Goal: Task Accomplishment & Management: Use online tool/utility

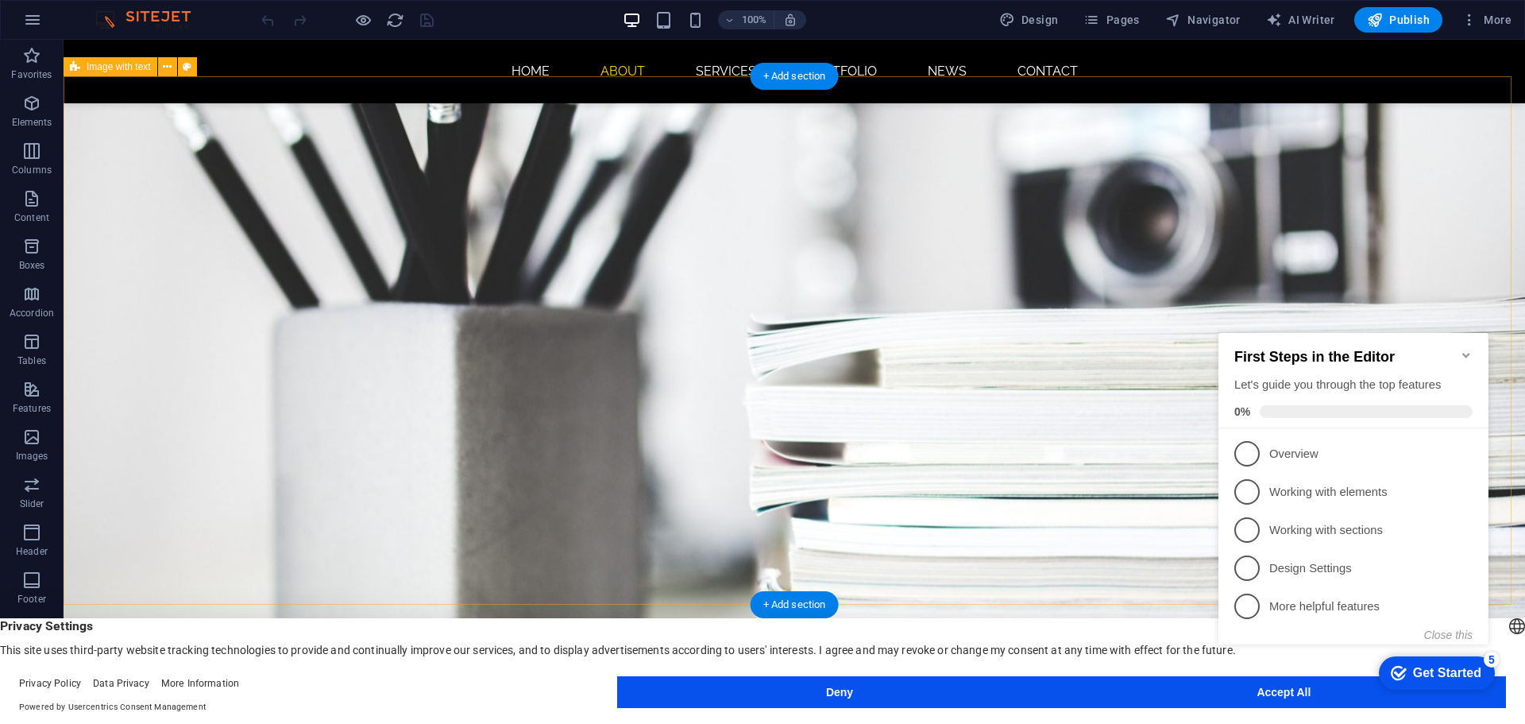
scroll to position [556, 0]
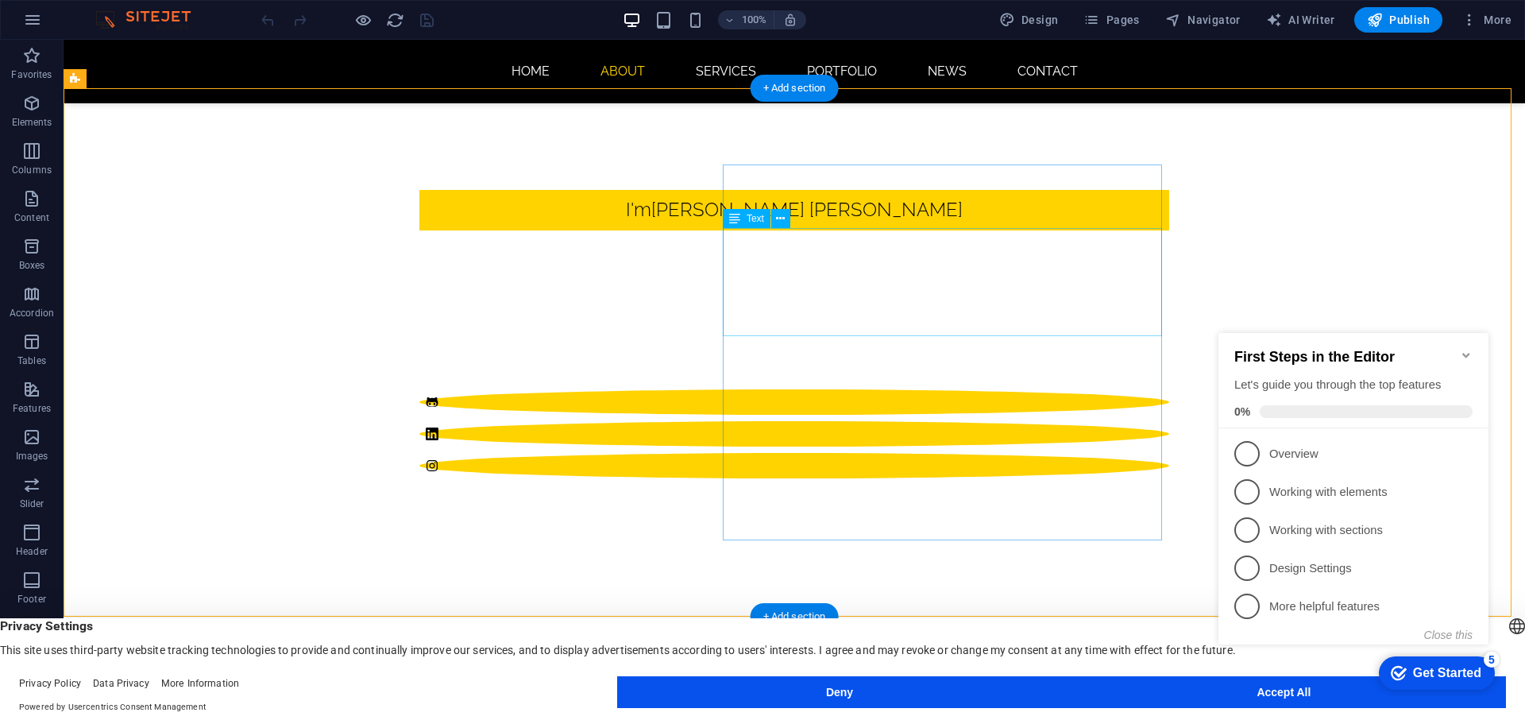
scroll to position [635, 0]
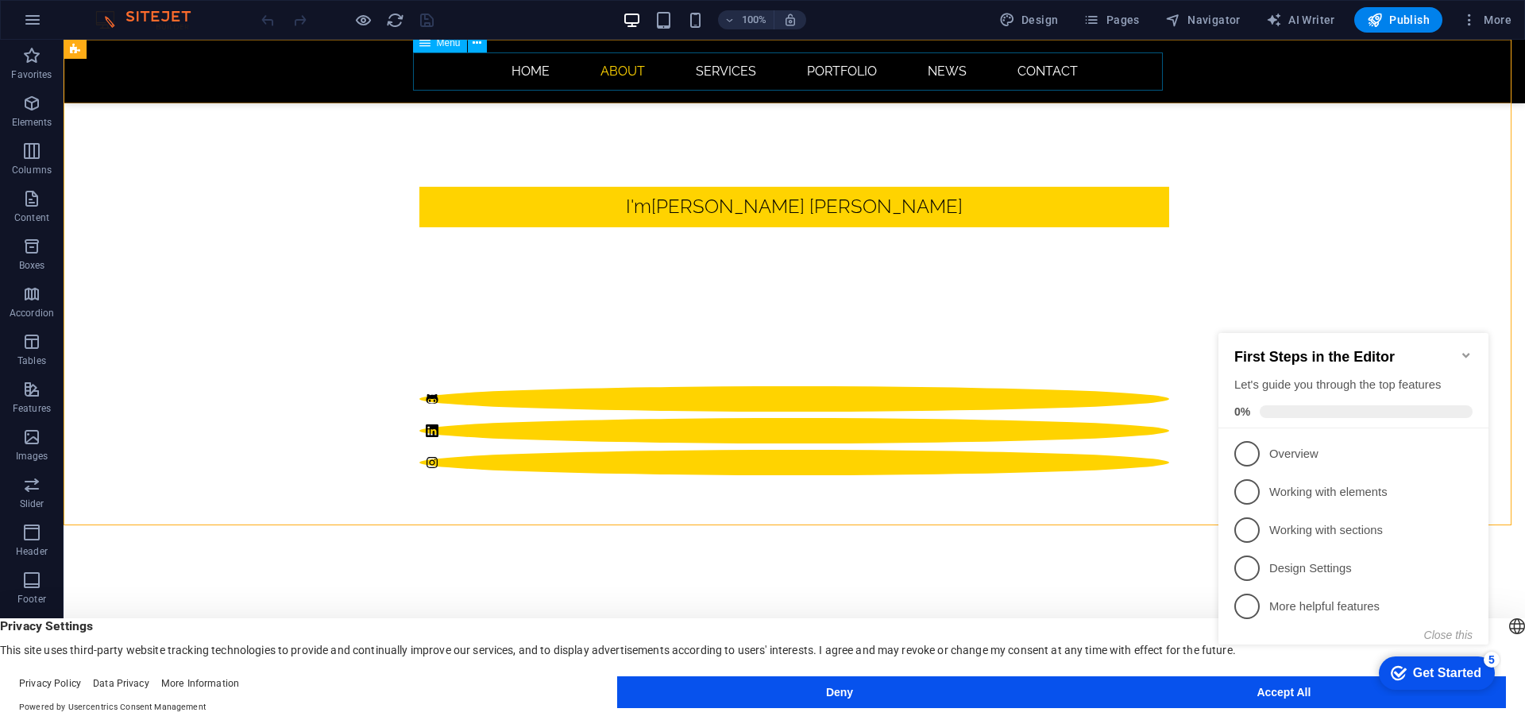
click at [851, 70] on nav "Home About Services Portfolio News Contact" at bounding box center [794, 71] width 750 height 38
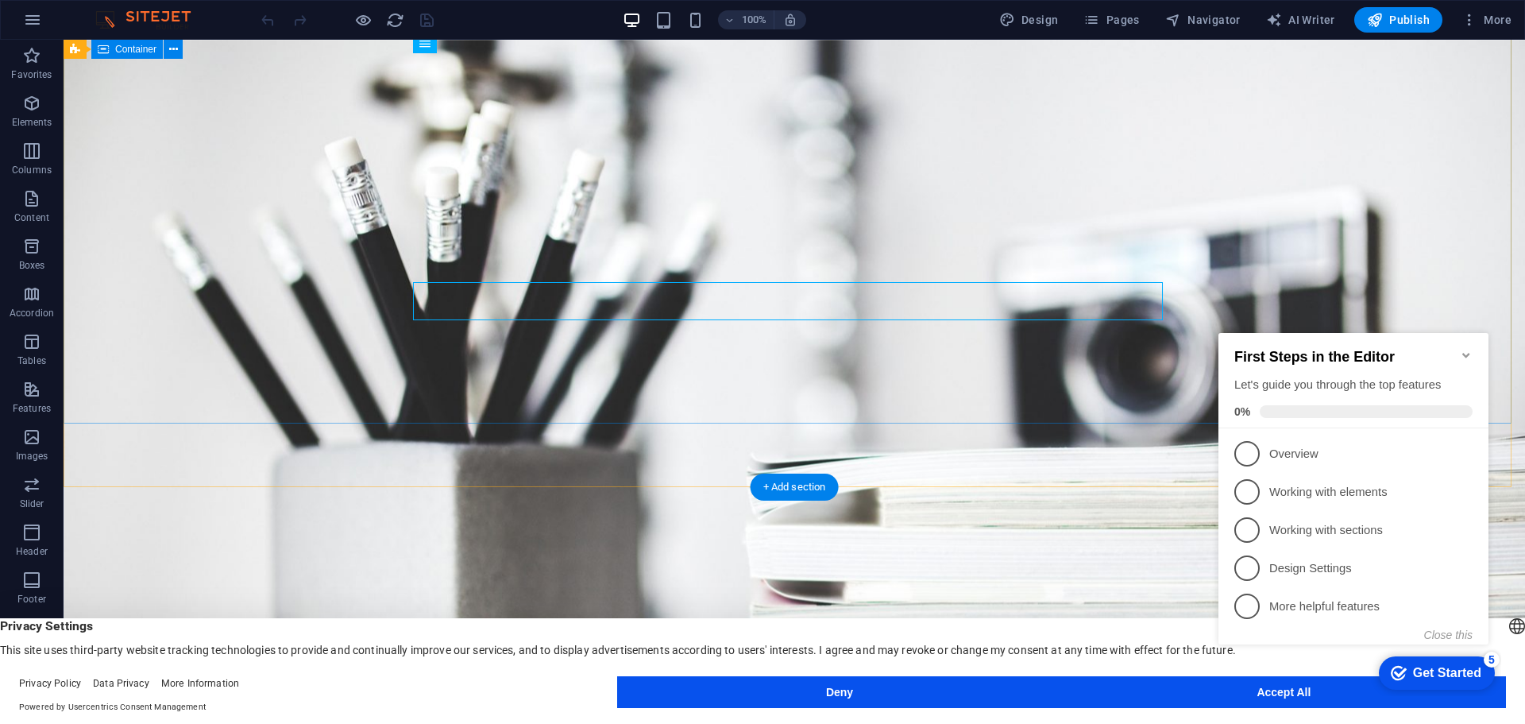
scroll to position [0, 0]
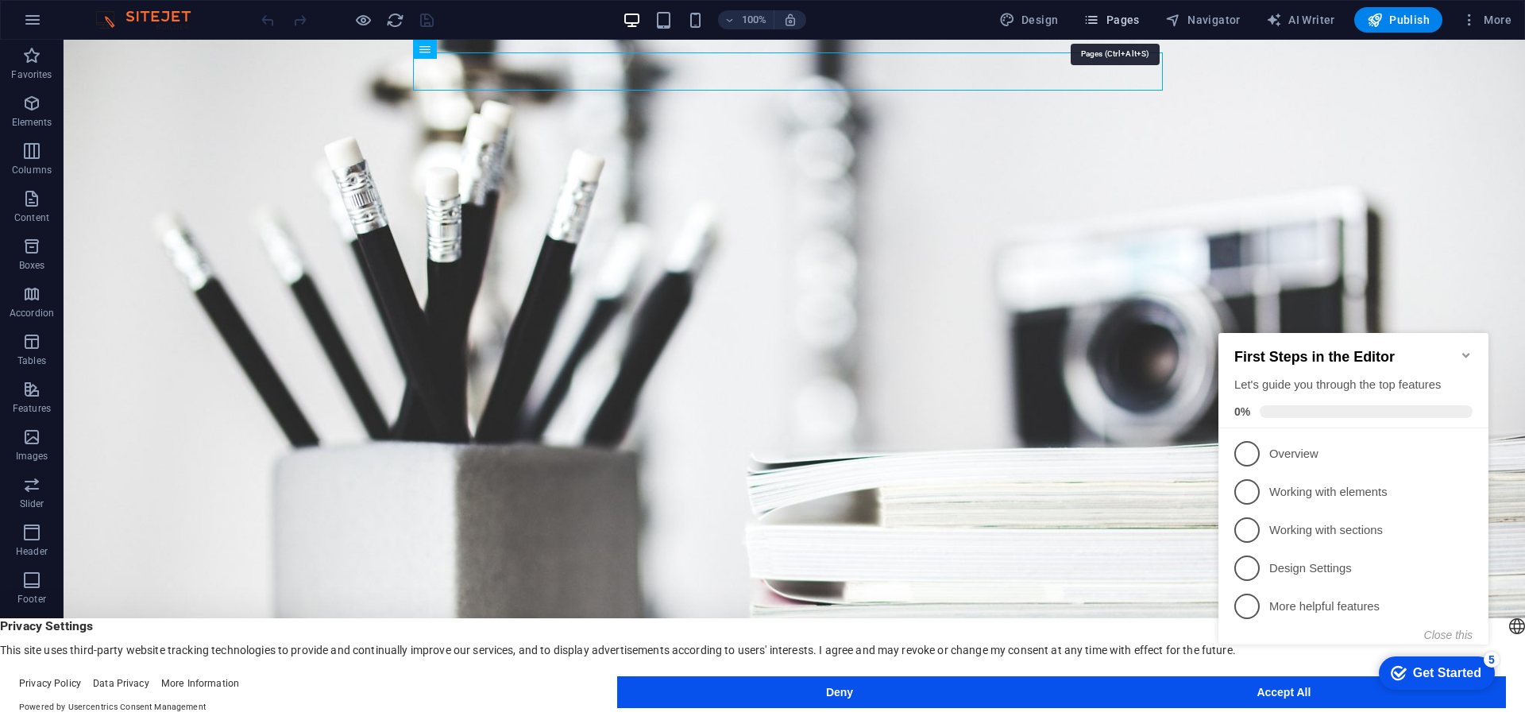
click at [1118, 24] on span "Pages" at bounding box center [1111, 20] width 56 height 16
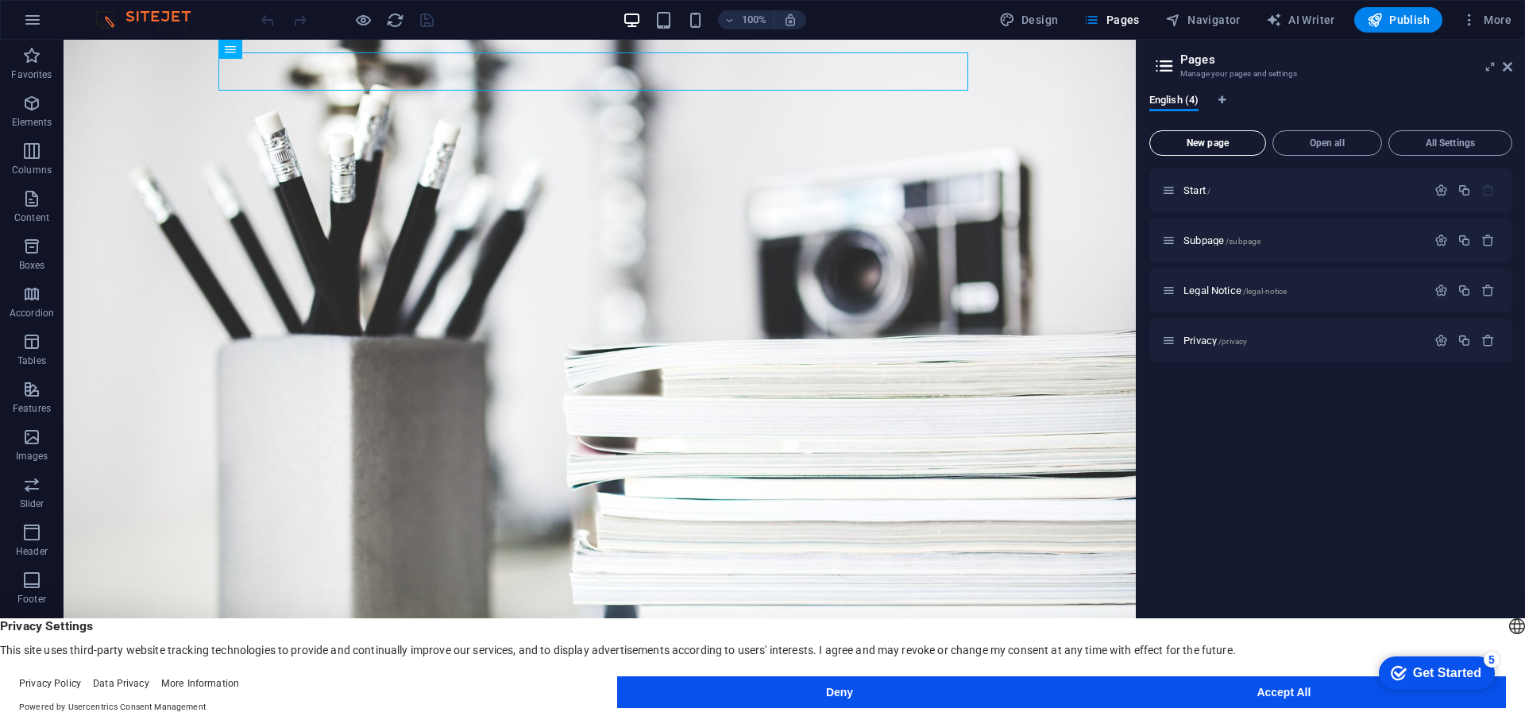
click at [1203, 143] on span "New page" at bounding box center [1207, 143] width 102 height 10
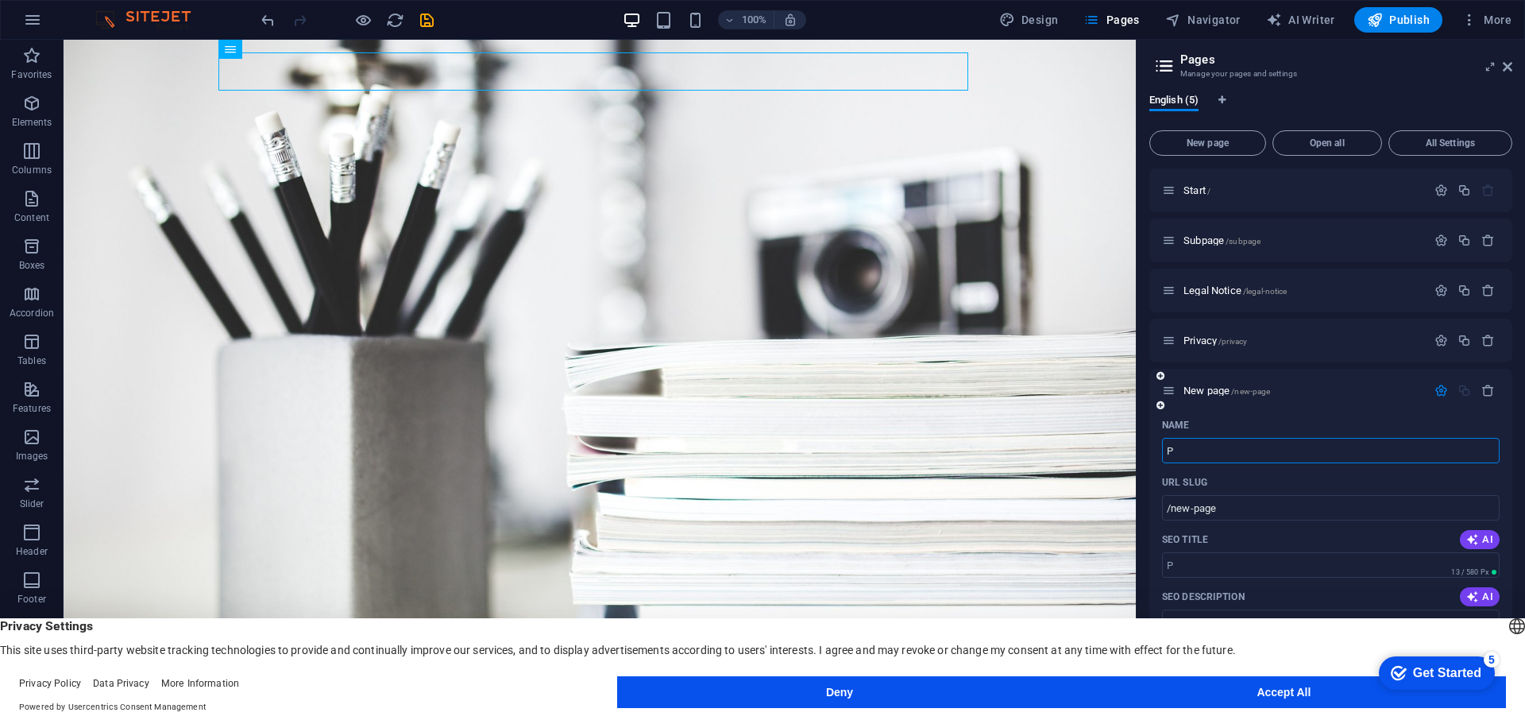
type input "P"
type input "/p"
type input "Portfo"
type input "/portfo"
type input "Portfoli"
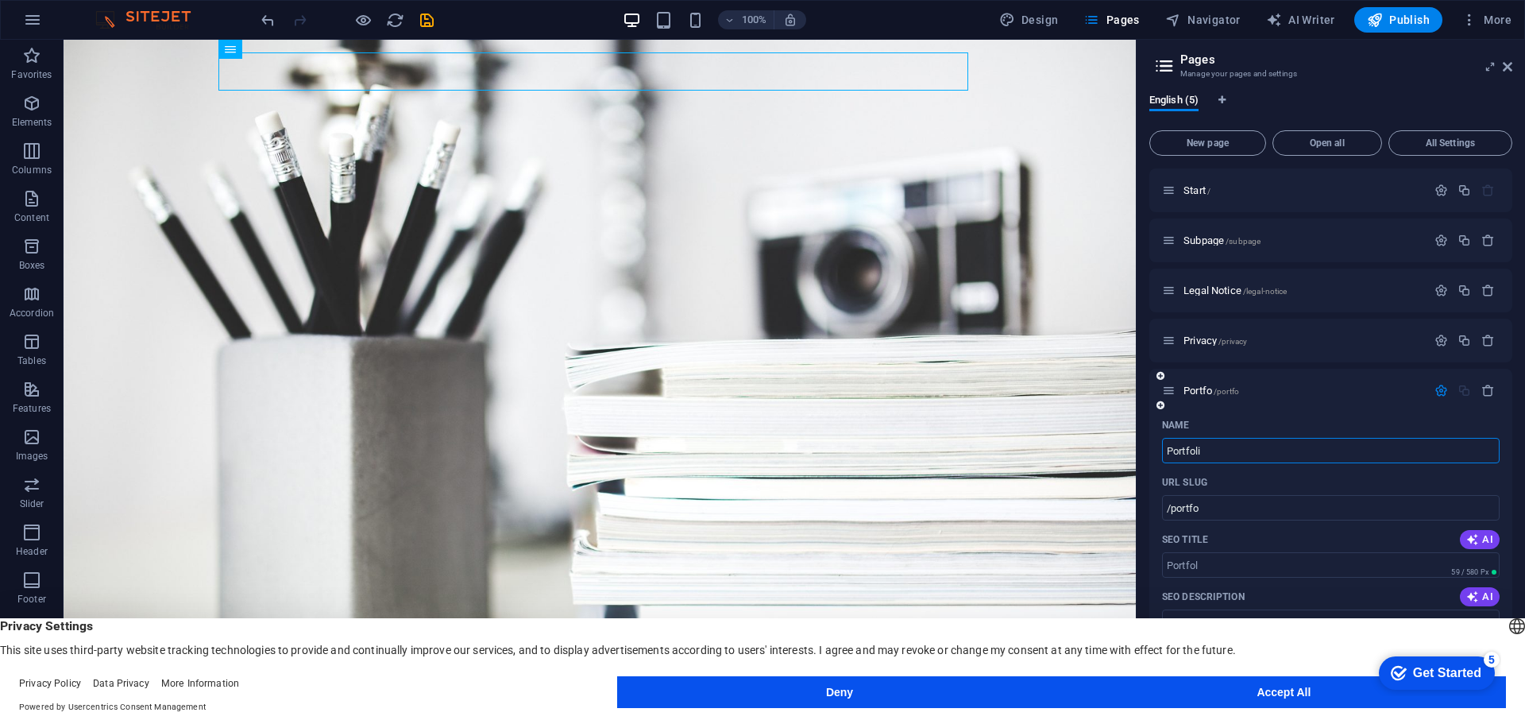
type input "/portfol"
type input "Portfolio"
type input "/portfolio"
type input "Portf"
type input "/portf"
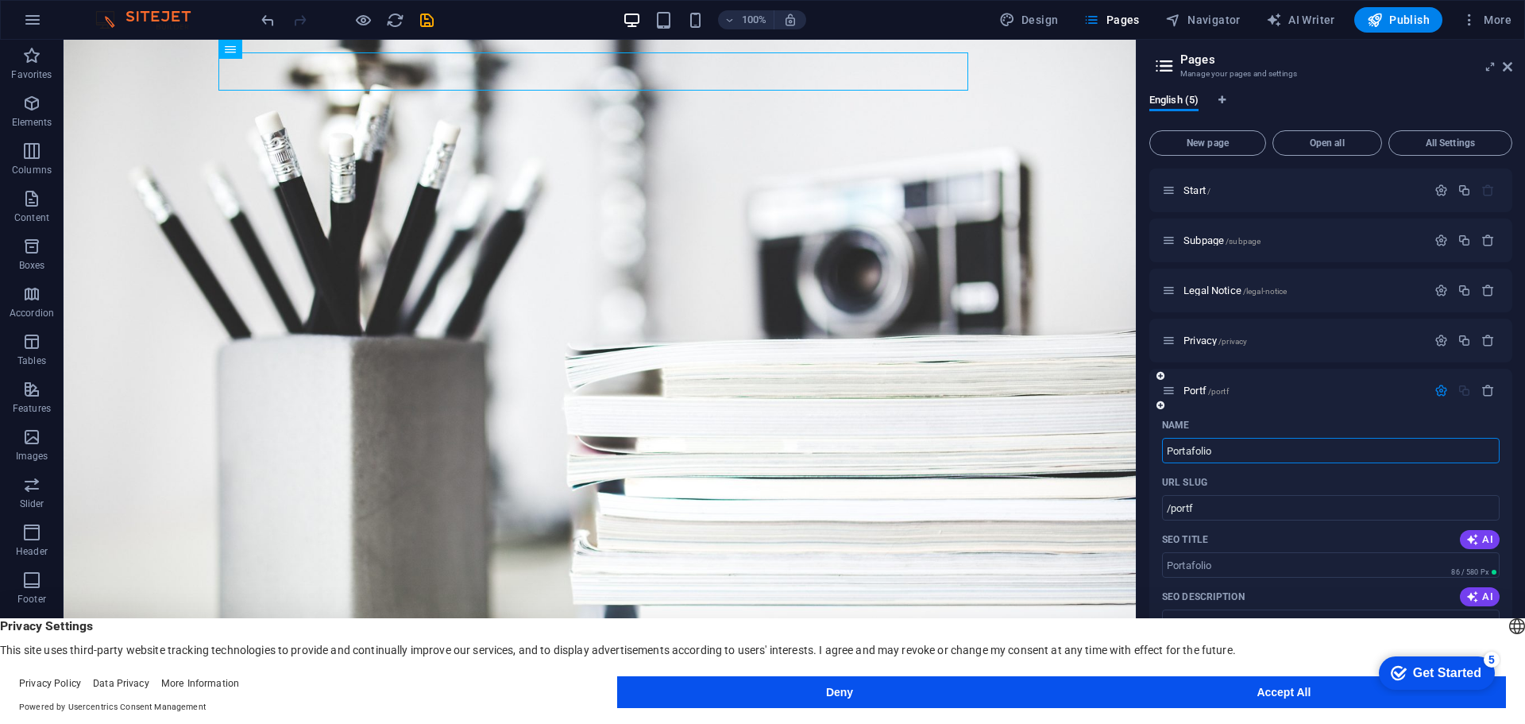
type input "Portafolio"
type input "/portafolio"
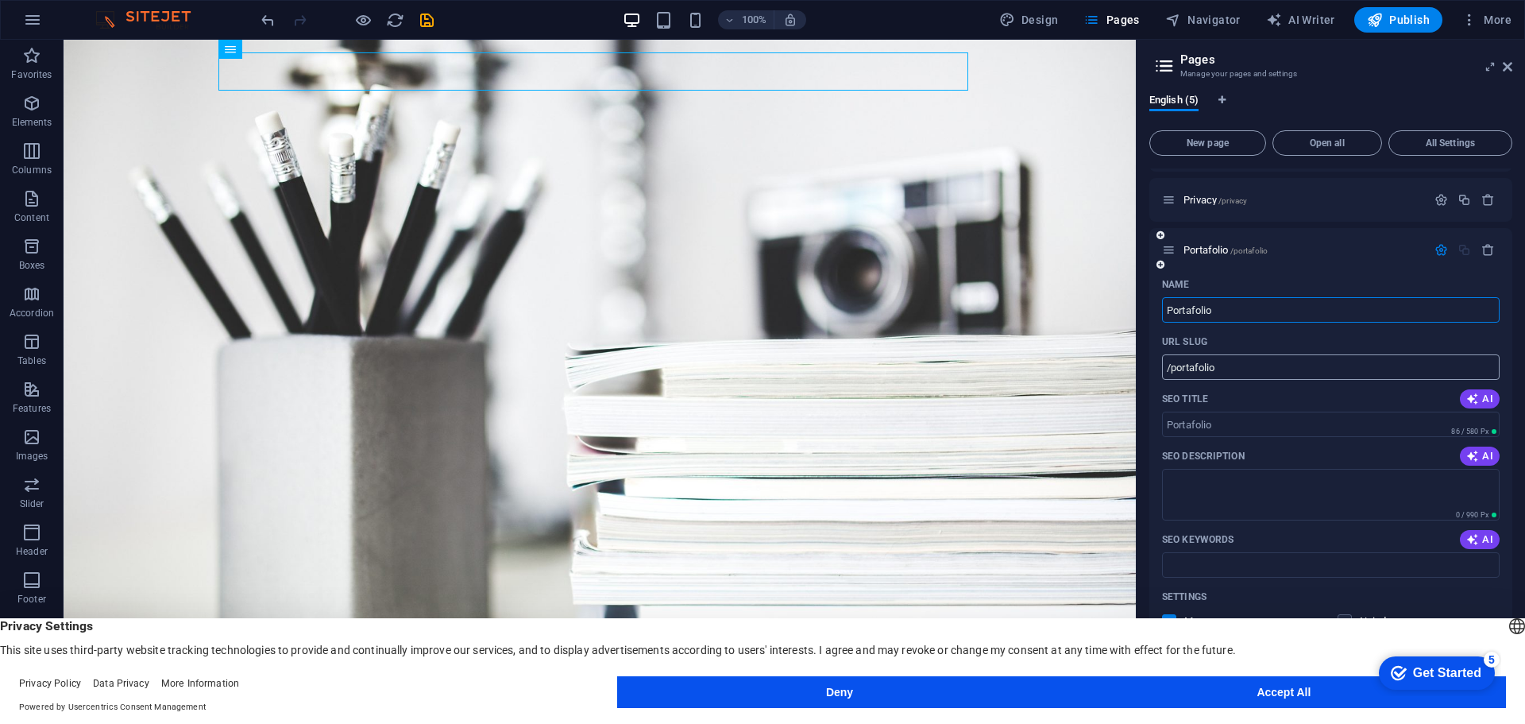
scroll to position [159, 0]
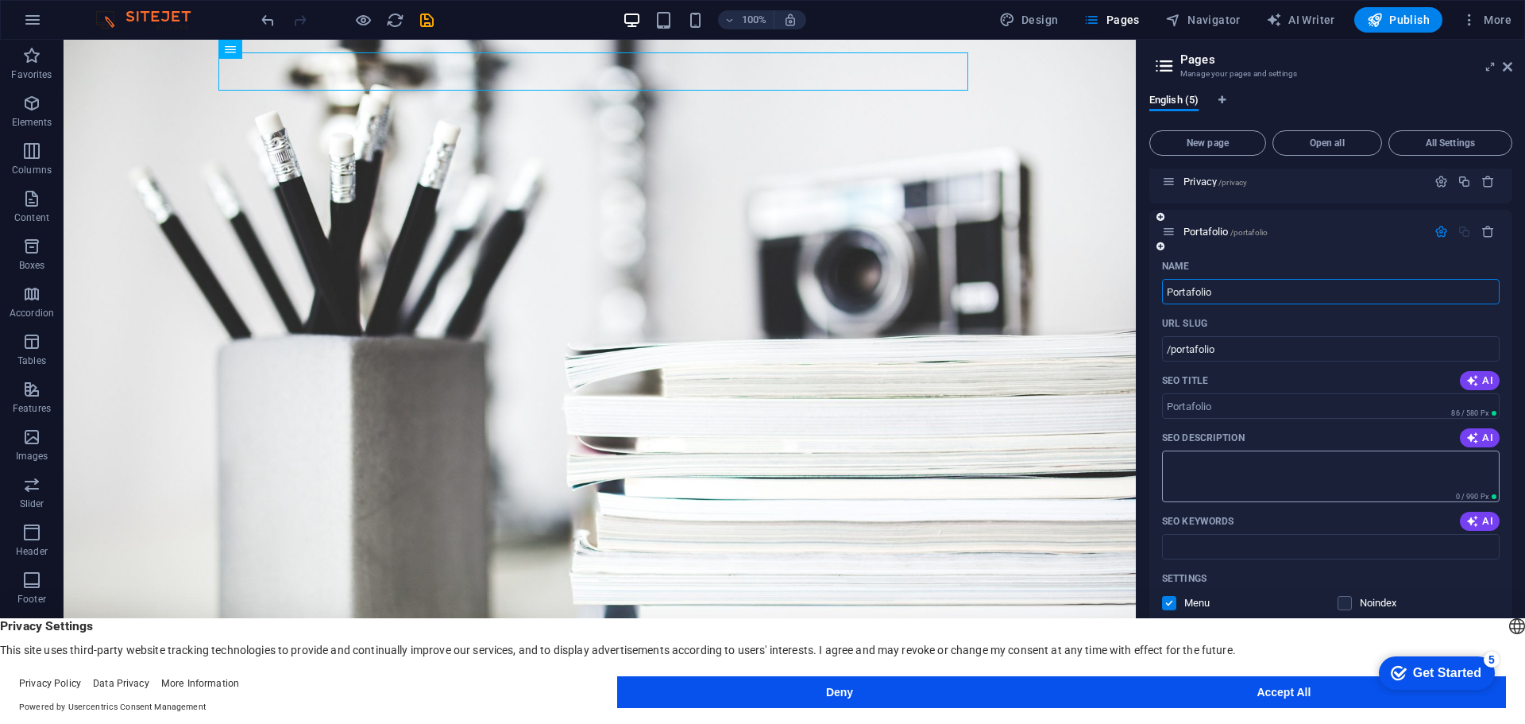
type input "Portafolio"
click at [1210, 488] on textarea "SEO Description" at bounding box center [1331, 476] width 338 height 52
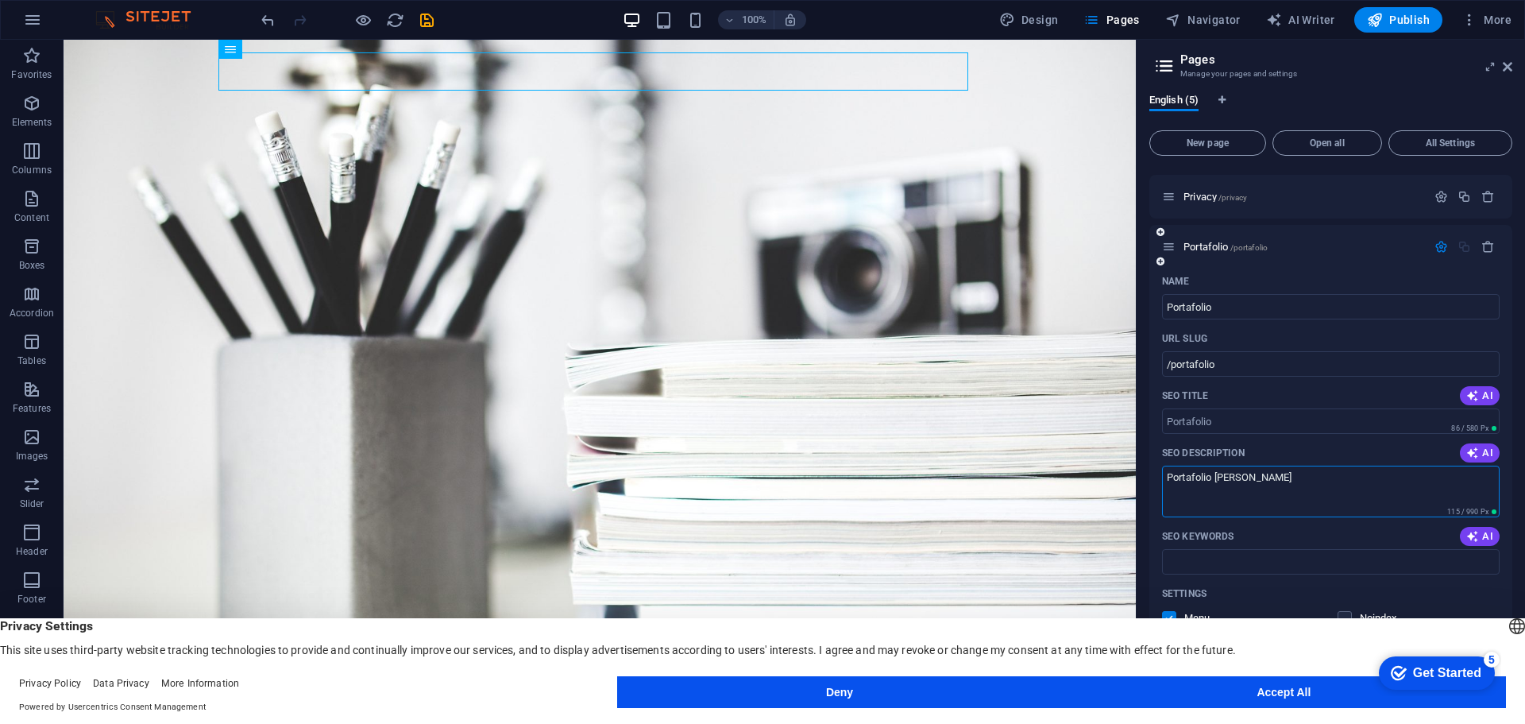
scroll to position [0, 0]
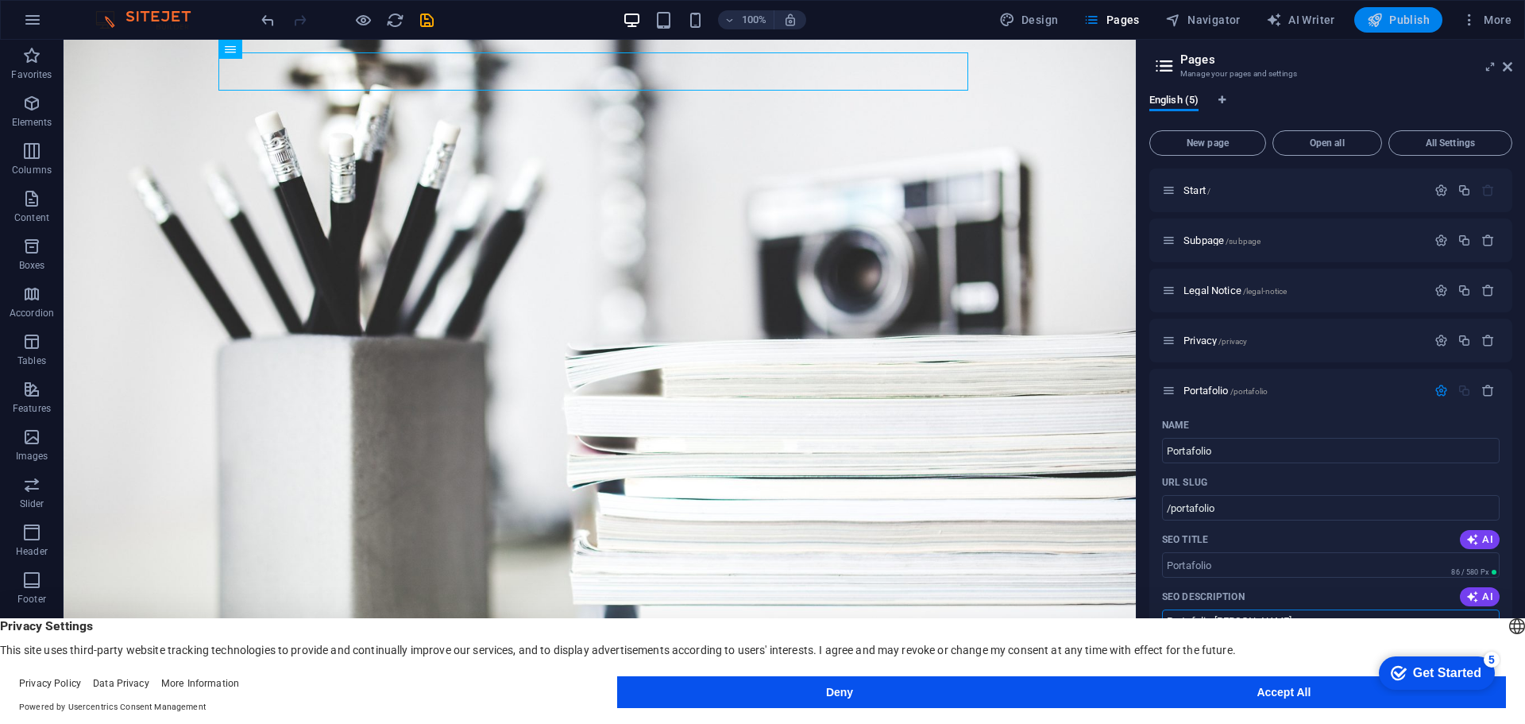
type textarea "Portafolio Roberto"
click at [1404, 10] on button "Publish" at bounding box center [1398, 19] width 88 height 25
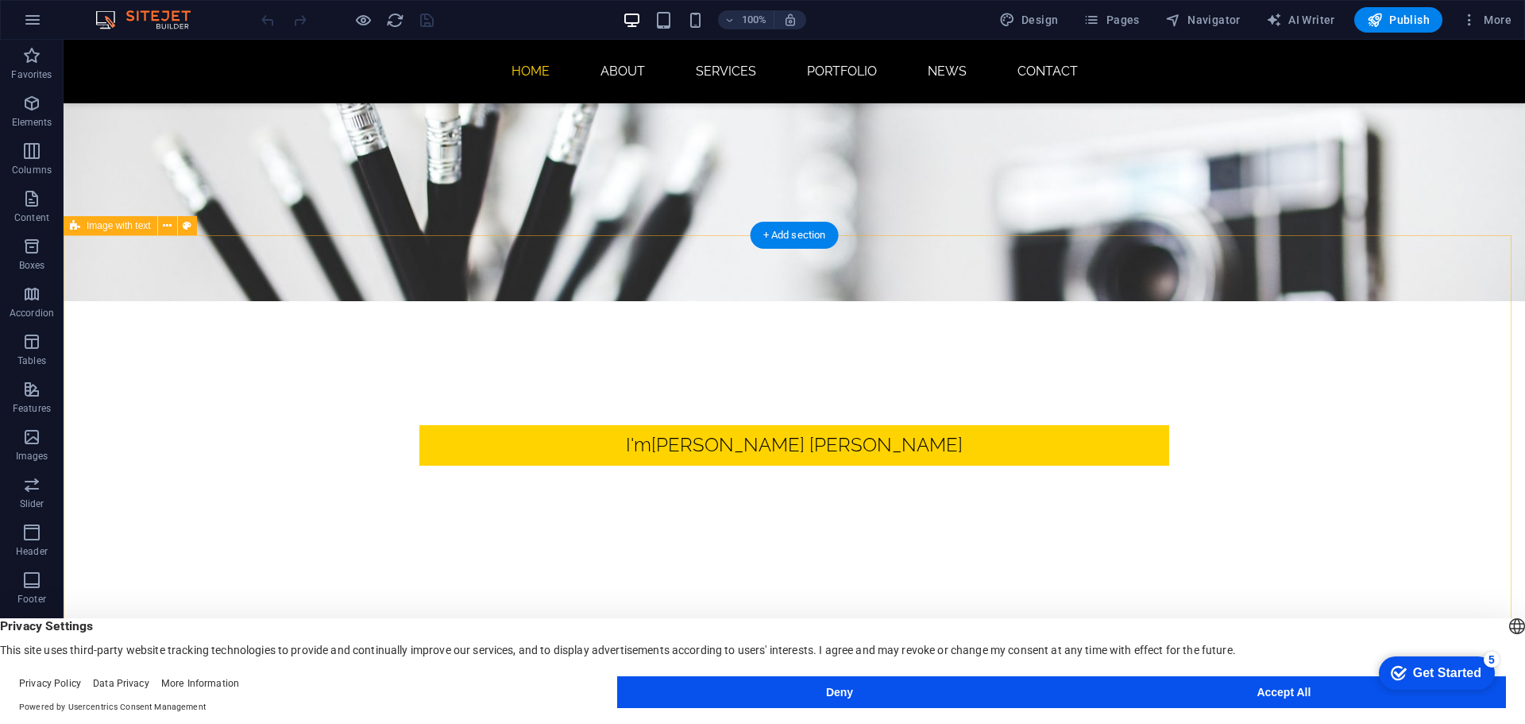
scroll to position [79, 0]
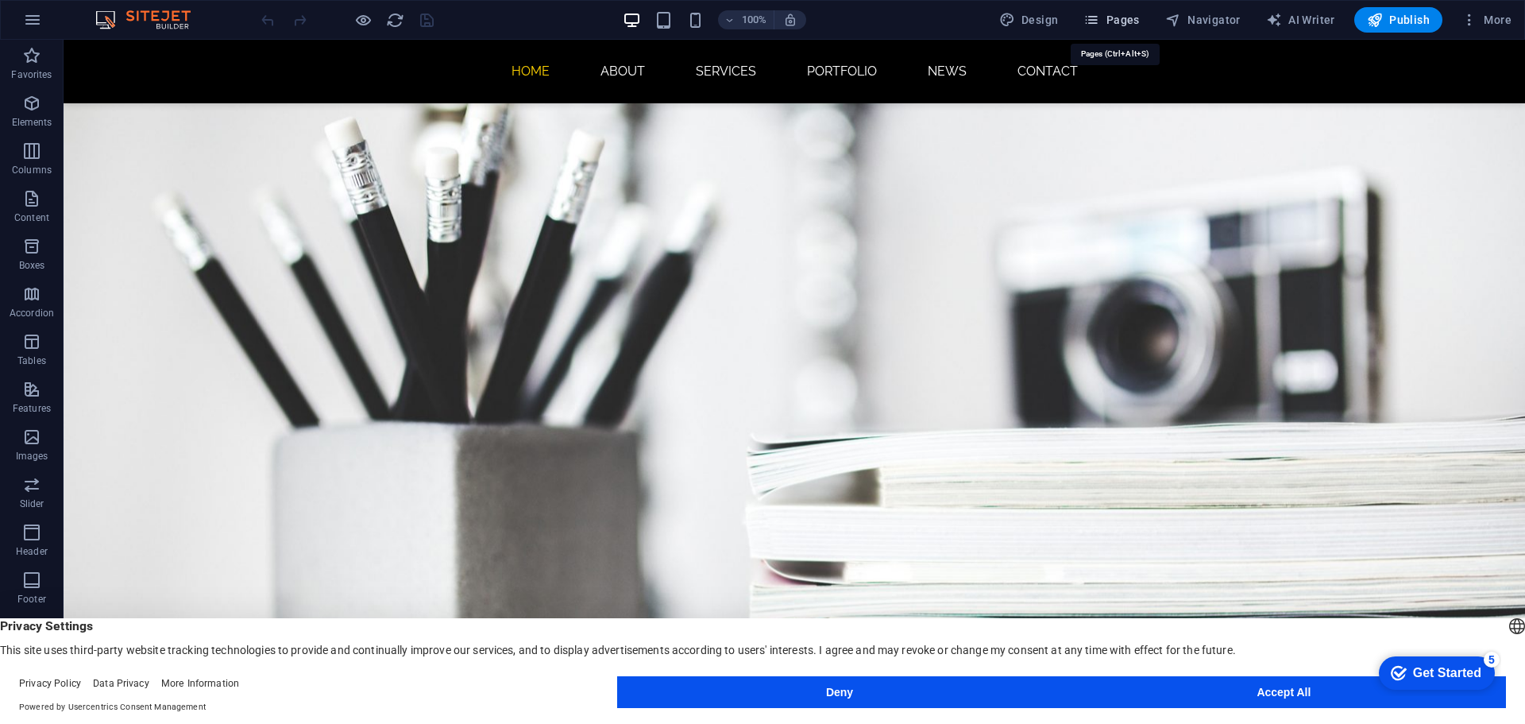
click at [1099, 18] on icon "button" at bounding box center [1091, 20] width 16 height 16
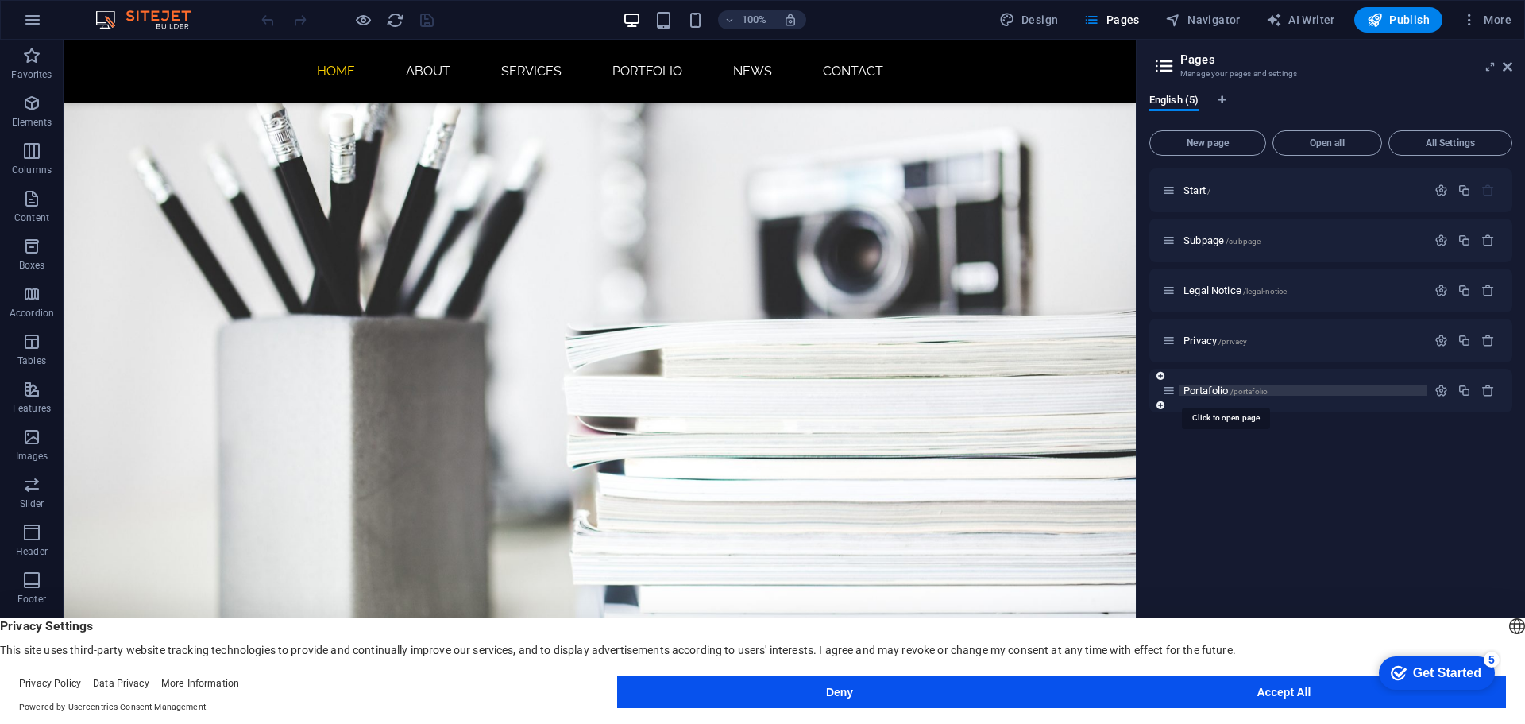
click at [1215, 390] on span "Portafolio /portafolio" at bounding box center [1225, 390] width 84 height 12
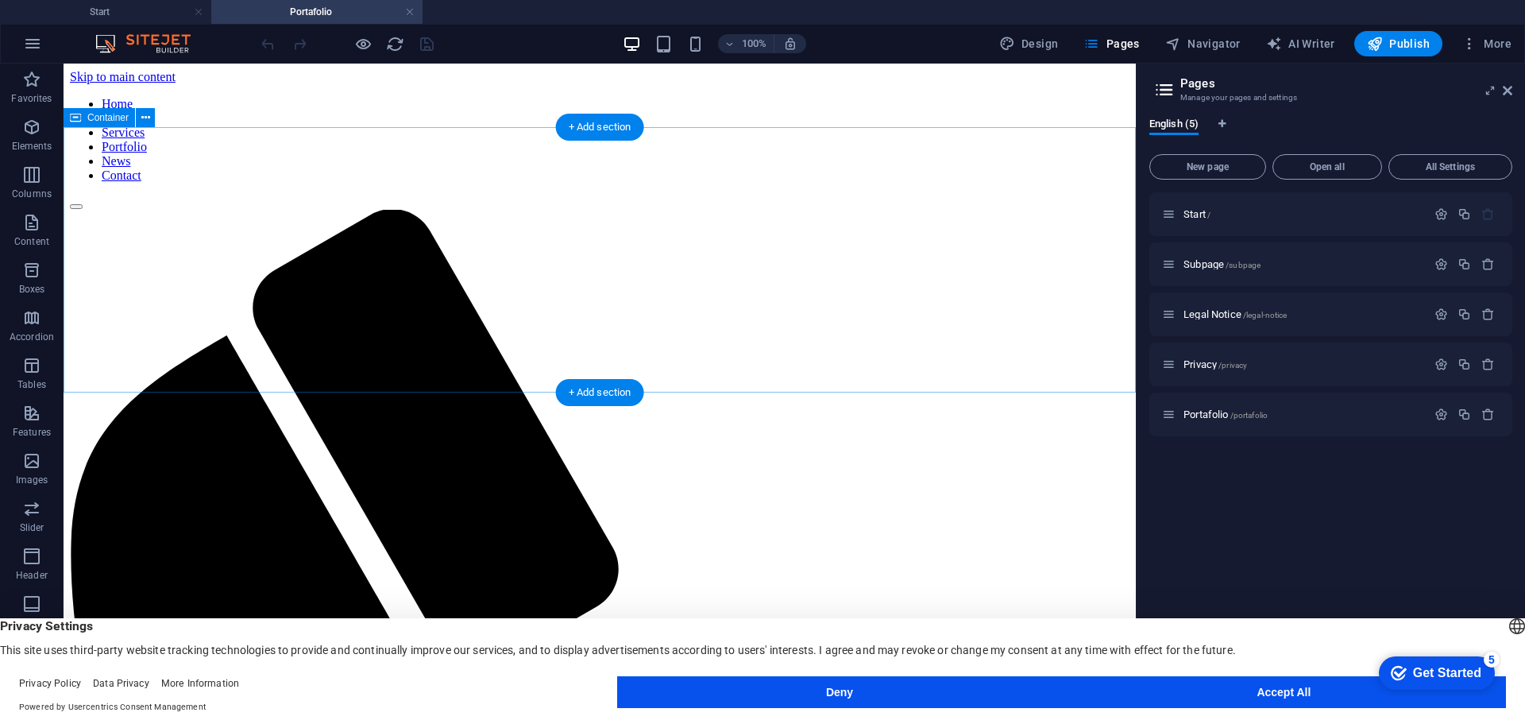
scroll to position [0, 0]
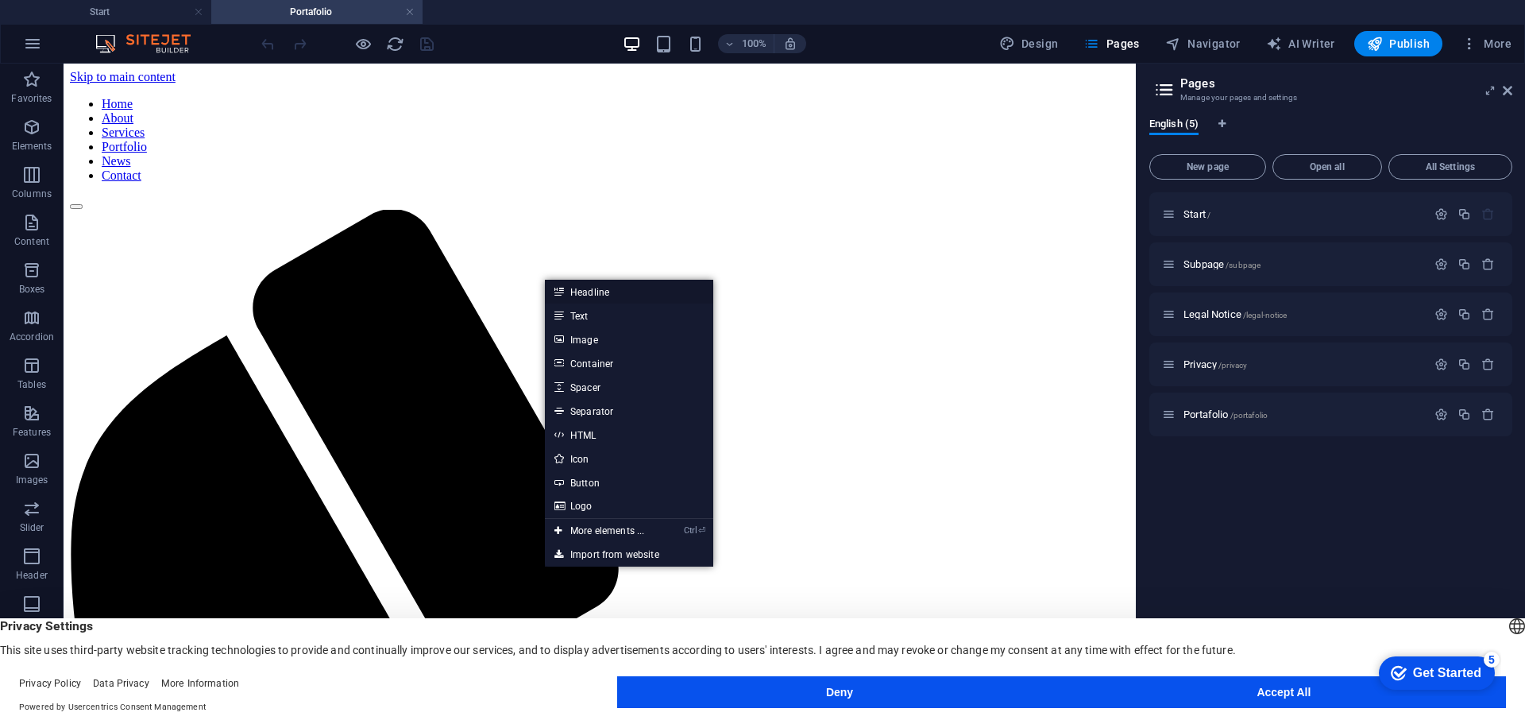
click at [566, 286] on link "Headline" at bounding box center [629, 292] width 168 height 24
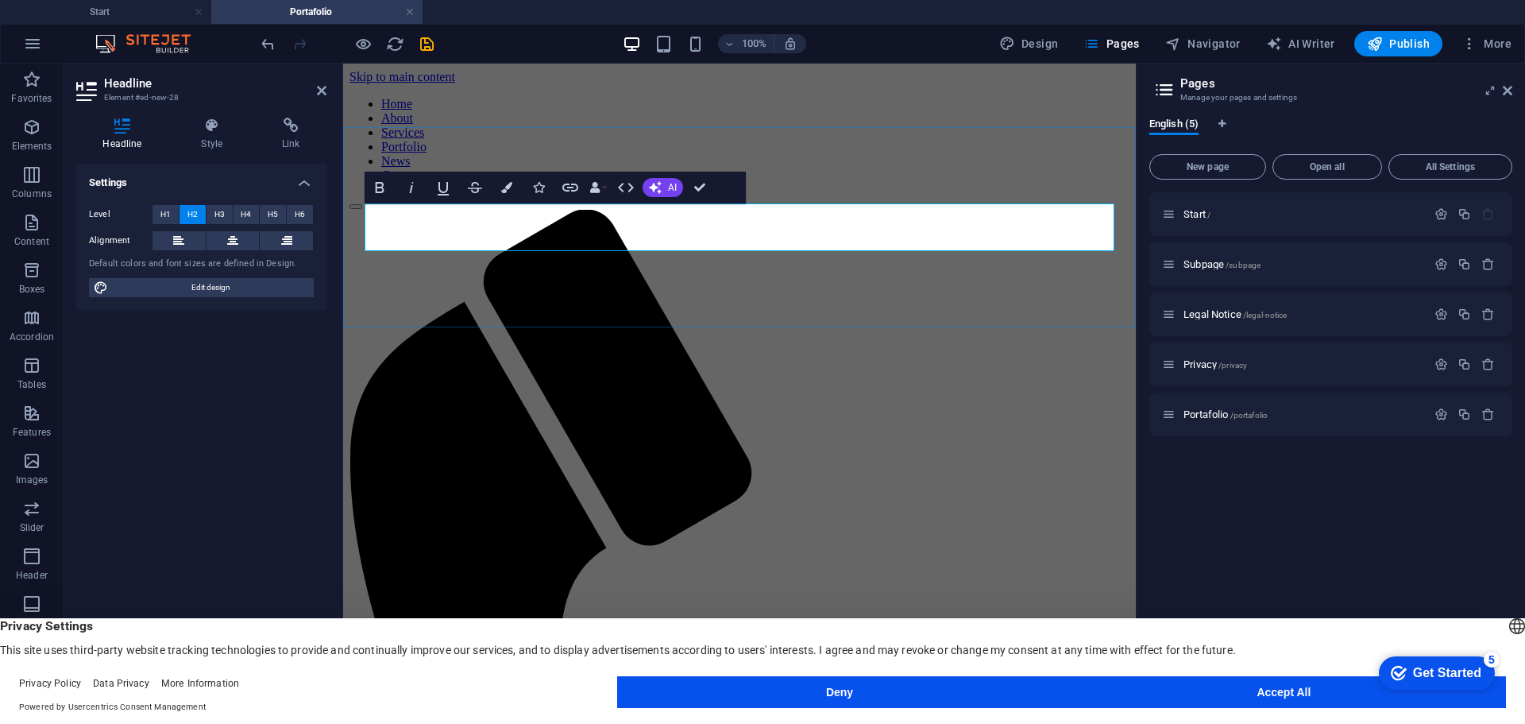
drag, startPoint x: 560, startPoint y: 247, endPoint x: 568, endPoint y: 250, distance: 8.6
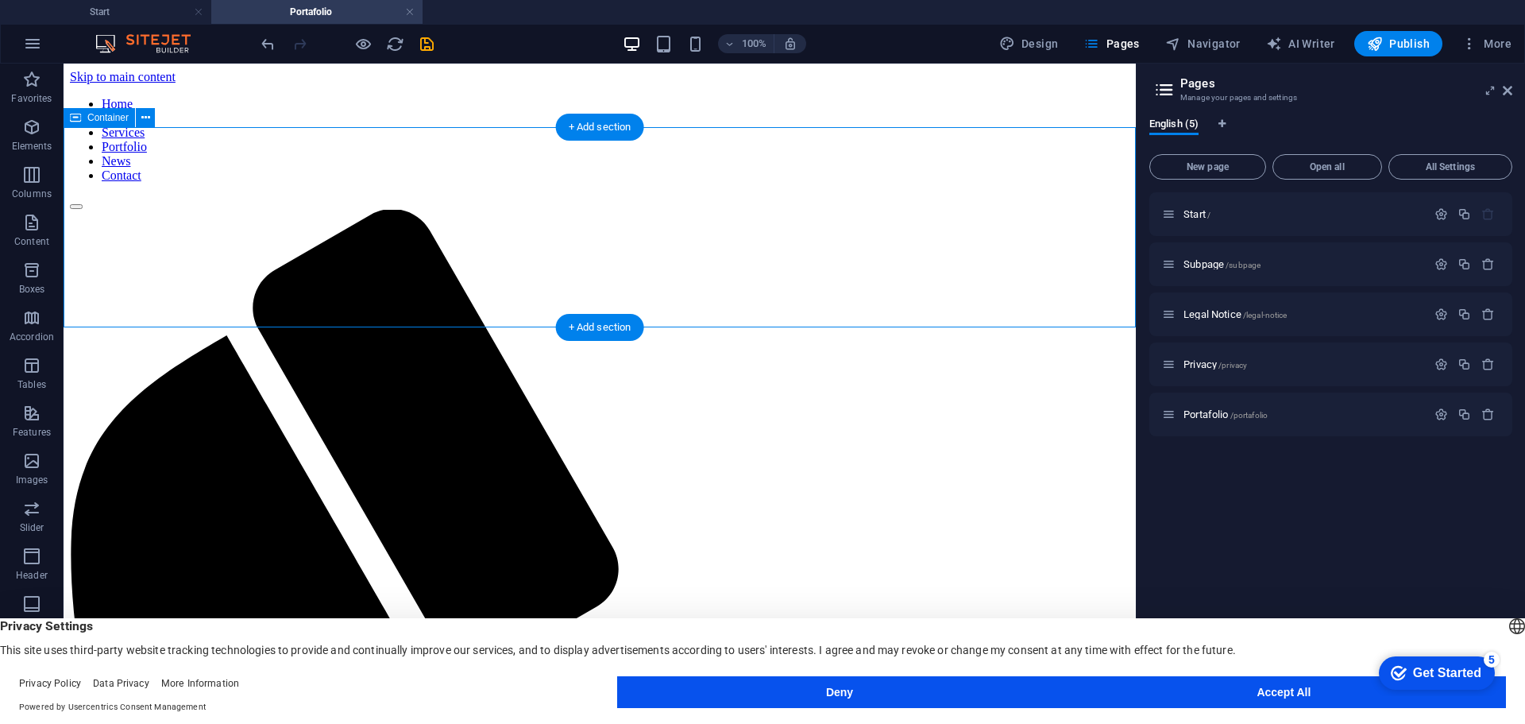
click at [590, 322] on div "+ Add section" at bounding box center [600, 327] width 88 height 27
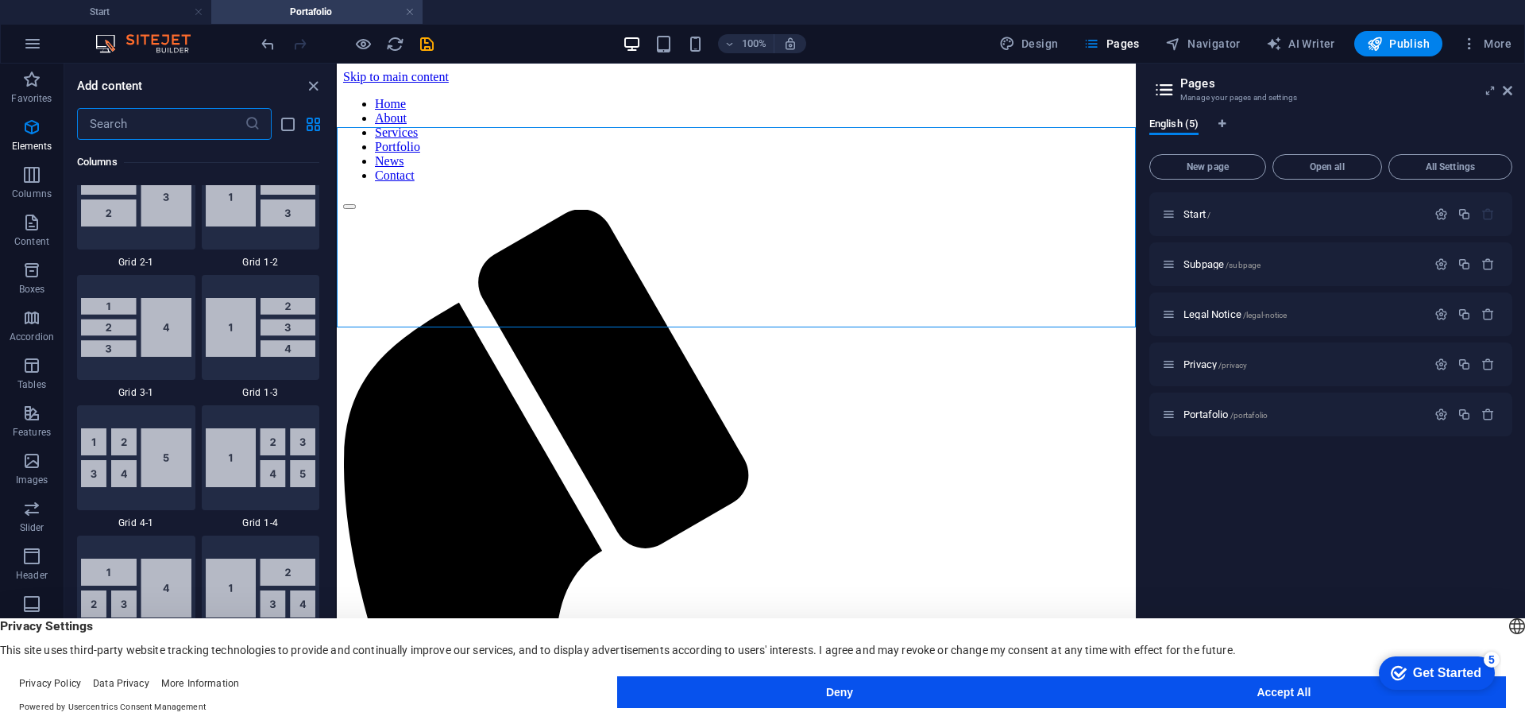
scroll to position [2779, 0]
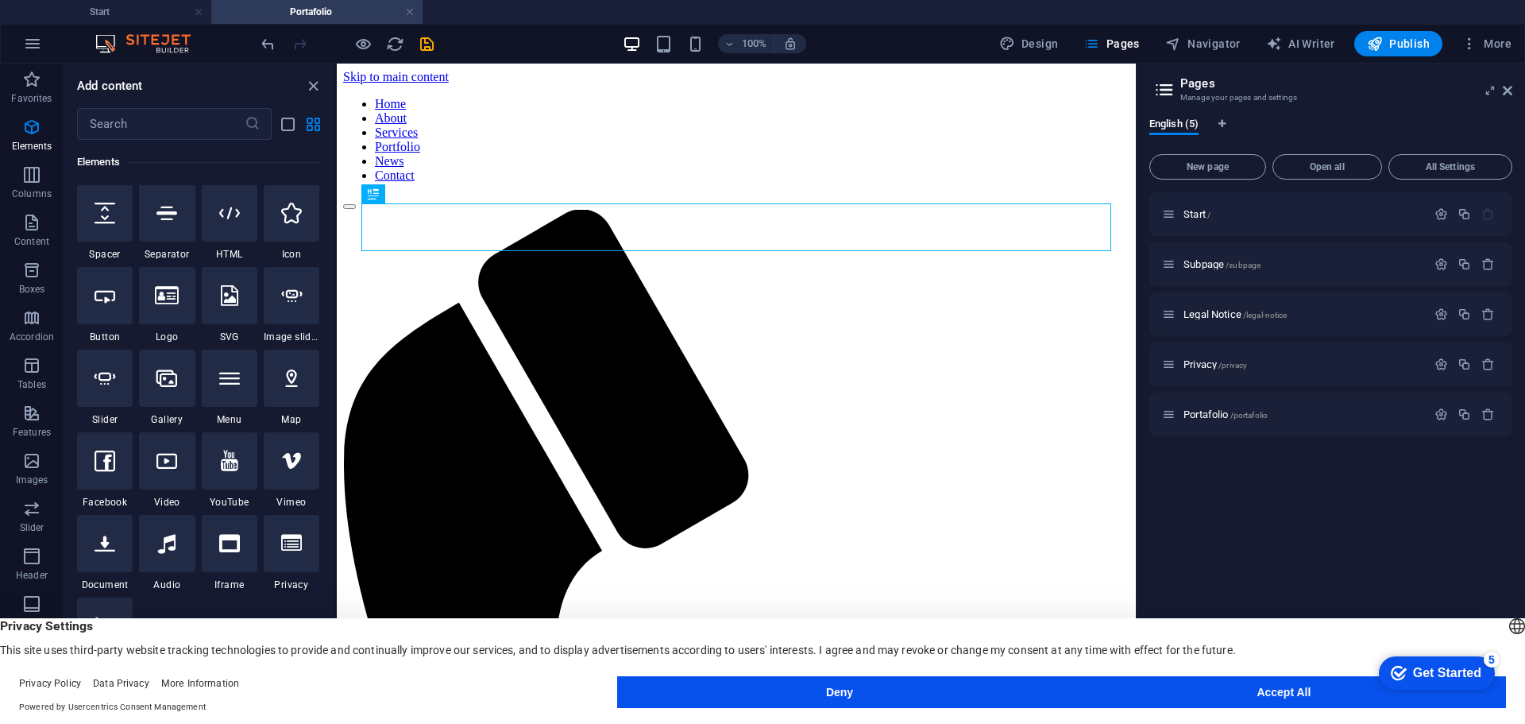
scroll to position [237, 0]
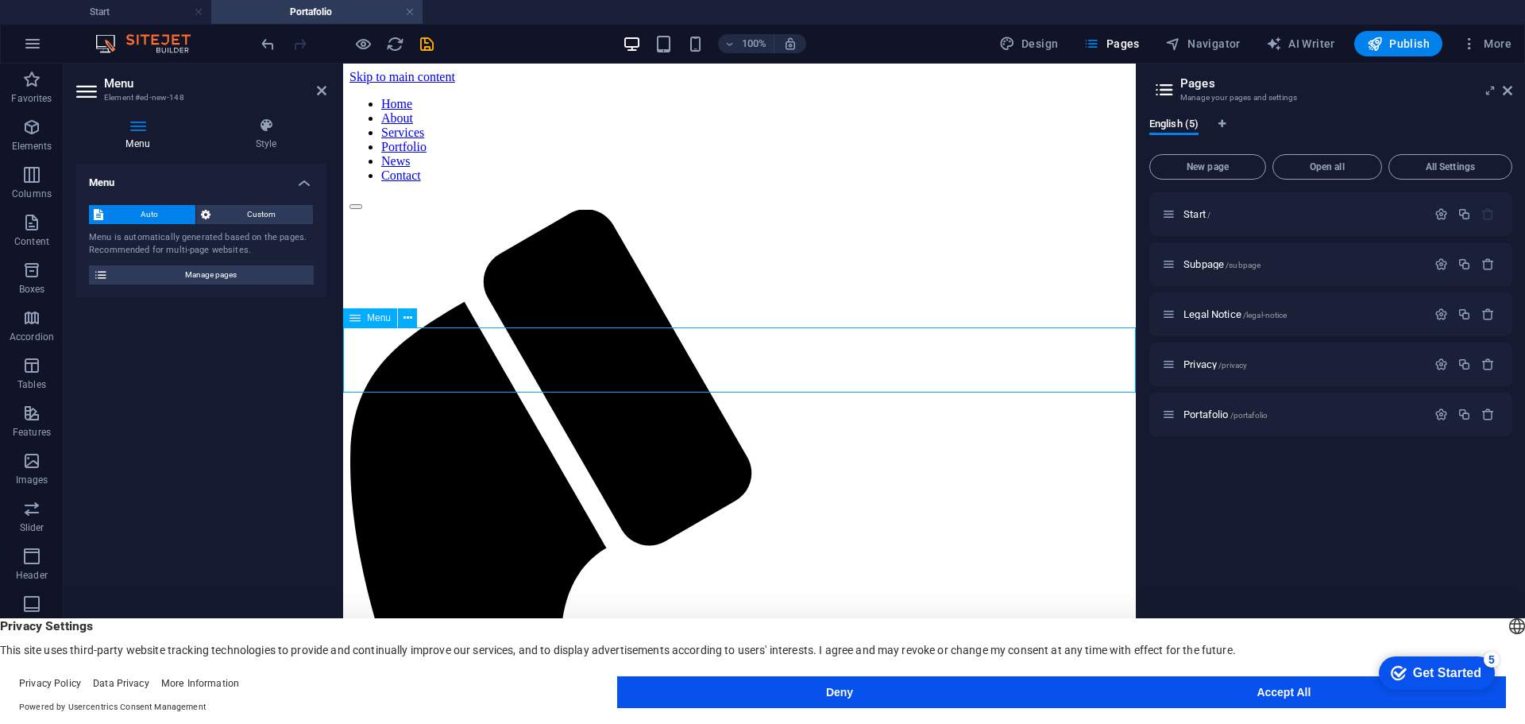
click at [406, 318] on icon at bounding box center [407, 318] width 9 height 17
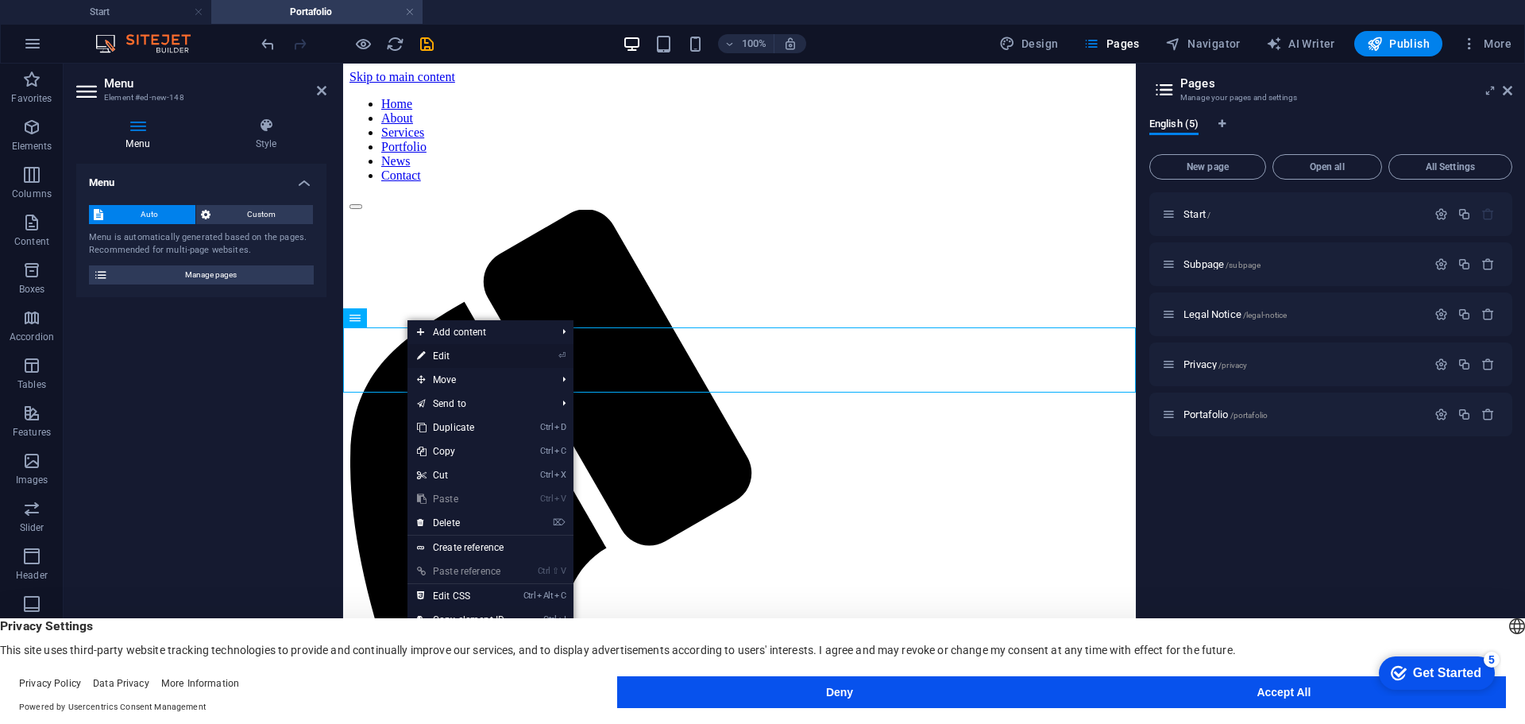
click at [445, 347] on link "⏎ Edit" at bounding box center [460, 356] width 106 height 24
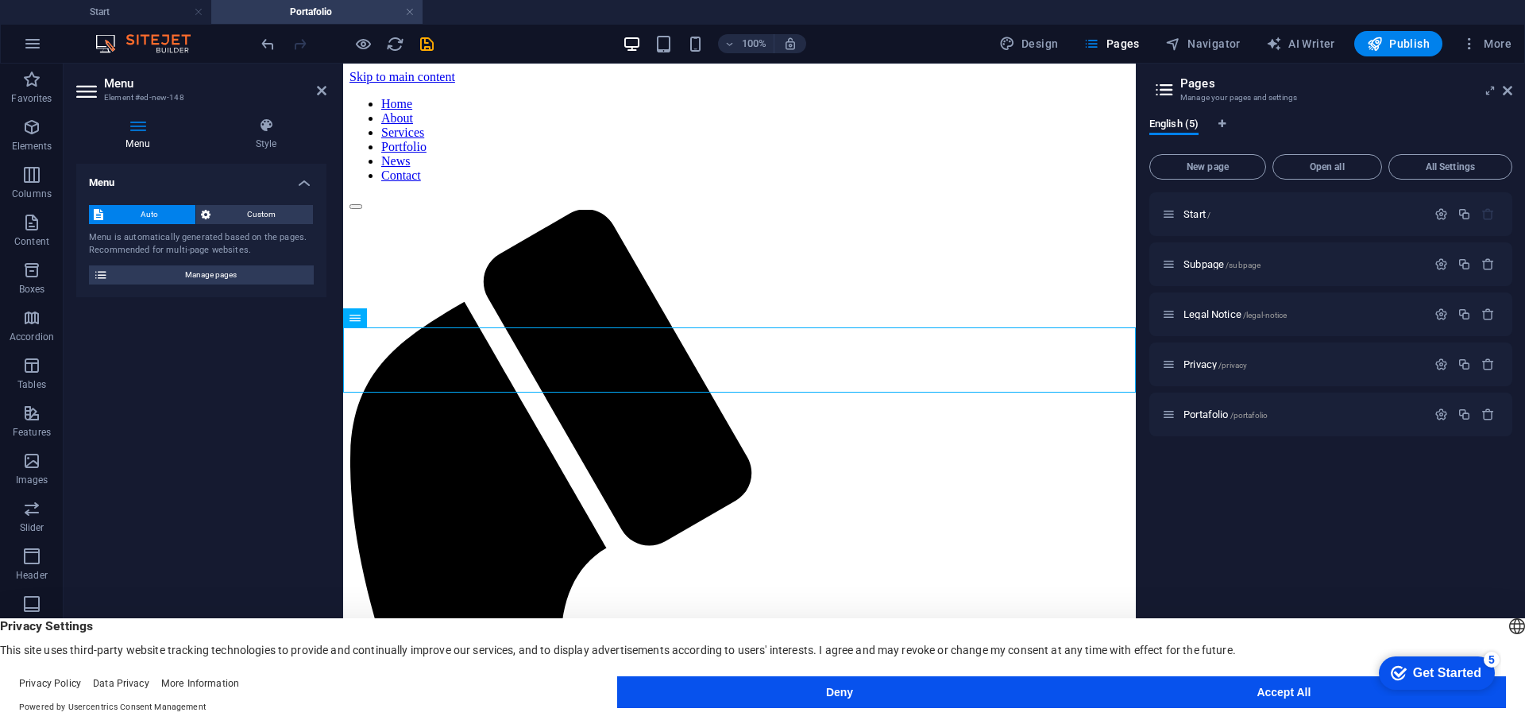
click at [141, 137] on h4 "Menu" at bounding box center [140, 134] width 129 height 33
click at [164, 273] on span "Manage pages" at bounding box center [211, 274] width 196 height 19
click at [156, 267] on span "Manage pages" at bounding box center [211, 274] width 196 height 19
click at [410, 318] on icon at bounding box center [407, 318] width 9 height 17
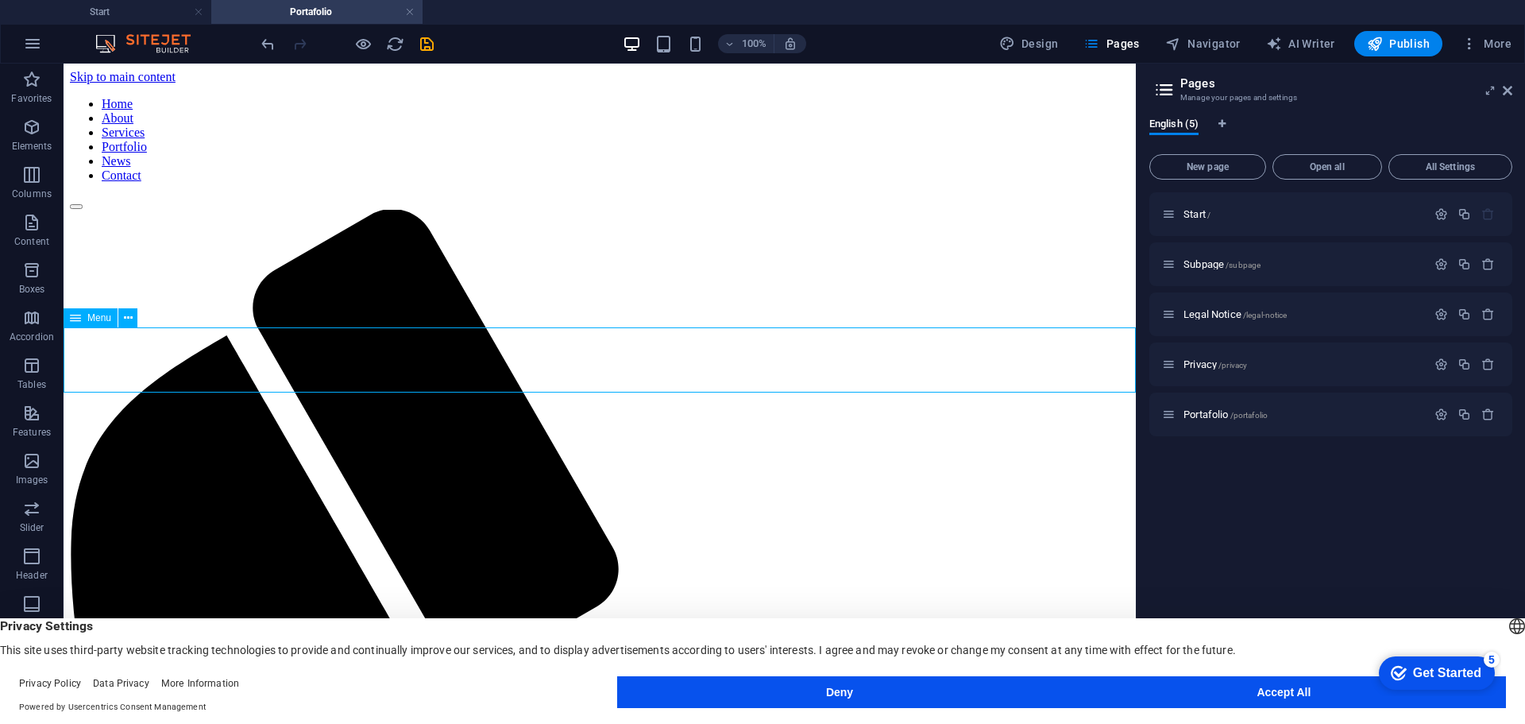
click at [98, 317] on span "Menu" at bounding box center [99, 318] width 24 height 10
click at [98, 313] on span "Menu" at bounding box center [99, 318] width 24 height 10
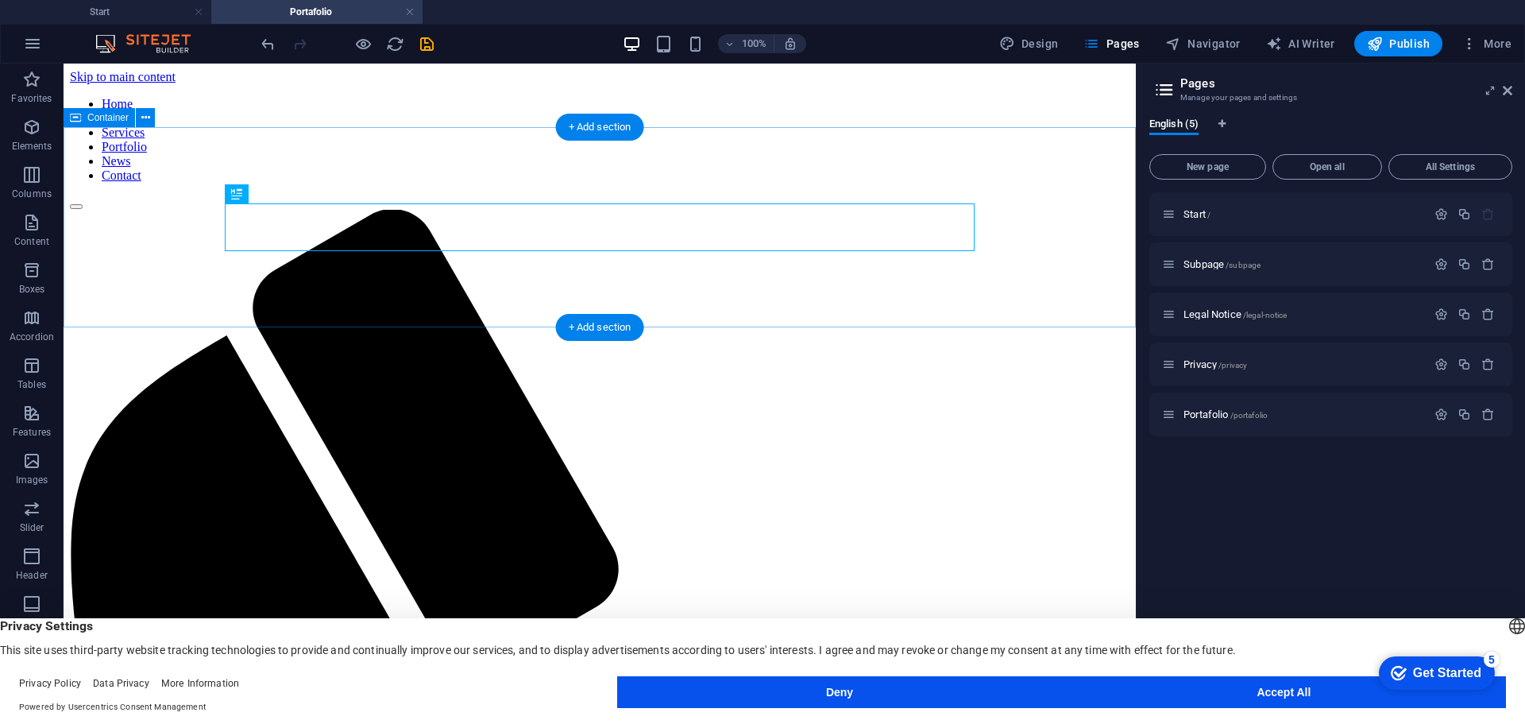
click at [582, 324] on div "+ Add section" at bounding box center [600, 327] width 88 height 27
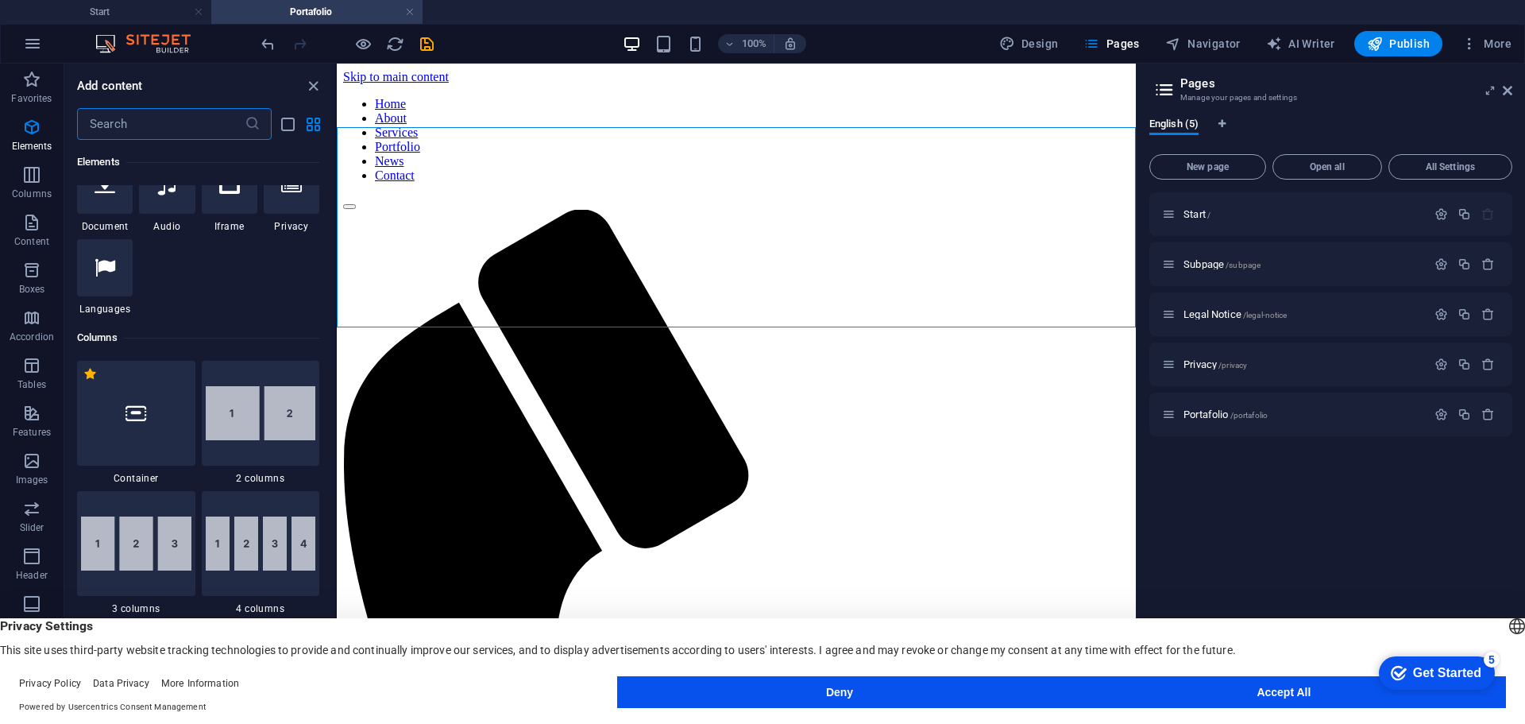
scroll to position [476, 0]
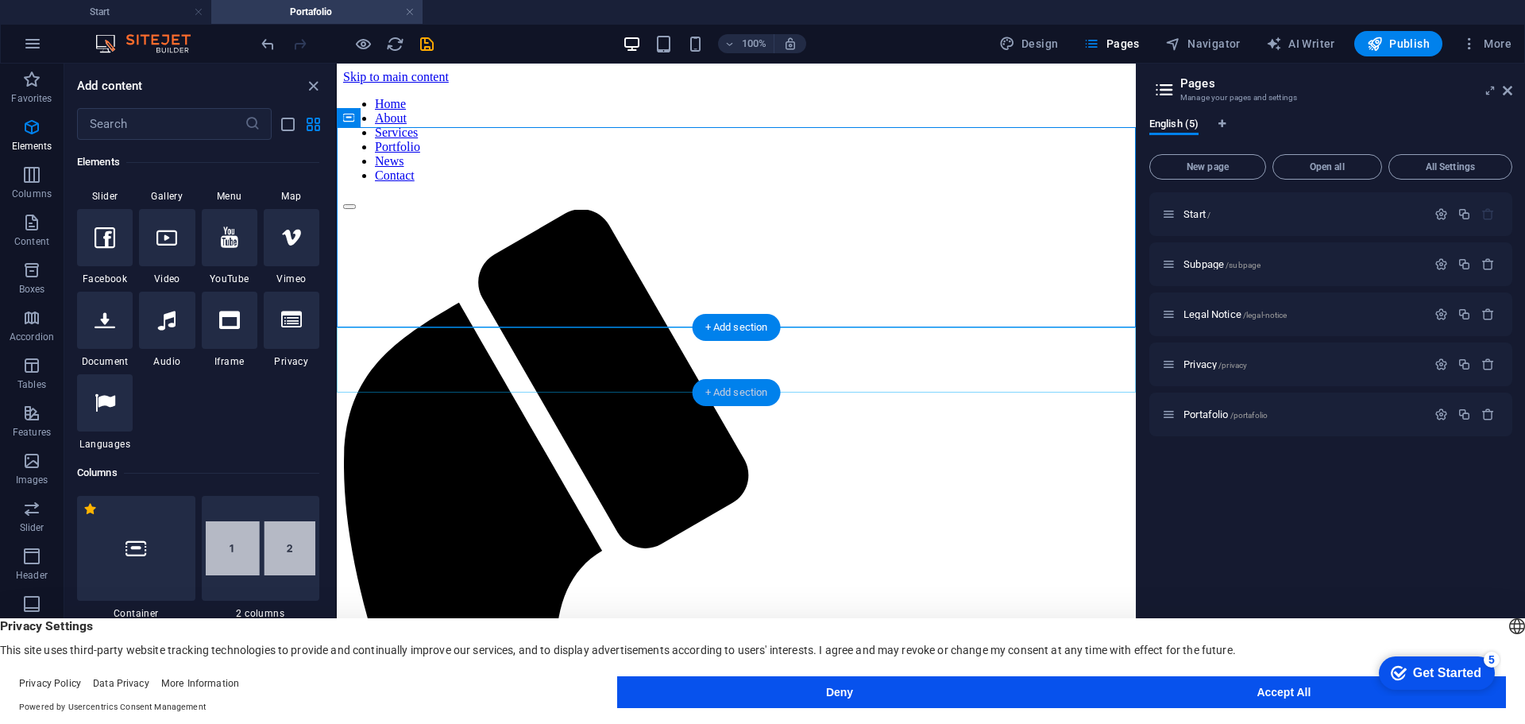
click at [745, 396] on div "+ Add section" at bounding box center [737, 392] width 88 height 27
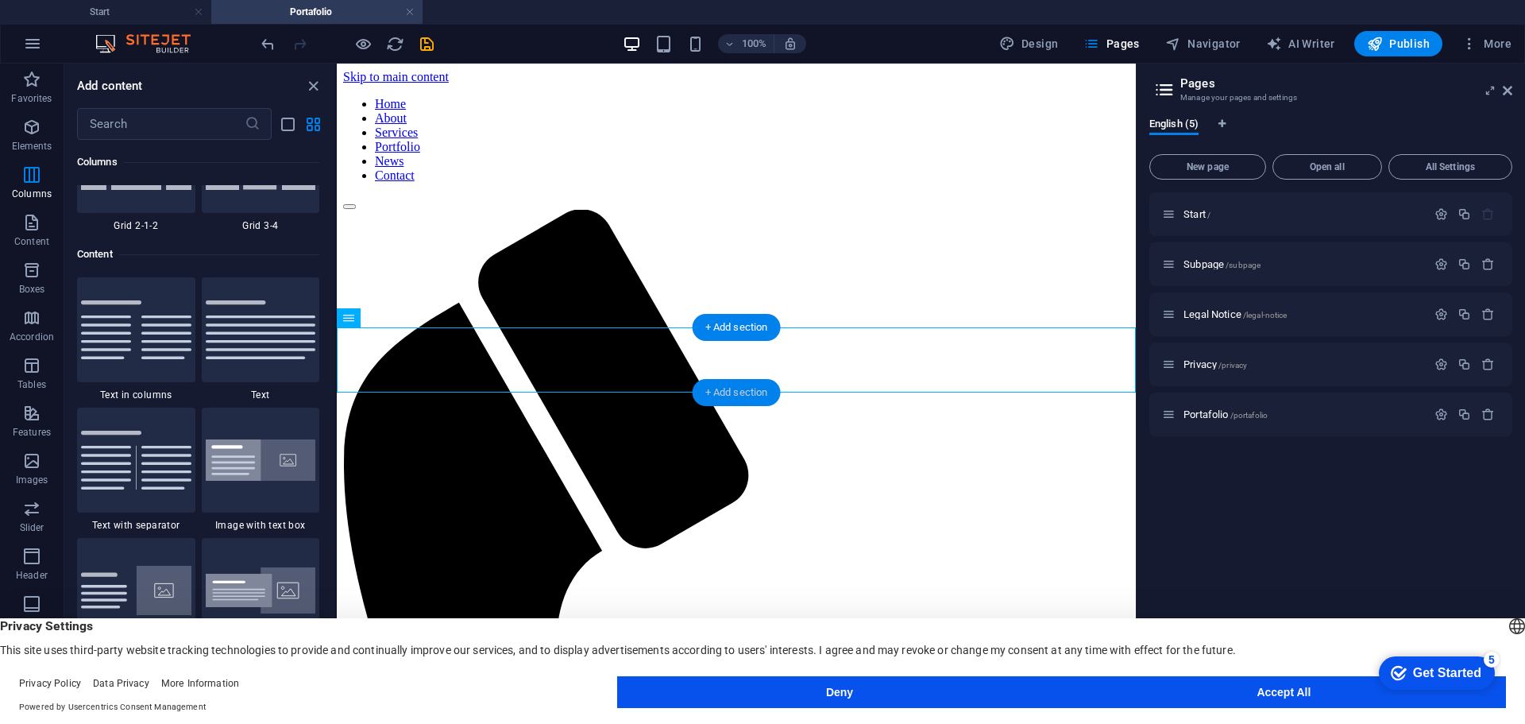
scroll to position [2779, 0]
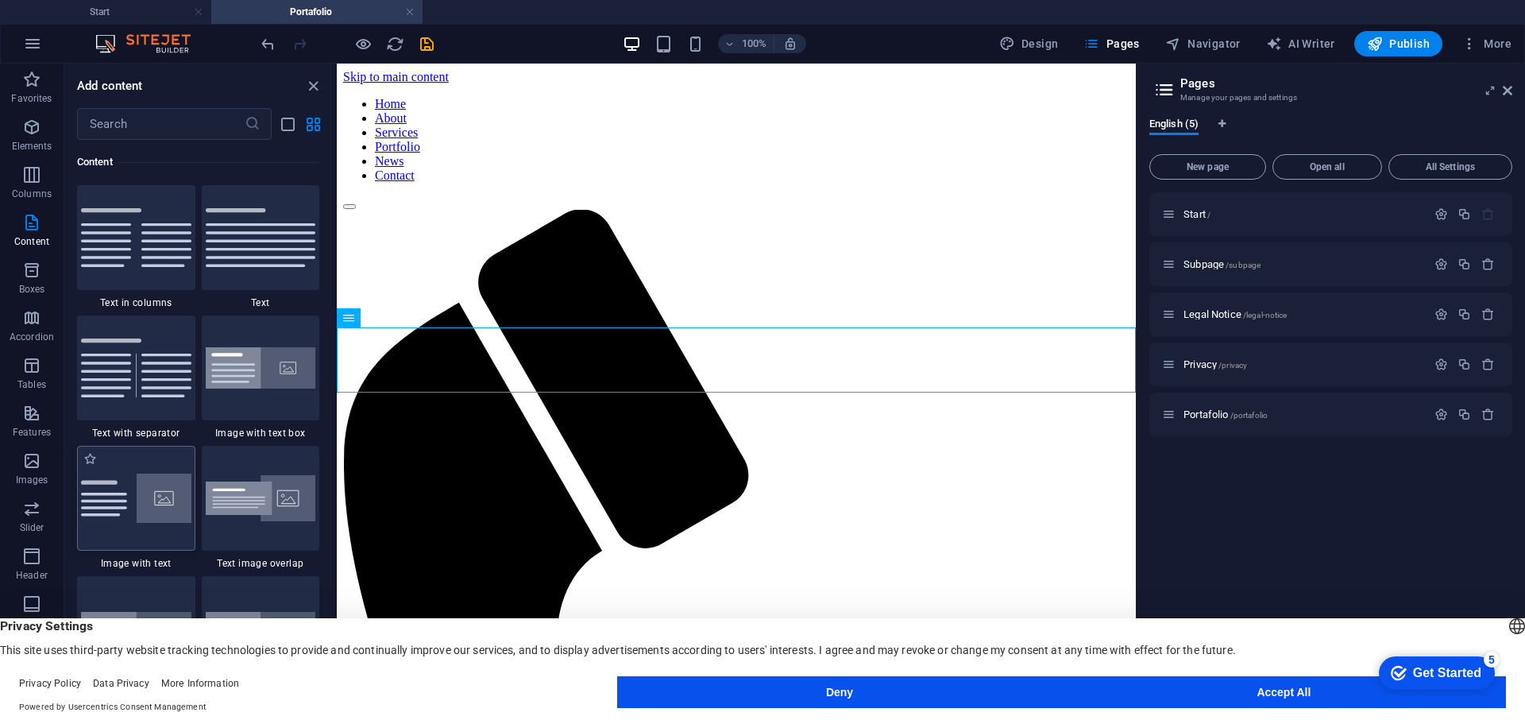
click at [110, 513] on img at bounding box center [136, 497] width 110 height 49
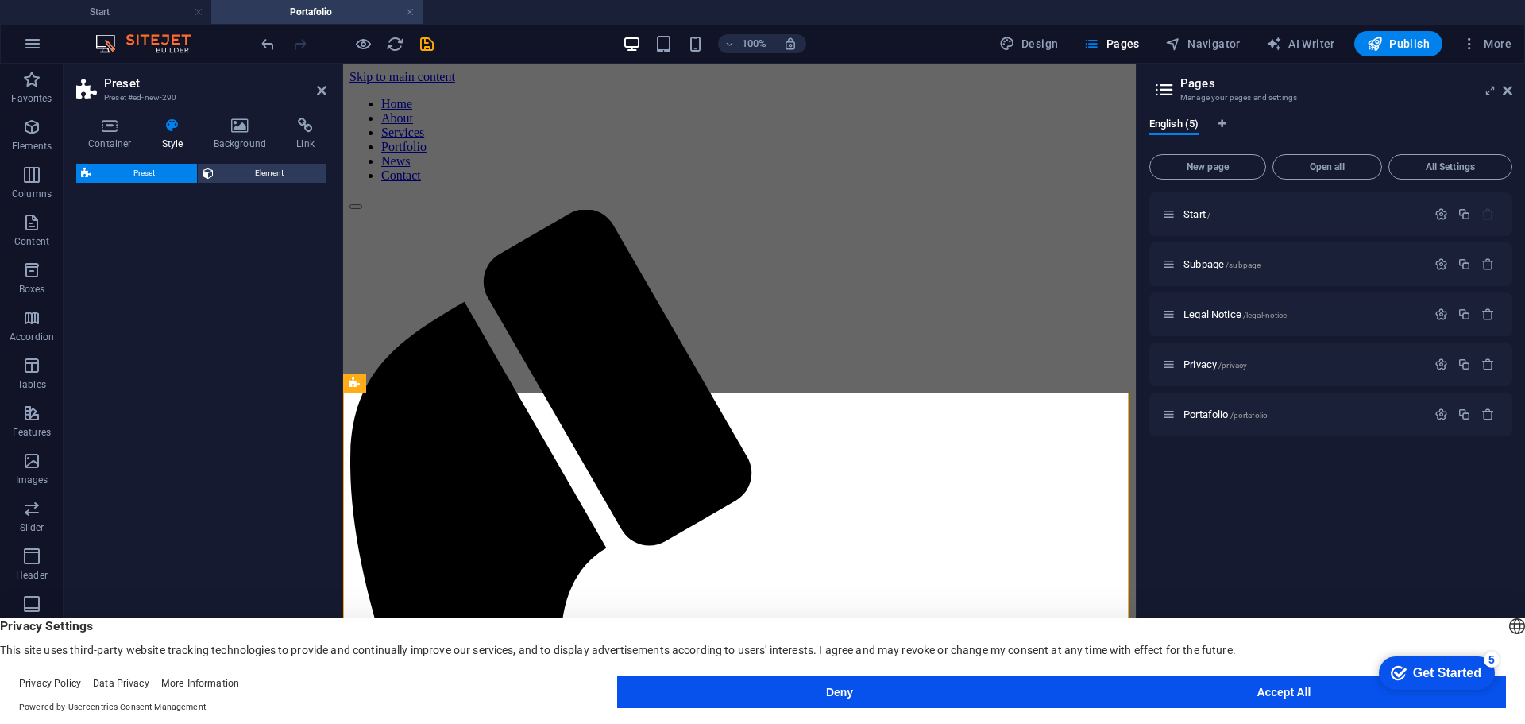
select select "rem"
select select "px"
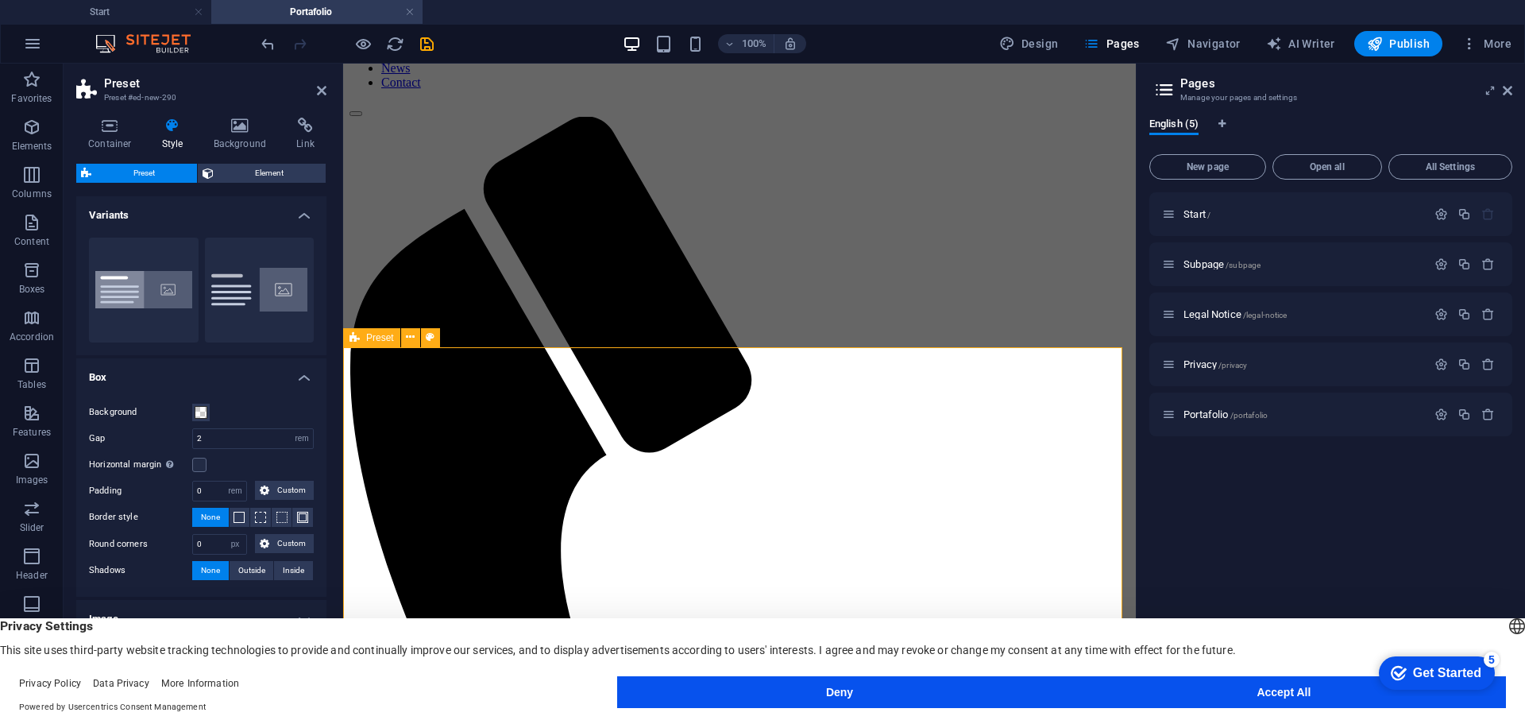
scroll to position [45, 0]
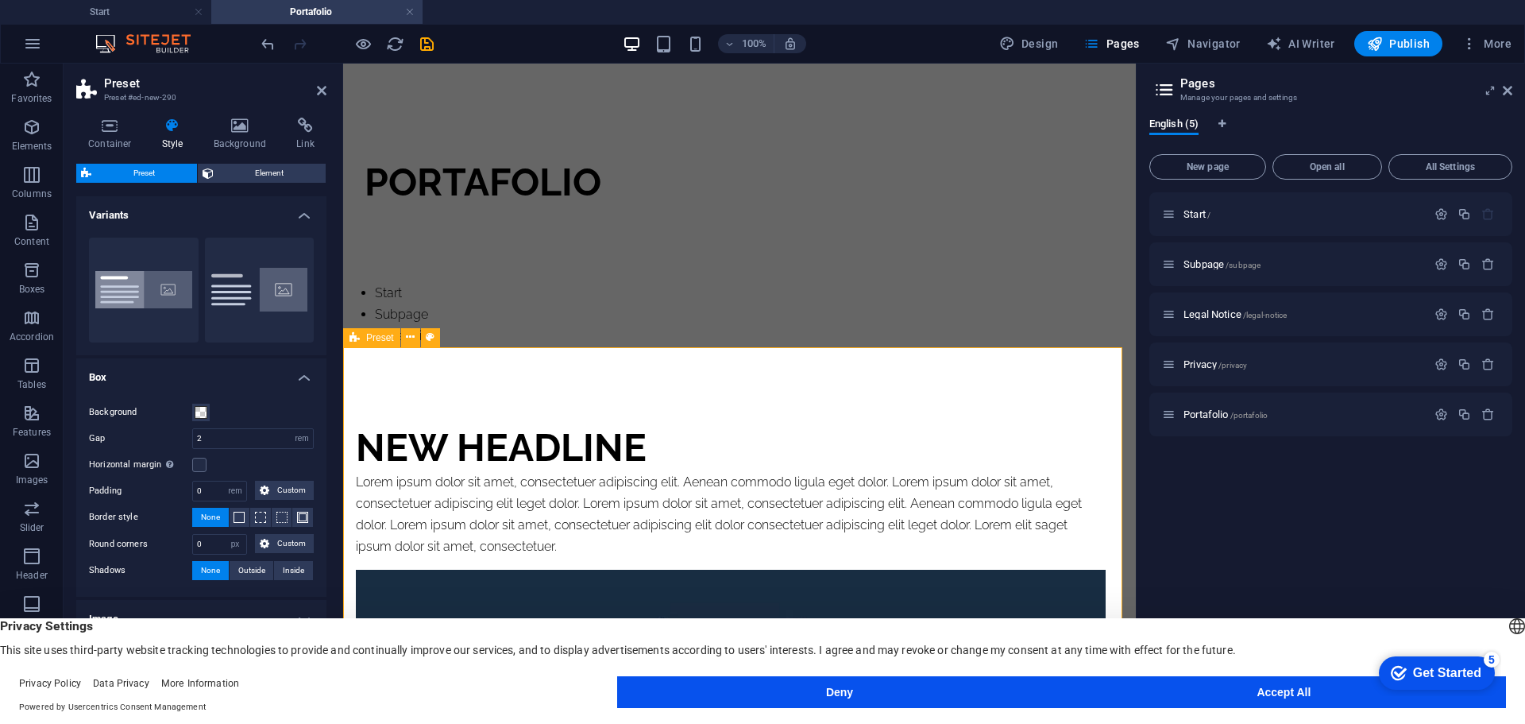
click at [569, 401] on div "New headline Lorem ipsum dolor sit amet, consectetuer adipiscing elit. Aenean c…" at bounding box center [739, 653] width 793 height 612
click at [557, 435] on div "New headline" at bounding box center [731, 447] width 750 height 48
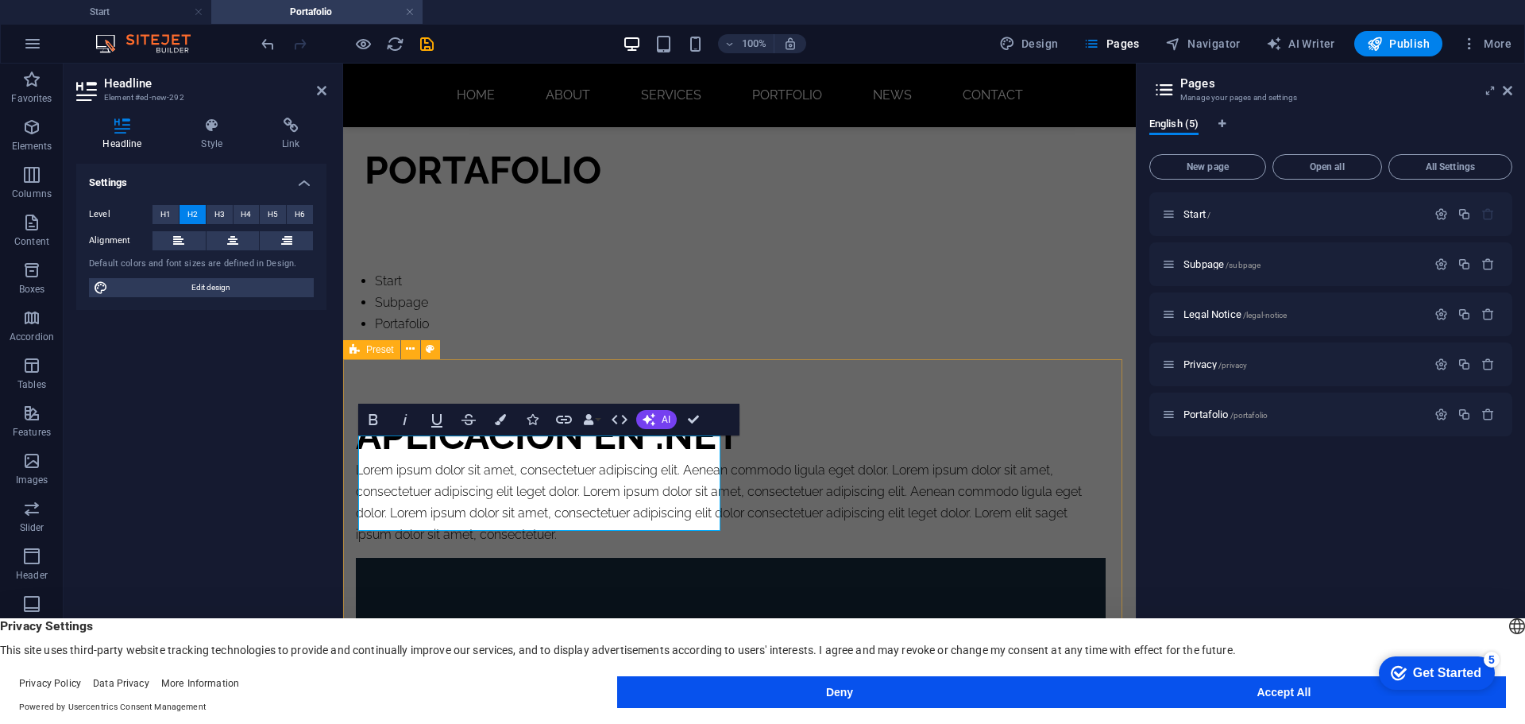
scroll to position [93, 0]
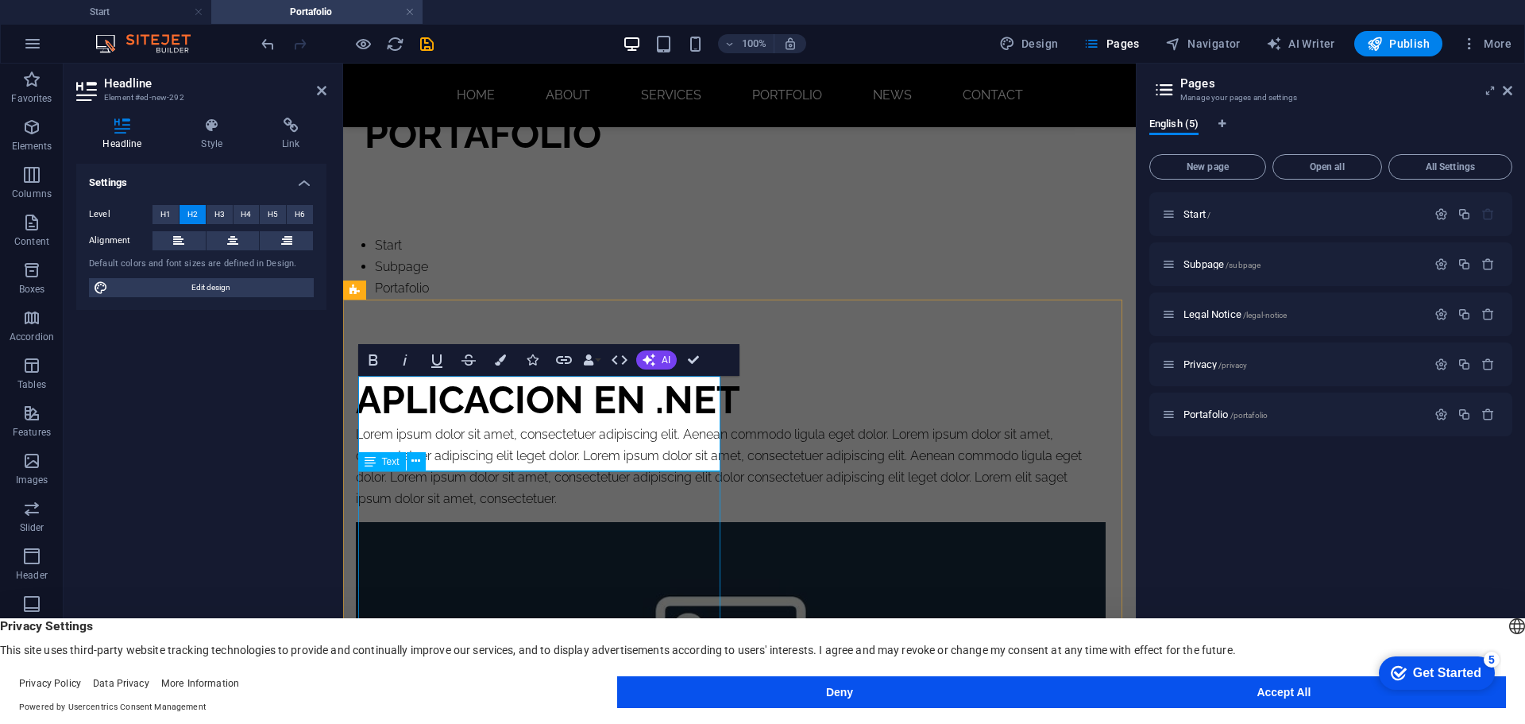
click at [502, 488] on div "Lorem ipsum dolor sit amet, consectetuer adipiscing elit. Aenean commodo ligula…" at bounding box center [731, 466] width 750 height 87
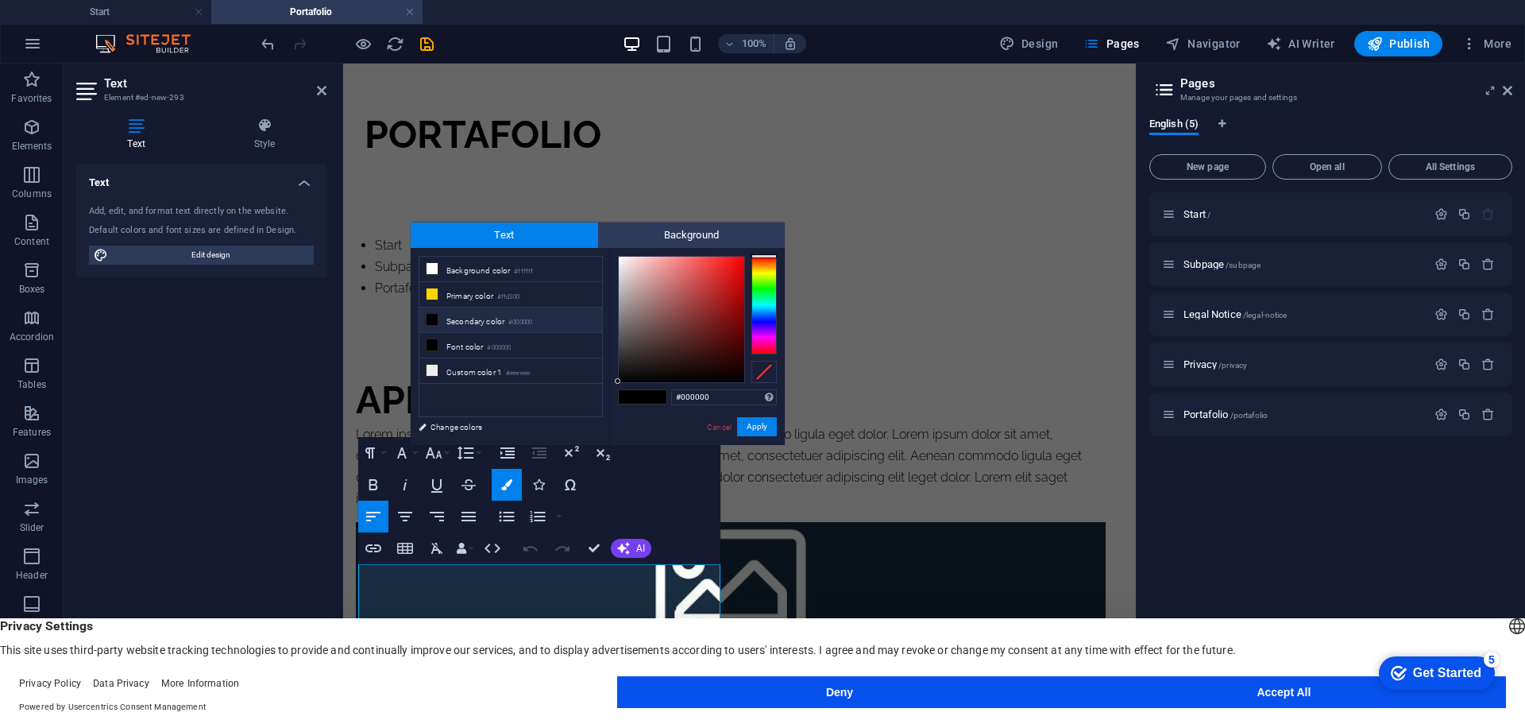
scroll to position [0, 0]
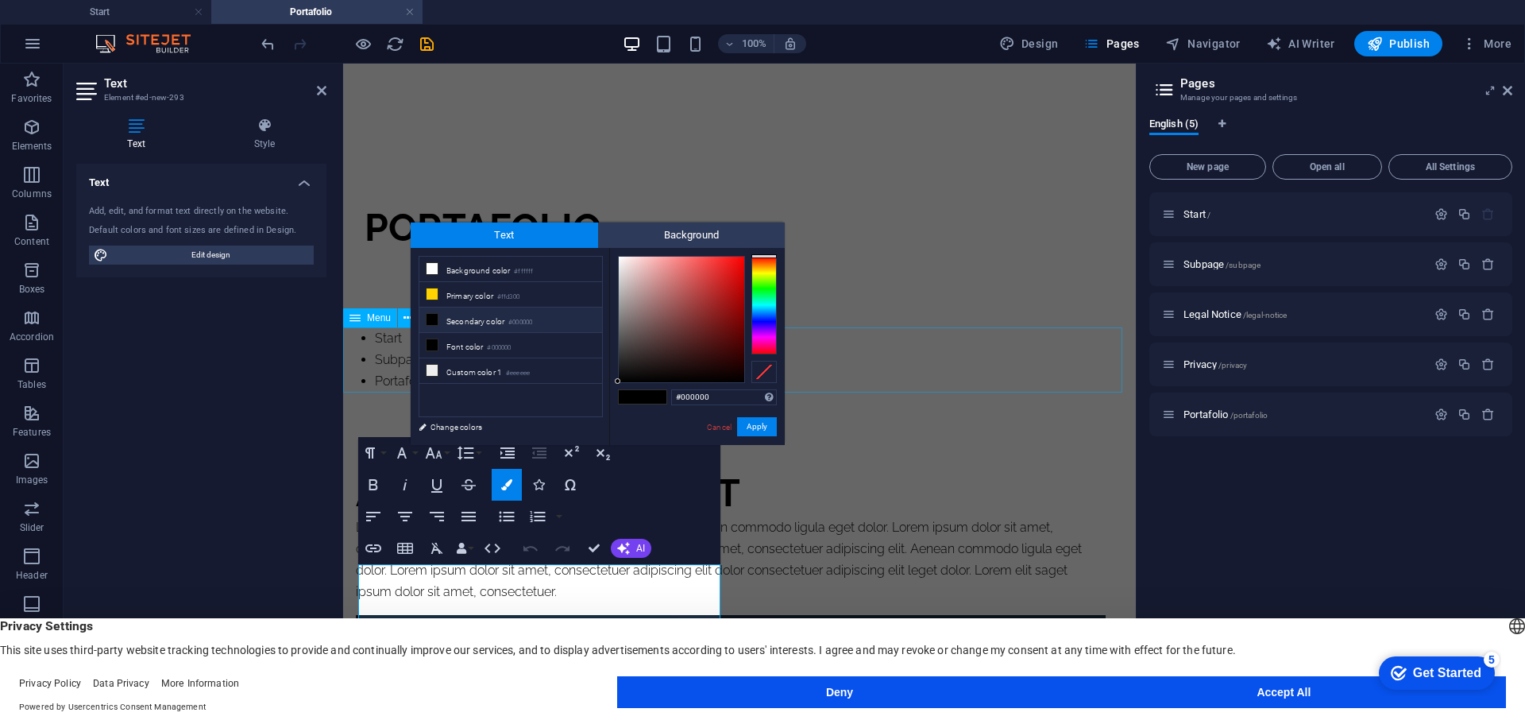
click at [906, 369] on nav "Start Subpage Portafolio" at bounding box center [739, 359] width 793 height 65
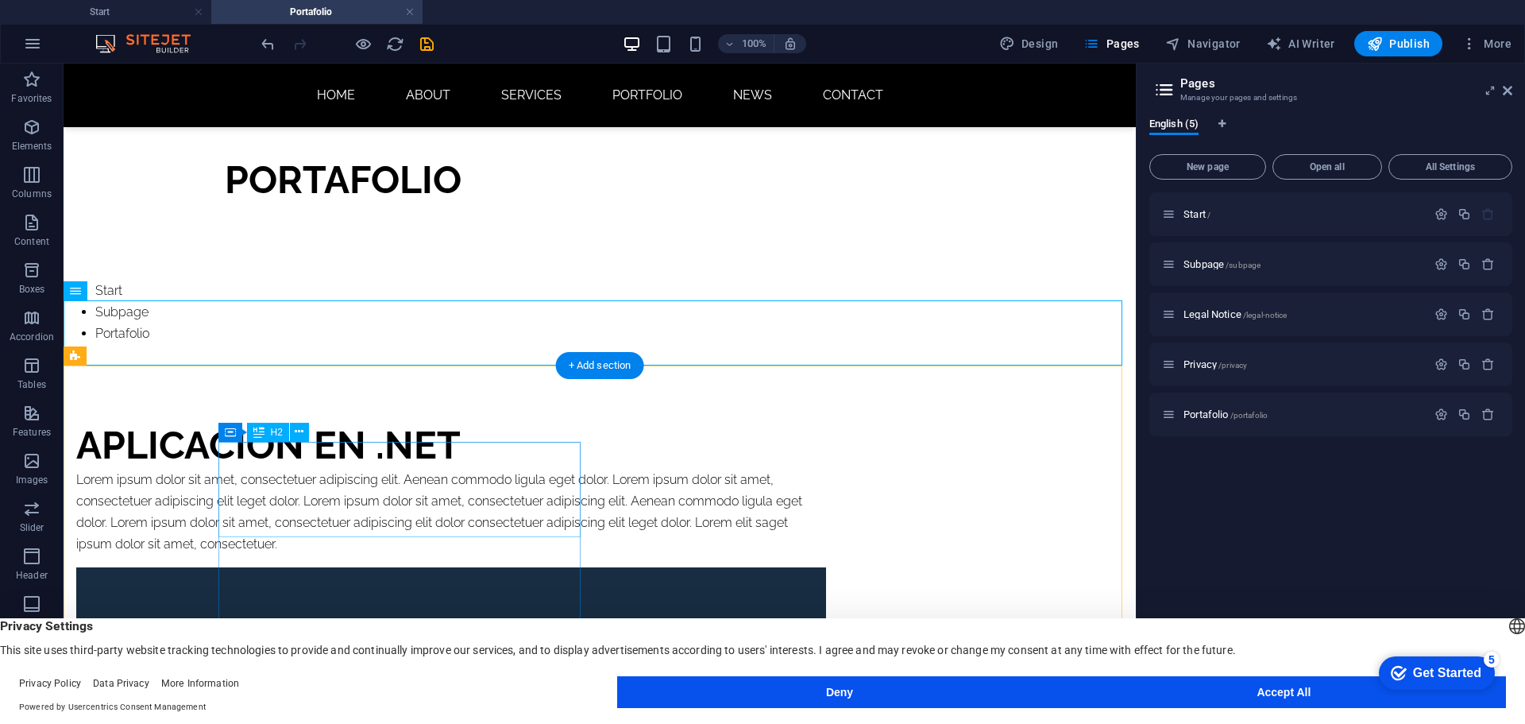
scroll to position [93, 0]
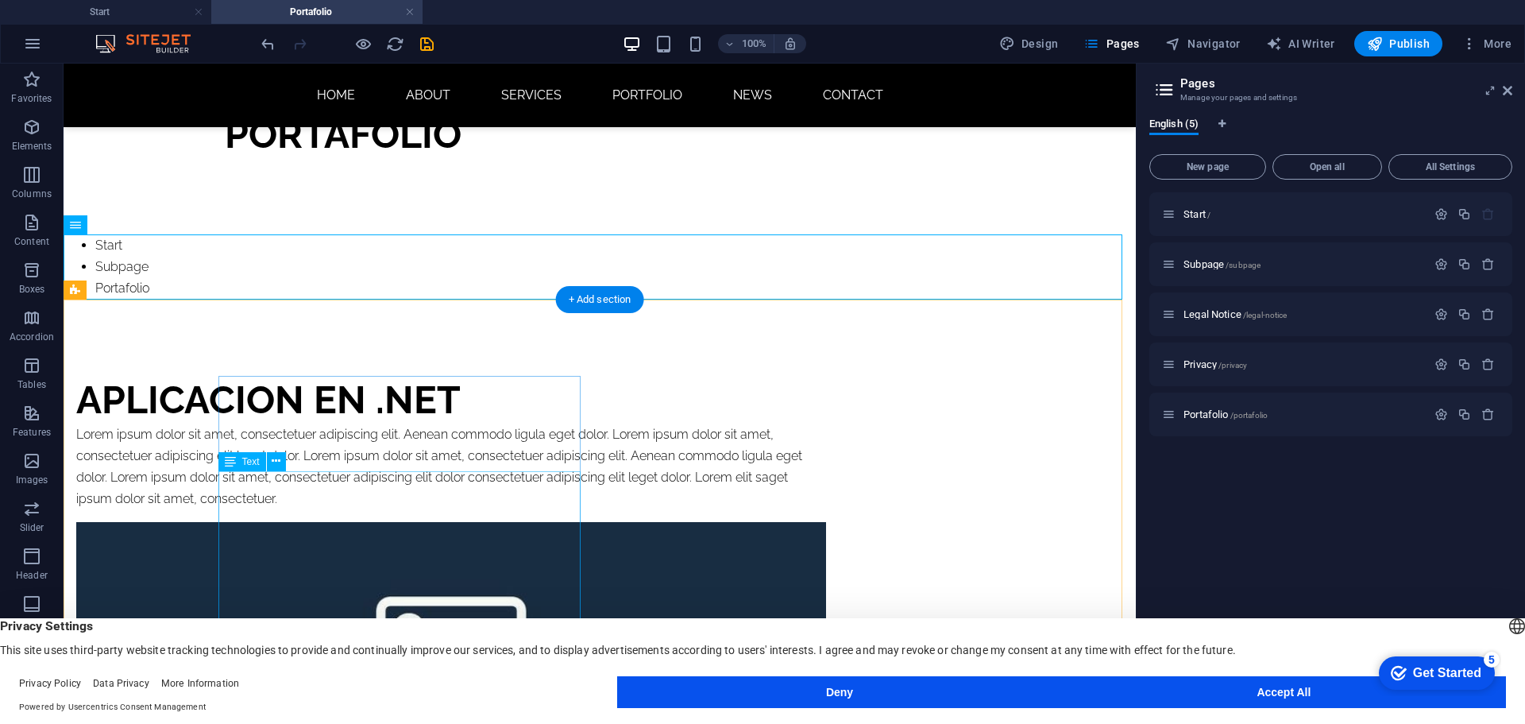
click at [418, 510] on div "Lorem ipsum dolor sit amet, consectetuer adipiscing elit. Aenean commodo ligula…" at bounding box center [451, 466] width 750 height 87
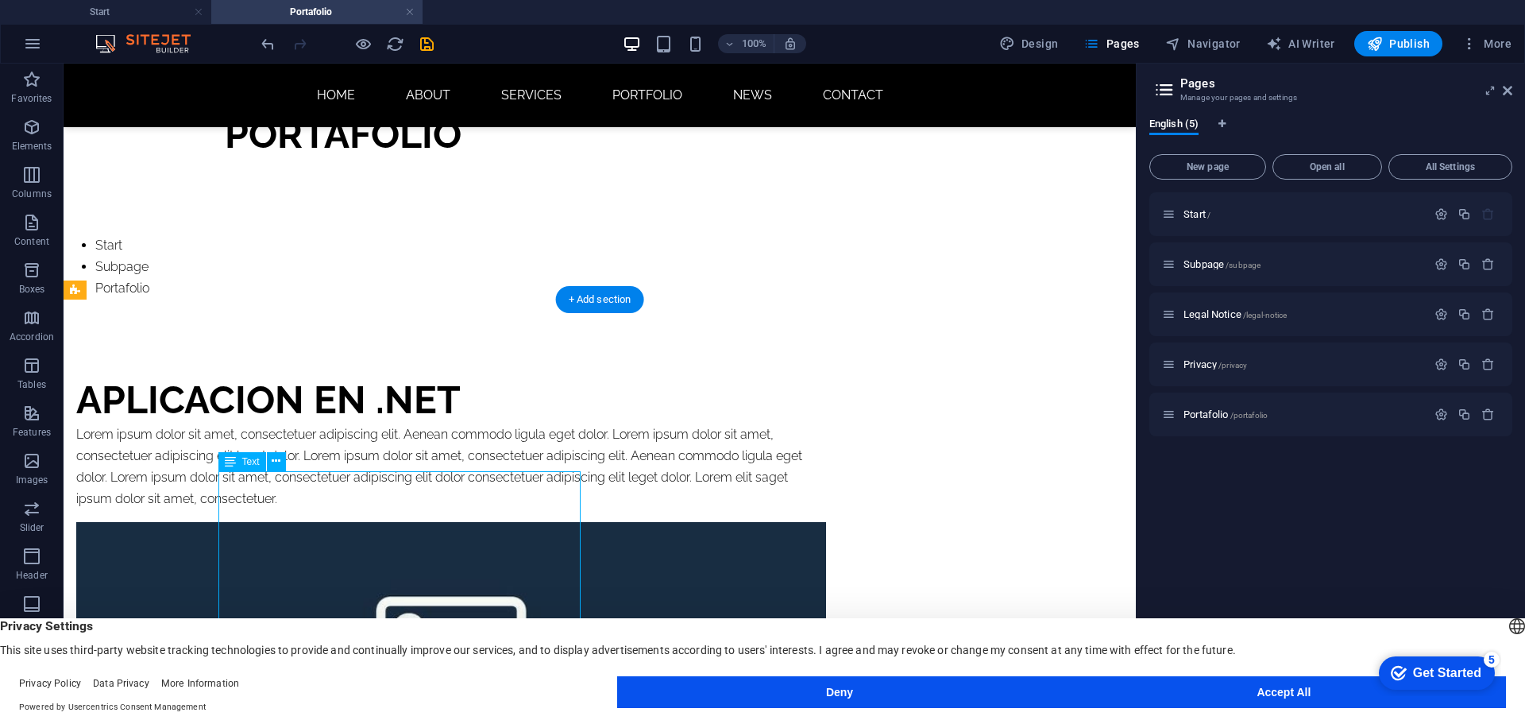
click at [418, 510] on div "Lorem ipsum dolor sit amet, consectetuer adipiscing elit. Aenean commodo ligula…" at bounding box center [451, 466] width 750 height 87
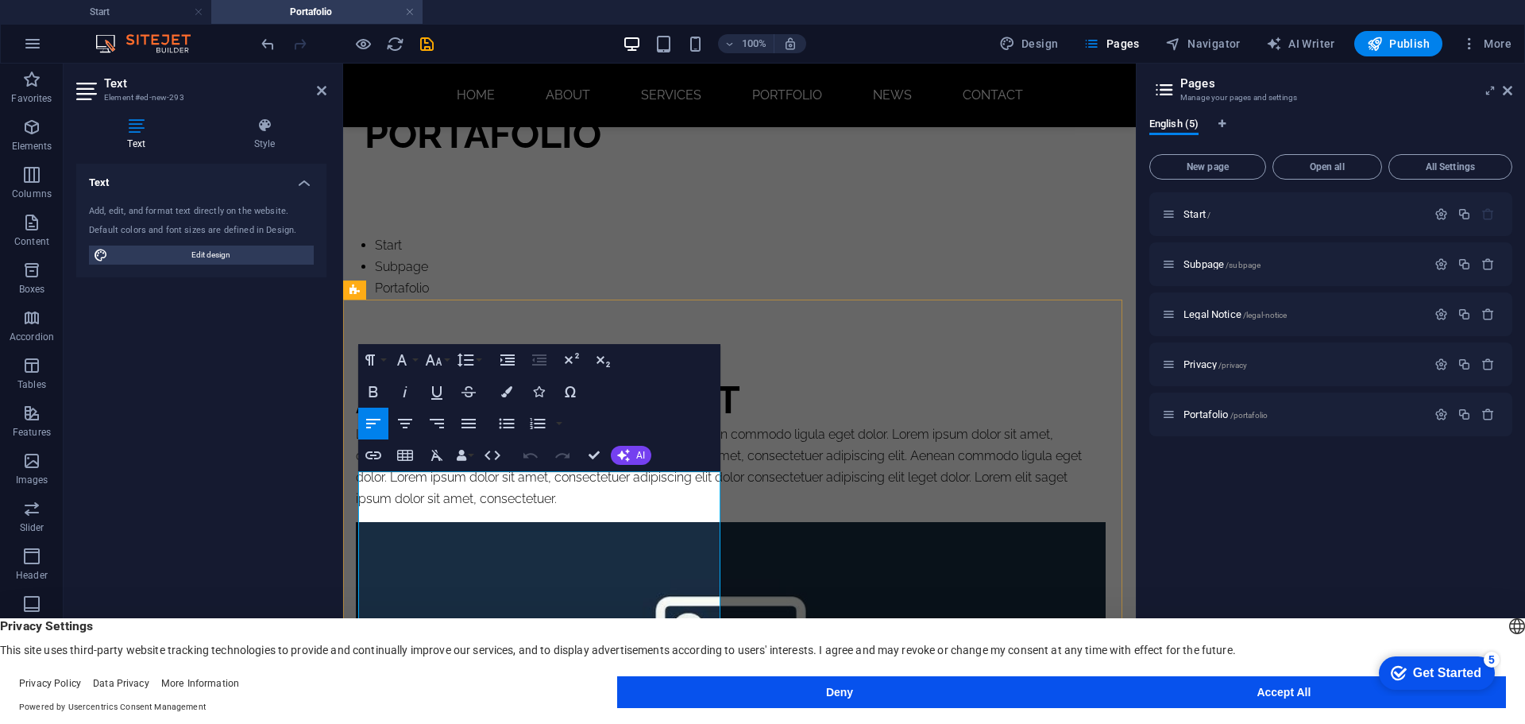
click at [655, 510] on p "Lorem ipsum dolor sit amet, consectetuer adipiscing elit. Aenean commodo ligula…" at bounding box center [731, 466] width 750 height 87
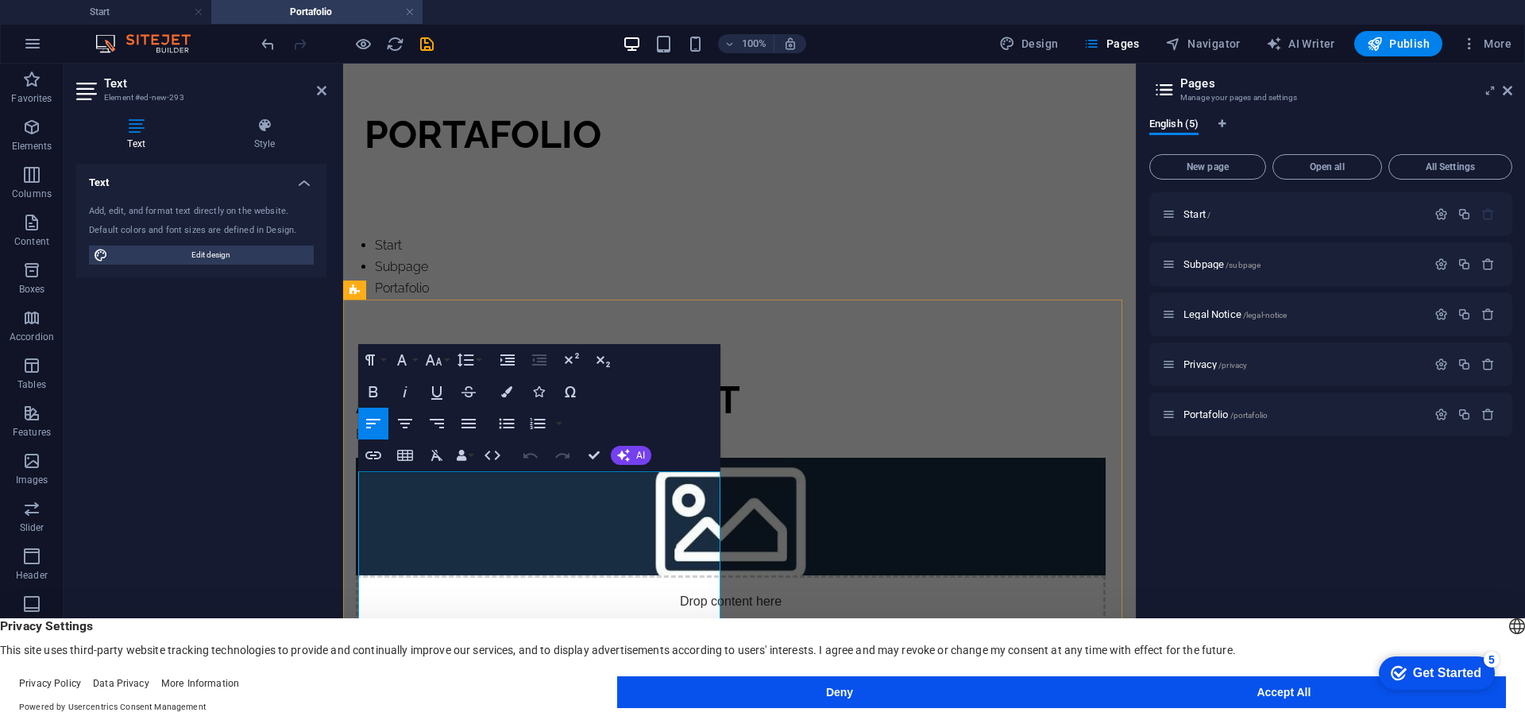
scroll to position [0, 0]
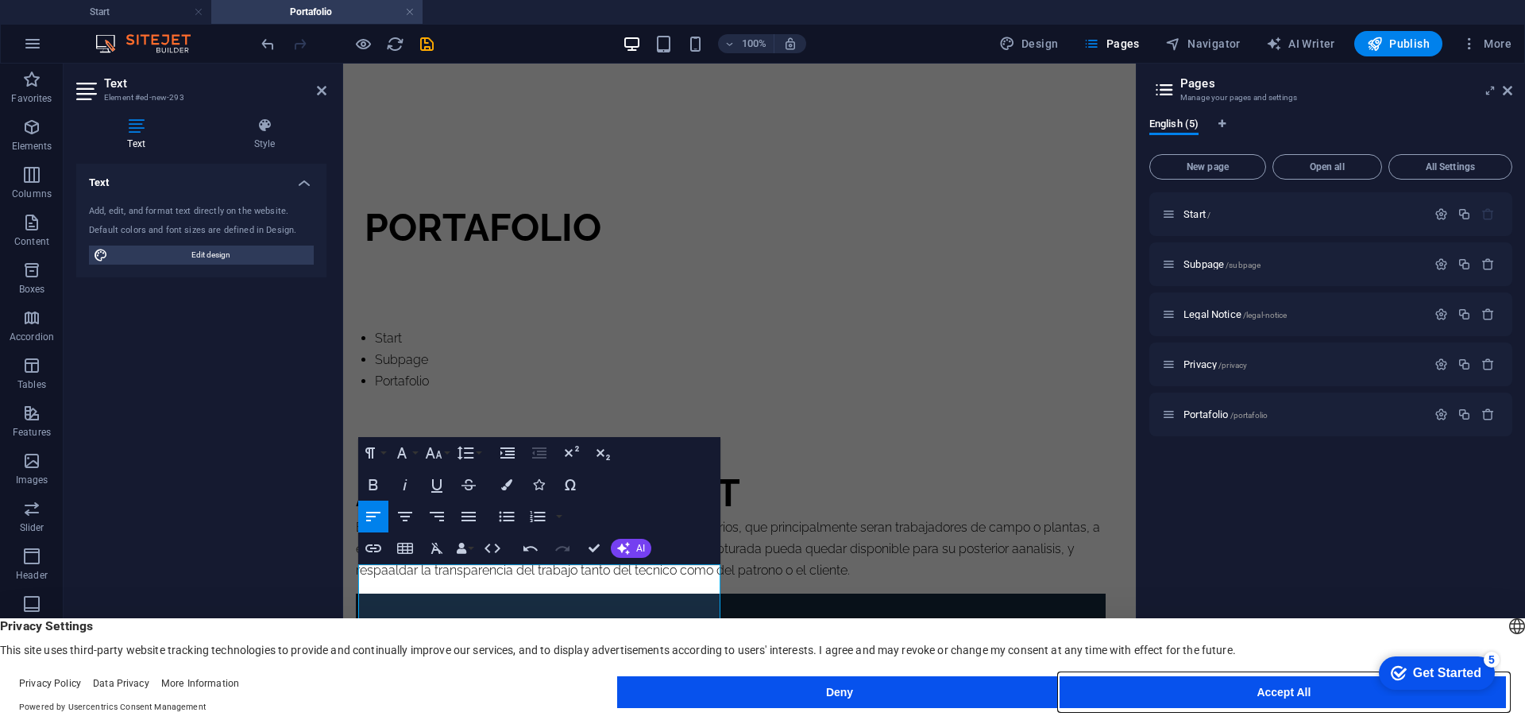
click at [1214, 686] on button "Accept All" at bounding box center [1284, 692] width 444 height 32
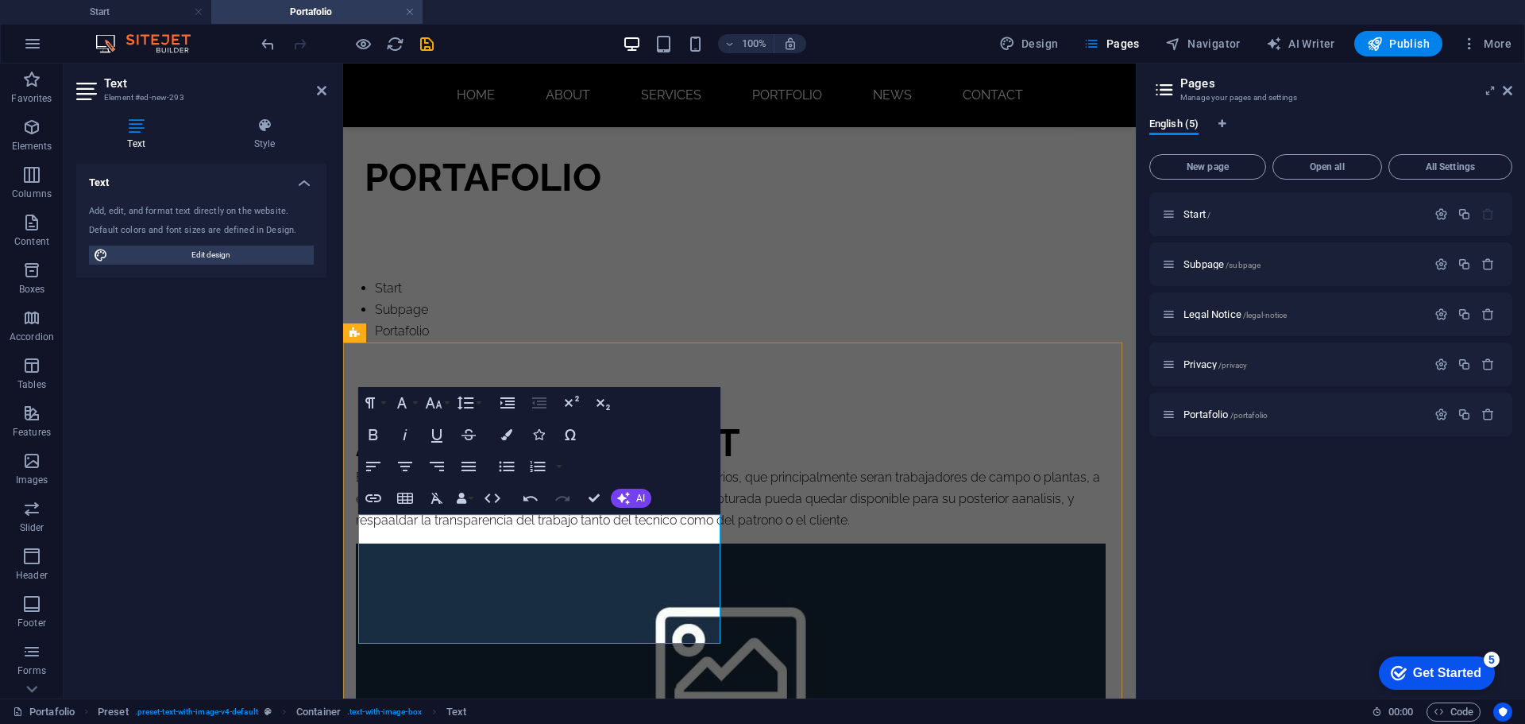
scroll to position [71, 0]
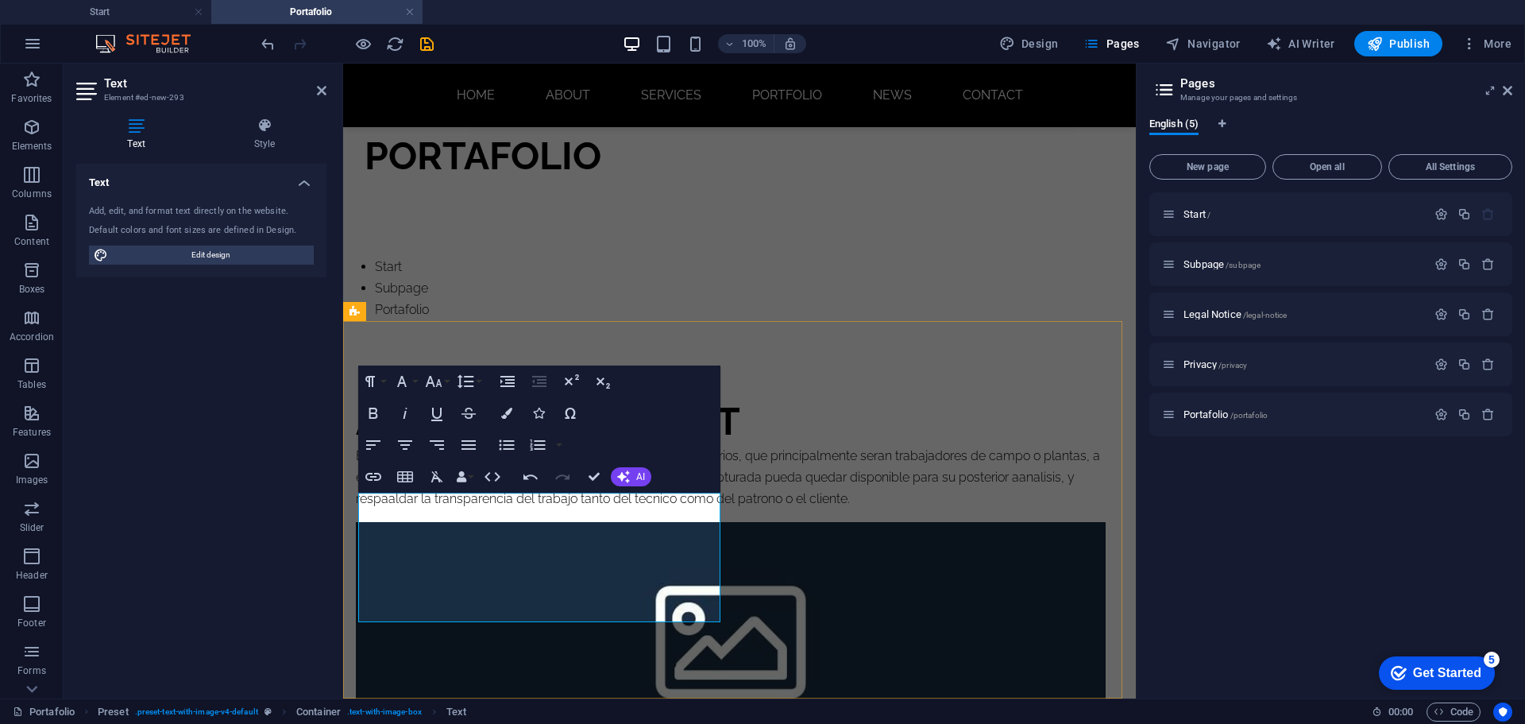
click at [523, 510] on p "Estoy en el desarrollo de una aplicacion que permita a los usuarios, que princi…" at bounding box center [731, 477] width 750 height 65
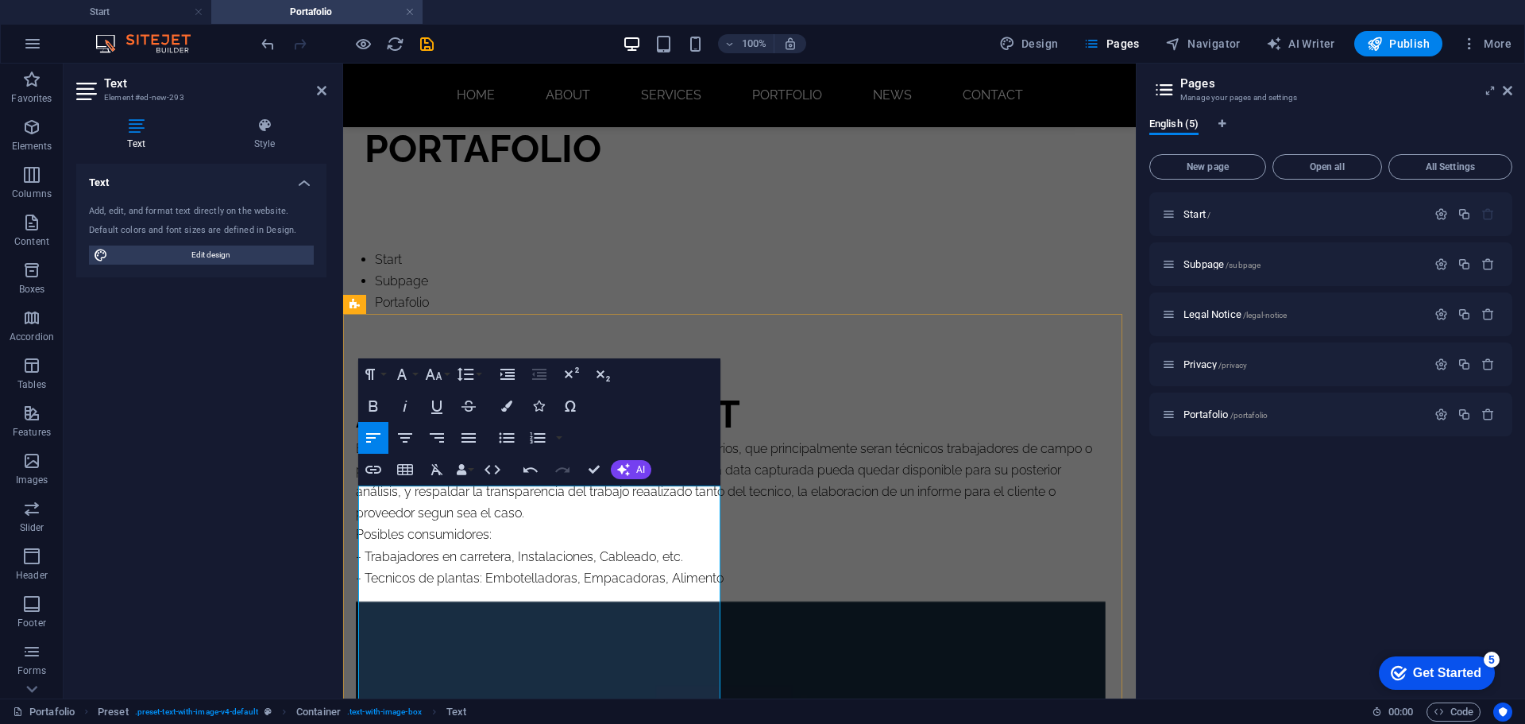
scroll to position [100, 0]
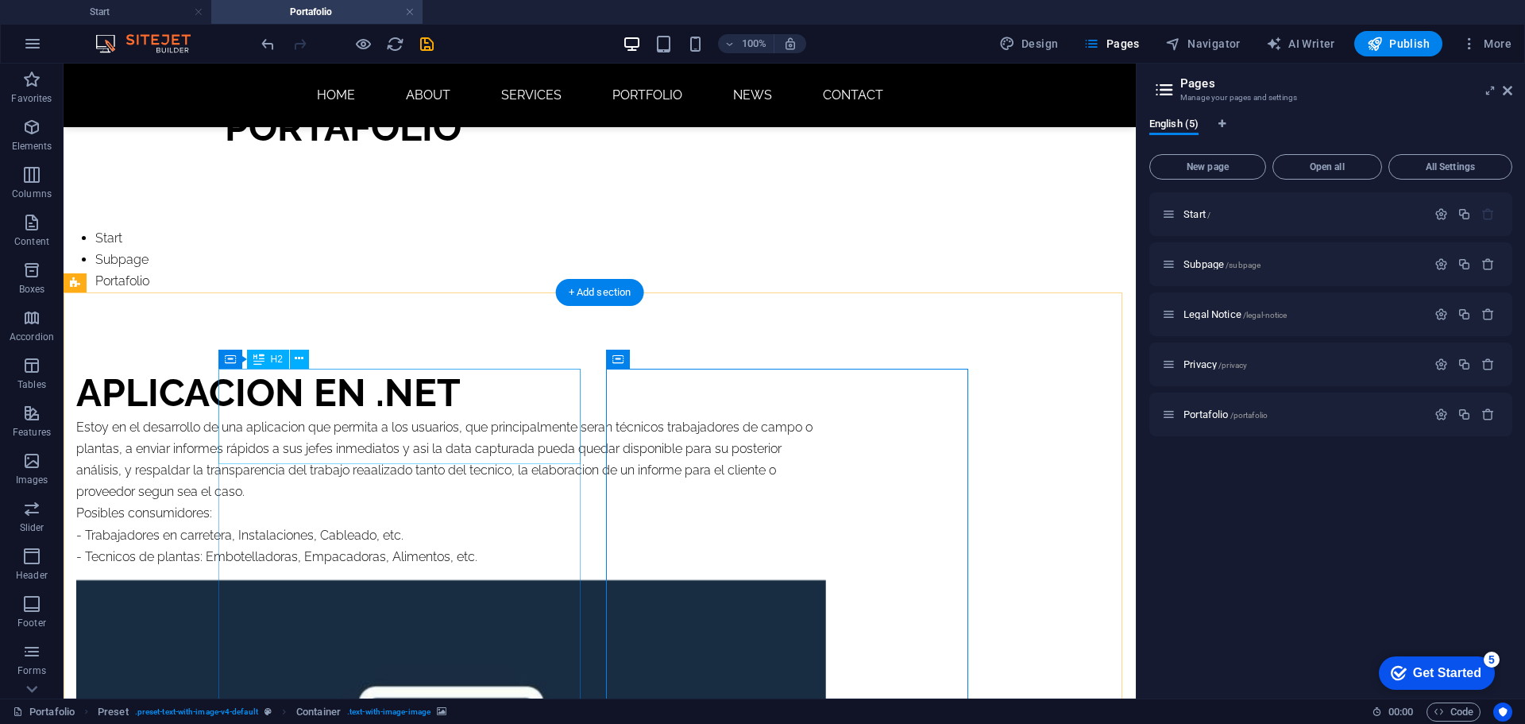
click at [289, 416] on div "Aplicacion en .net" at bounding box center [451, 393] width 750 height 48
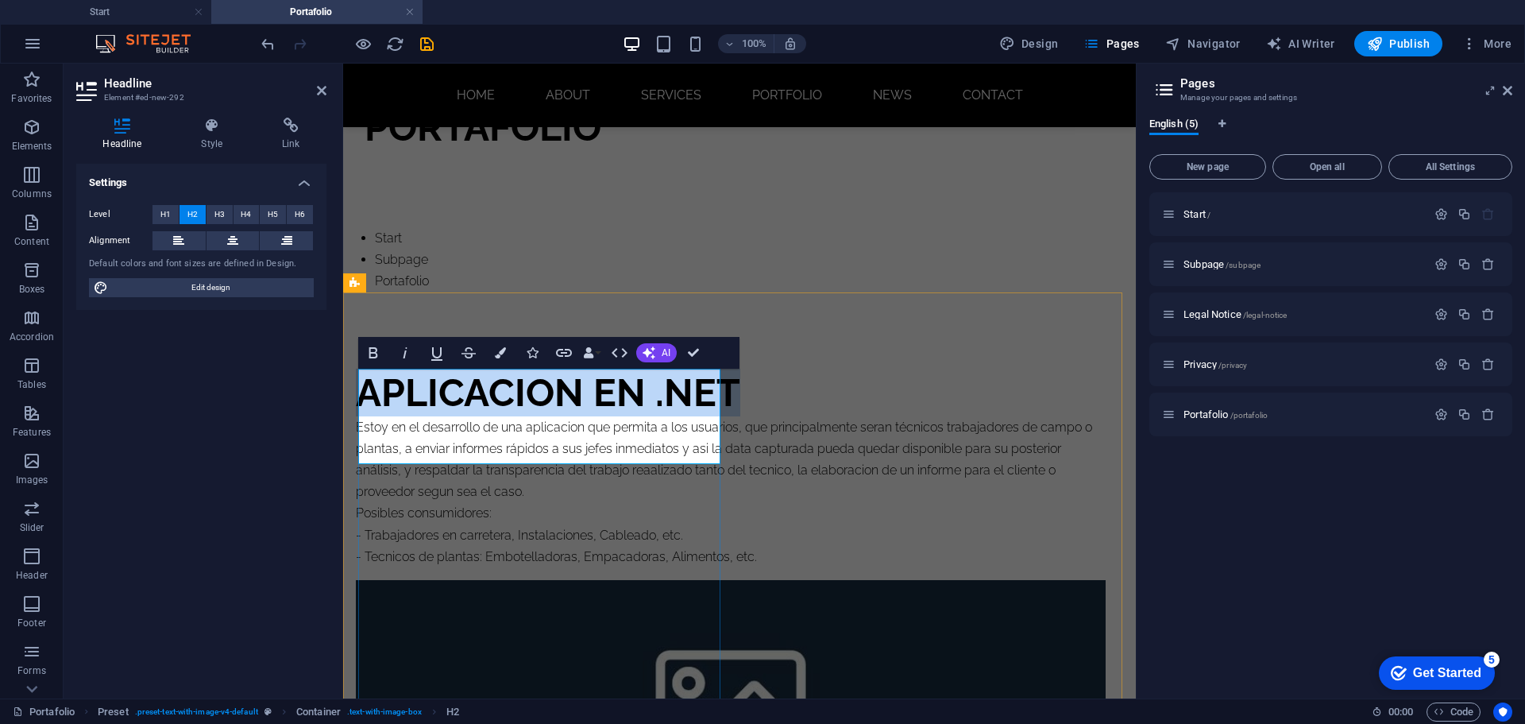
click at [430, 416] on h2 "Aplicacion en .net" at bounding box center [731, 393] width 750 height 48
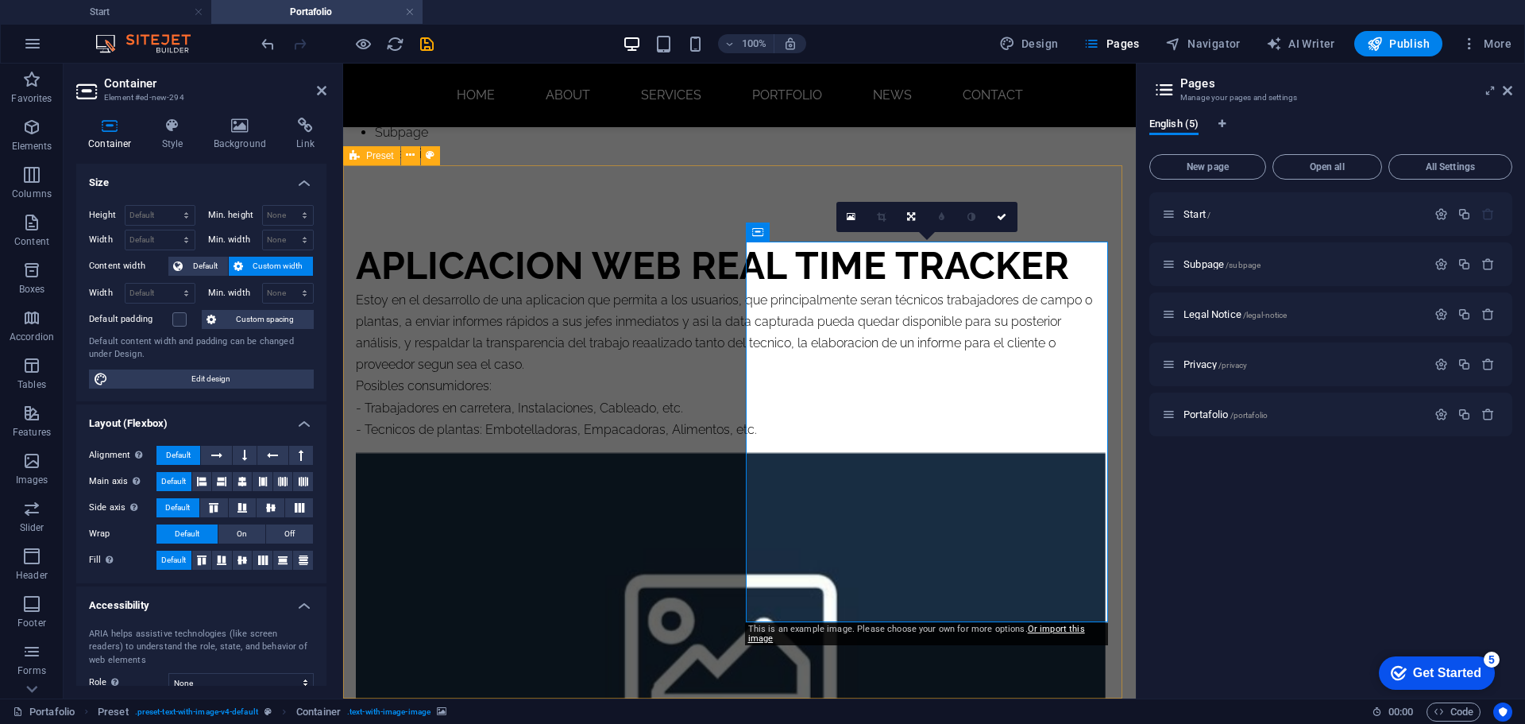
drag, startPoint x: 978, startPoint y: 571, endPoint x: 966, endPoint y: 563, distance: 14.3
click at [977, 571] on figure at bounding box center [731, 643] width 750 height 381
click at [928, 478] on figure at bounding box center [731, 643] width 750 height 381
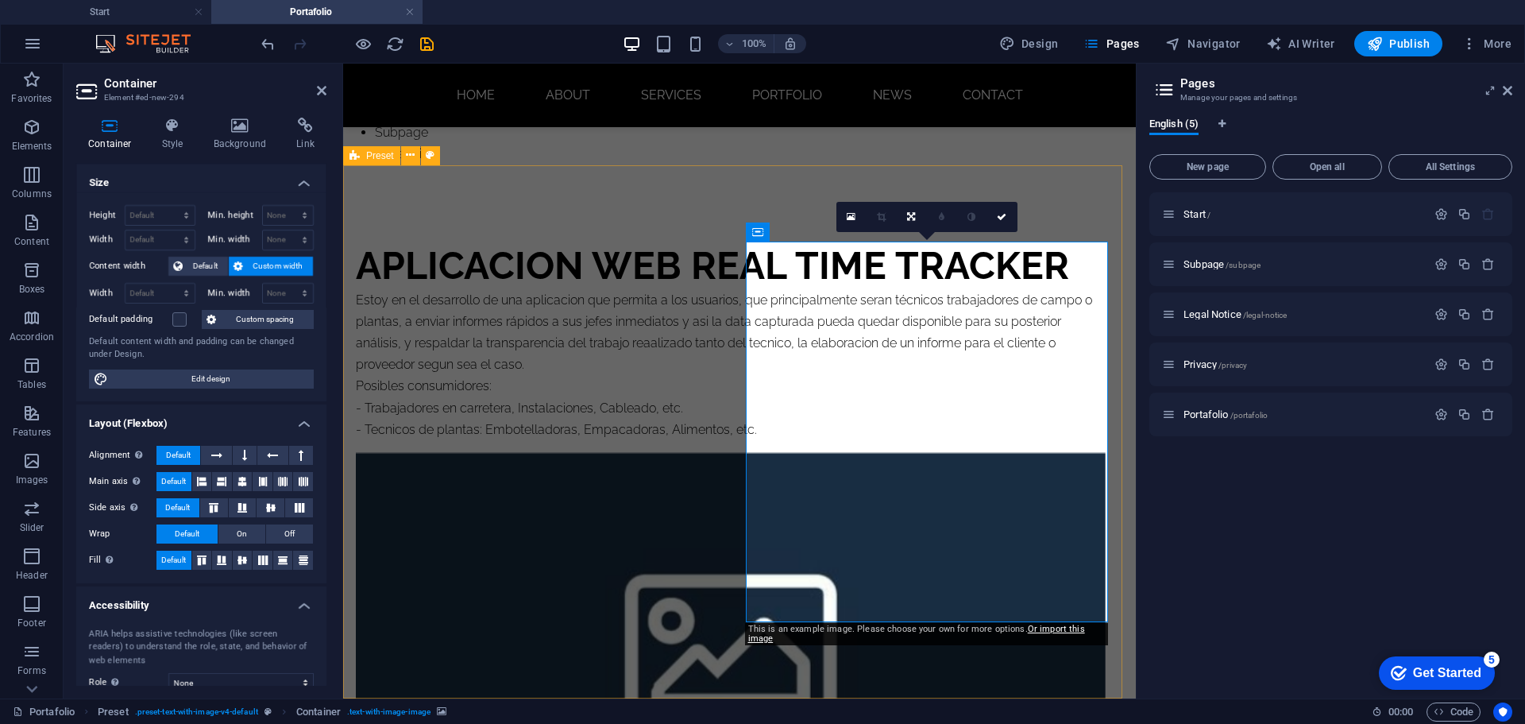
click at [928, 478] on figure at bounding box center [731, 643] width 750 height 381
click at [237, 142] on h4 "Background" at bounding box center [243, 134] width 83 height 33
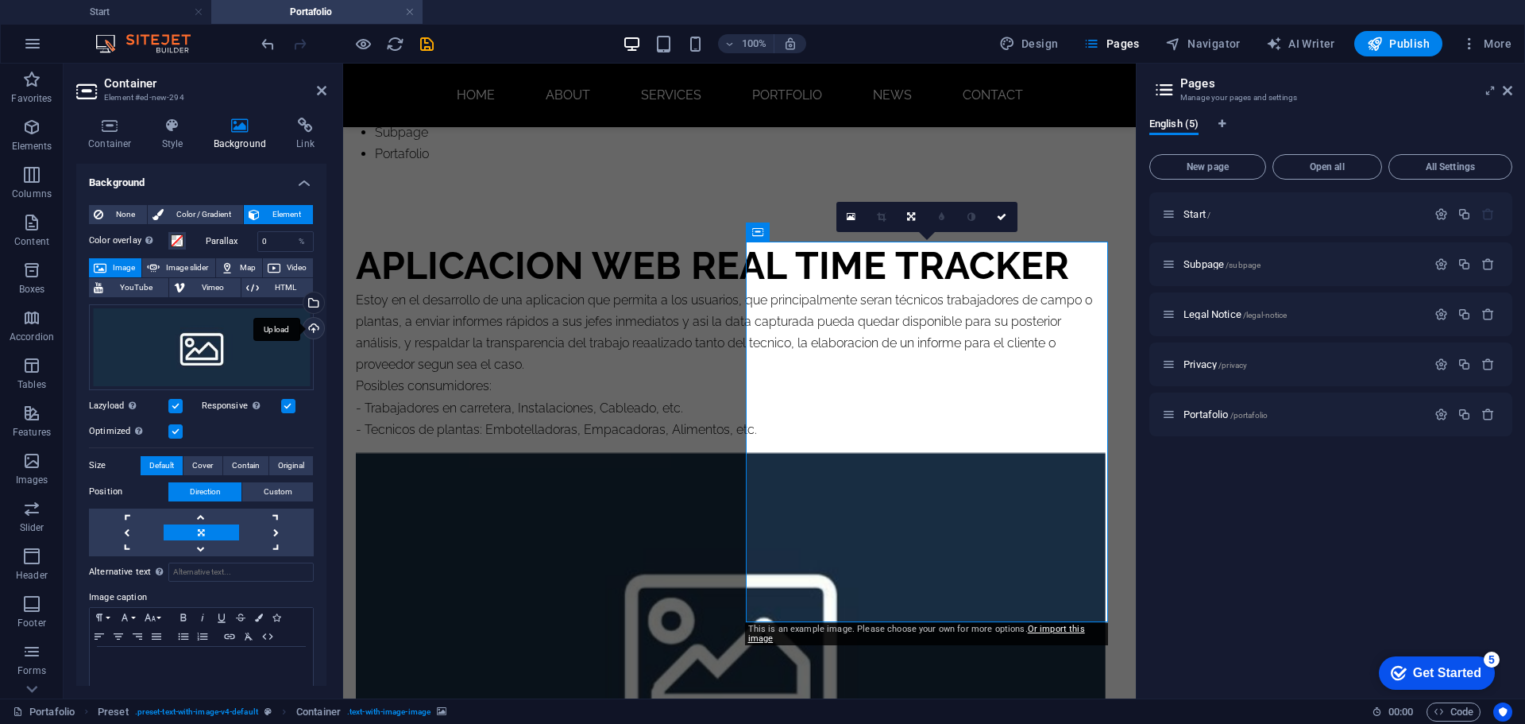
click at [311, 331] on div "Upload" at bounding box center [312, 330] width 24 height 24
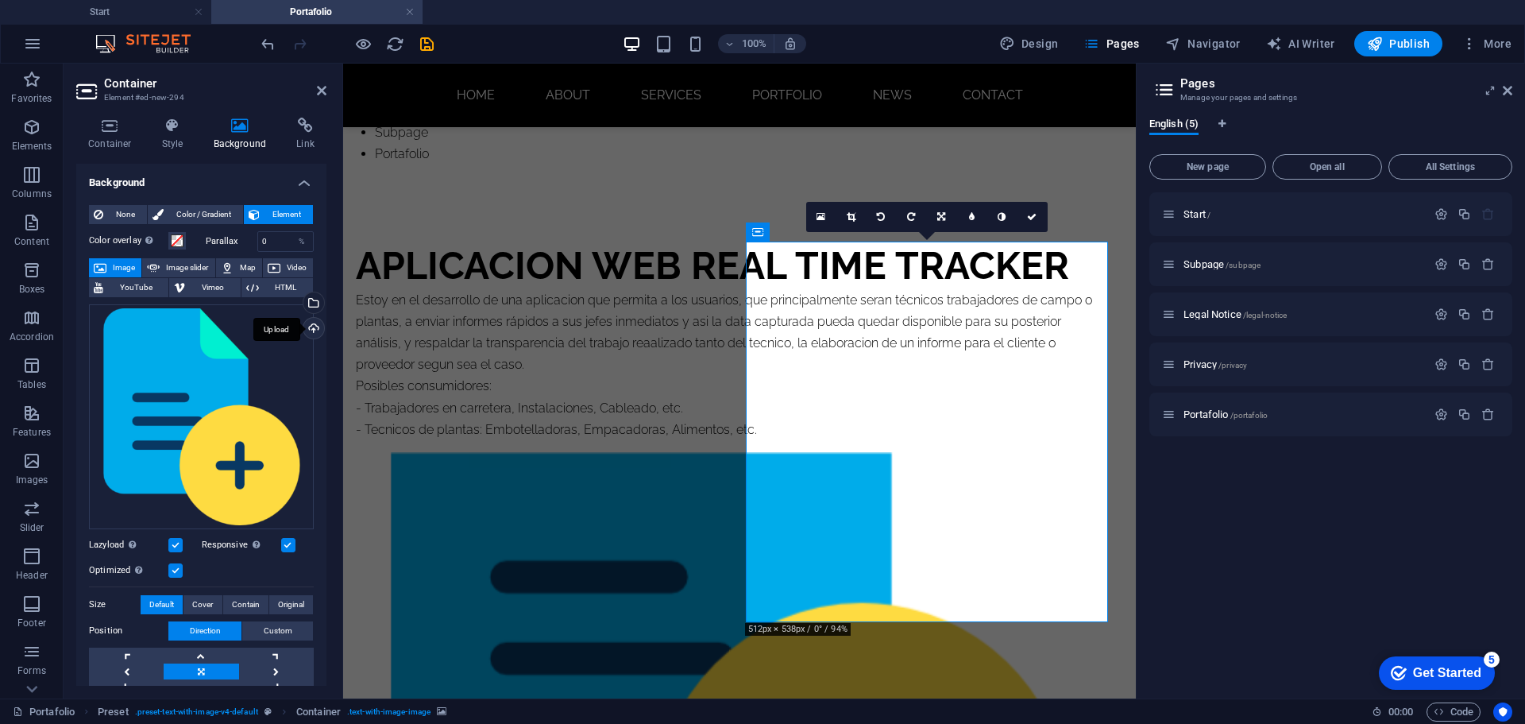
click at [312, 326] on div "Upload" at bounding box center [312, 330] width 24 height 24
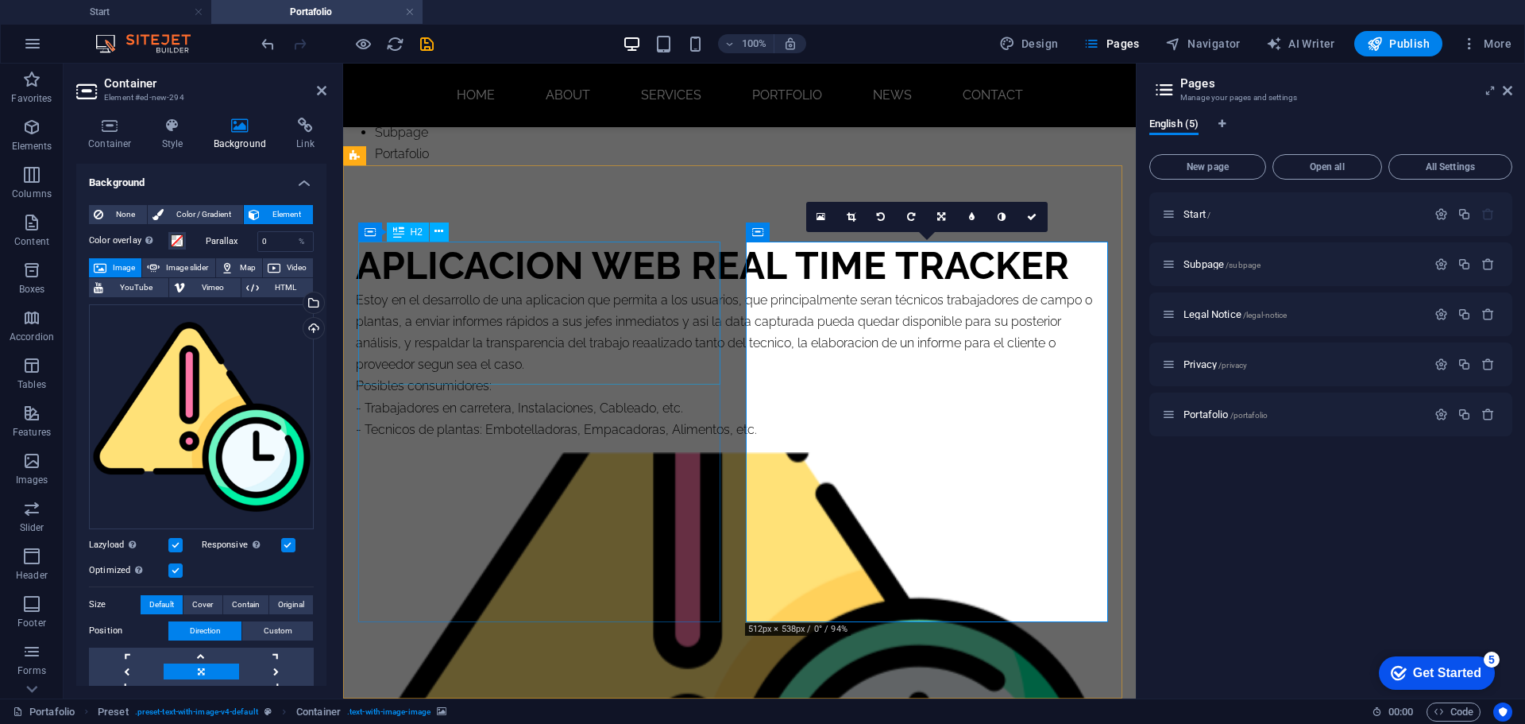
click at [610, 289] on div "Aplicacion web real time tracker" at bounding box center [731, 265] width 750 height 48
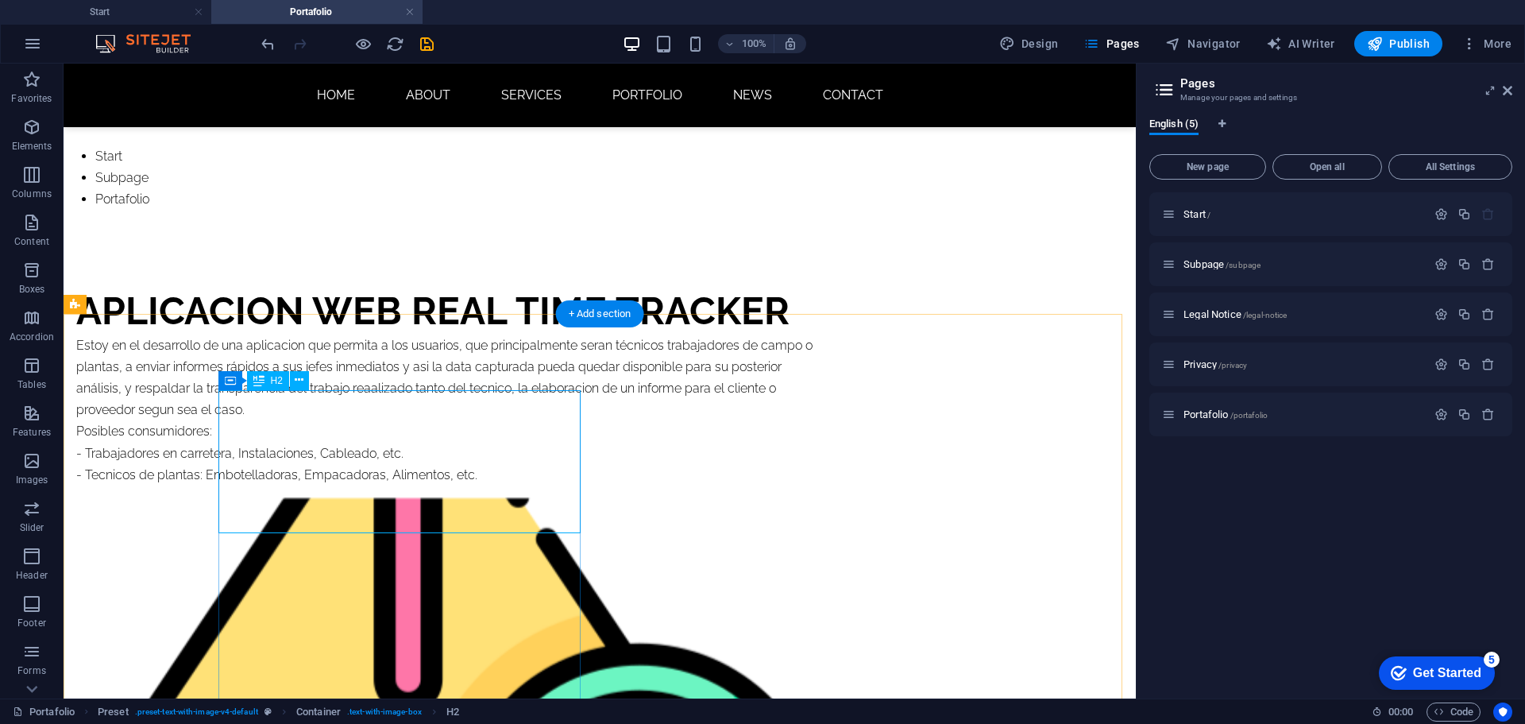
scroll to position [227, 0]
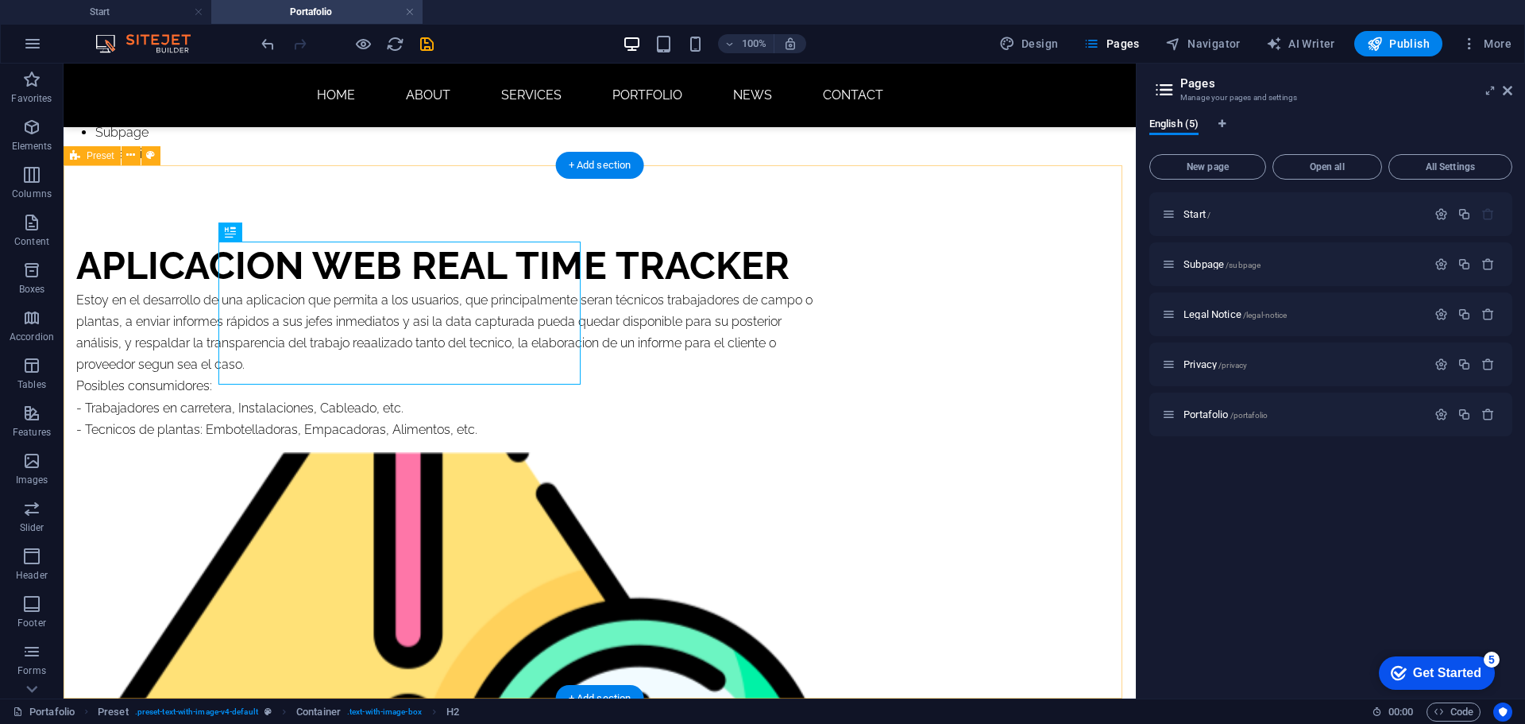
click at [790, 453] on figure at bounding box center [451, 643] width 750 height 381
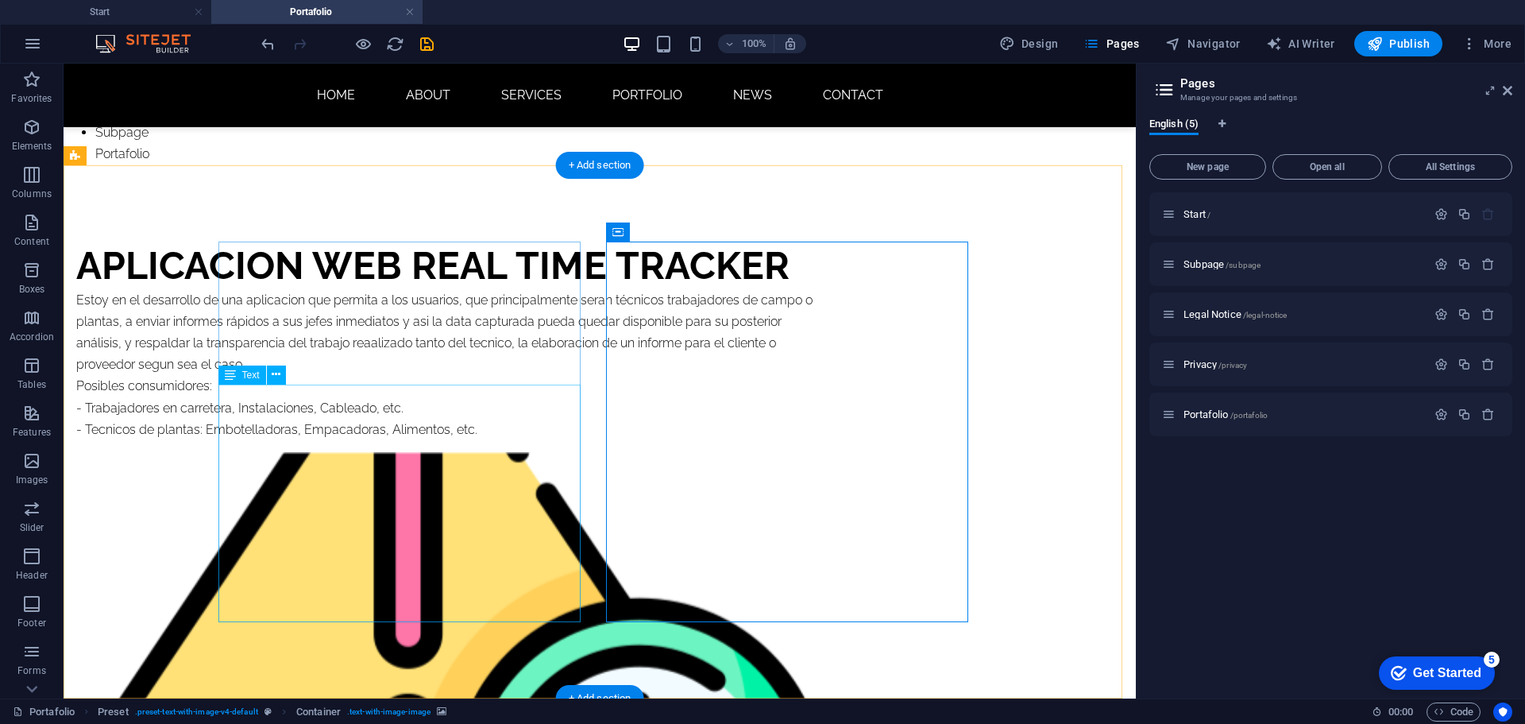
click at [407, 439] on div "Estoy en el desarrollo de una aplicacion que permita a los usuarios, que princi…" at bounding box center [451, 364] width 750 height 151
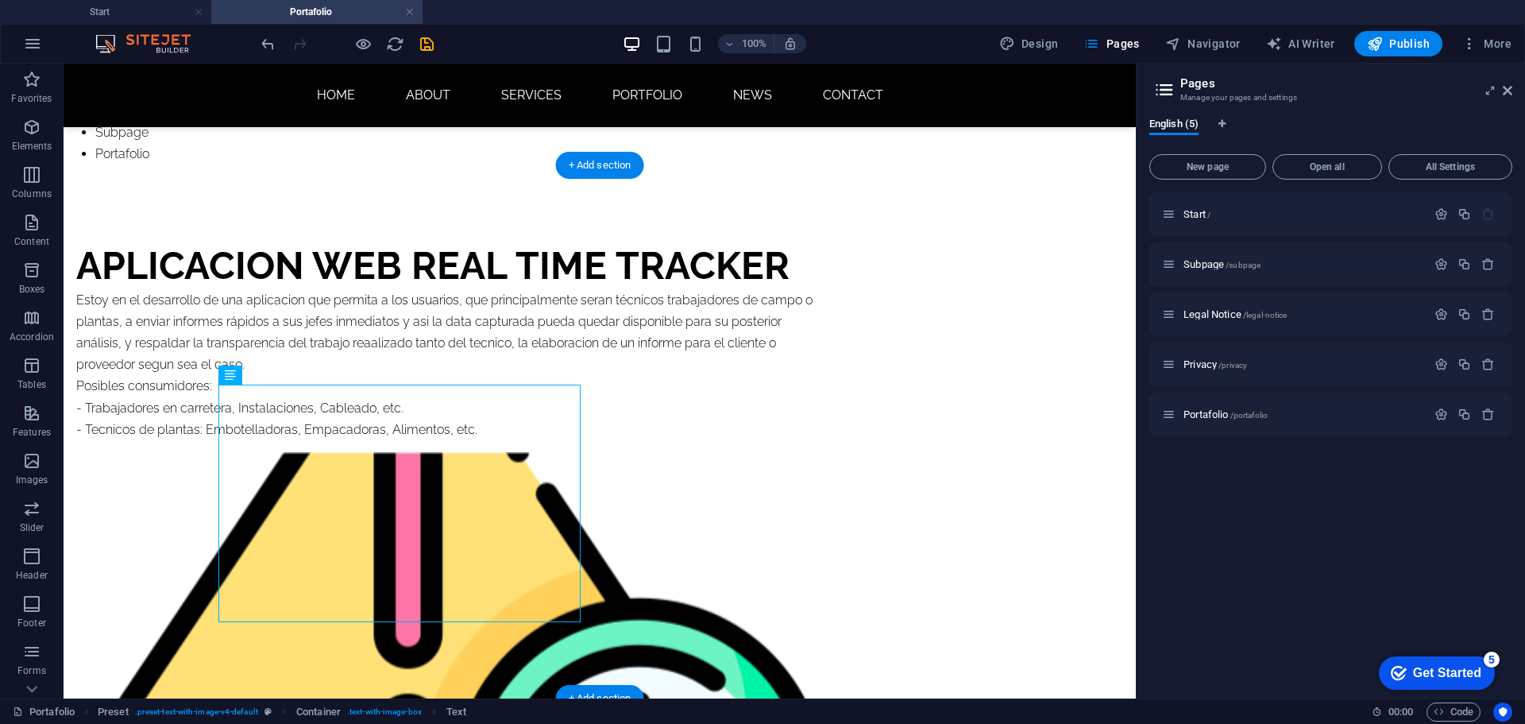
click at [733, 453] on figure at bounding box center [451, 643] width 750 height 381
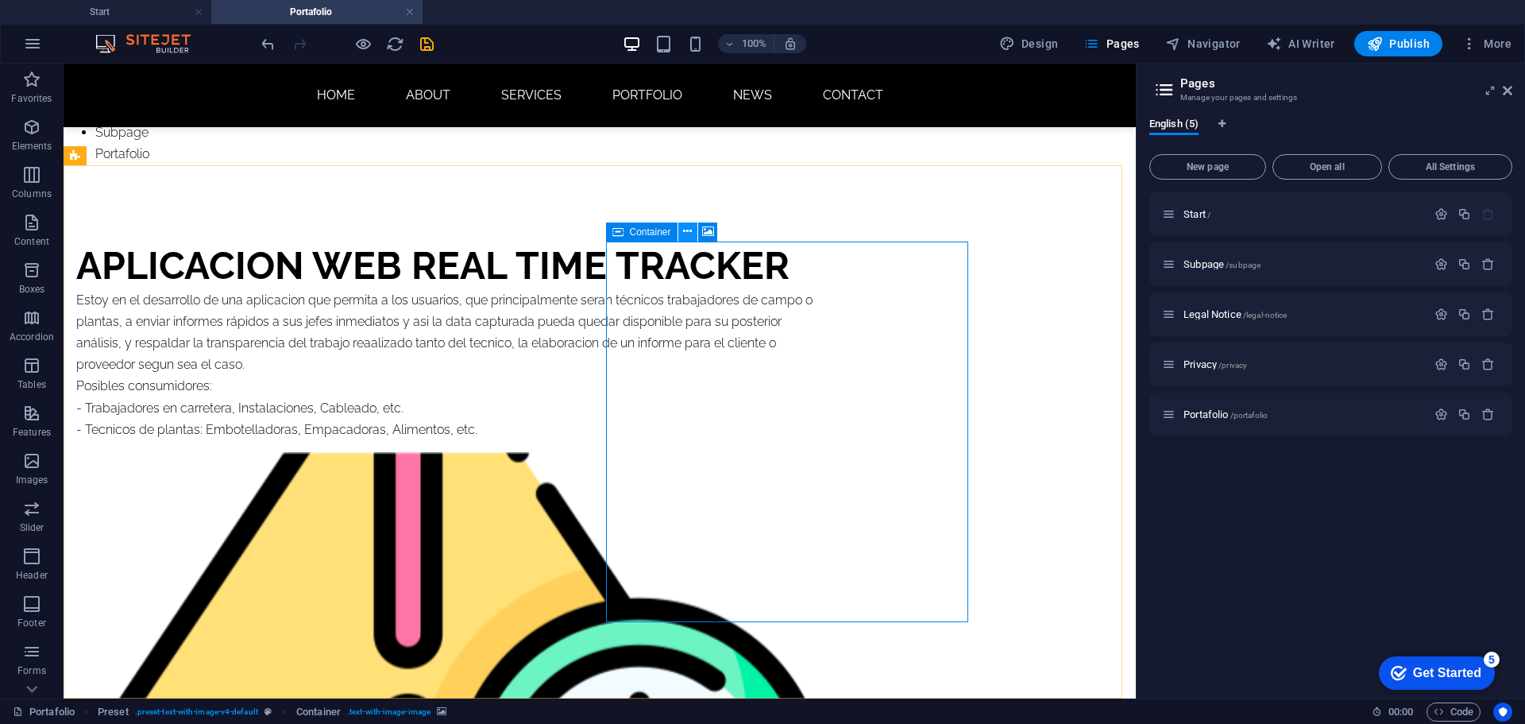
click at [690, 231] on icon at bounding box center [687, 231] width 9 height 17
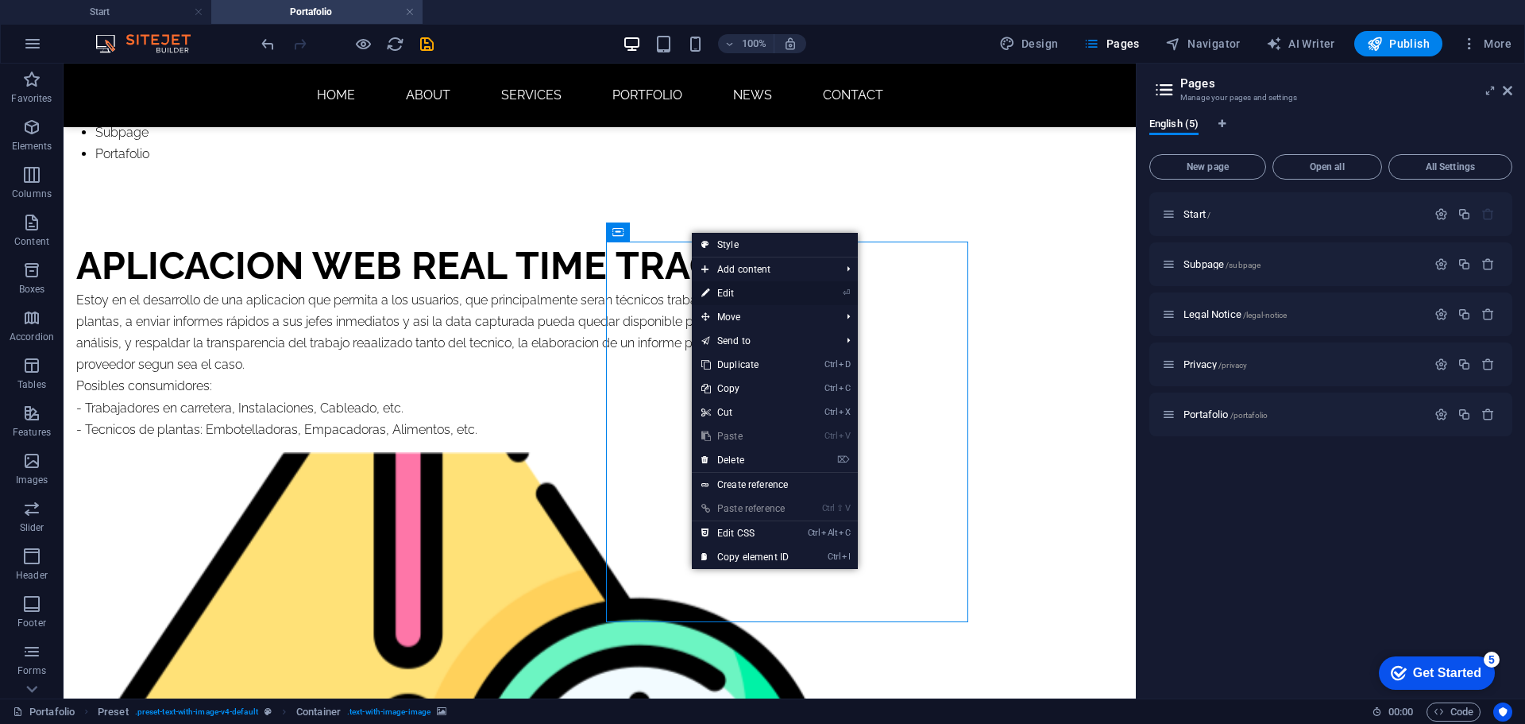
click at [743, 288] on link "⏎ Edit" at bounding box center [745, 293] width 106 height 24
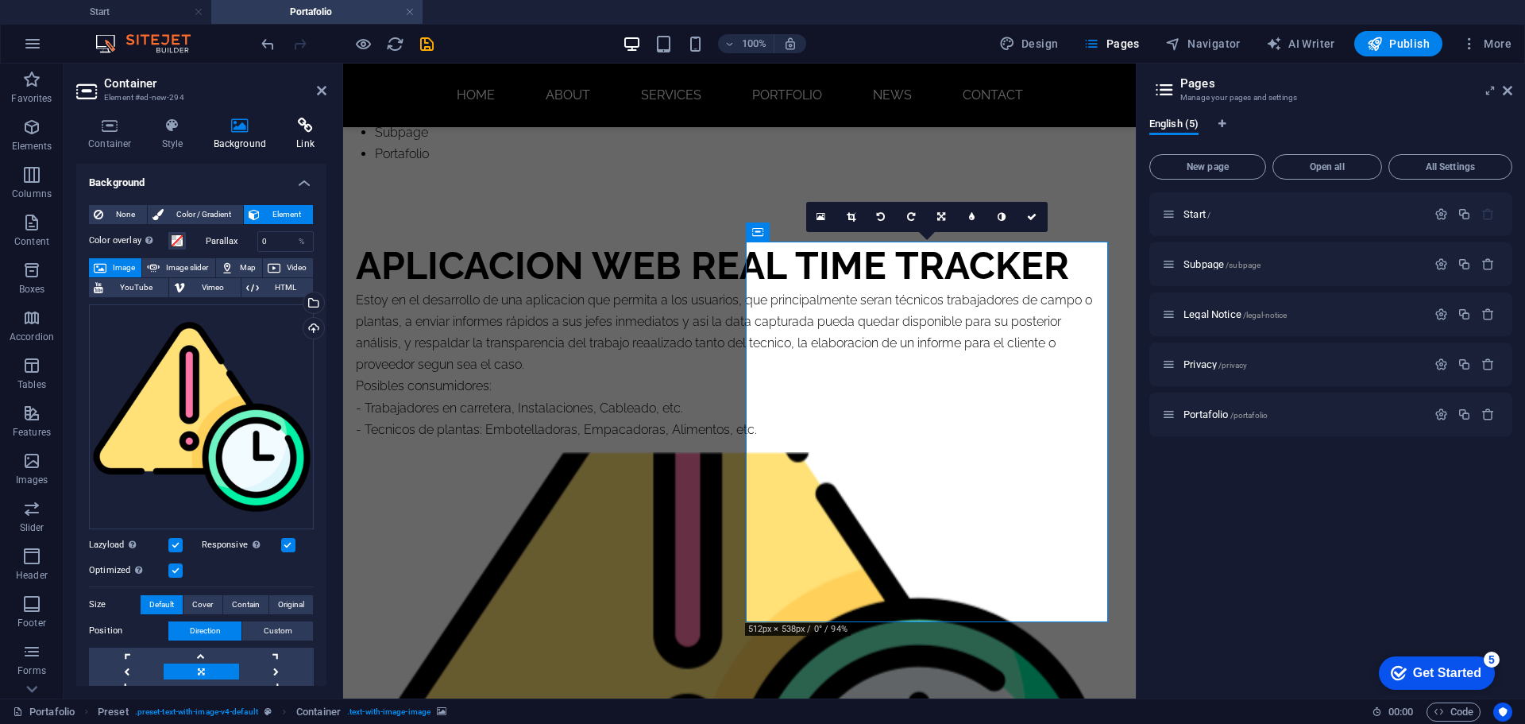
click at [301, 136] on h4 "Link" at bounding box center [305, 134] width 42 height 33
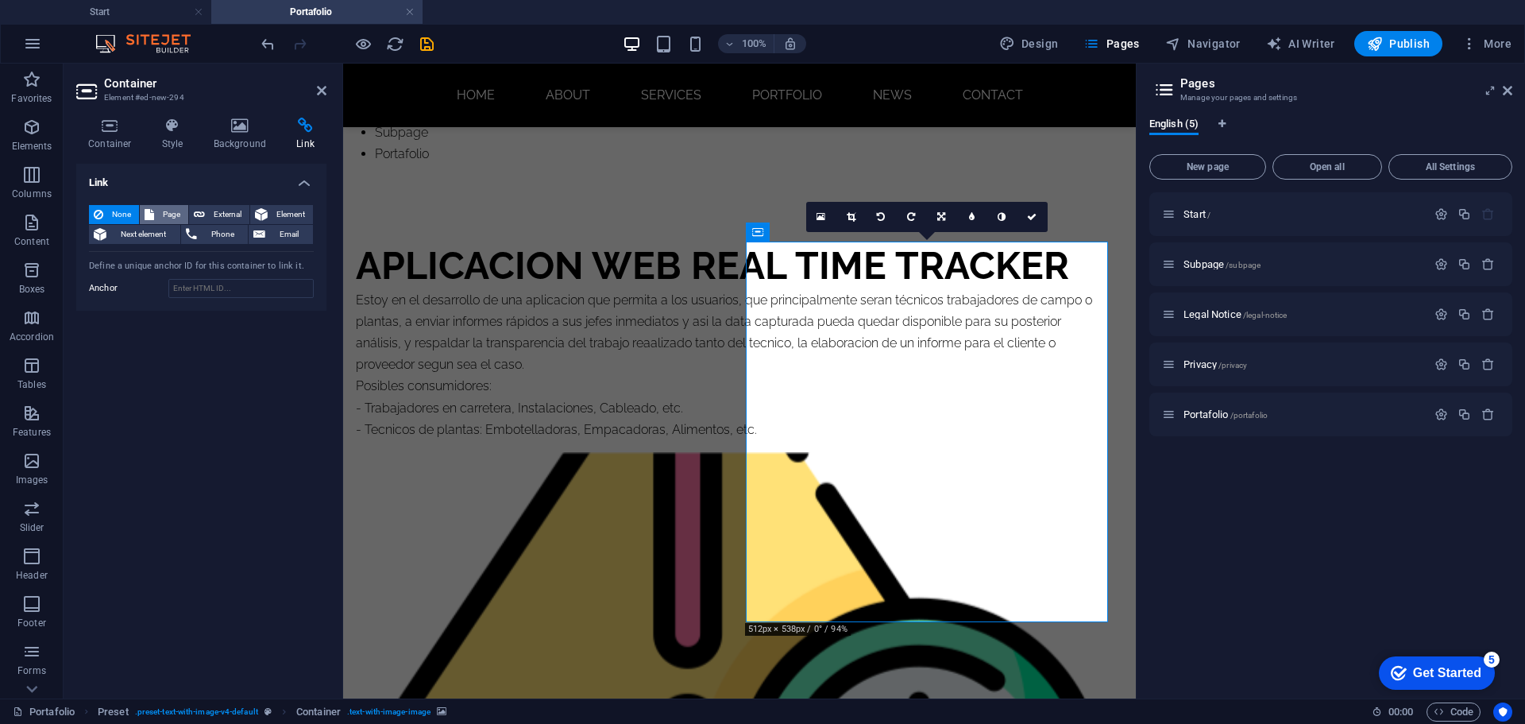
click at [166, 212] on span "Page" at bounding box center [171, 214] width 25 height 19
select select
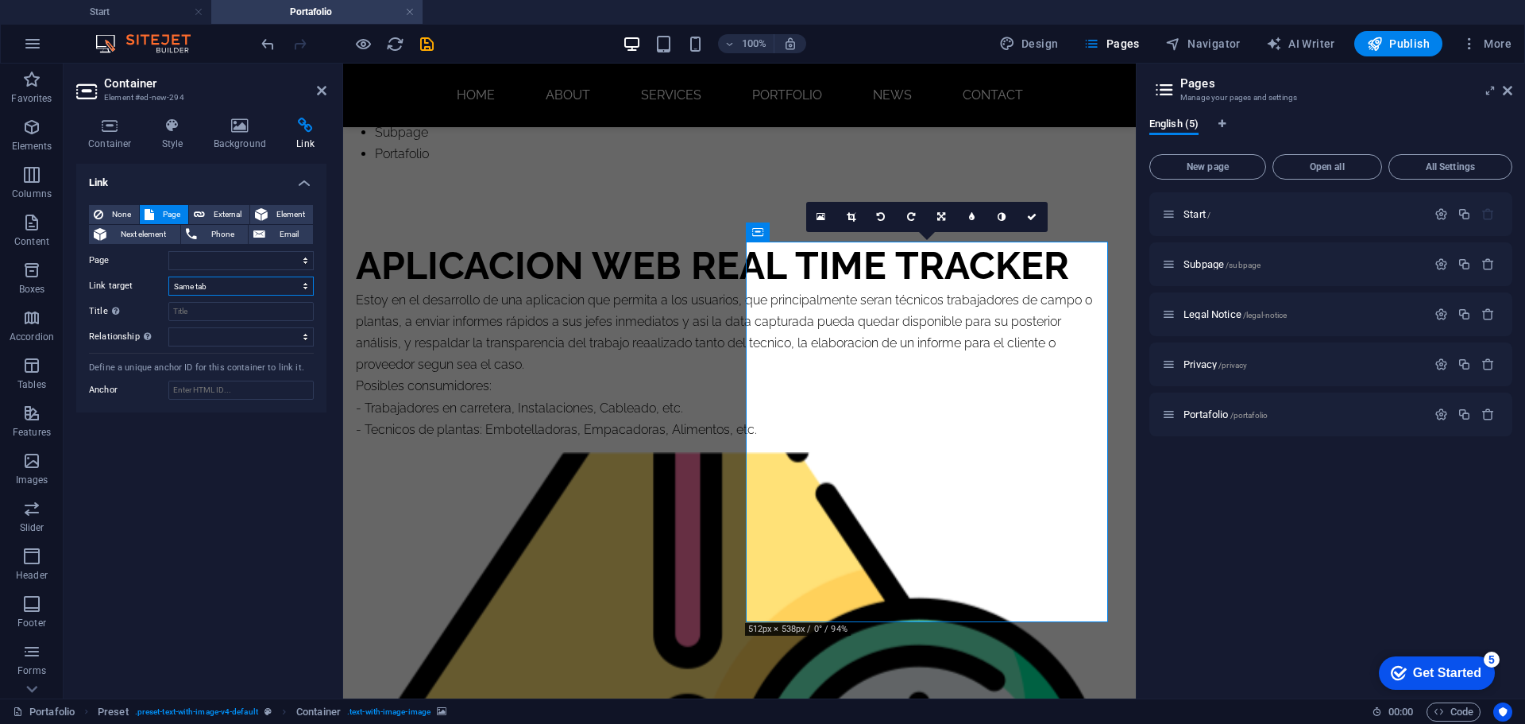
click at [197, 281] on select "New tab Same tab Overlay" at bounding box center [240, 285] width 145 height 19
click at [128, 288] on label "Link target" at bounding box center [128, 285] width 79 height 19
click at [168, 288] on select "New tab Same tab Overlay" at bounding box center [240, 285] width 145 height 19
click at [230, 210] on span "External" at bounding box center [227, 214] width 35 height 19
select select "blank"
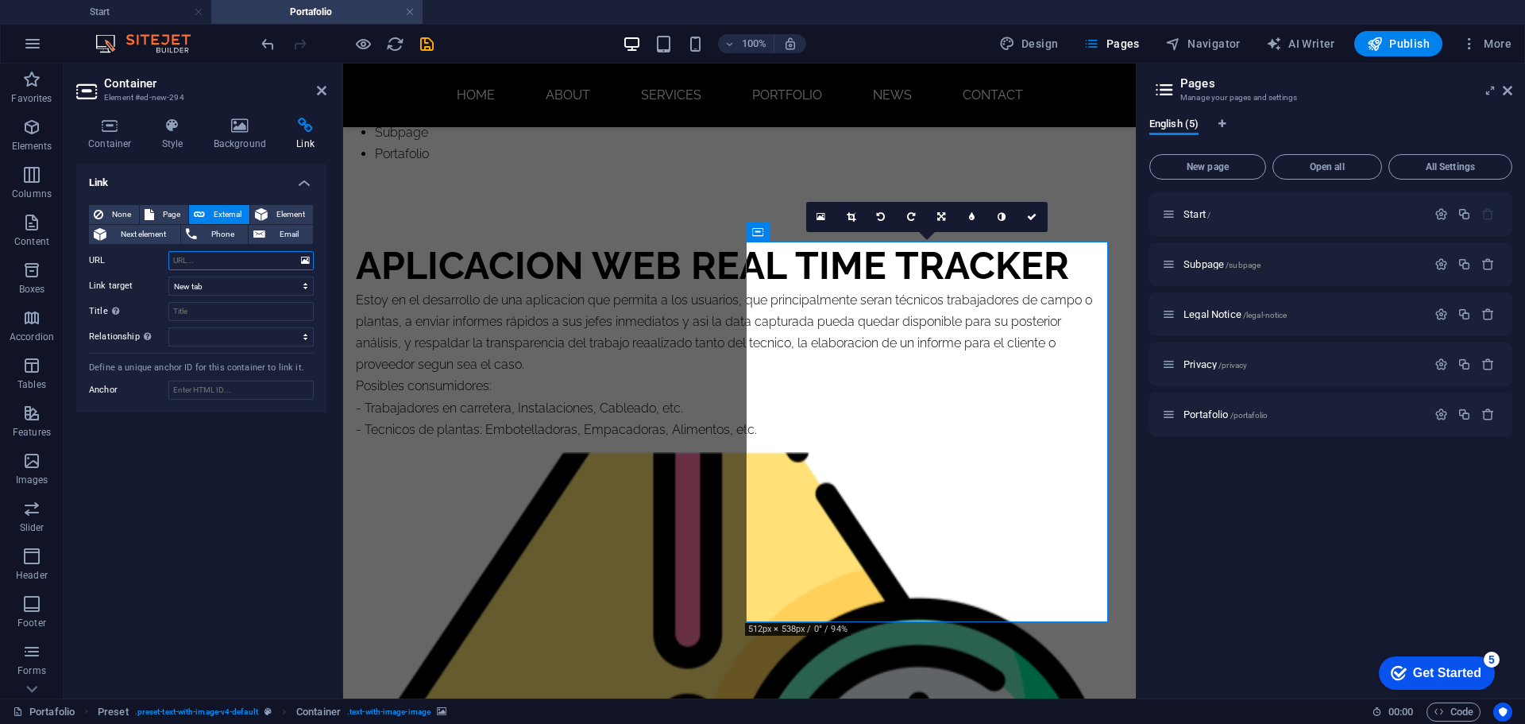
paste input "https://rcherrera-001-site1.anytempurl.com/"
type input "https://rcherrera-001-site1.anytempurl.com/"
click at [197, 311] on input "Title Additional link description, should not be the same as the link text. The…" at bounding box center [240, 311] width 145 height 19
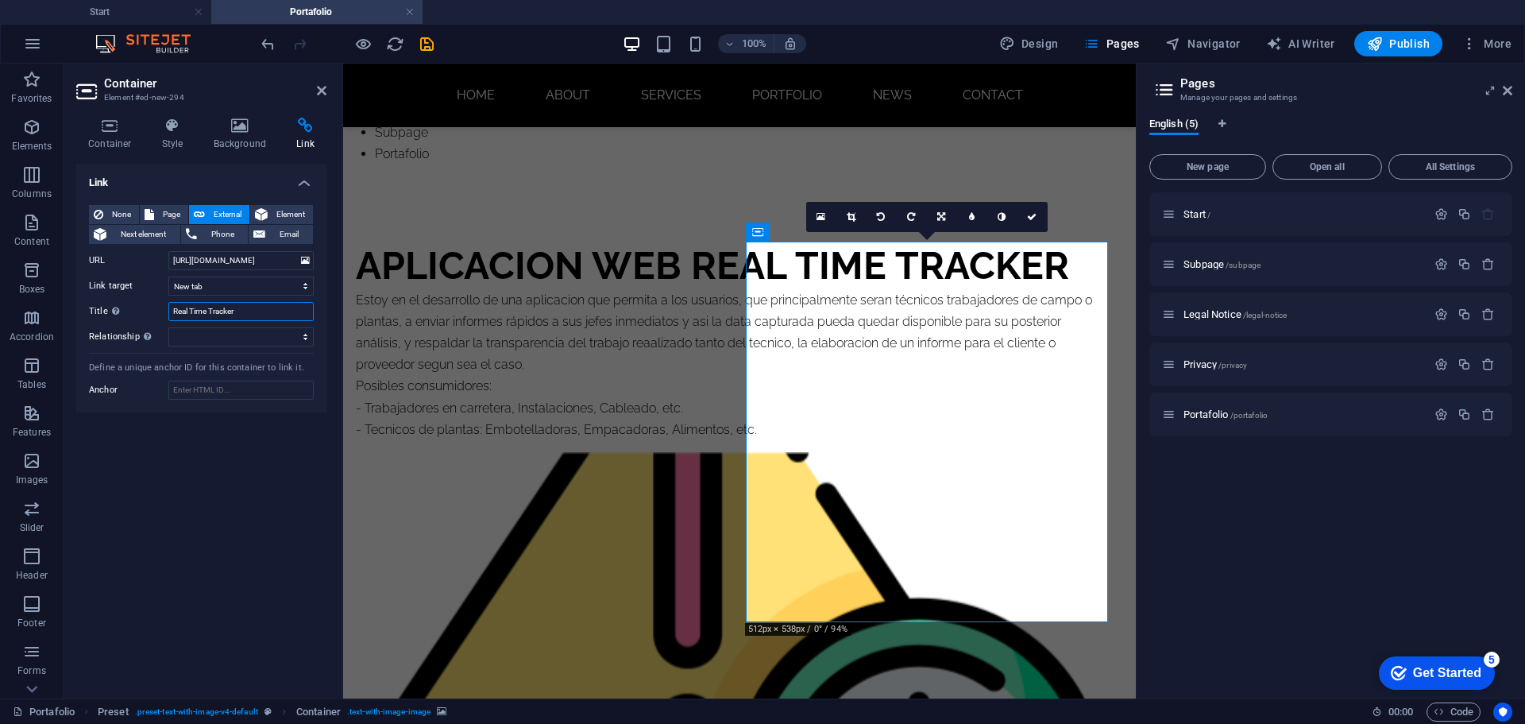
type input "Real Time Tracker"
click at [210, 434] on div "Link None Page External Element Next element Phone Email Page Start Subpage Leg…" at bounding box center [201, 425] width 250 height 522
click at [1410, 48] on span "Publish" at bounding box center [1398, 44] width 63 height 16
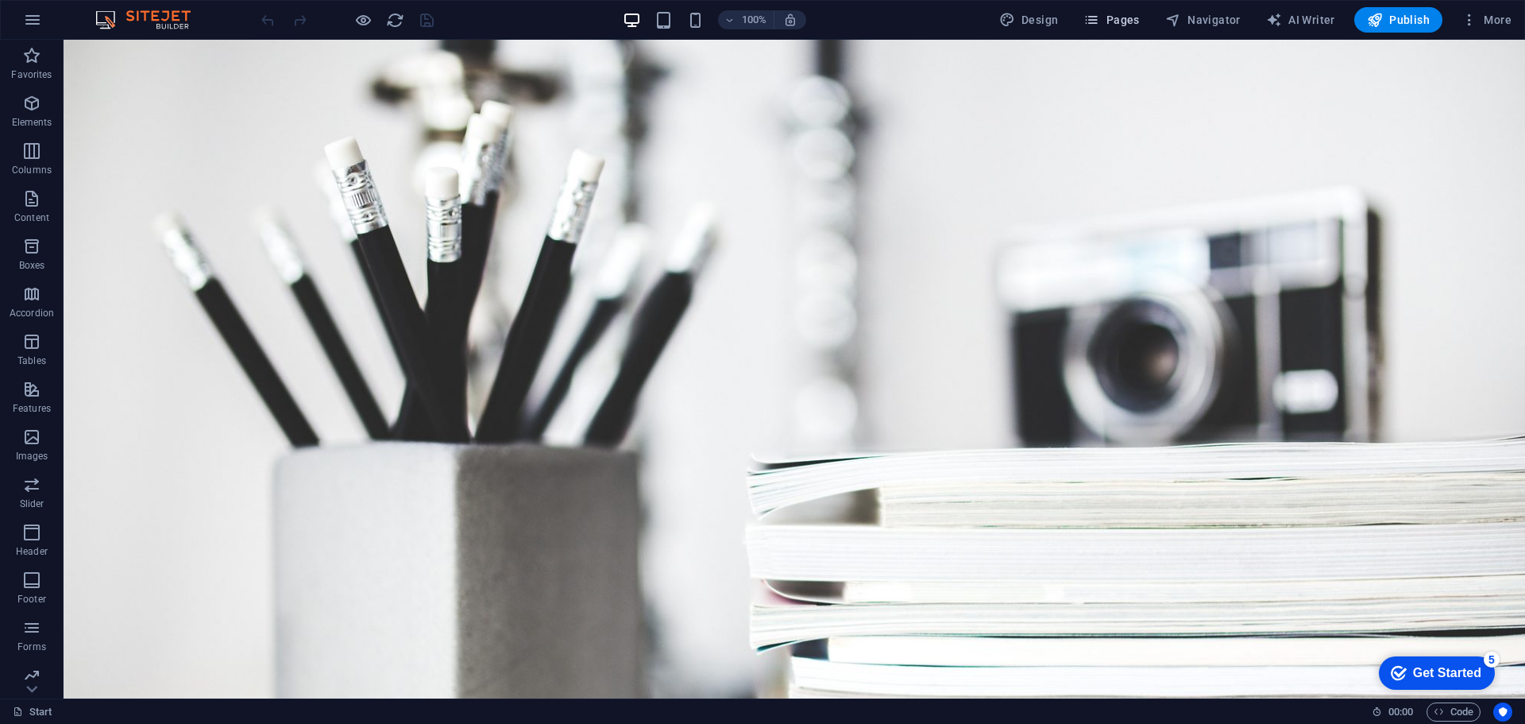
click at [1109, 18] on span "Pages" at bounding box center [1111, 20] width 56 height 16
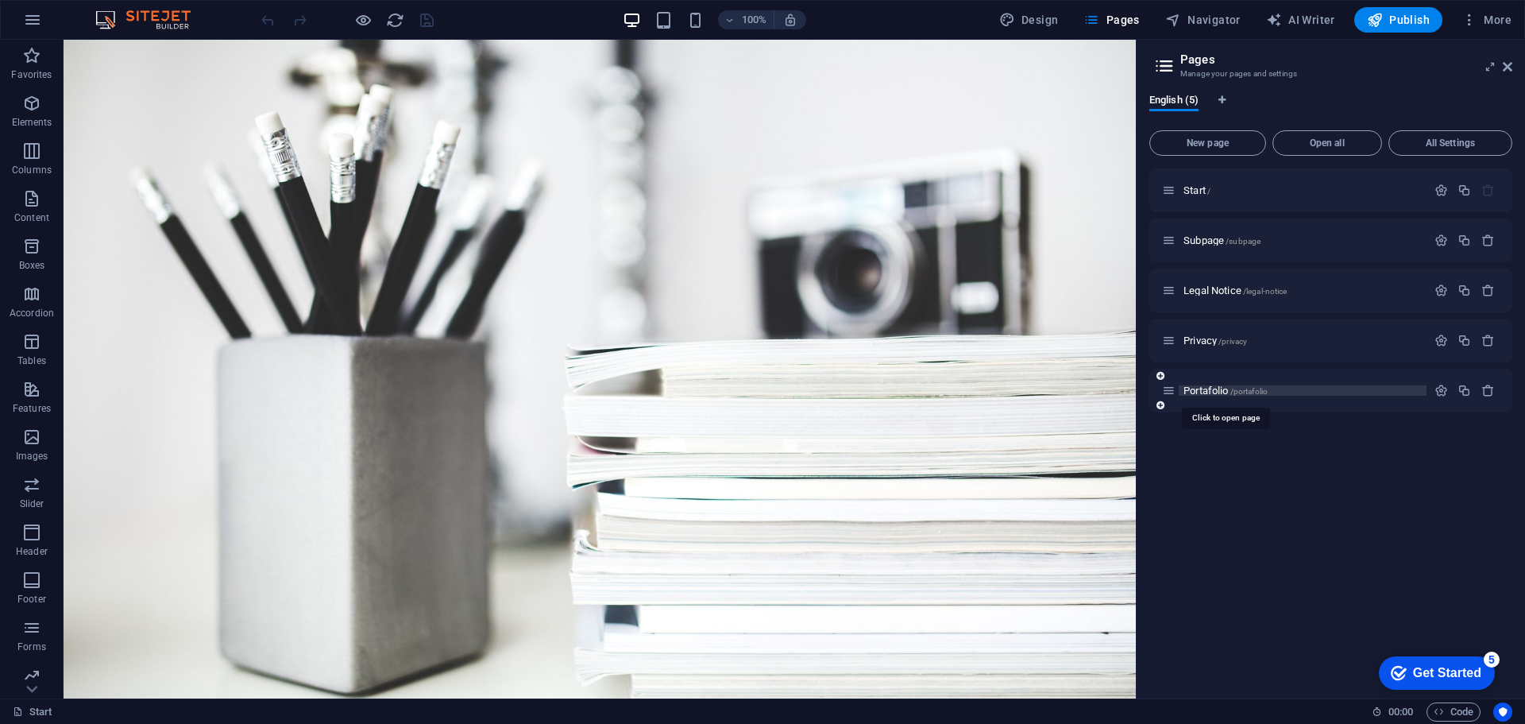
click at [1210, 388] on span "Portafolio /portafolio" at bounding box center [1225, 390] width 84 height 12
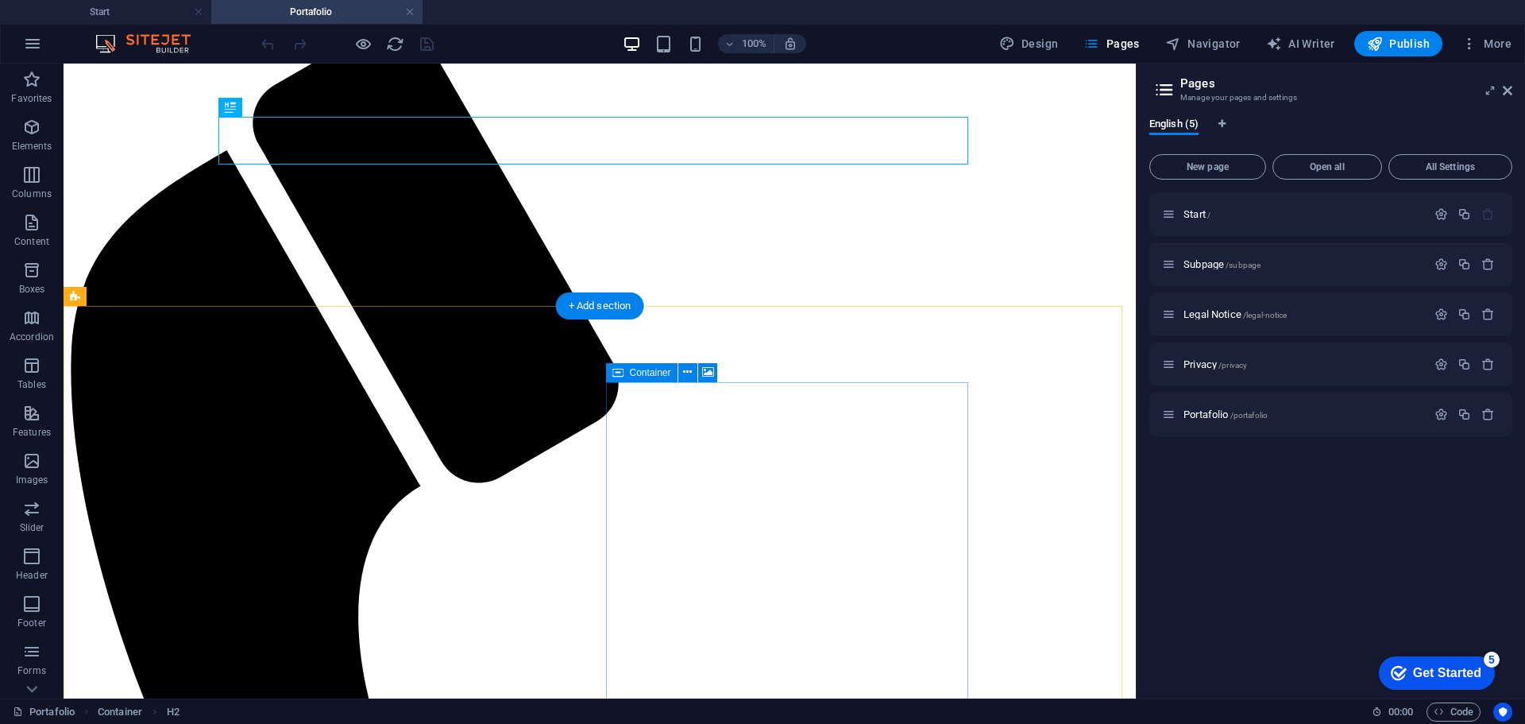
scroll to position [227, 0]
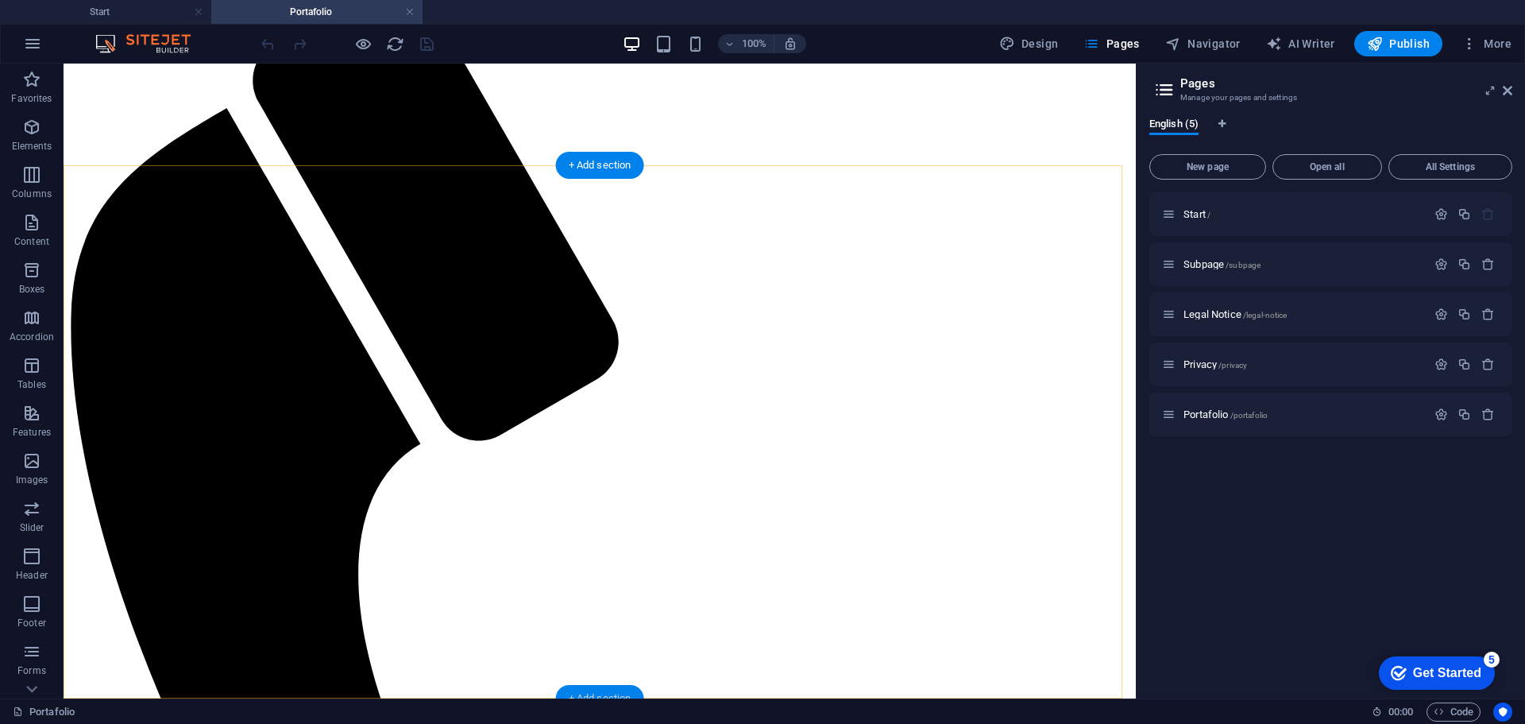
click at [603, 693] on div "+ Add section" at bounding box center [600, 698] width 88 height 27
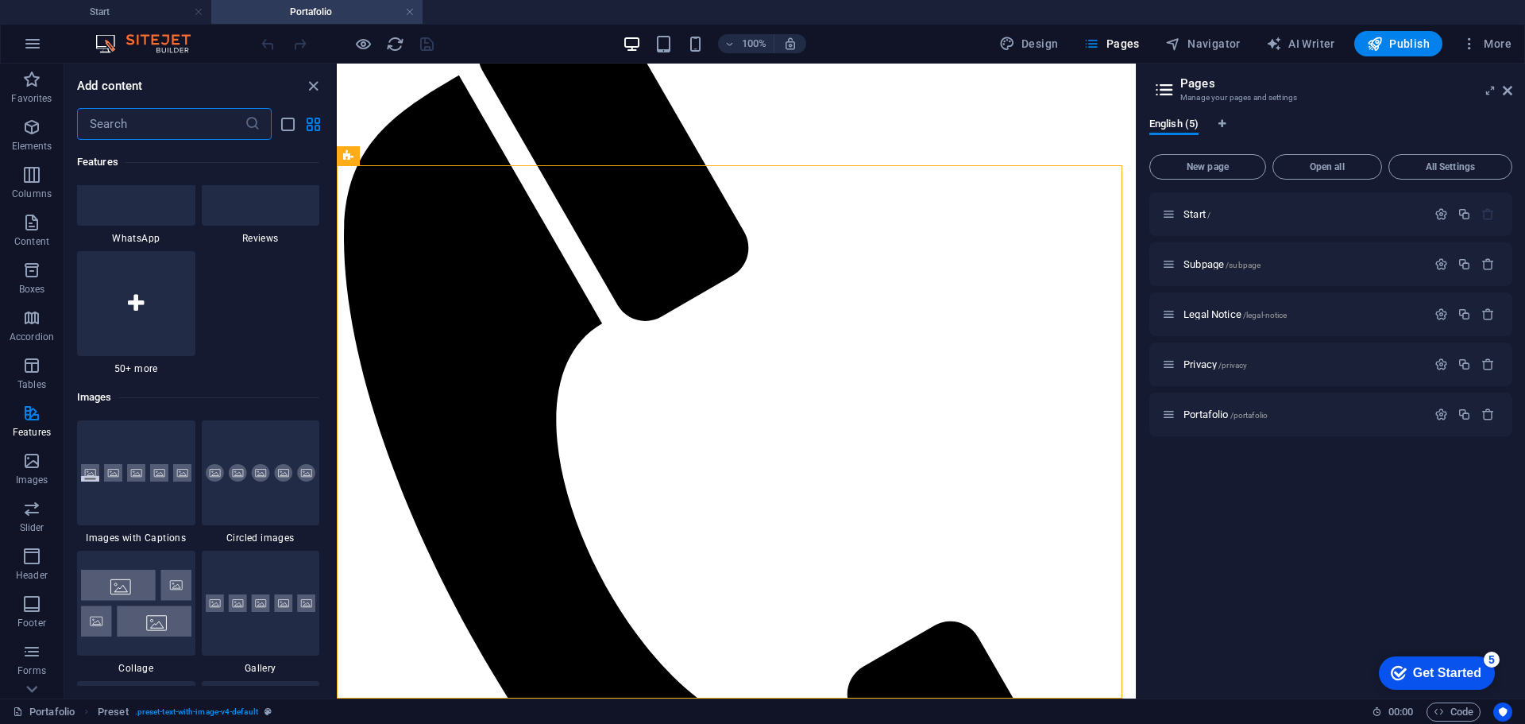
scroll to position [7862, 0]
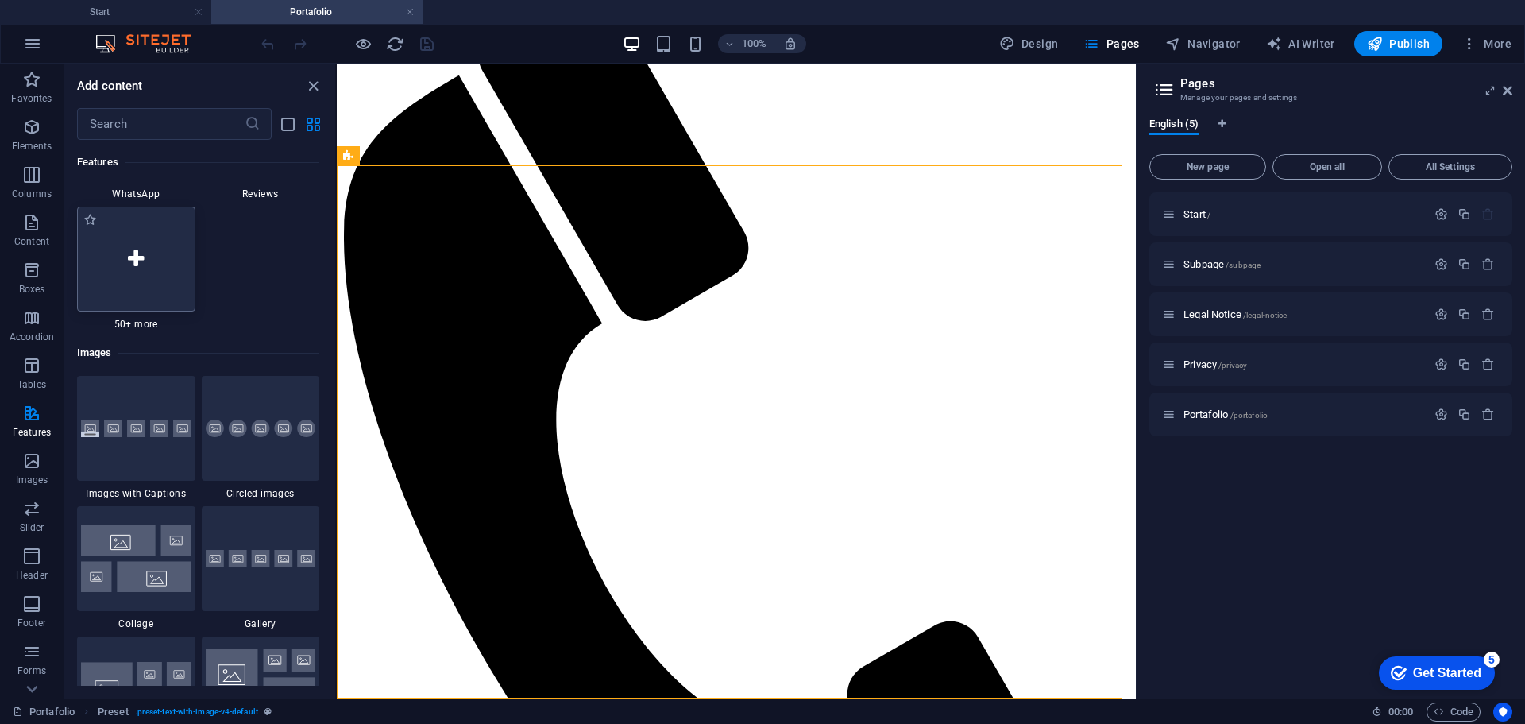
click at [141, 289] on div at bounding box center [136, 258] width 118 height 105
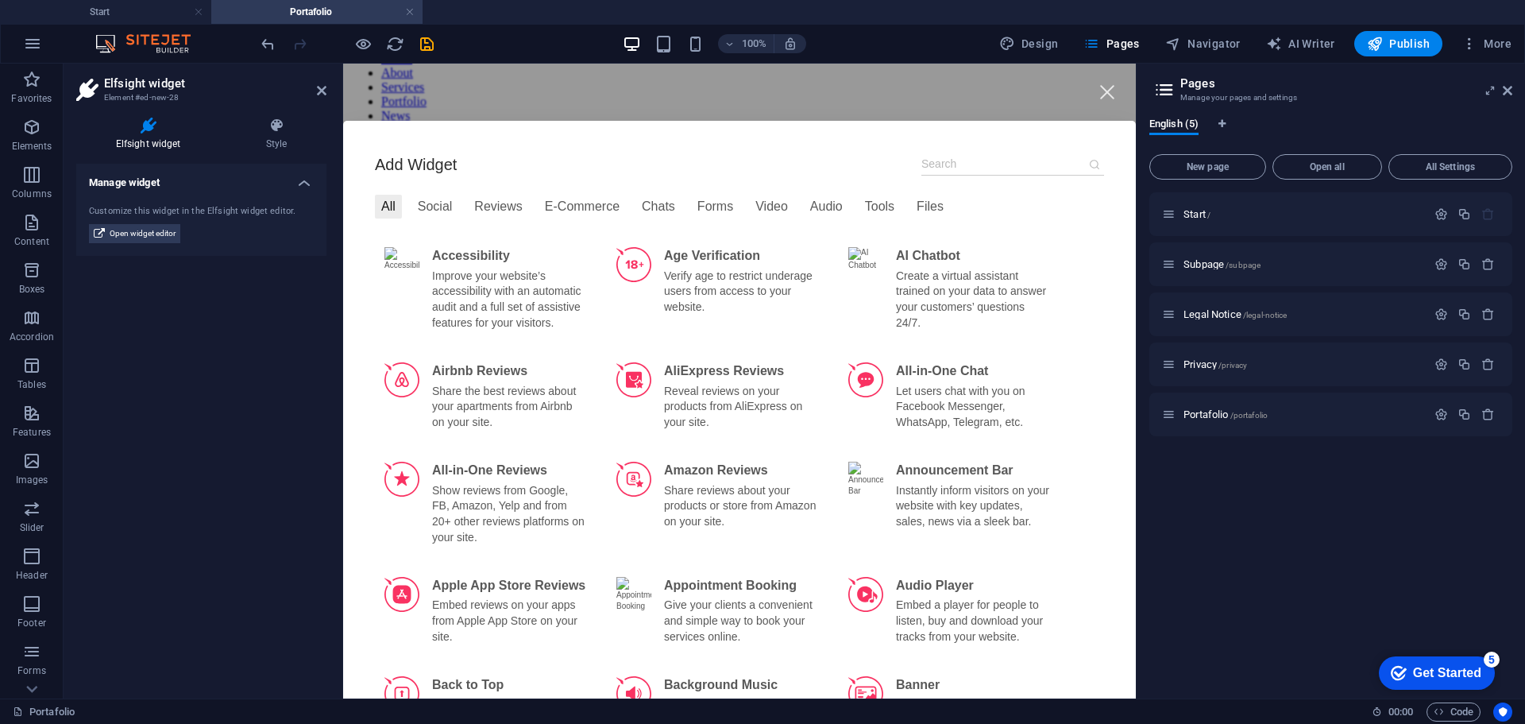
scroll to position [0, 0]
click at [1094, 94] on div at bounding box center [1107, 92] width 36 height 36
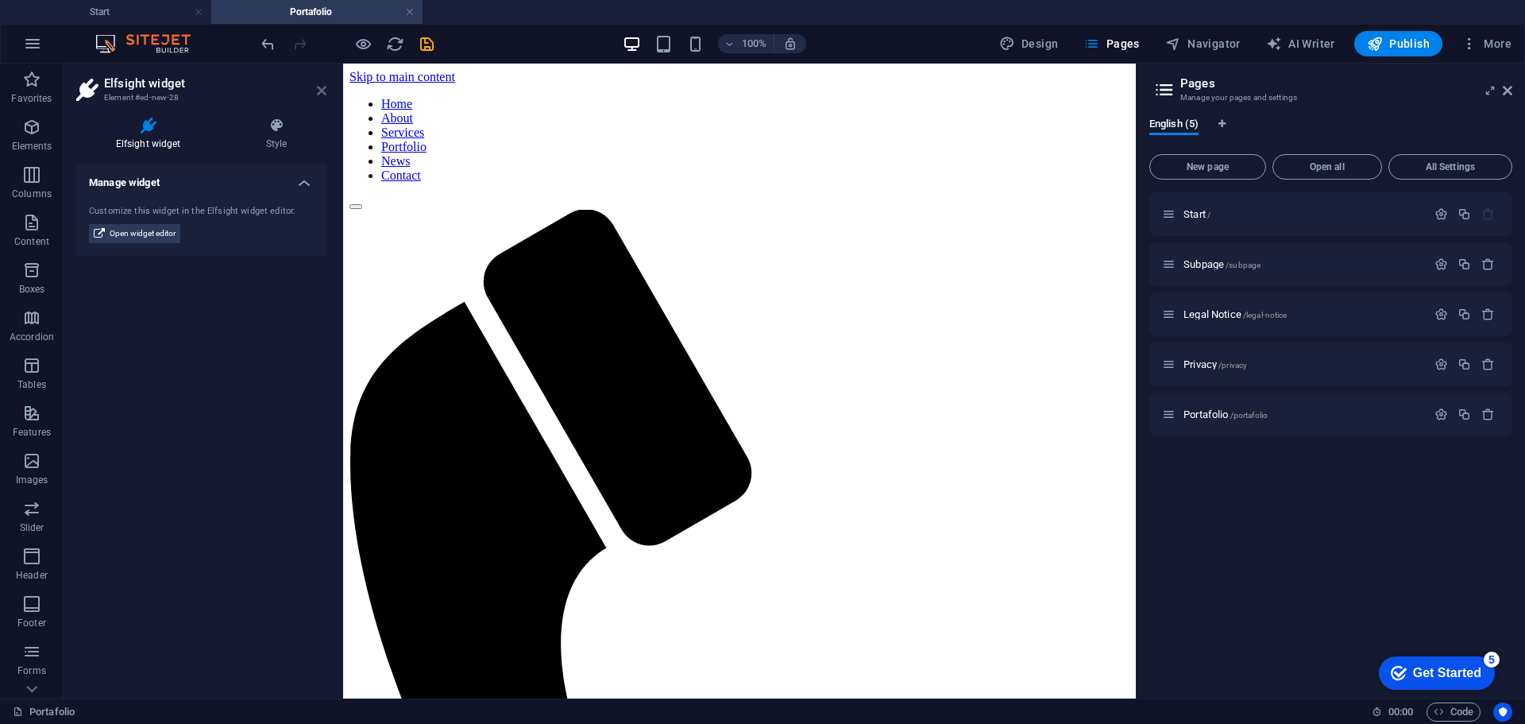
click at [317, 91] on icon at bounding box center [322, 90] width 10 height 13
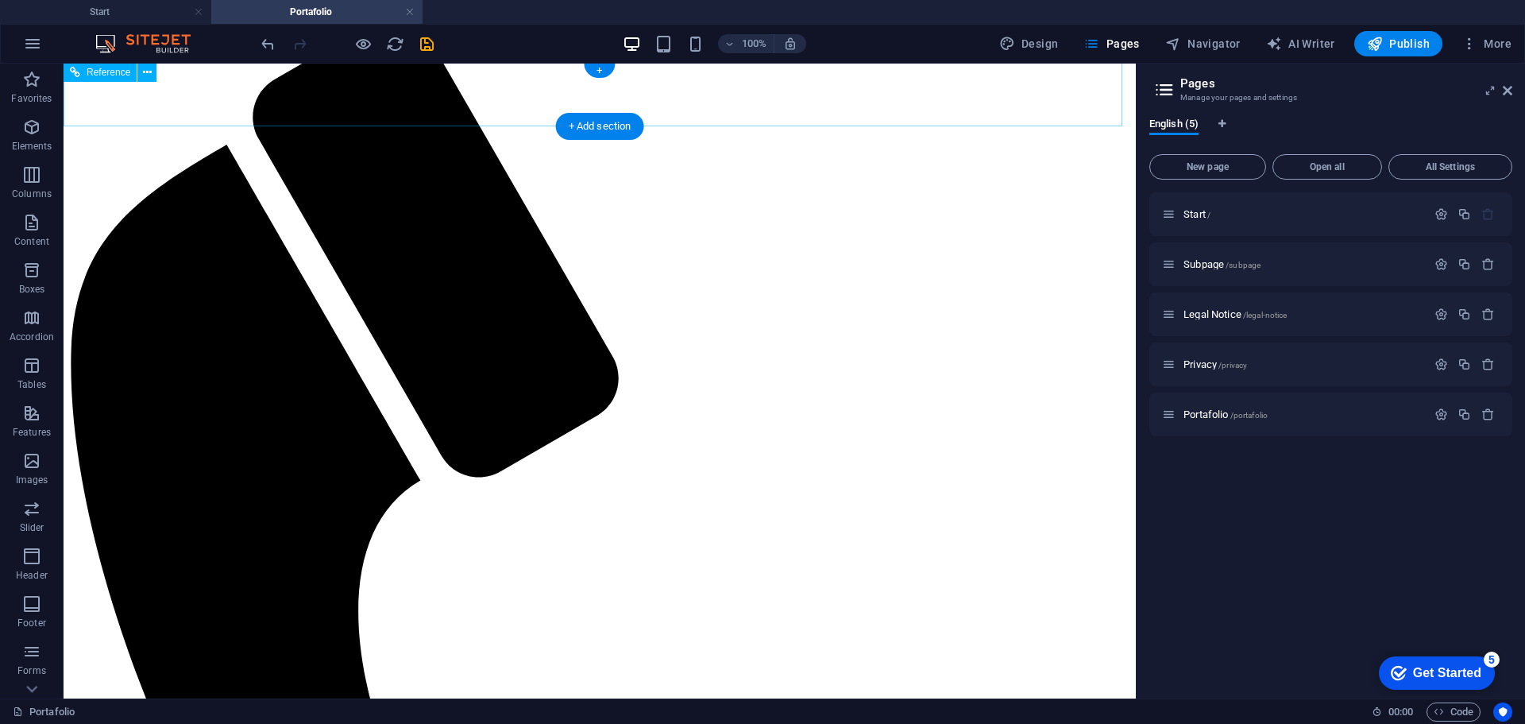
scroll to position [227, 0]
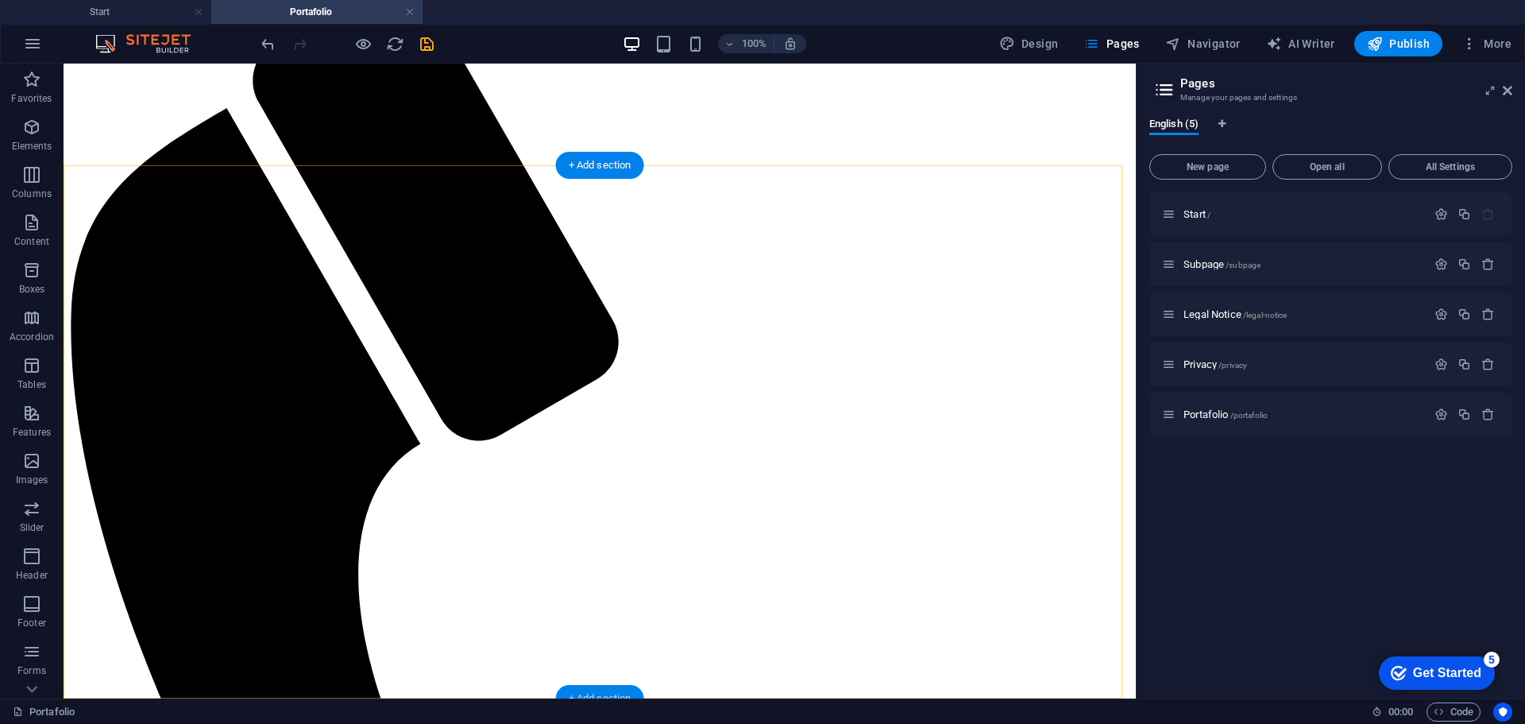
drag, startPoint x: 592, startPoint y: 689, endPoint x: 152, endPoint y: 600, distance: 449.7
click at [592, 689] on div "+ Add section" at bounding box center [600, 698] width 88 height 27
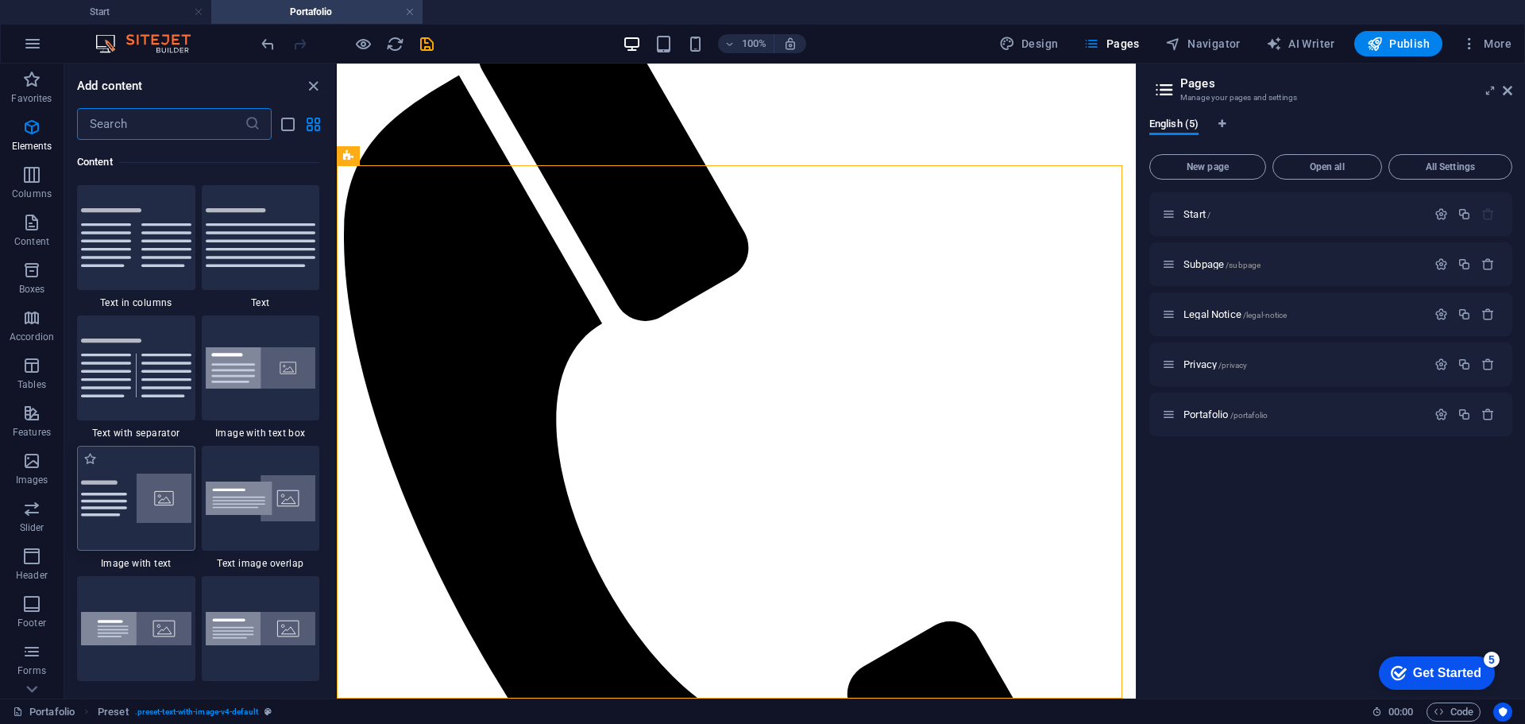
scroll to position [2779, 0]
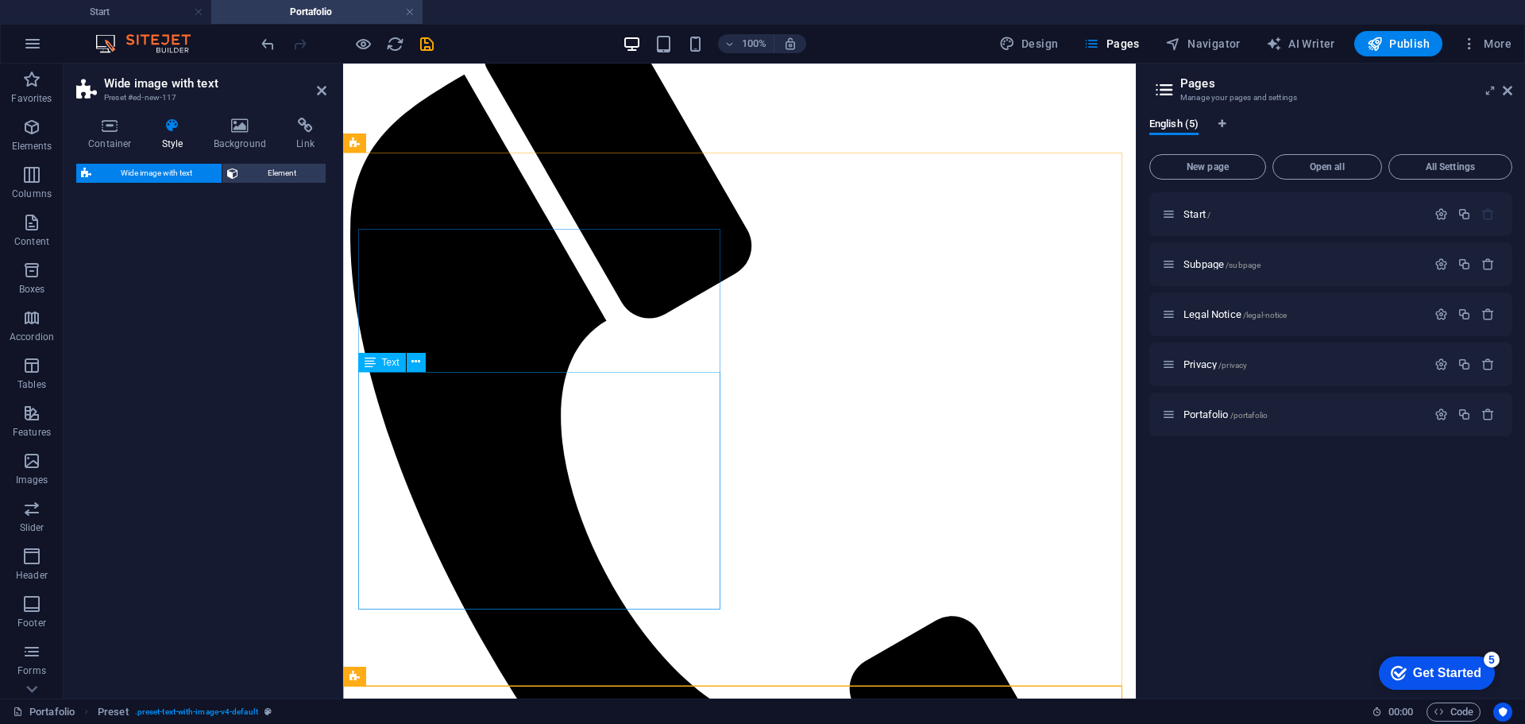
select select "%"
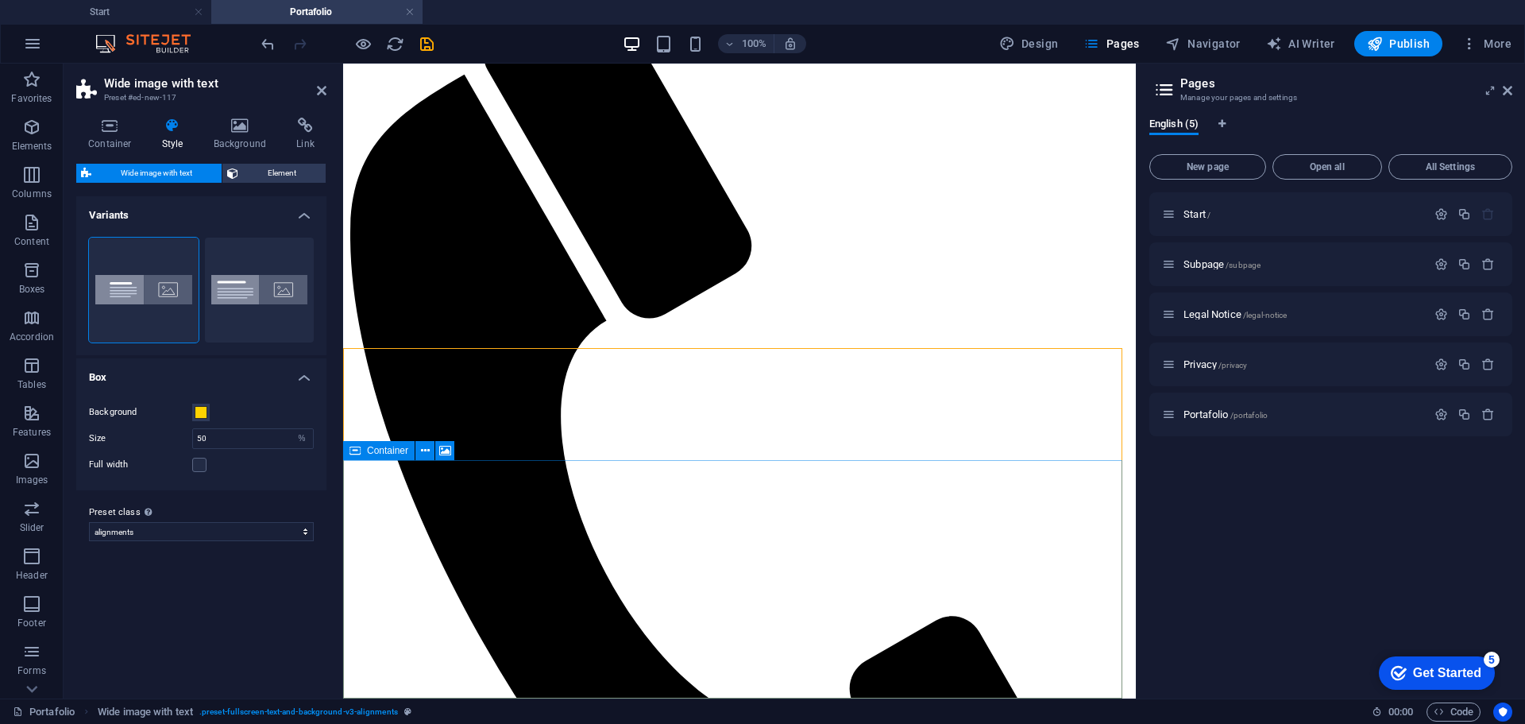
scroll to position [577, 0]
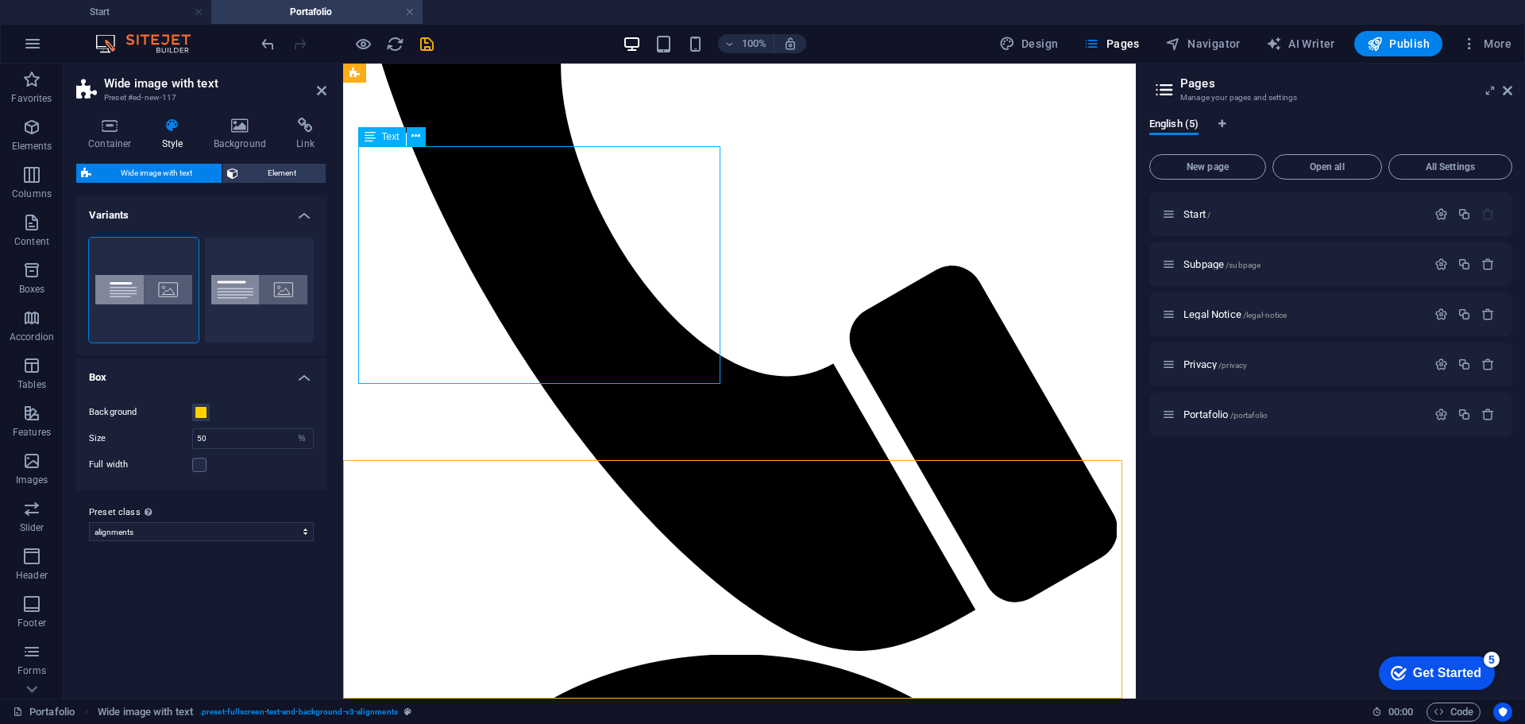
scroll to position [465, 0]
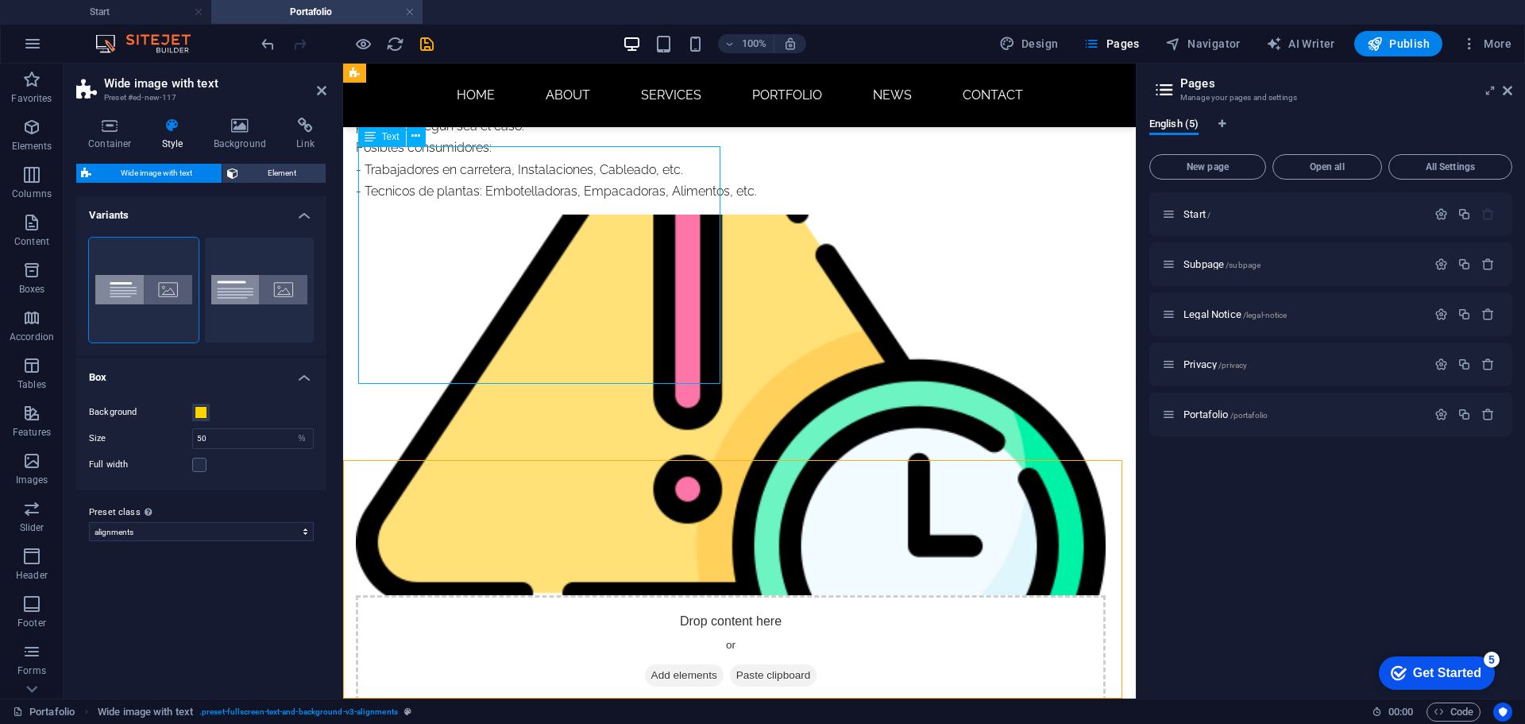
click at [493, 202] on div "Estoy en el desarrollo de una aplicacion que permita a los usuarios, que princi…" at bounding box center [731, 126] width 750 height 151
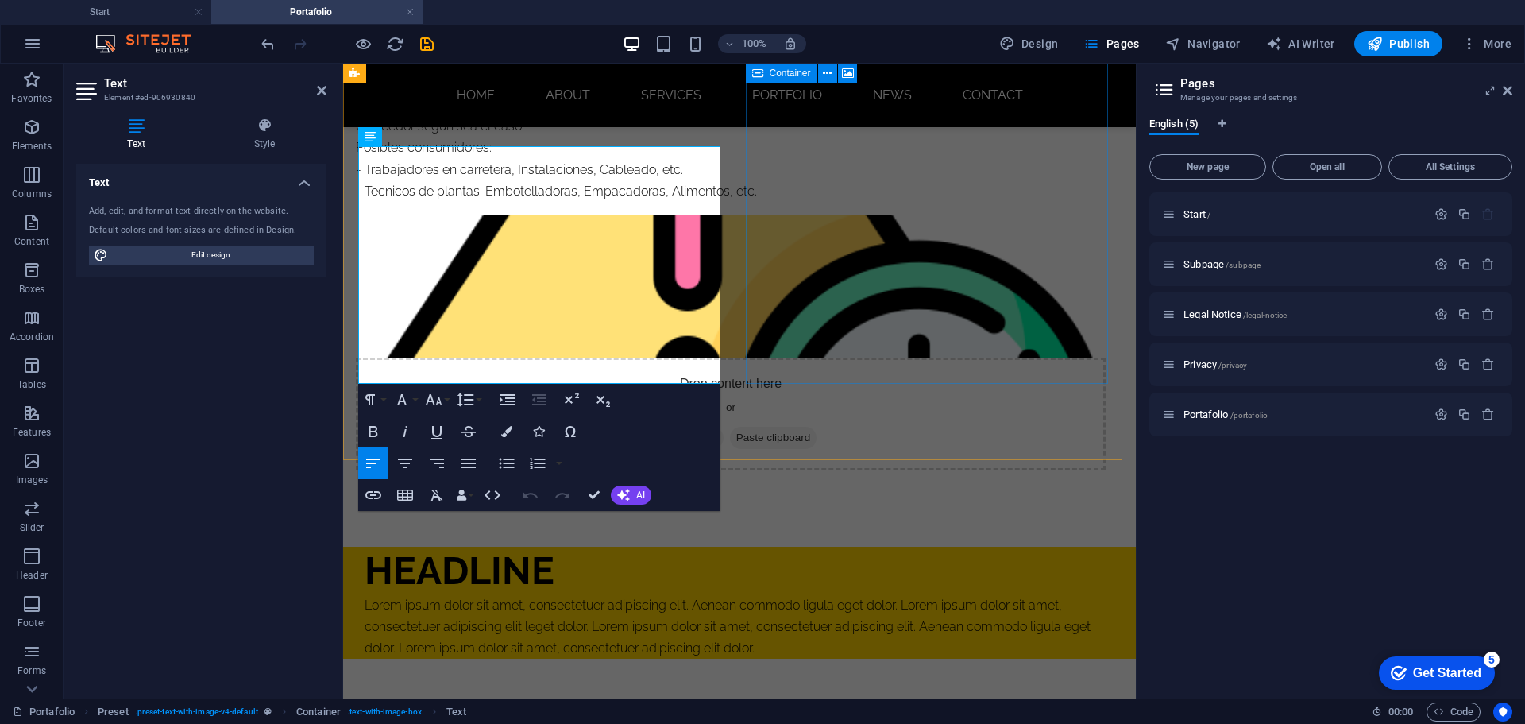
click at [873, 317] on div "Drop content here or Add elements Paste clipboard" at bounding box center [731, 342] width 750 height 256
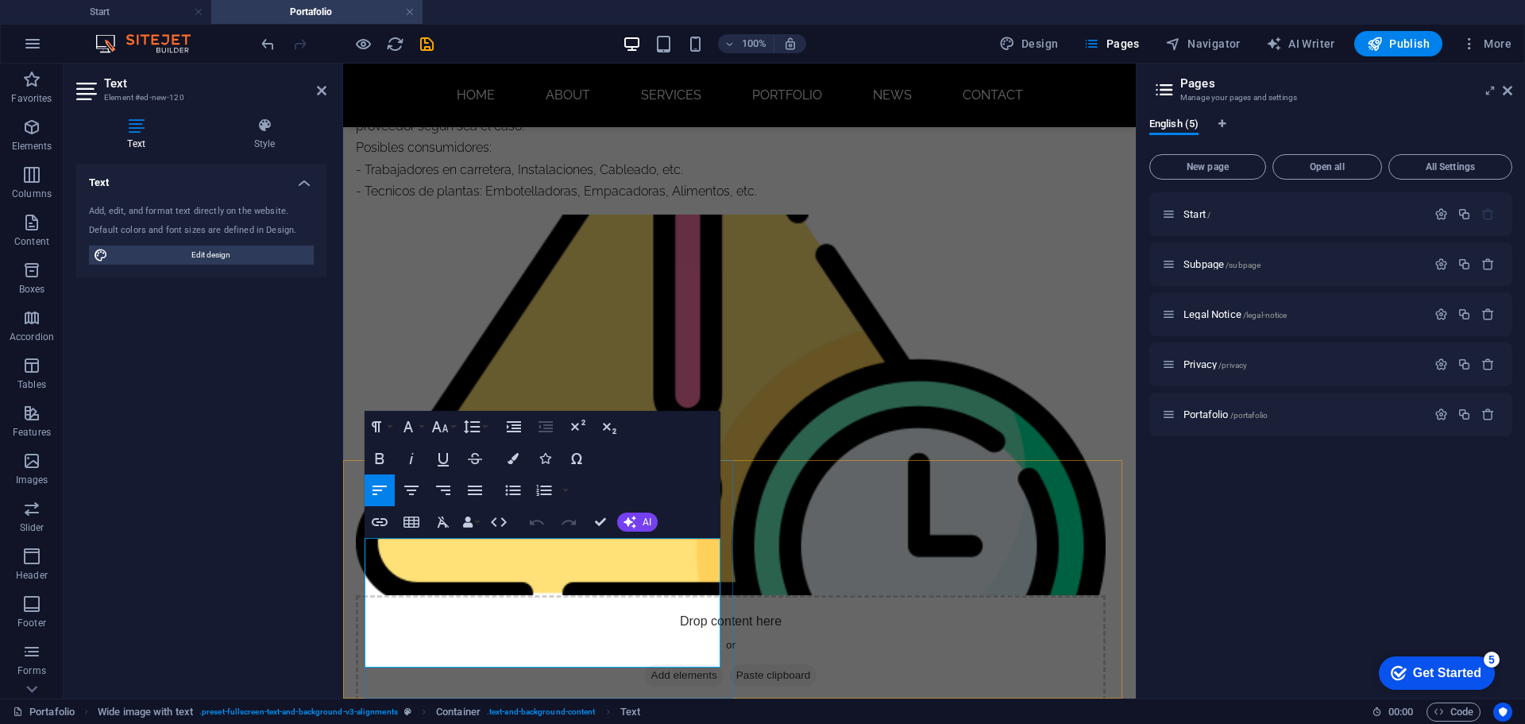
drag, startPoint x: 575, startPoint y: 578, endPoint x: 592, endPoint y: 619, distance: 44.5
drag, startPoint x: 590, startPoint y: 657, endPoint x: 334, endPoint y: 547, distance: 279.0
click at [343, 547] on html "Skip to main content Home About Services Portfolio News Contact portafolio Star…" at bounding box center [739, 422] width 793 height 1649
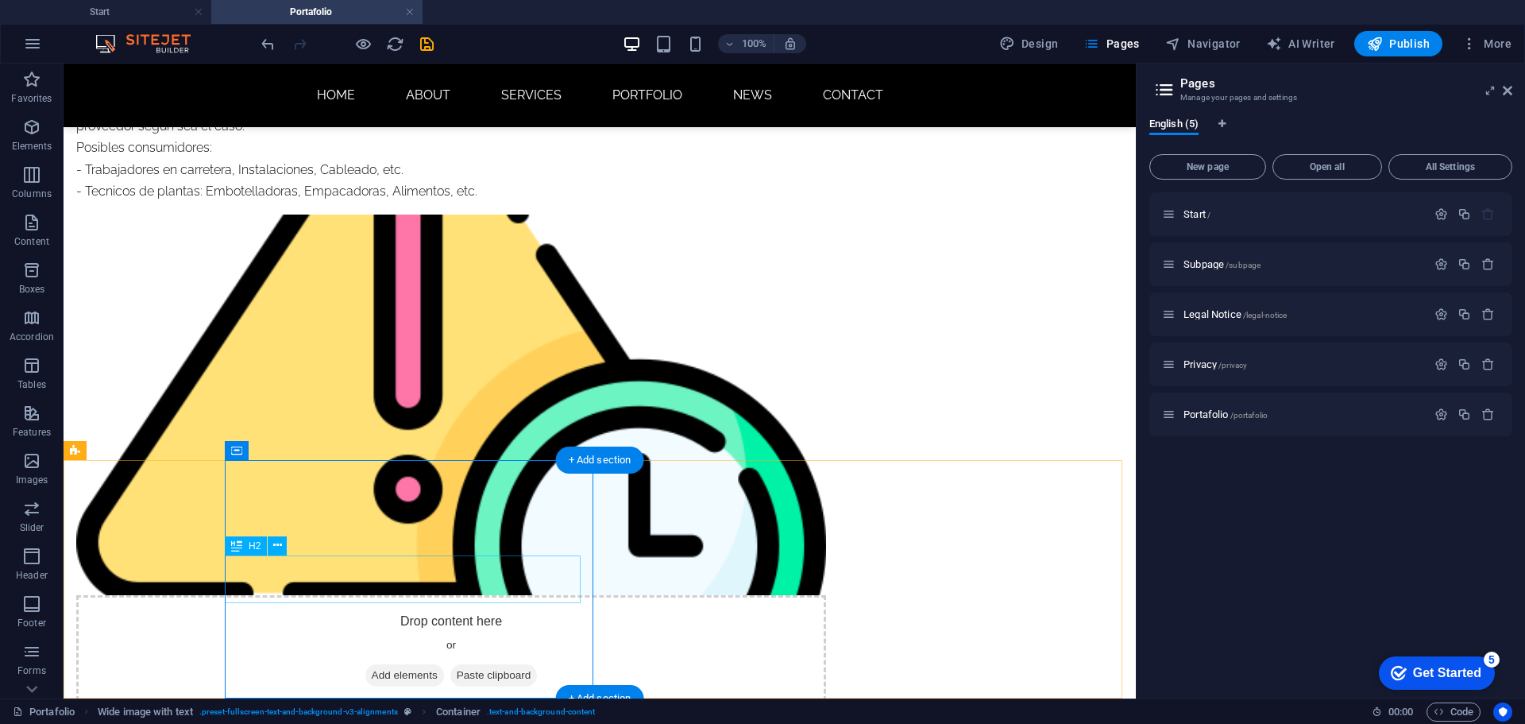
click at [30, 127] on icon "button" at bounding box center [31, 127] width 19 height 19
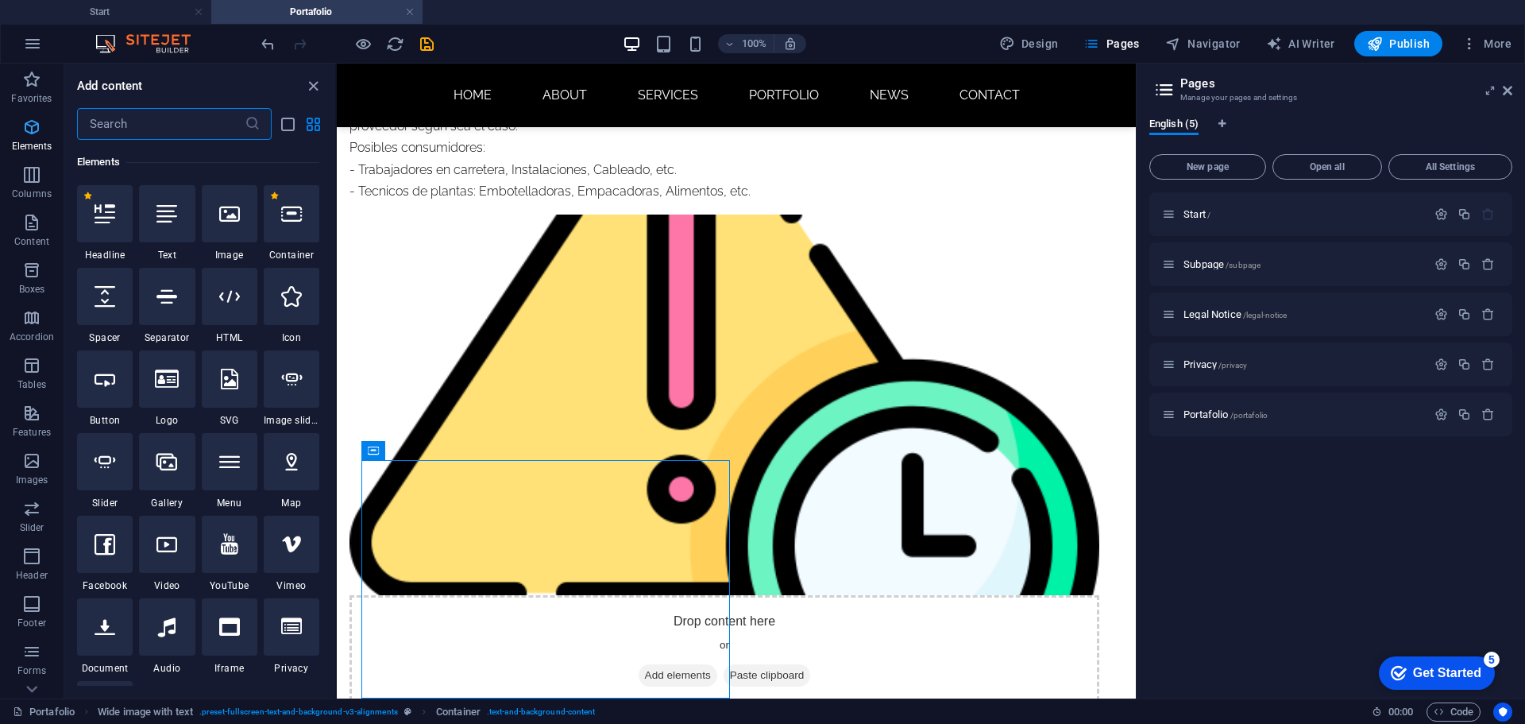
scroll to position [169, 0]
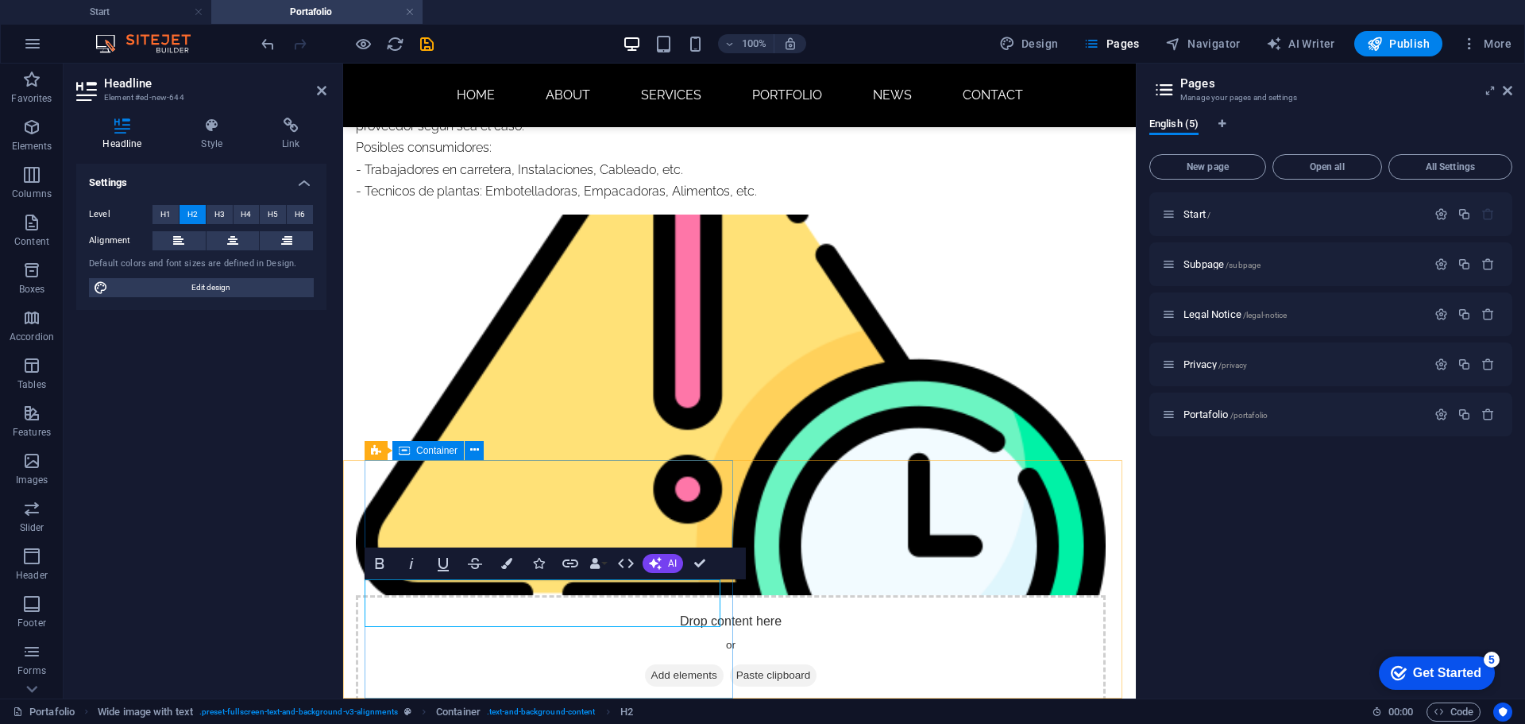
drag, startPoint x: 617, startPoint y: 605, endPoint x: 897, endPoint y: 604, distance: 279.6
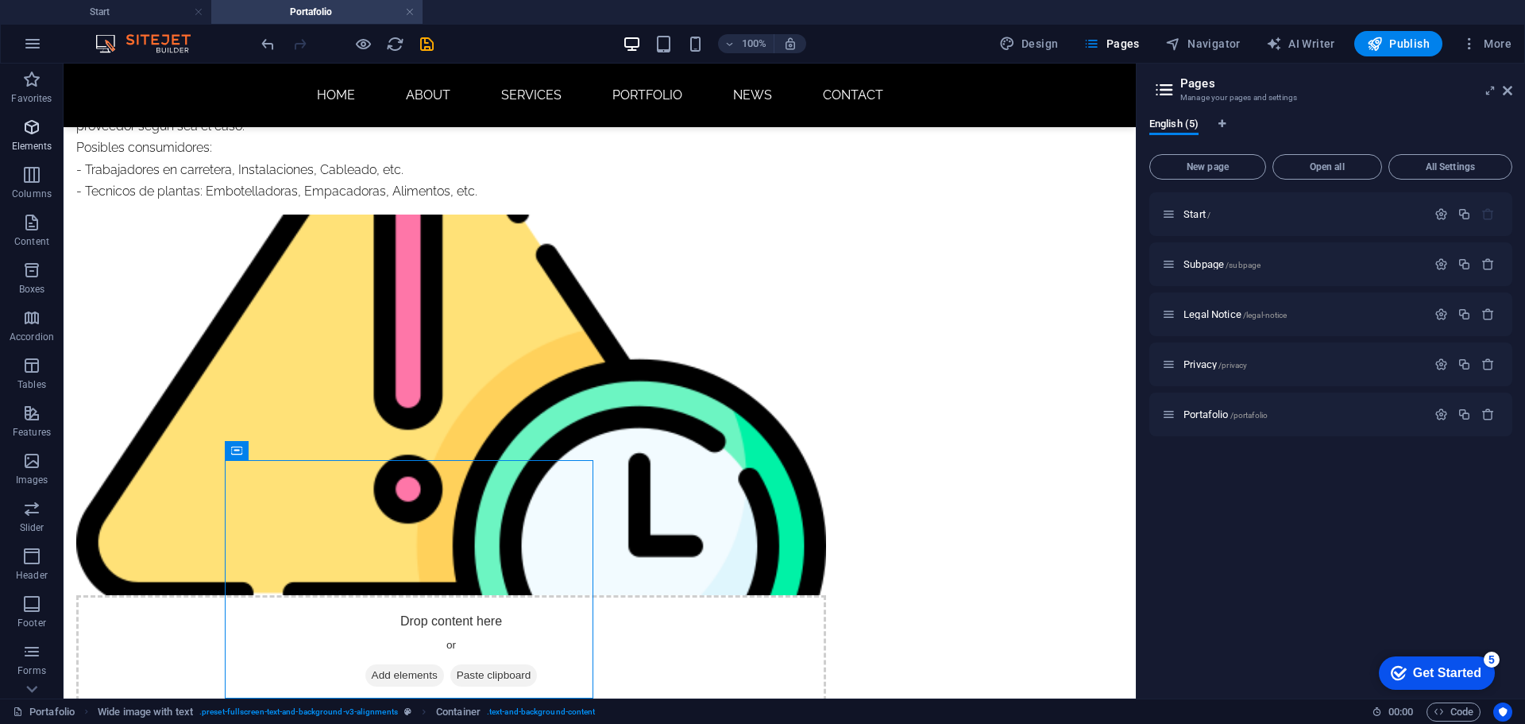
click at [31, 135] on icon "button" at bounding box center [31, 127] width 19 height 19
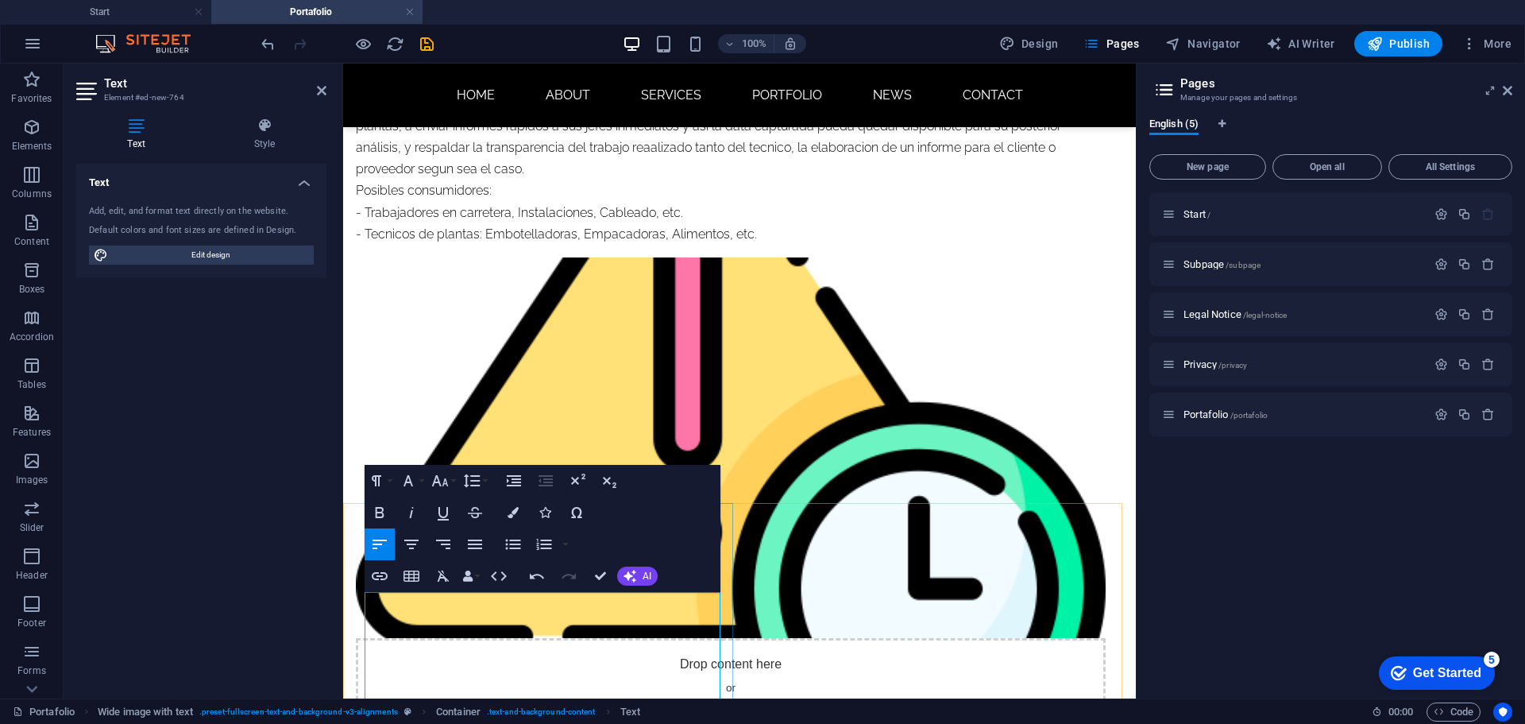
scroll to position [431, 0]
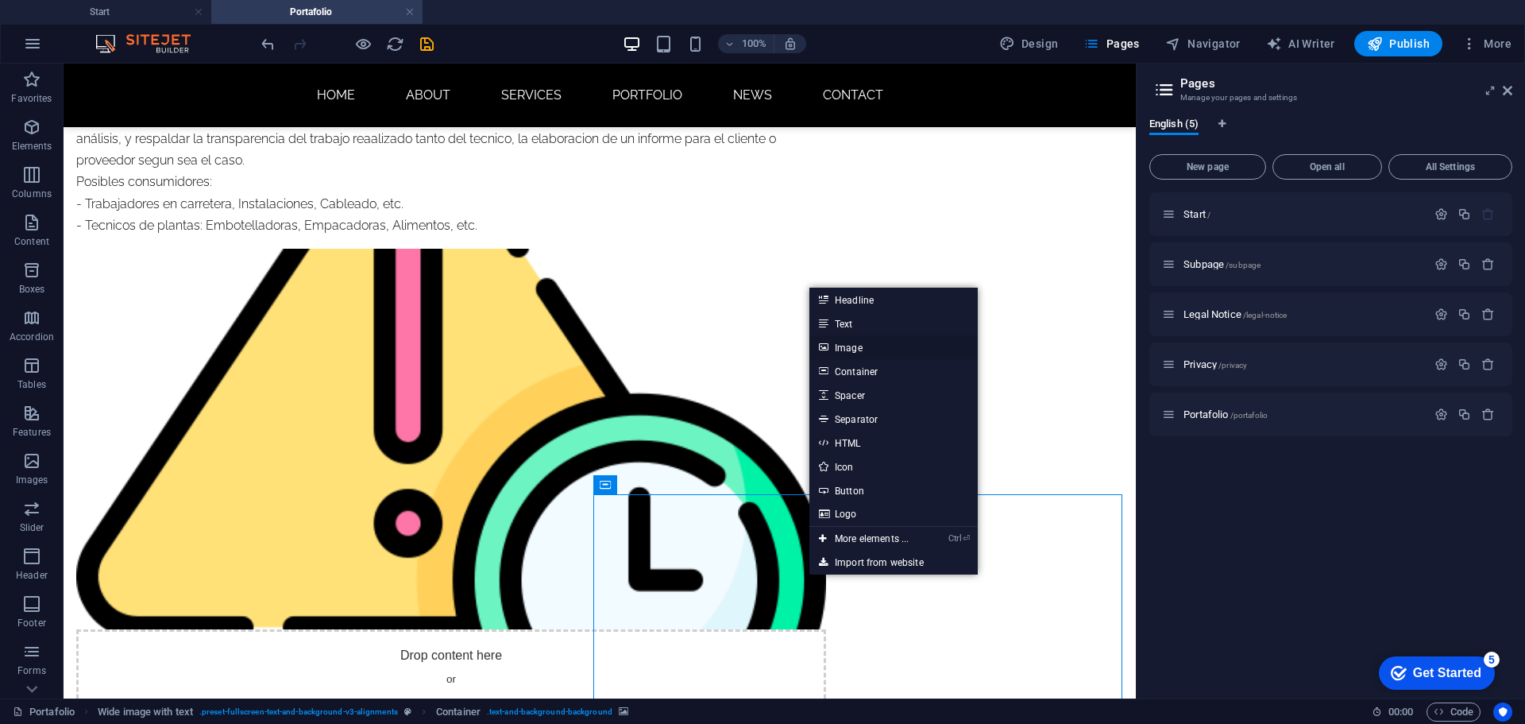
click at [864, 352] on link "Image" at bounding box center [893, 347] width 168 height 24
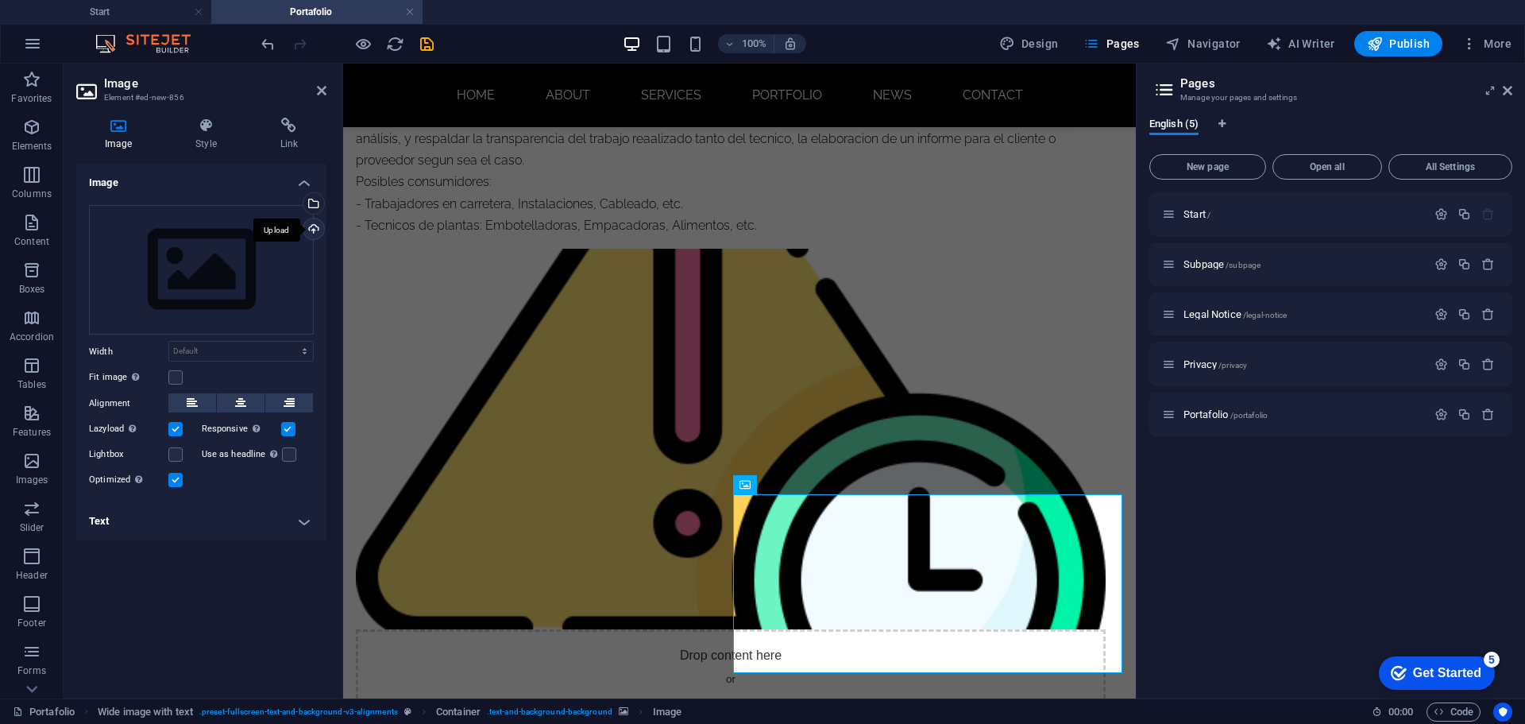
click at [314, 232] on div "Upload" at bounding box center [312, 230] width 24 height 24
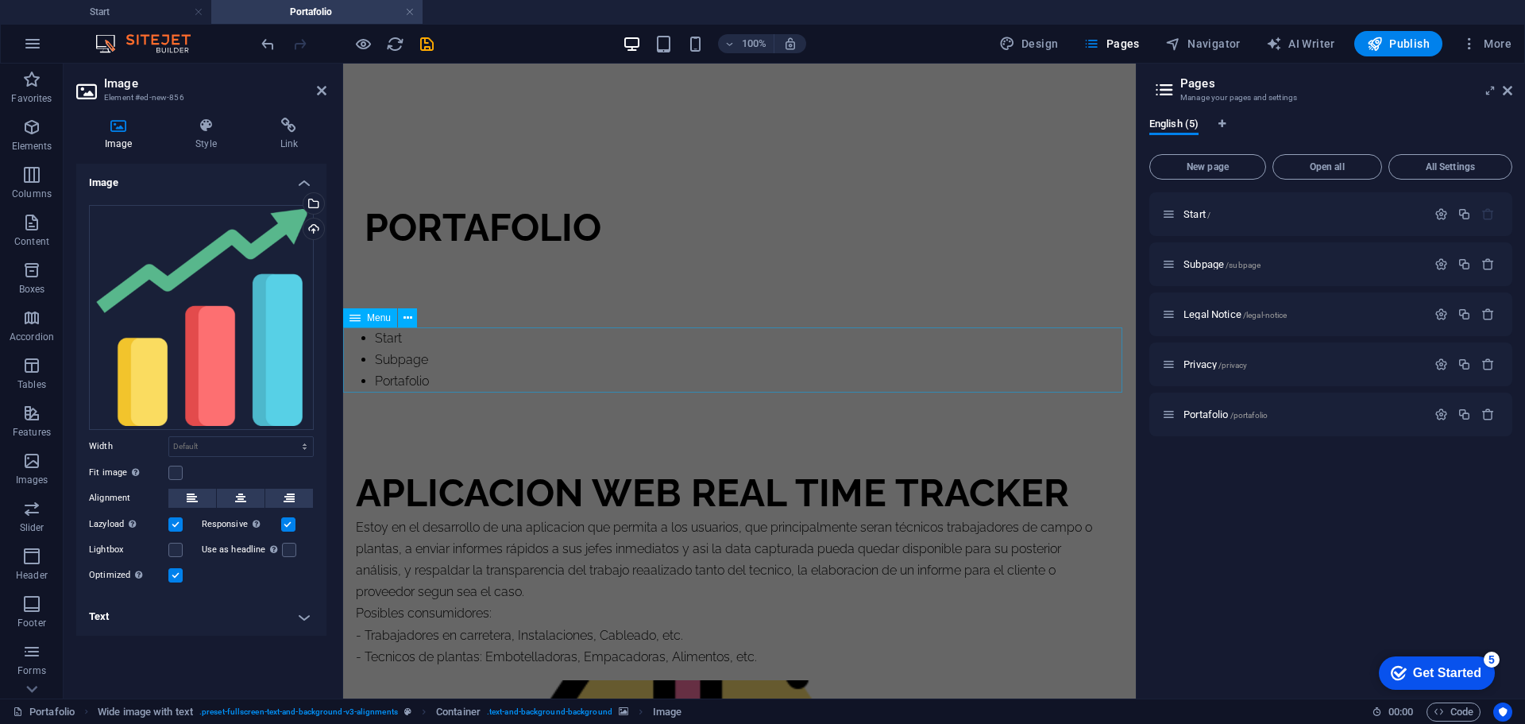
click at [477, 355] on nav "Start Subpage Portafolio" at bounding box center [739, 359] width 793 height 65
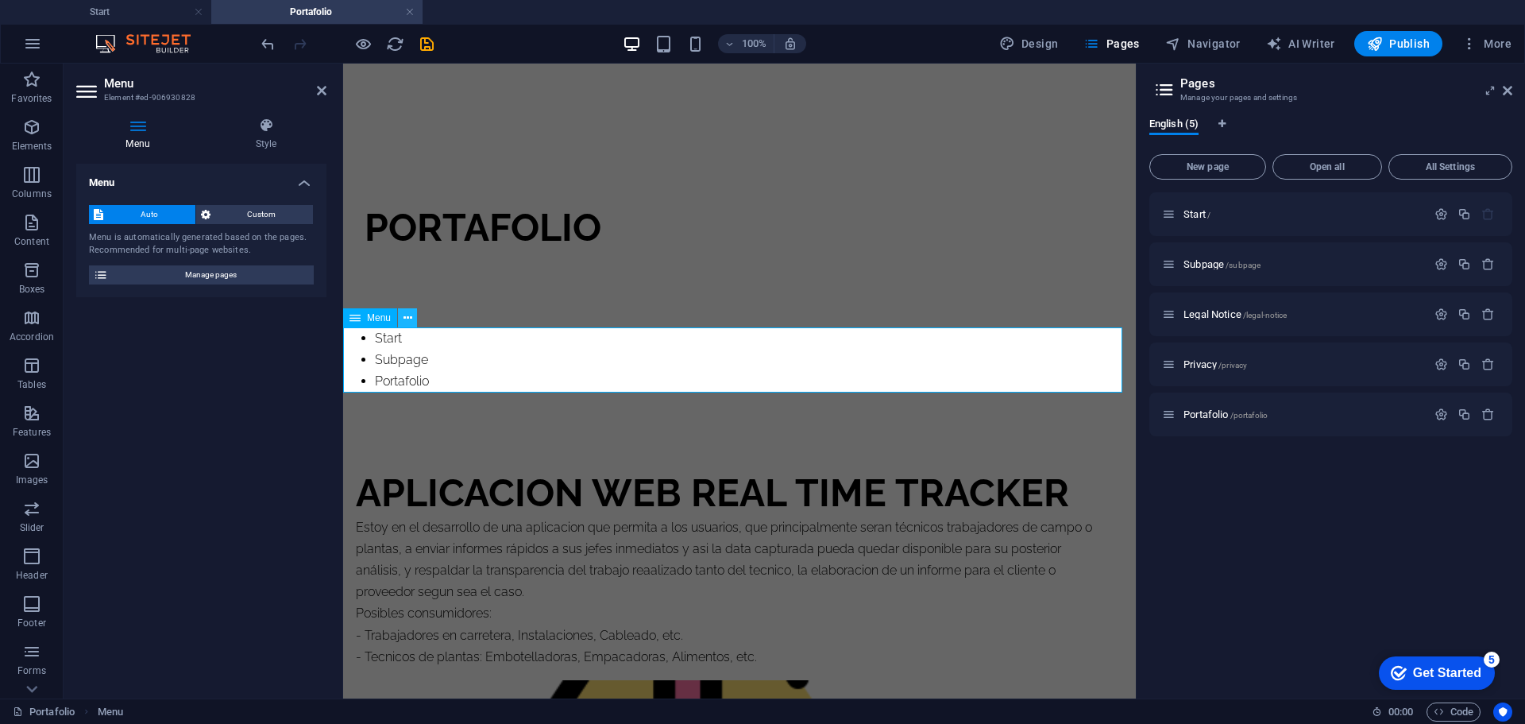
click at [403, 319] on icon at bounding box center [407, 318] width 9 height 17
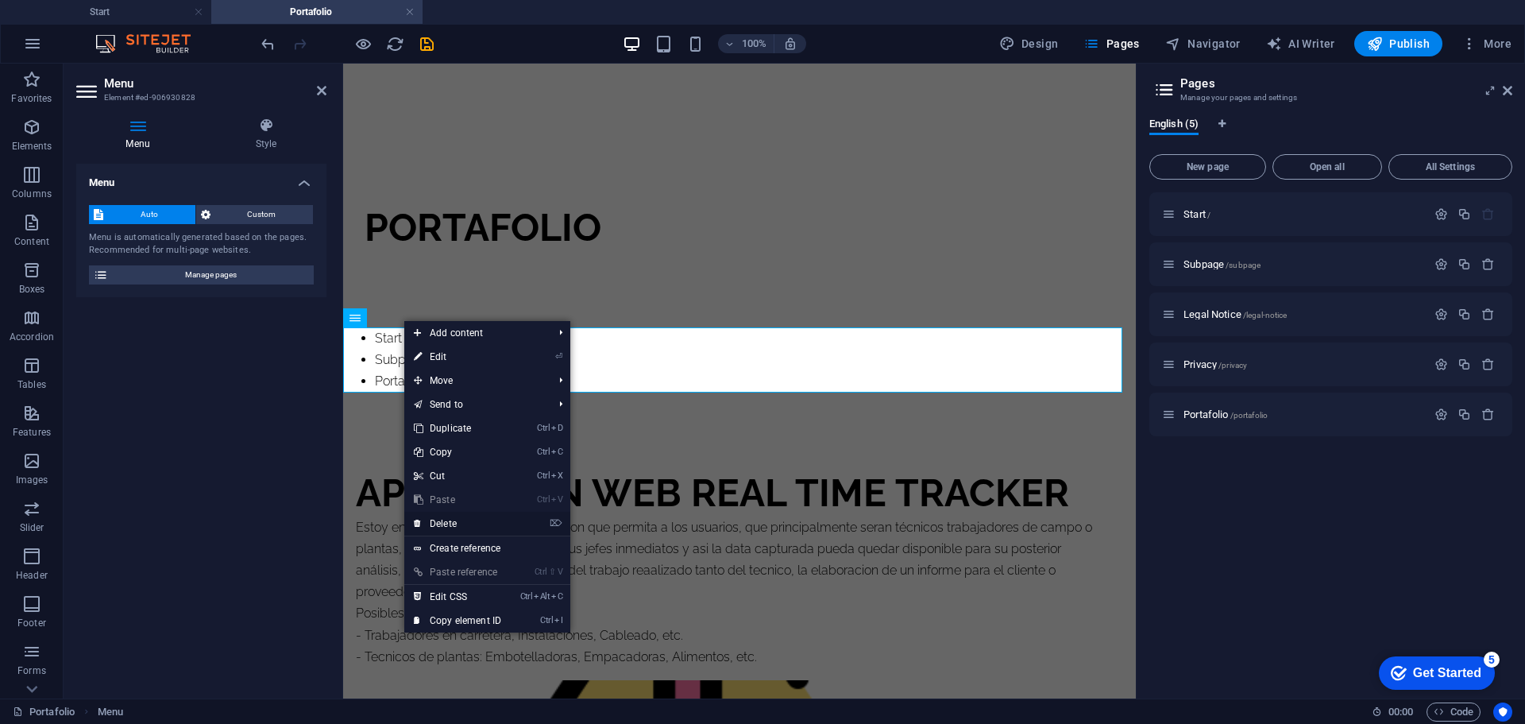
drag, startPoint x: 443, startPoint y: 526, endPoint x: 376, endPoint y: 423, distance: 122.7
click at [443, 526] on link "⌦ Delete" at bounding box center [457, 523] width 106 height 24
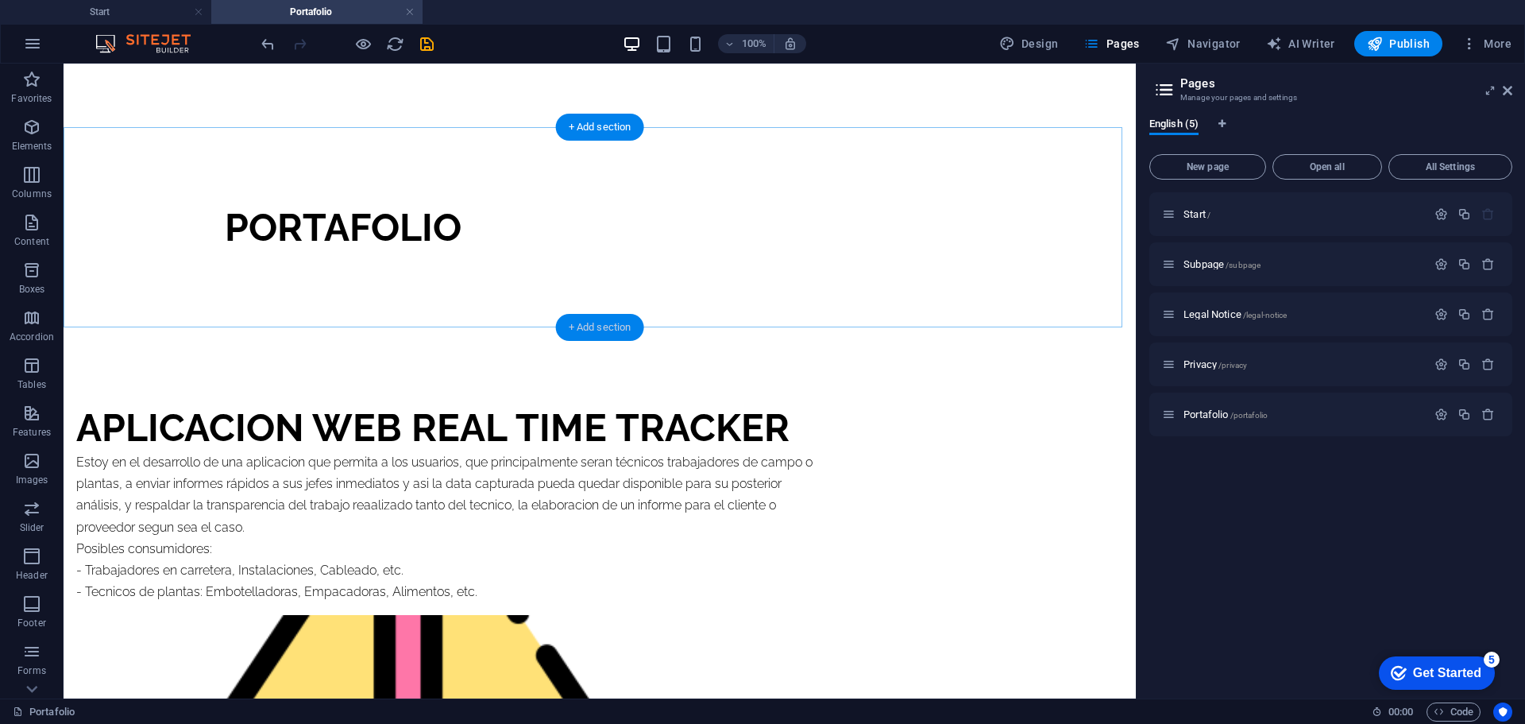
click at [589, 320] on div "+ Add section" at bounding box center [600, 327] width 88 height 27
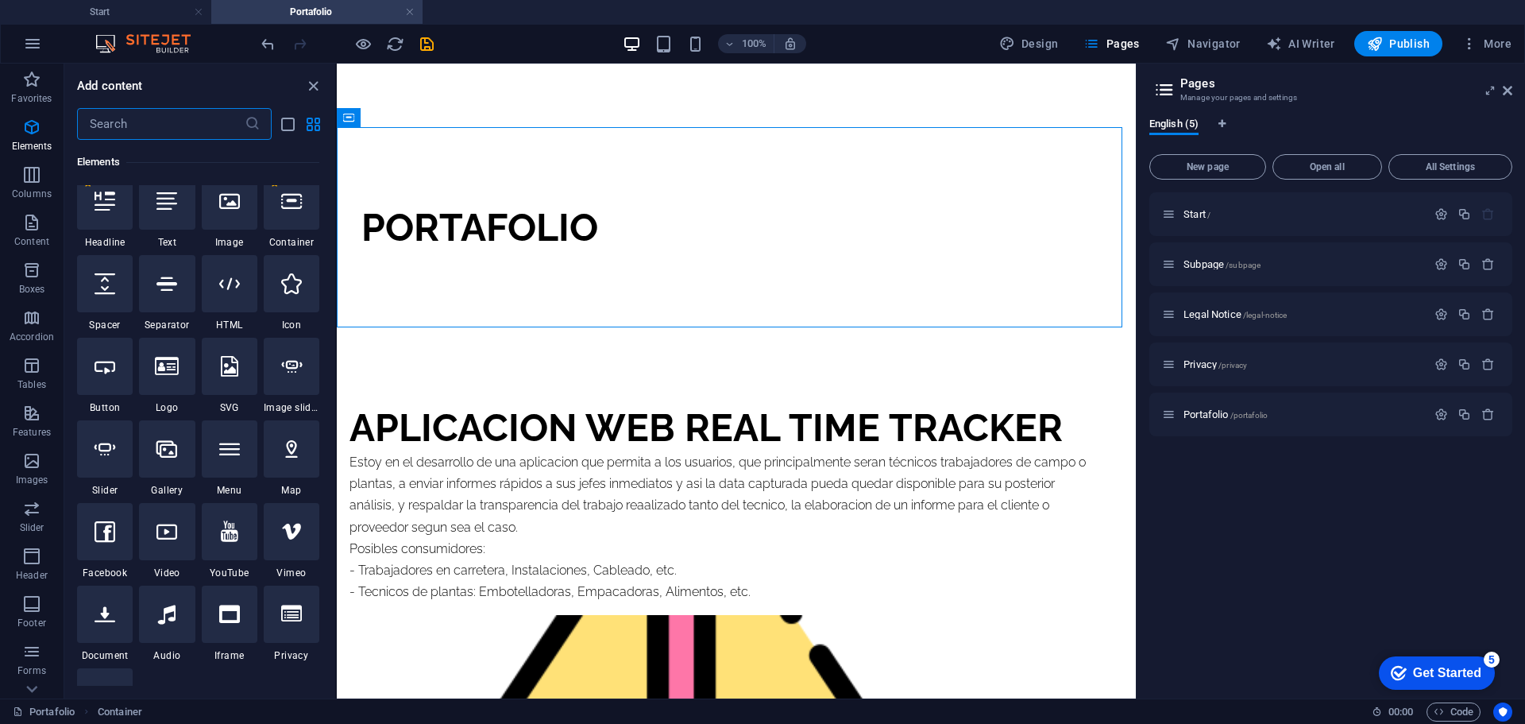
scroll to position [159, 0]
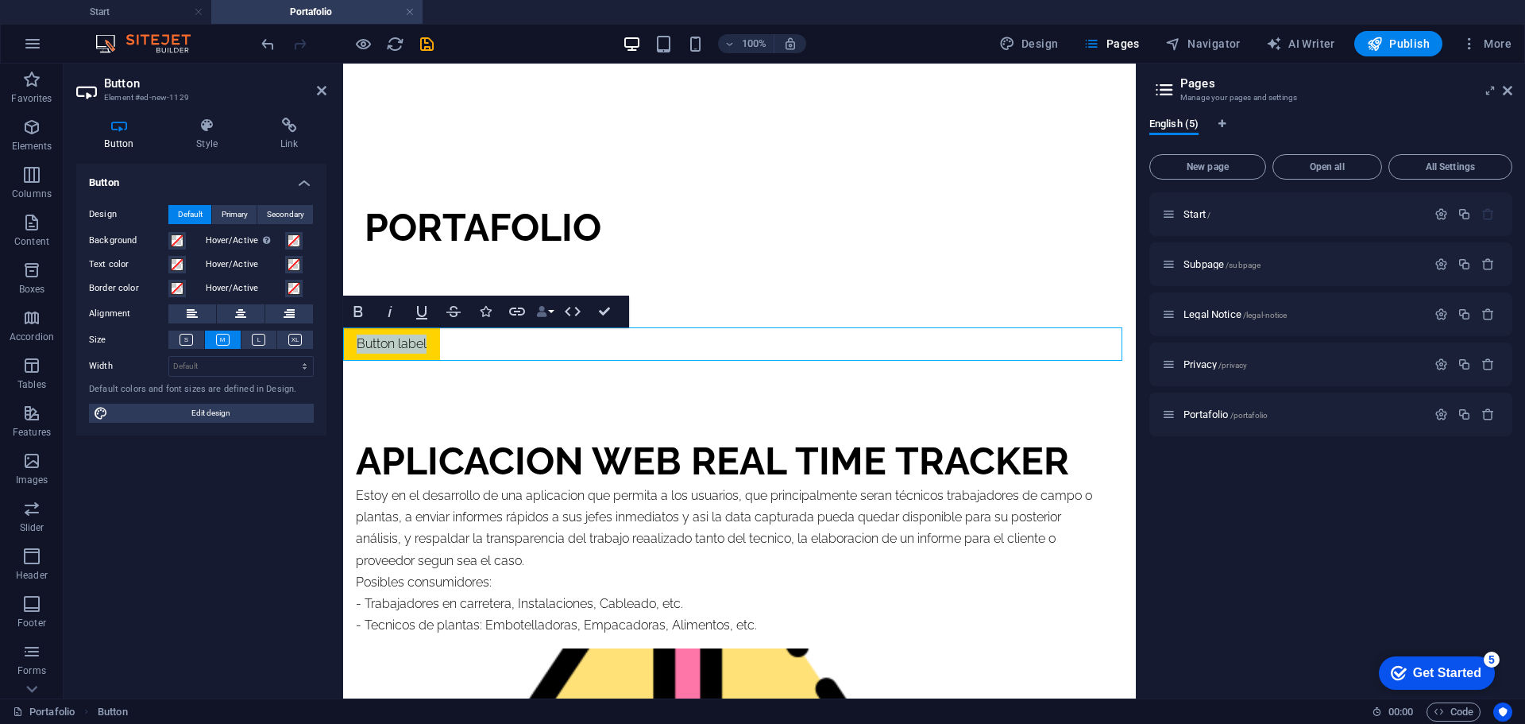
click at [547, 310] on button "Data Bindings" at bounding box center [545, 311] width 22 height 32
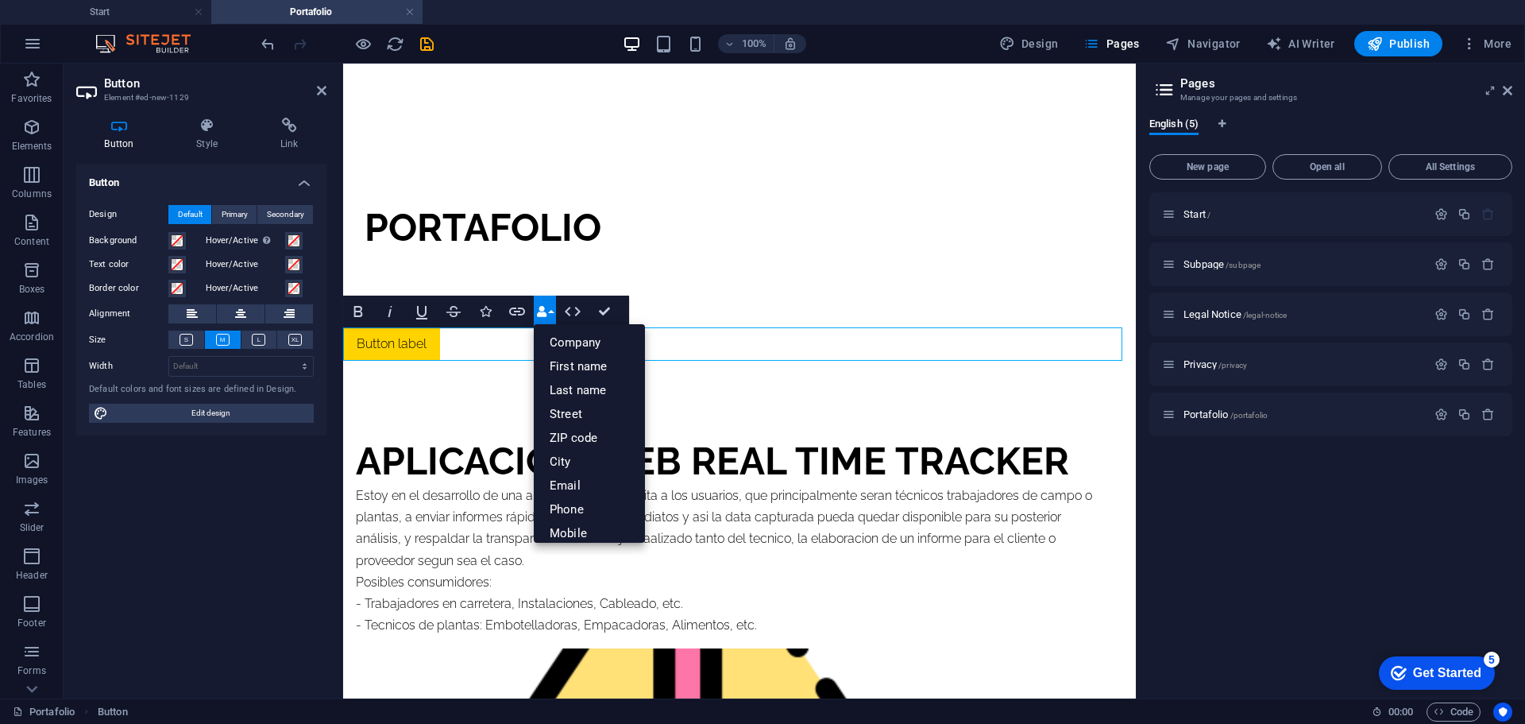
click at [465, 342] on div "Button label" at bounding box center [739, 343] width 793 height 33
click at [480, 341] on div "Button label" at bounding box center [739, 343] width 793 height 33
click at [398, 340] on link "Button label" at bounding box center [391, 343] width 97 height 33
click at [768, 335] on div "Git Hub" at bounding box center [739, 343] width 793 height 33
click at [764, 335] on div "Git Hub" at bounding box center [739, 343] width 793 height 33
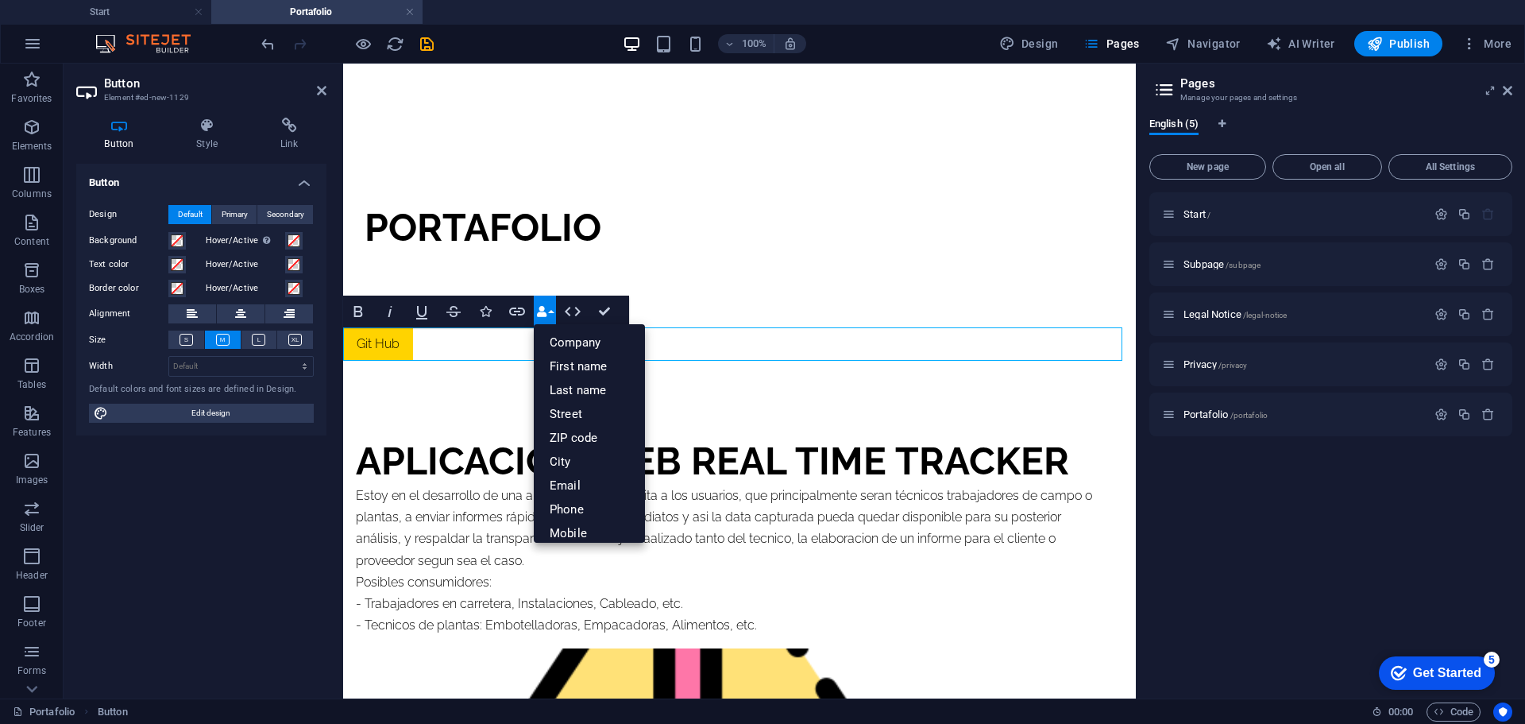
click at [496, 349] on div "Git Hub" at bounding box center [739, 343] width 793 height 33
click at [488, 343] on div "Git Hub" at bounding box center [739, 343] width 793 height 33
click at [362, 338] on link "Git Hub" at bounding box center [378, 343] width 70 height 33
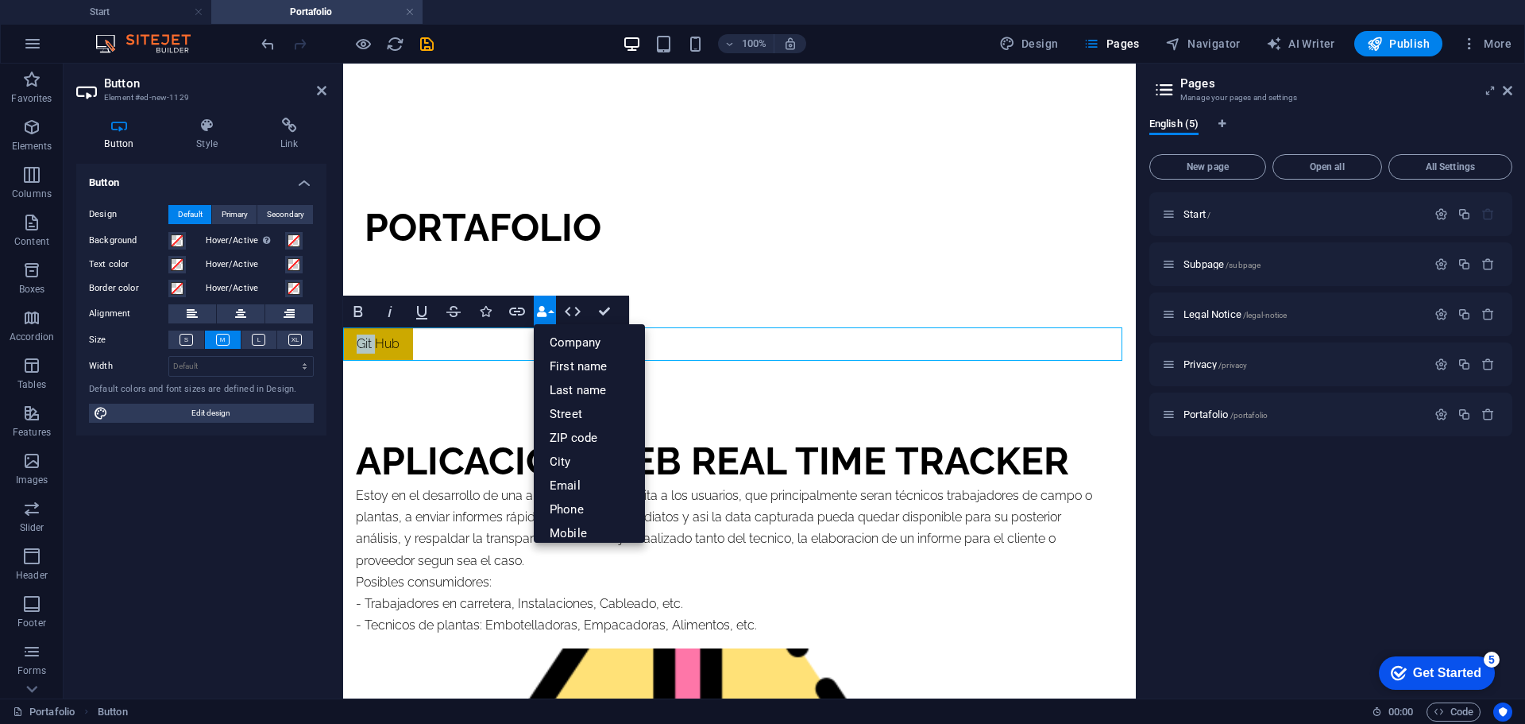
click at [362, 343] on link "Git Hub" at bounding box center [378, 343] width 70 height 33
drag, startPoint x: 362, startPoint y: 343, endPoint x: 422, endPoint y: 350, distance: 60.0
click at [422, 350] on div "Git Hub" at bounding box center [739, 343] width 793 height 33
click at [370, 314] on button "Bold" at bounding box center [358, 311] width 30 height 32
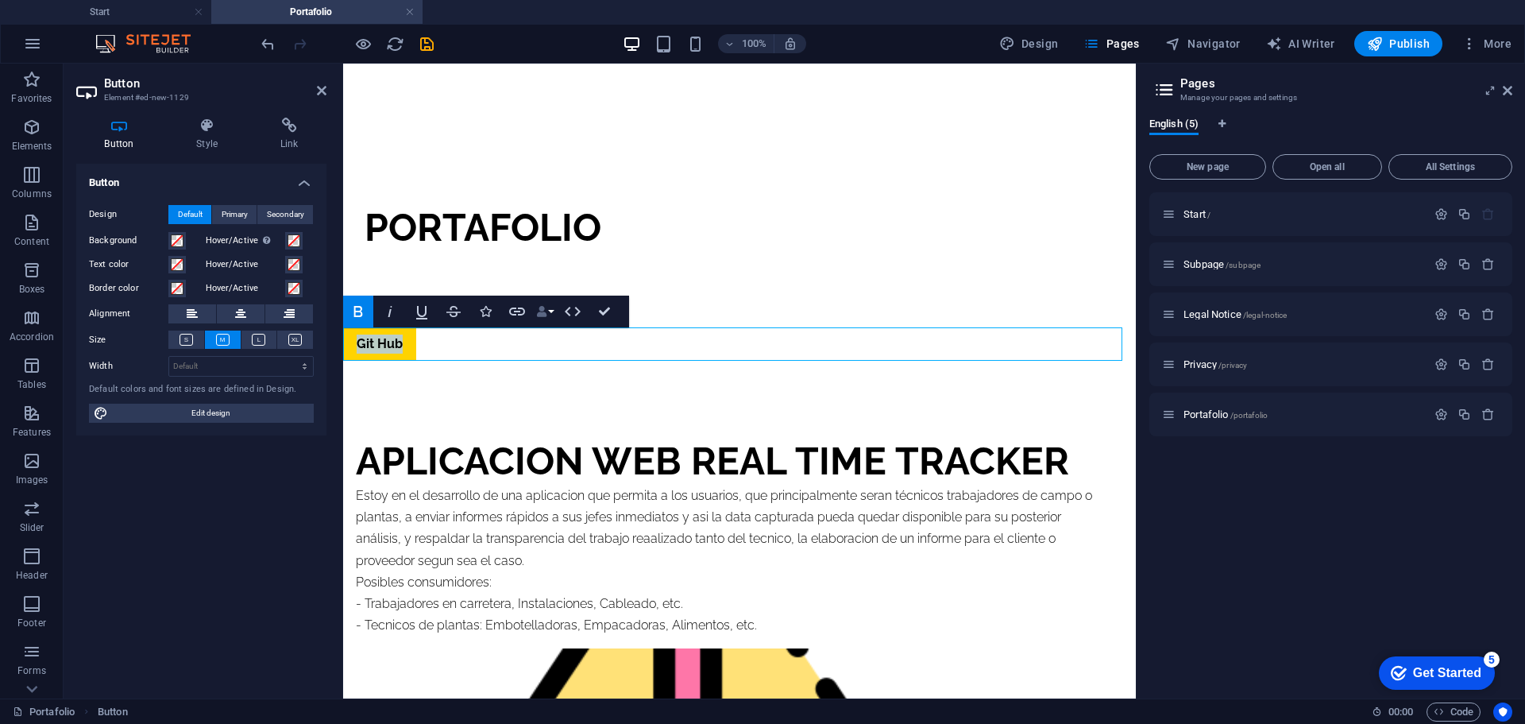
click at [546, 311] on icon "button" at bounding box center [541, 311] width 11 height 11
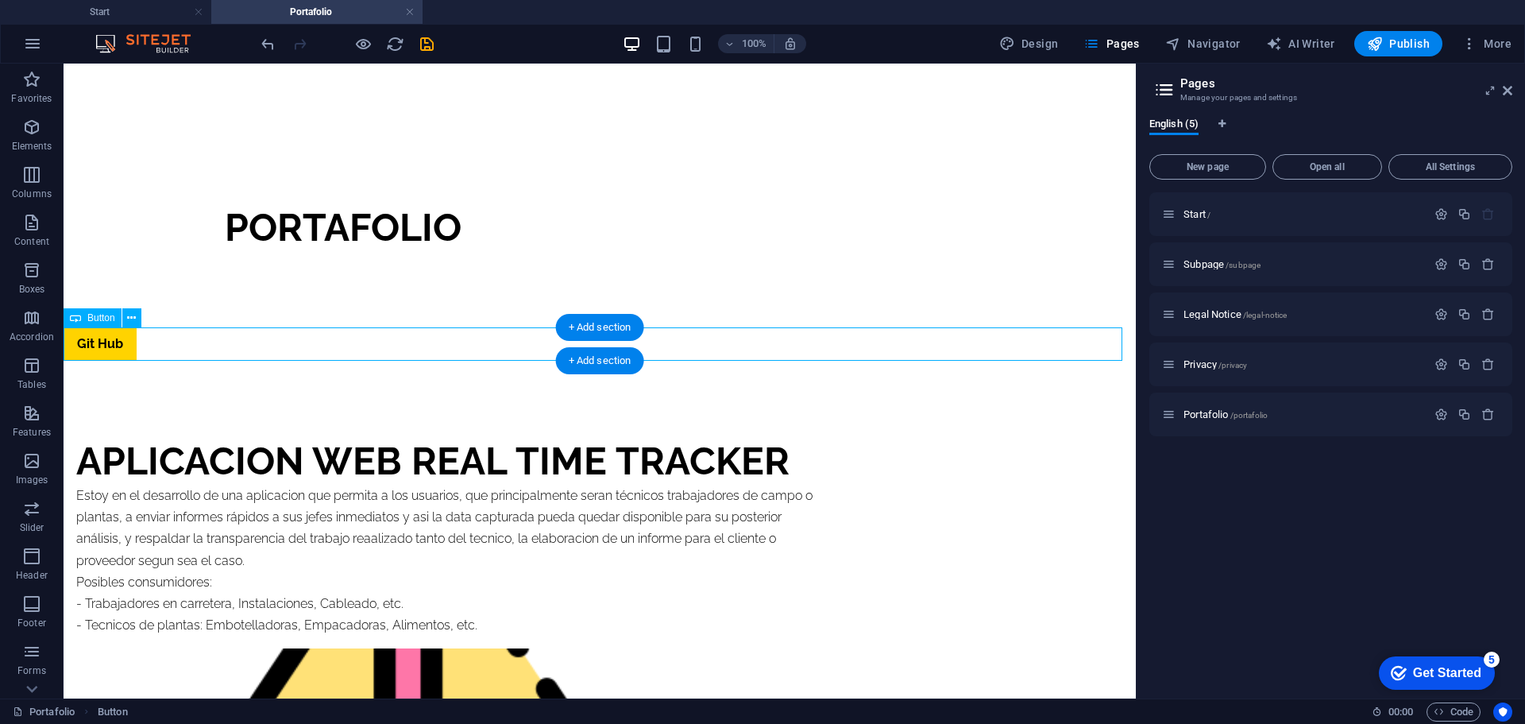
click at [287, 336] on div "Git Hub" at bounding box center [600, 343] width 1072 height 33
click at [29, 126] on icon "button" at bounding box center [31, 127] width 19 height 19
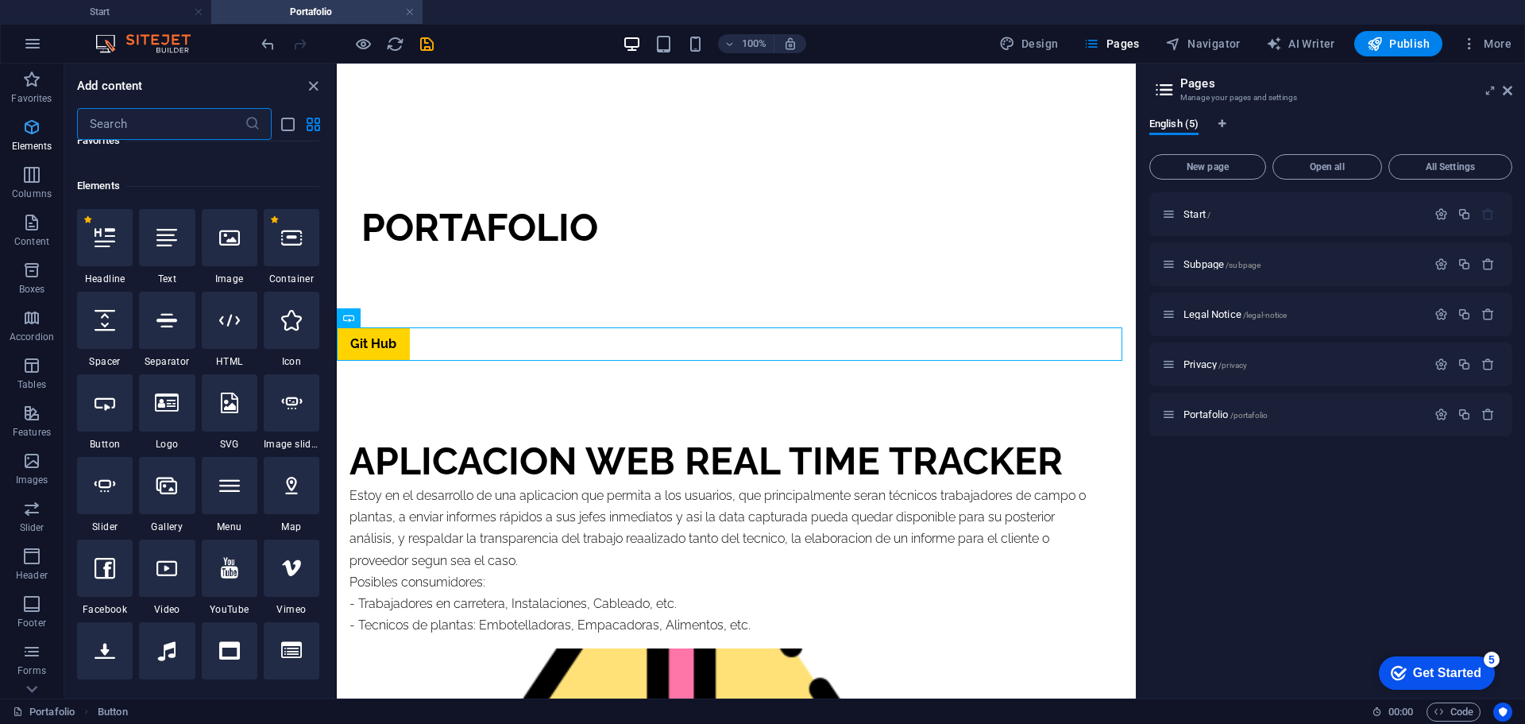
scroll to position [169, 0]
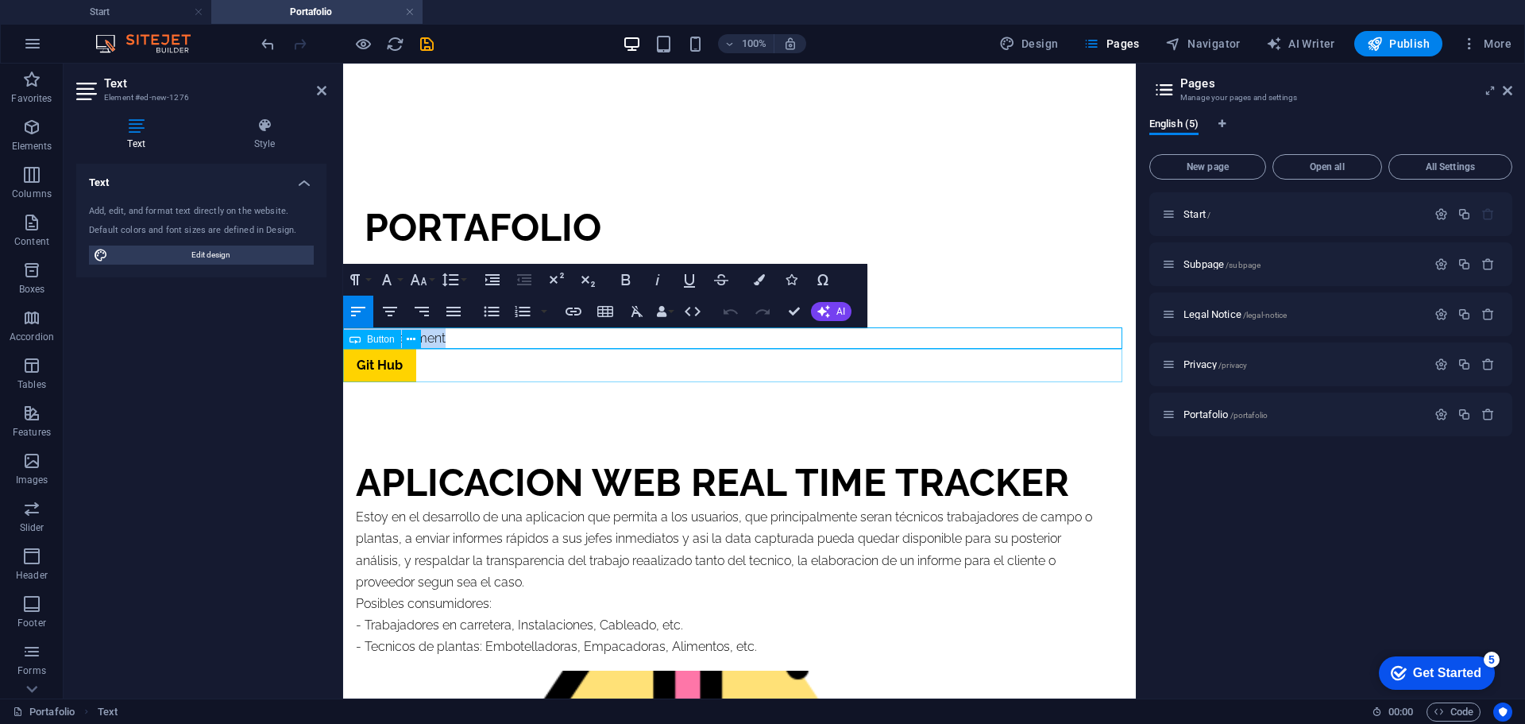
click at [602, 364] on div "Git Hub" at bounding box center [739, 365] width 793 height 33
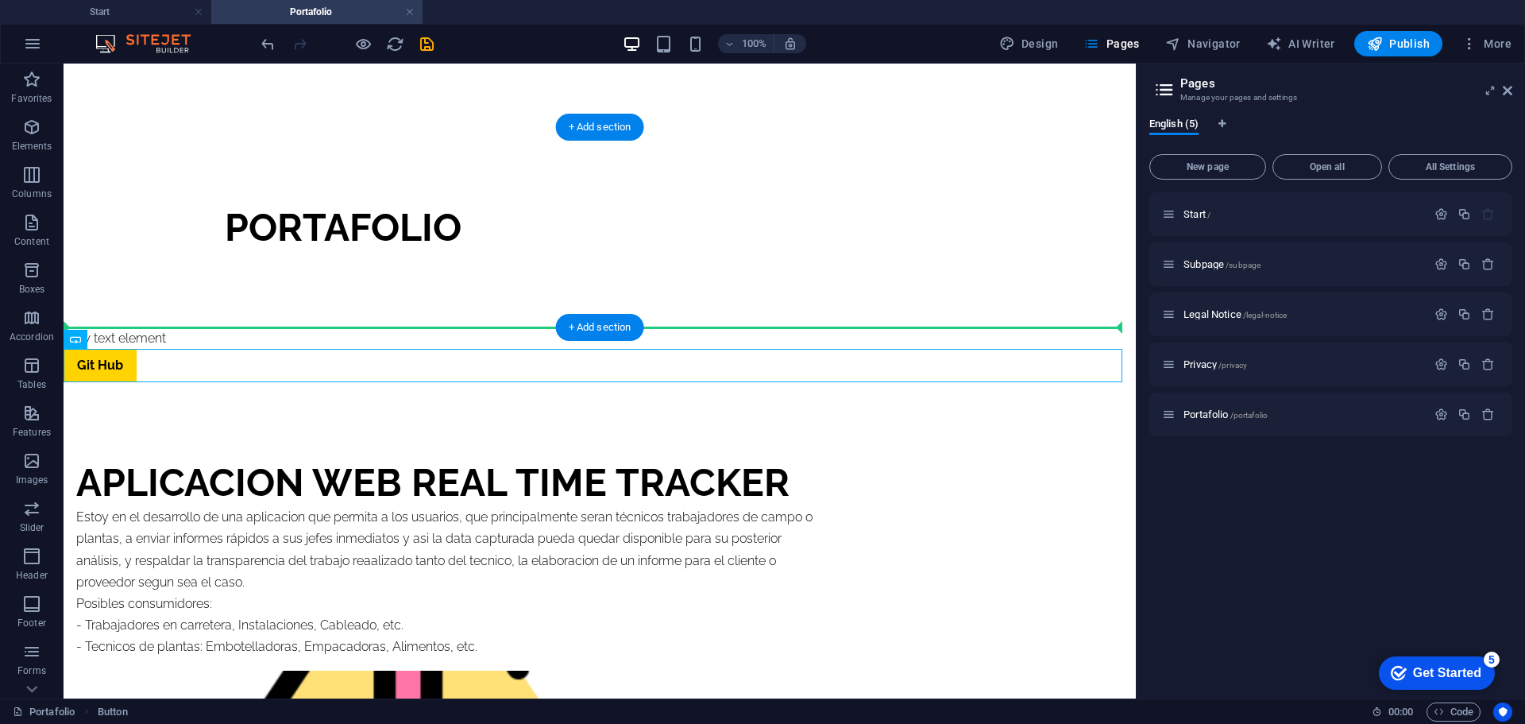
drag, startPoint x: 118, startPoint y: 369, endPoint x: 135, endPoint y: 314, distance: 56.5
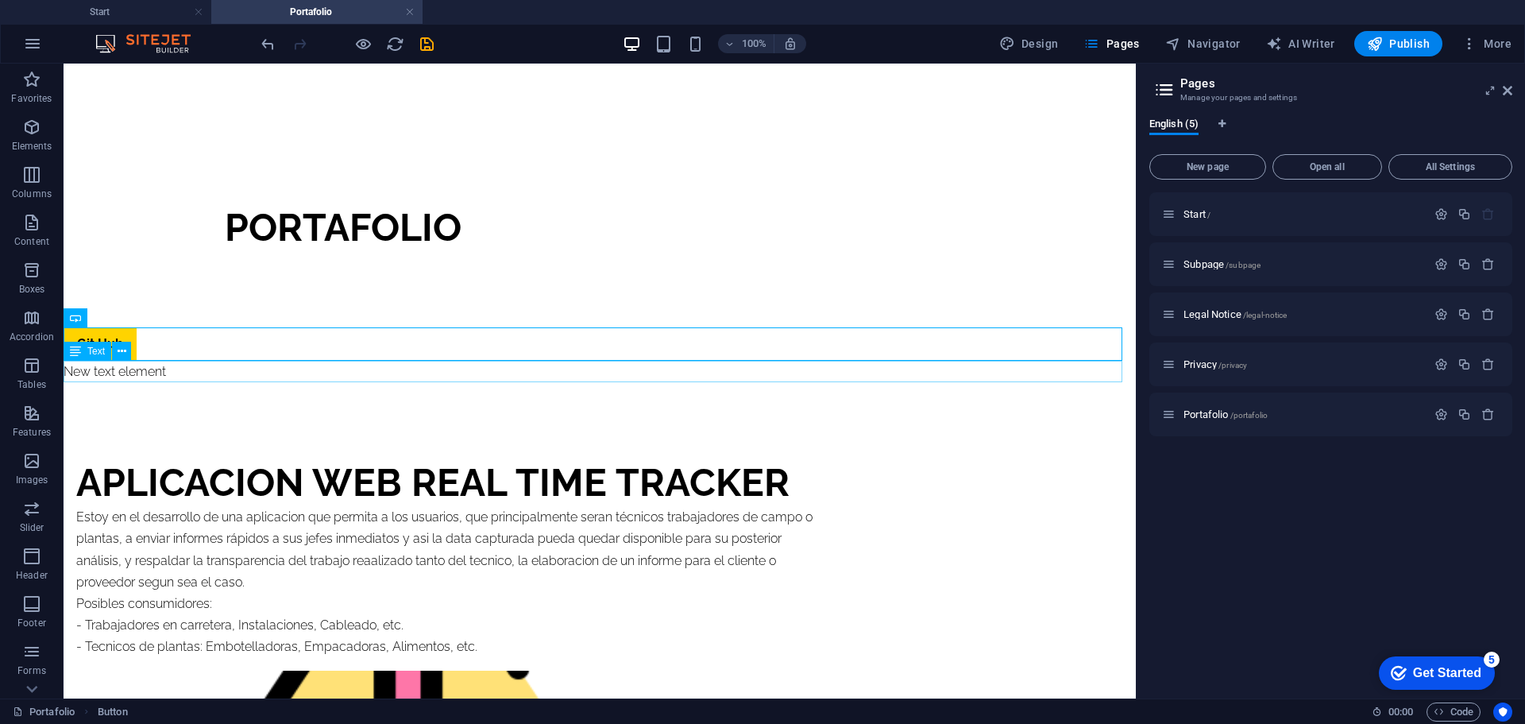
click at [137, 369] on div "New text element" at bounding box center [600, 371] width 1072 height 21
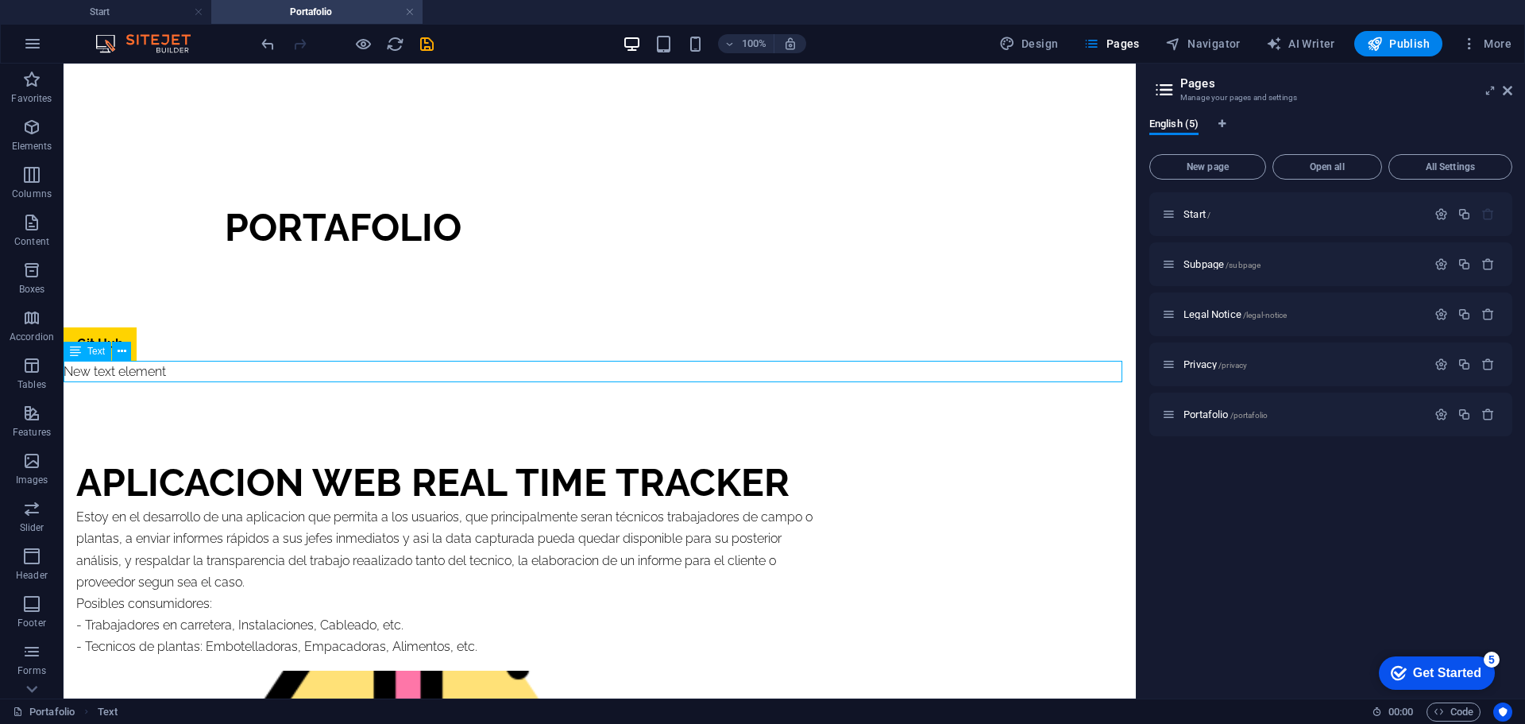
click at [137, 369] on div "New text element" at bounding box center [600, 371] width 1072 height 21
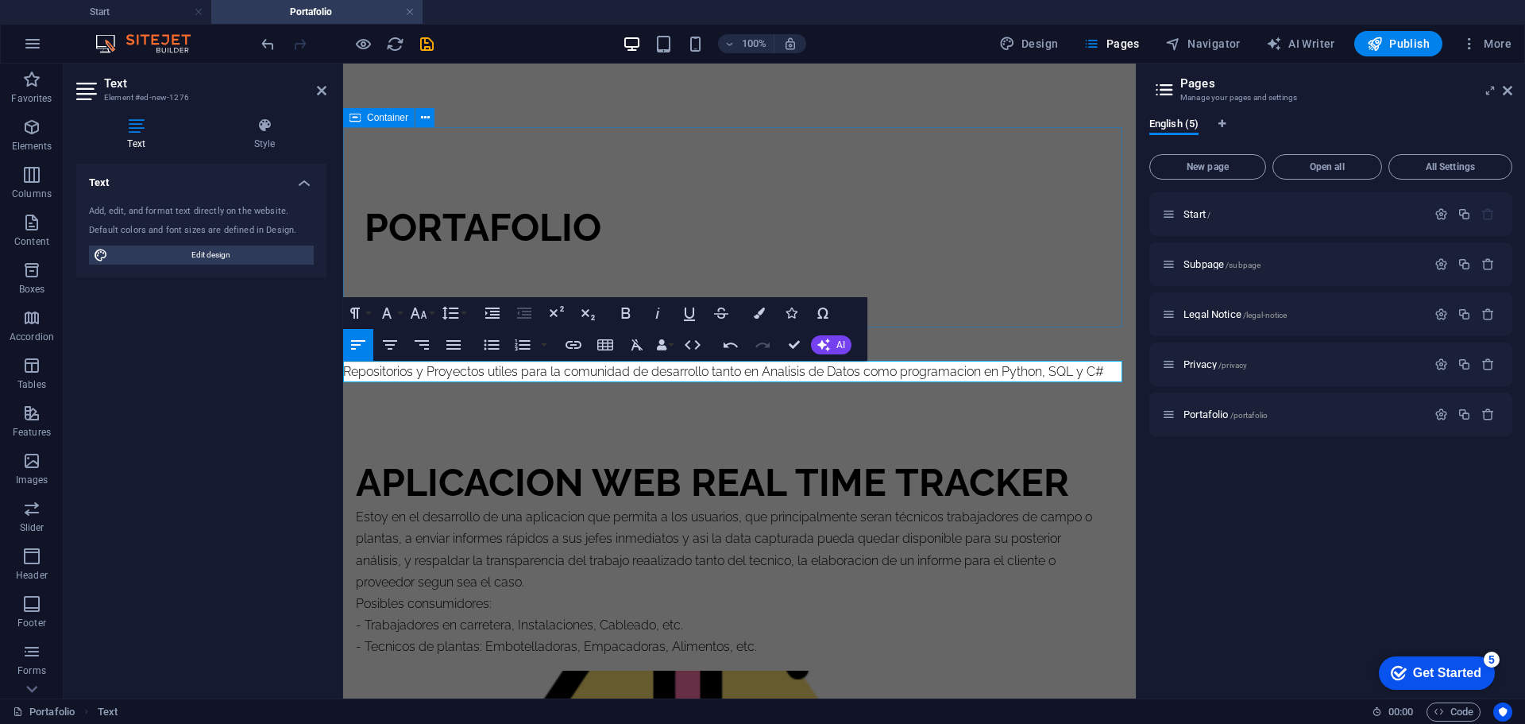
click at [932, 275] on div "portafolio" at bounding box center [739, 227] width 793 height 200
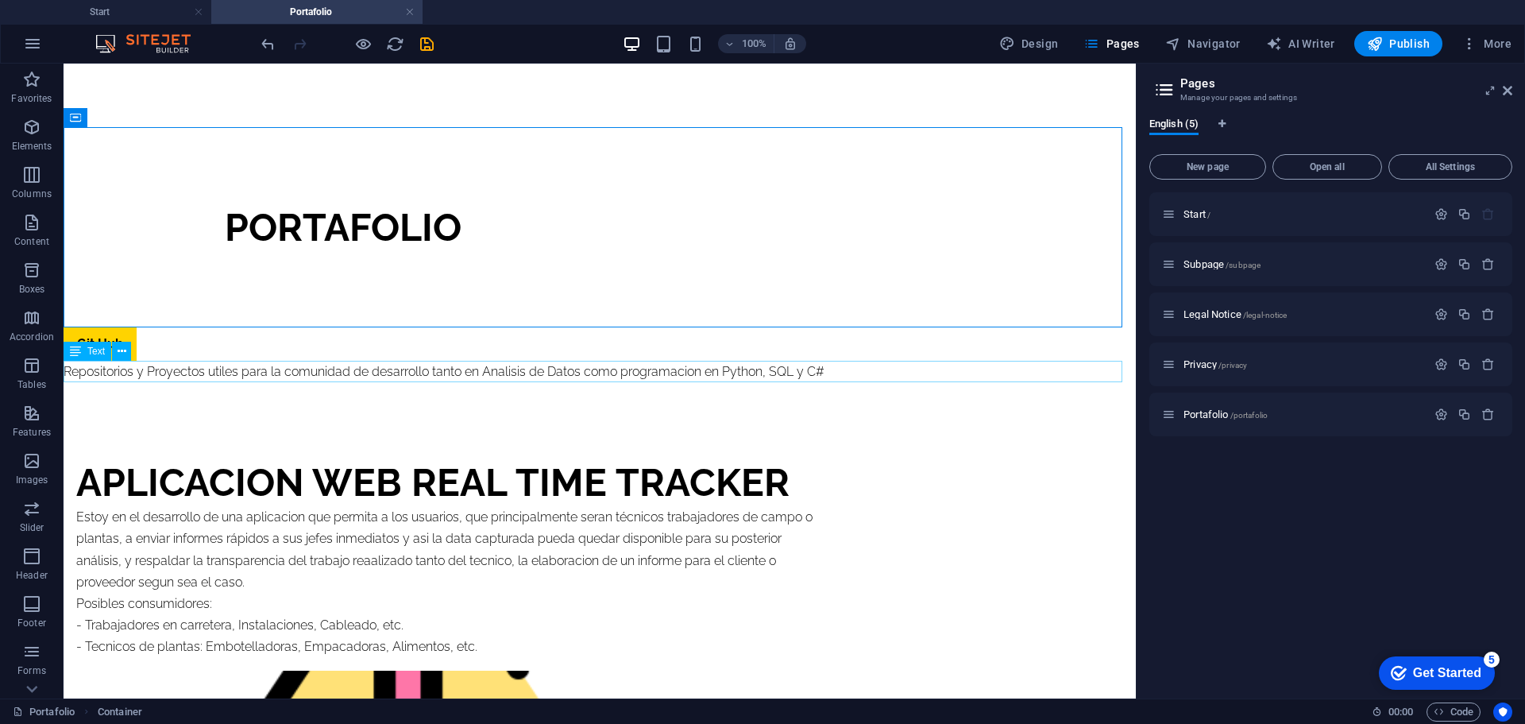
click at [168, 369] on div "Repositorios y Proyectos utiles para la comunidad de desarrollo tanto en Analis…" at bounding box center [600, 371] width 1072 height 21
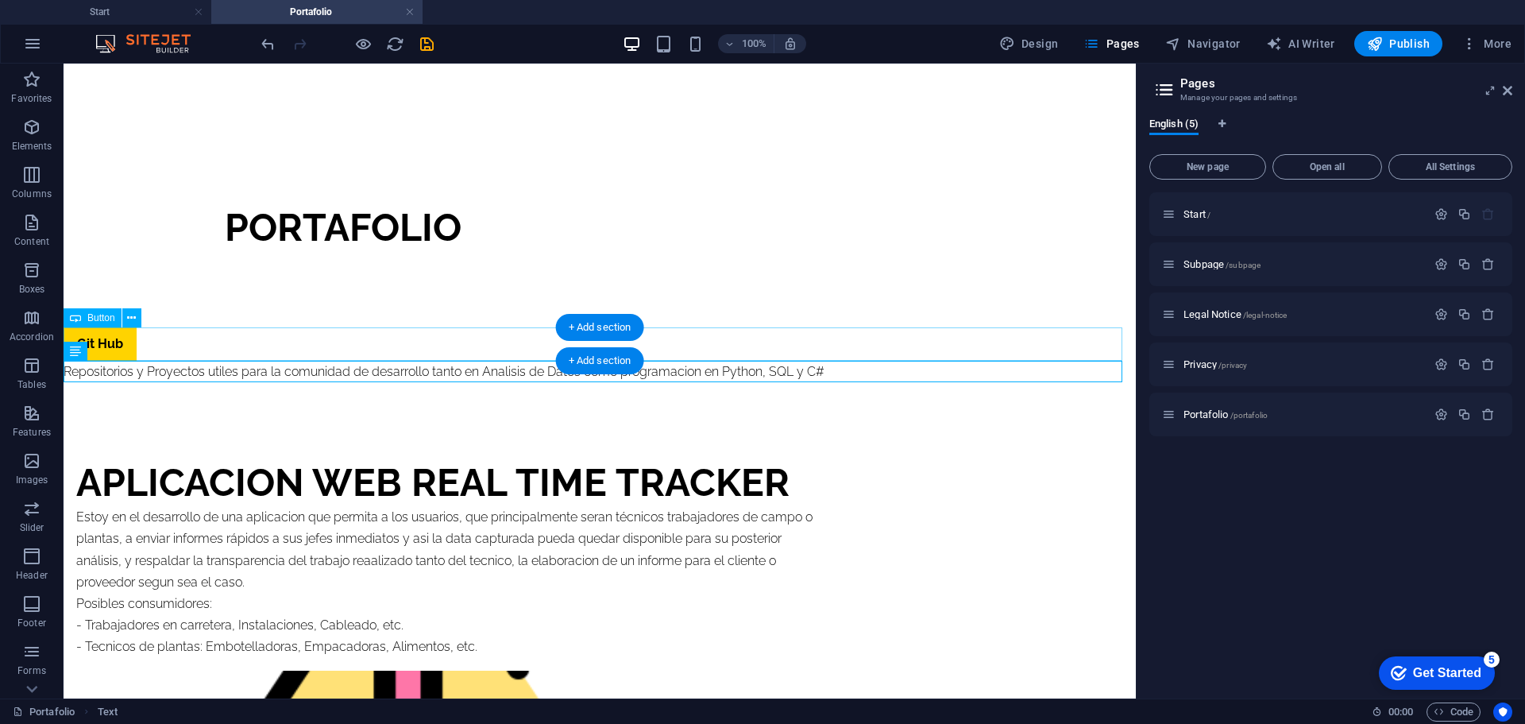
click at [161, 343] on div "Git Hub" at bounding box center [600, 343] width 1072 height 33
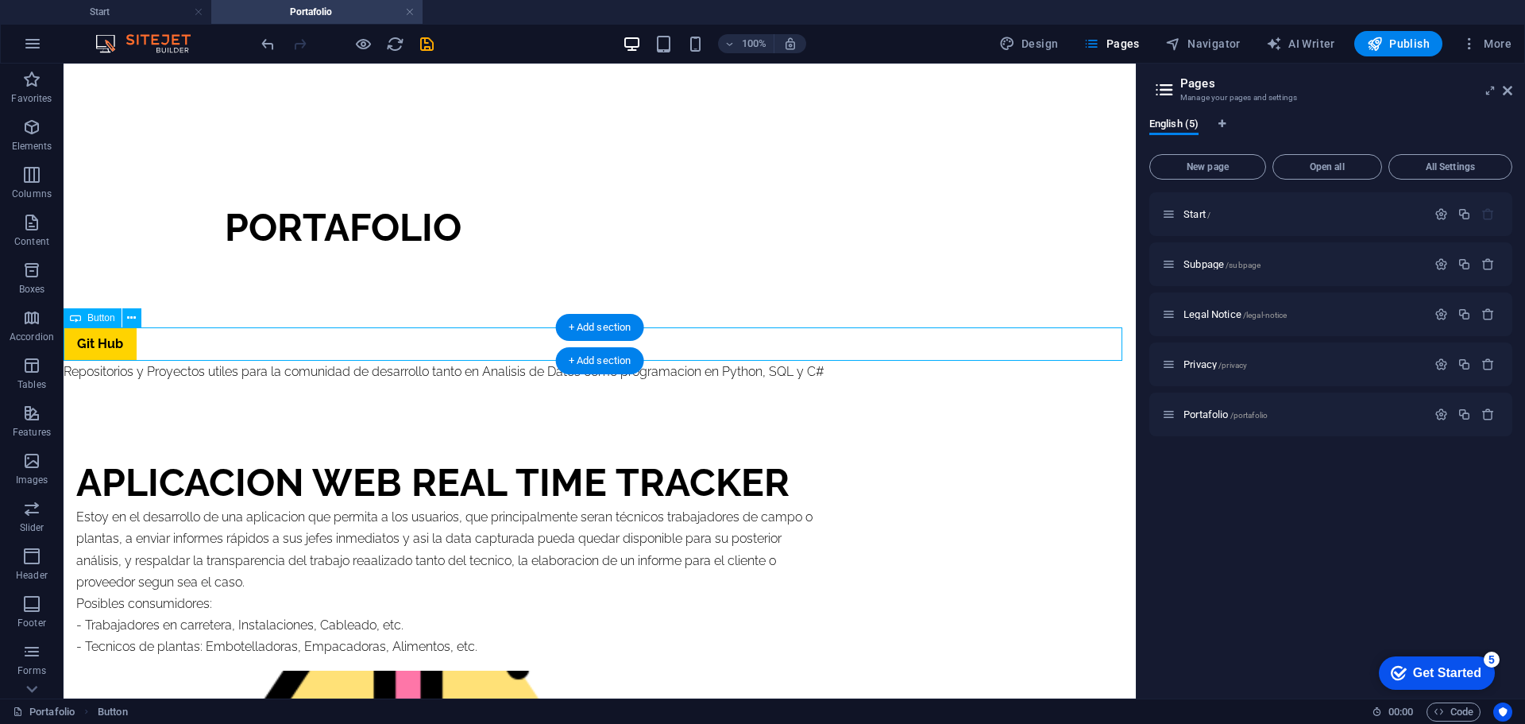
click at [111, 345] on div "Git Hub" at bounding box center [600, 343] width 1072 height 33
click at [129, 317] on icon at bounding box center [131, 318] width 9 height 17
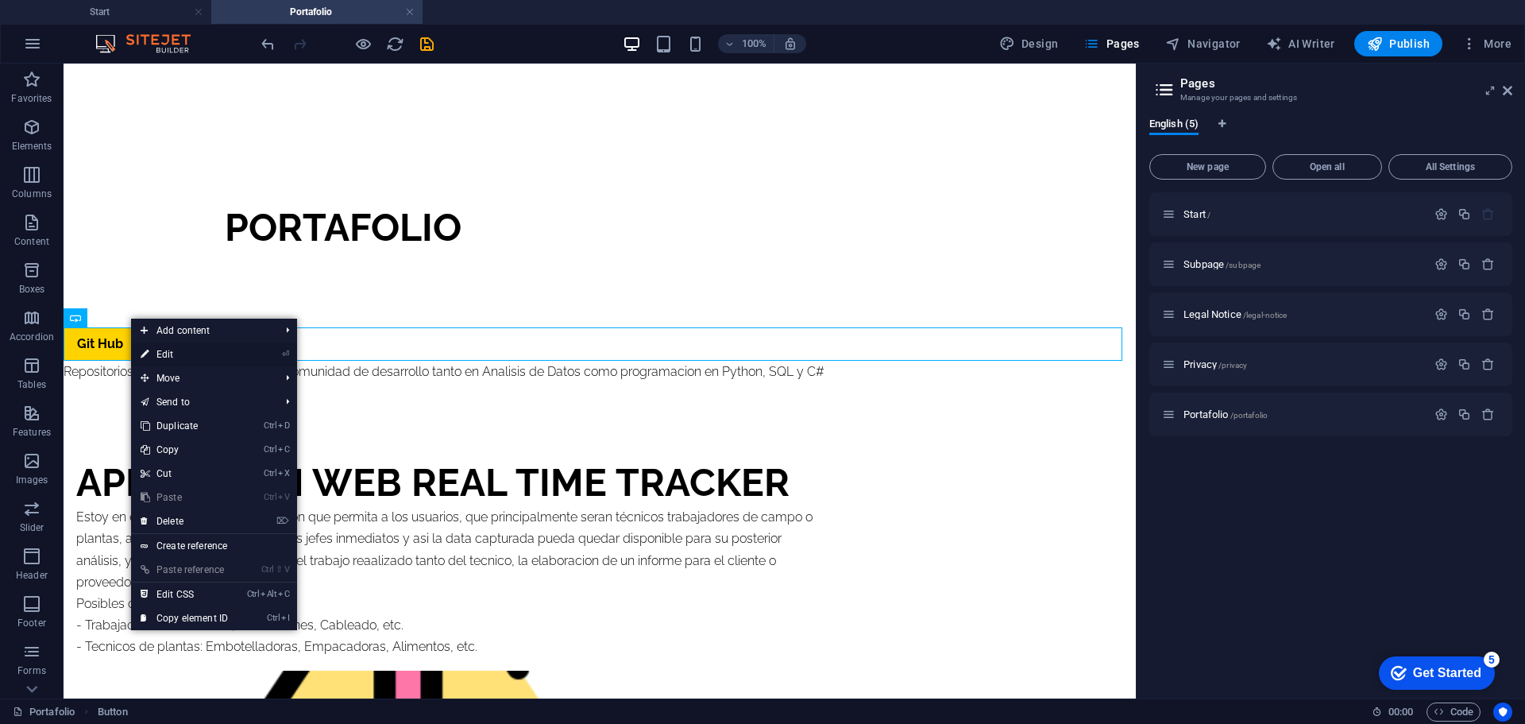
click at [183, 351] on link "⏎ Edit" at bounding box center [184, 354] width 106 height 24
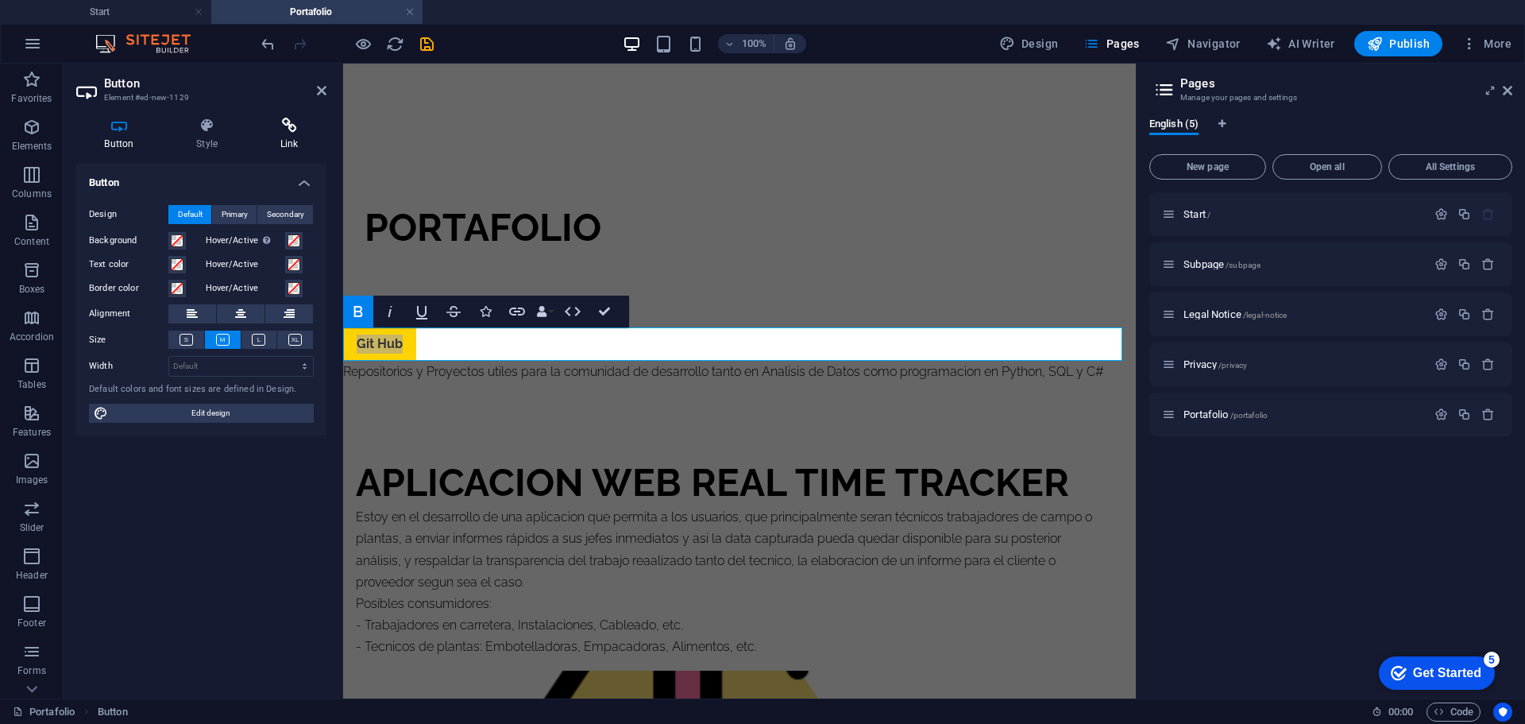
click at [283, 136] on h4 "Link" at bounding box center [289, 134] width 75 height 33
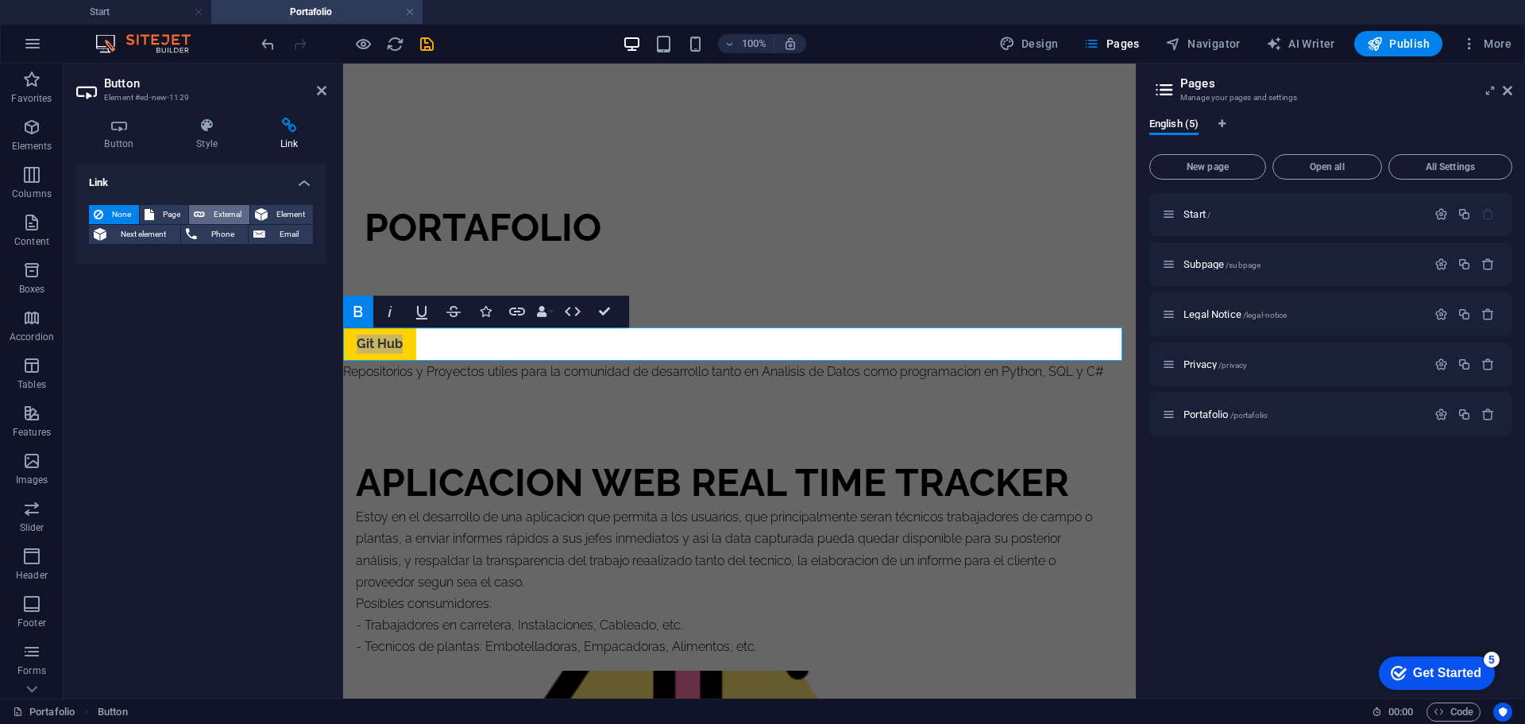
click at [212, 212] on span "External" at bounding box center [227, 214] width 35 height 19
select select "blank"
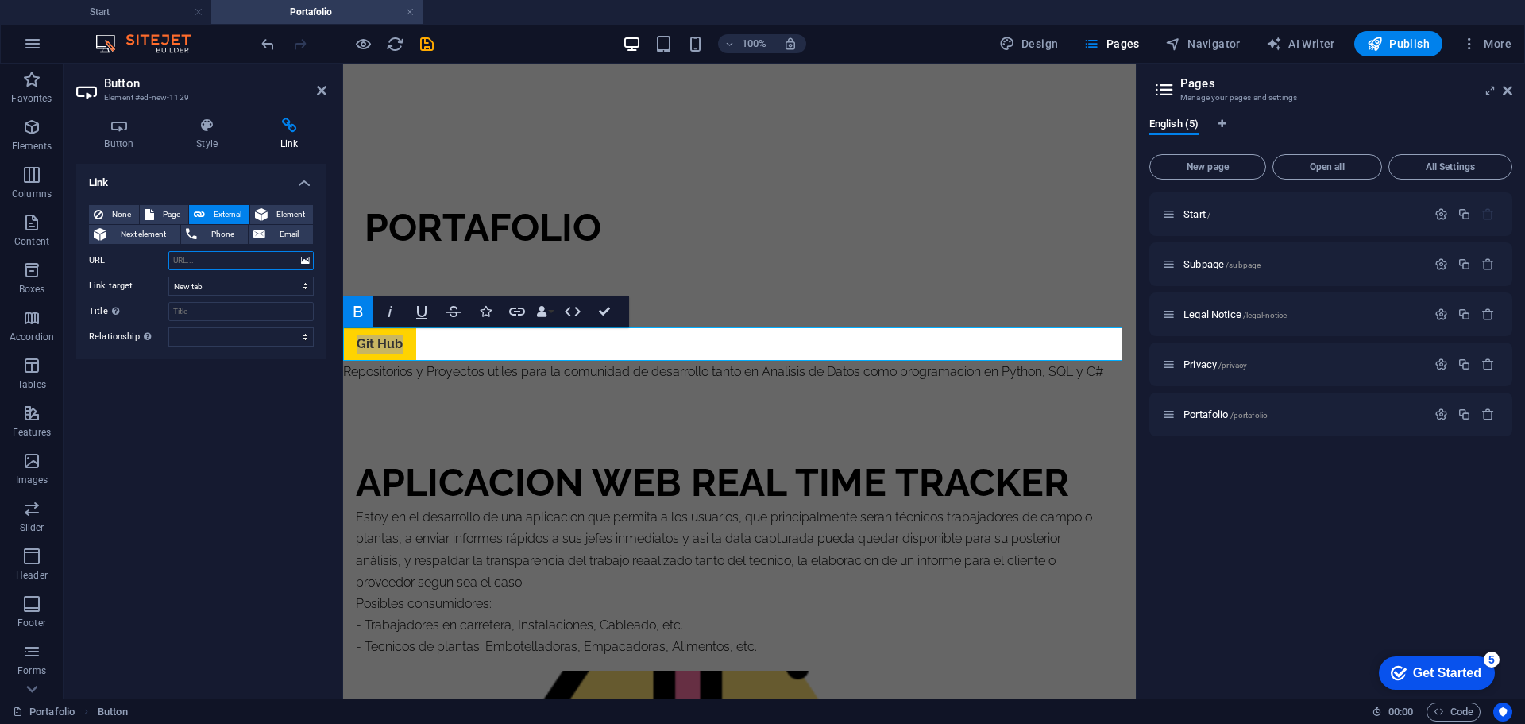
paste input "https://github.com/rcherrera"
type input "https://github.com/rcherrera"
click at [202, 310] on input "Title Additional link description, should not be the same as the link text. The…" at bounding box center [240, 311] width 145 height 19
type input "Git Hub Roberto"
click at [241, 489] on div "Link None Page External Element Next element Phone Email Page Start Subpage Leg…" at bounding box center [201, 425] width 250 height 522
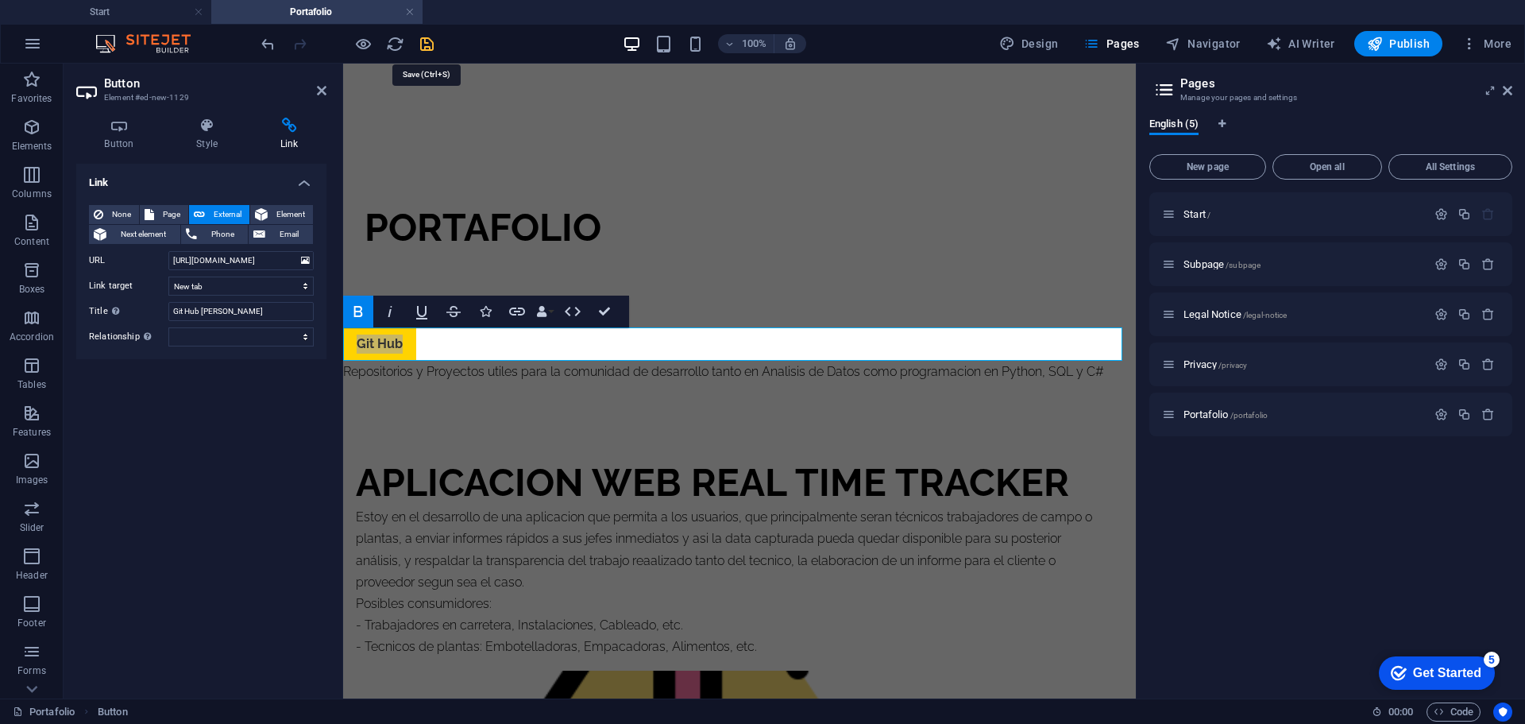
click at [428, 44] on icon "save" at bounding box center [427, 44] width 18 height 18
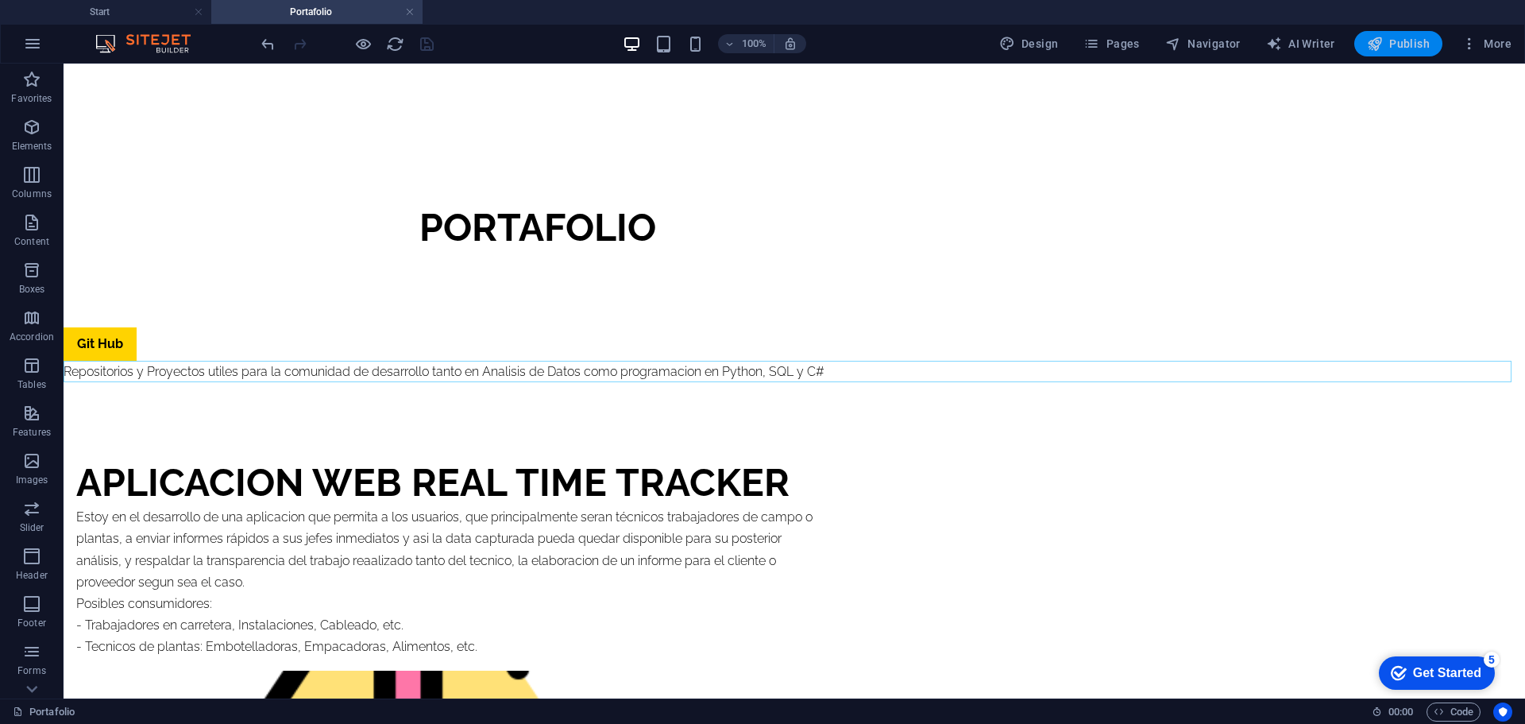
click at [1414, 44] on span "Publish" at bounding box center [1398, 44] width 63 height 16
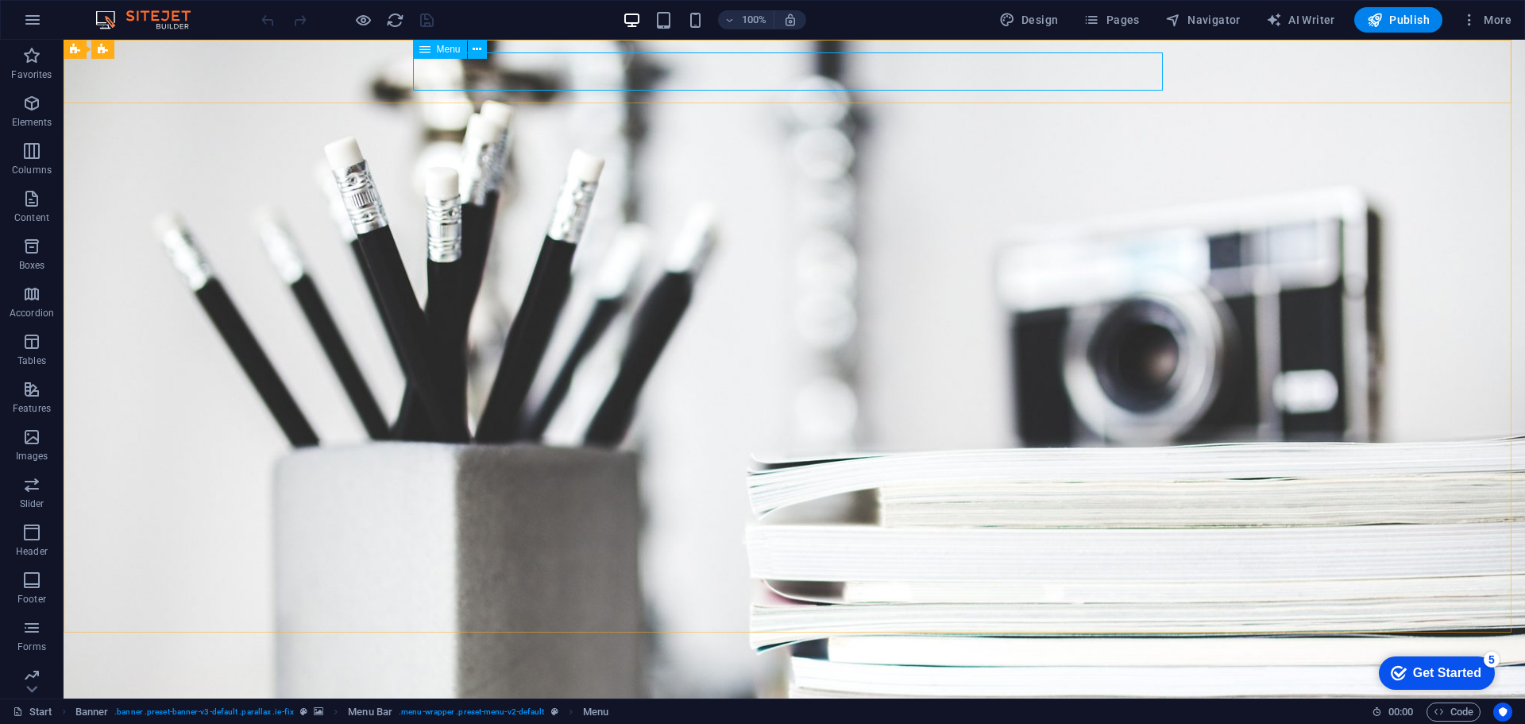
click at [457, 54] on span "Menu" at bounding box center [449, 49] width 24 height 10
click at [478, 48] on icon at bounding box center [477, 49] width 9 height 17
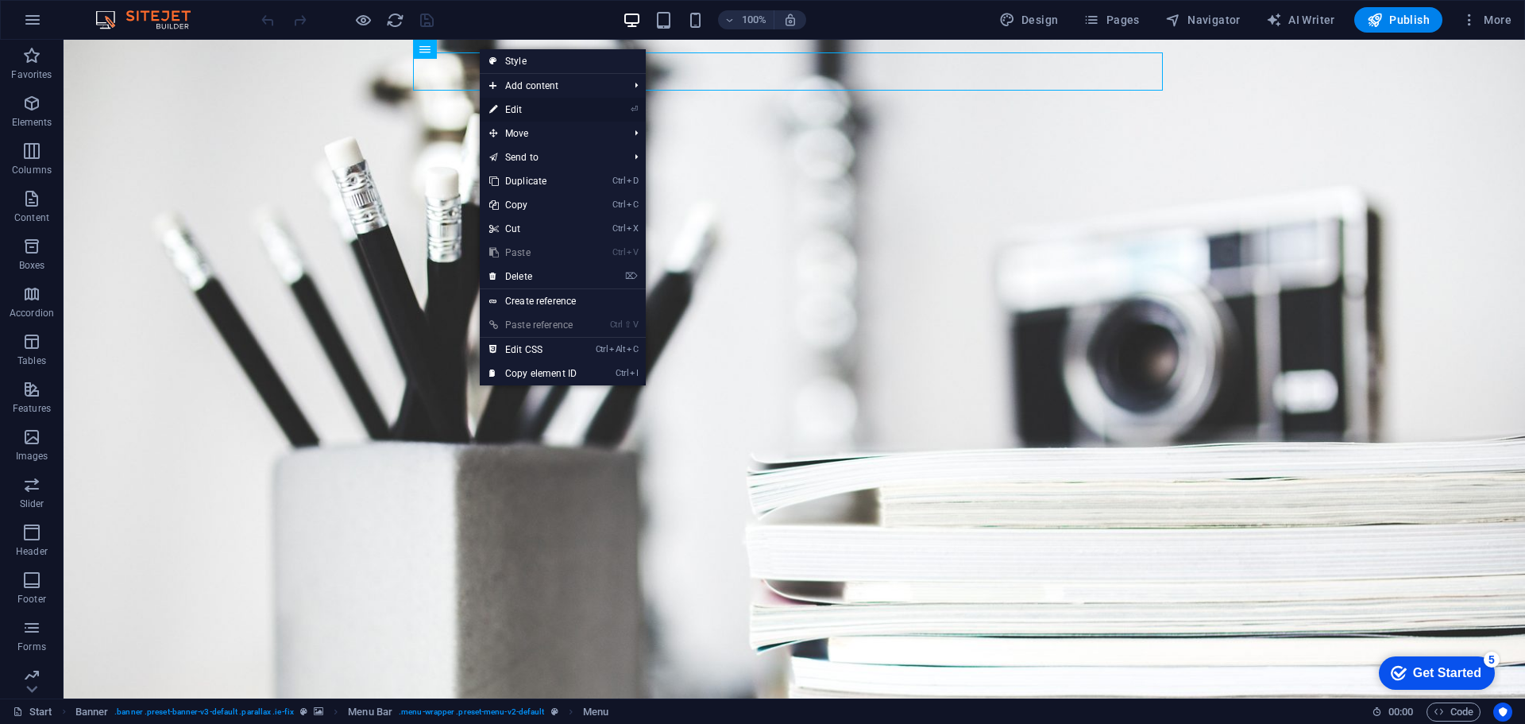
click at [523, 108] on link "⏎ Edit" at bounding box center [533, 110] width 106 height 24
select select
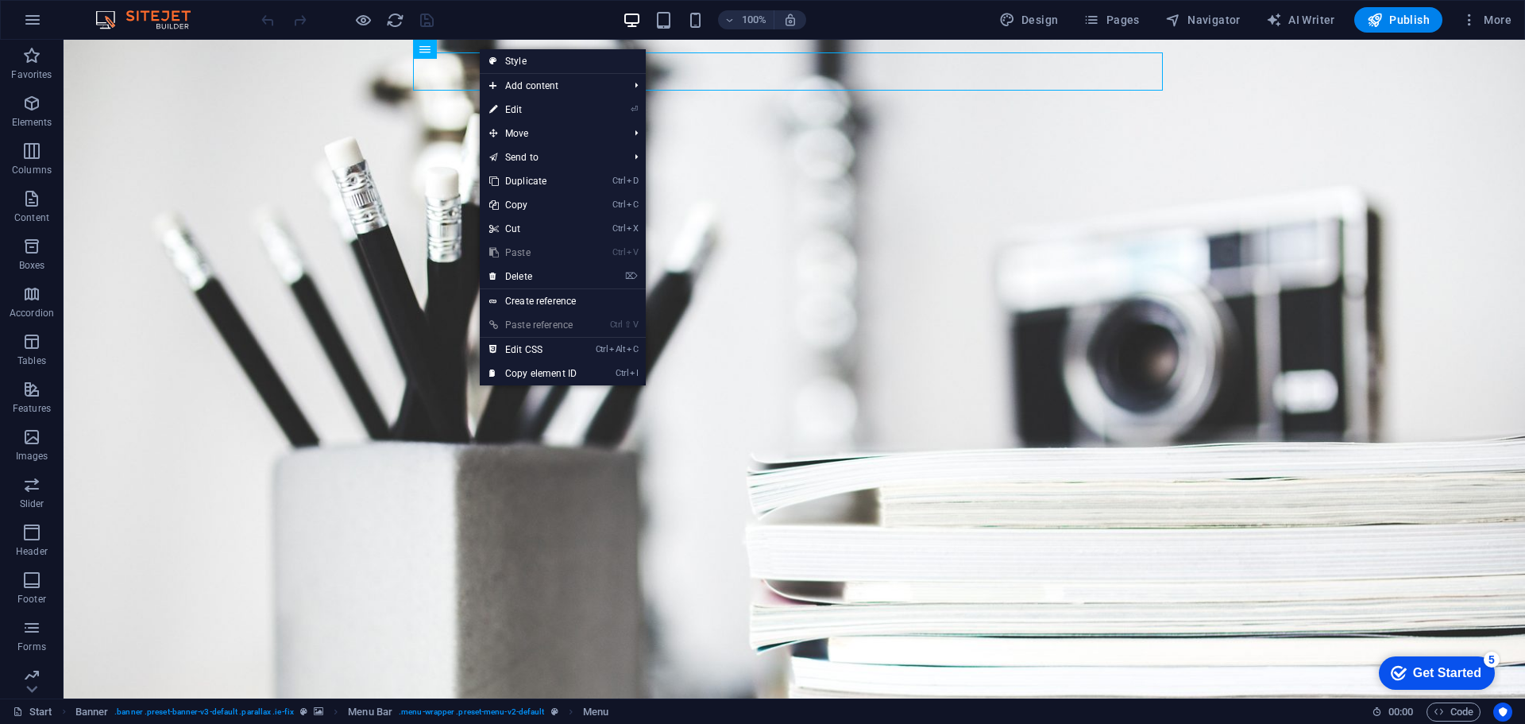
select select
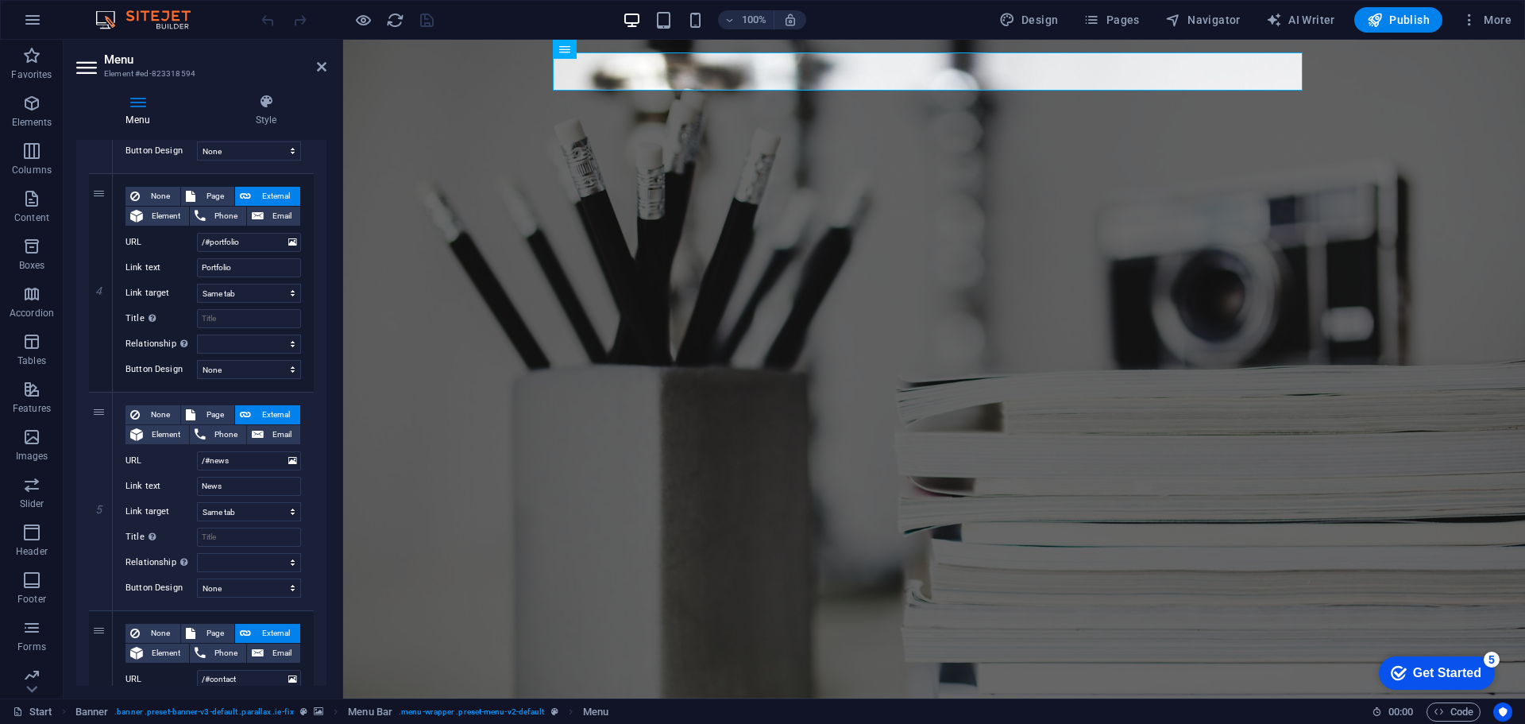
scroll to position [794, 0]
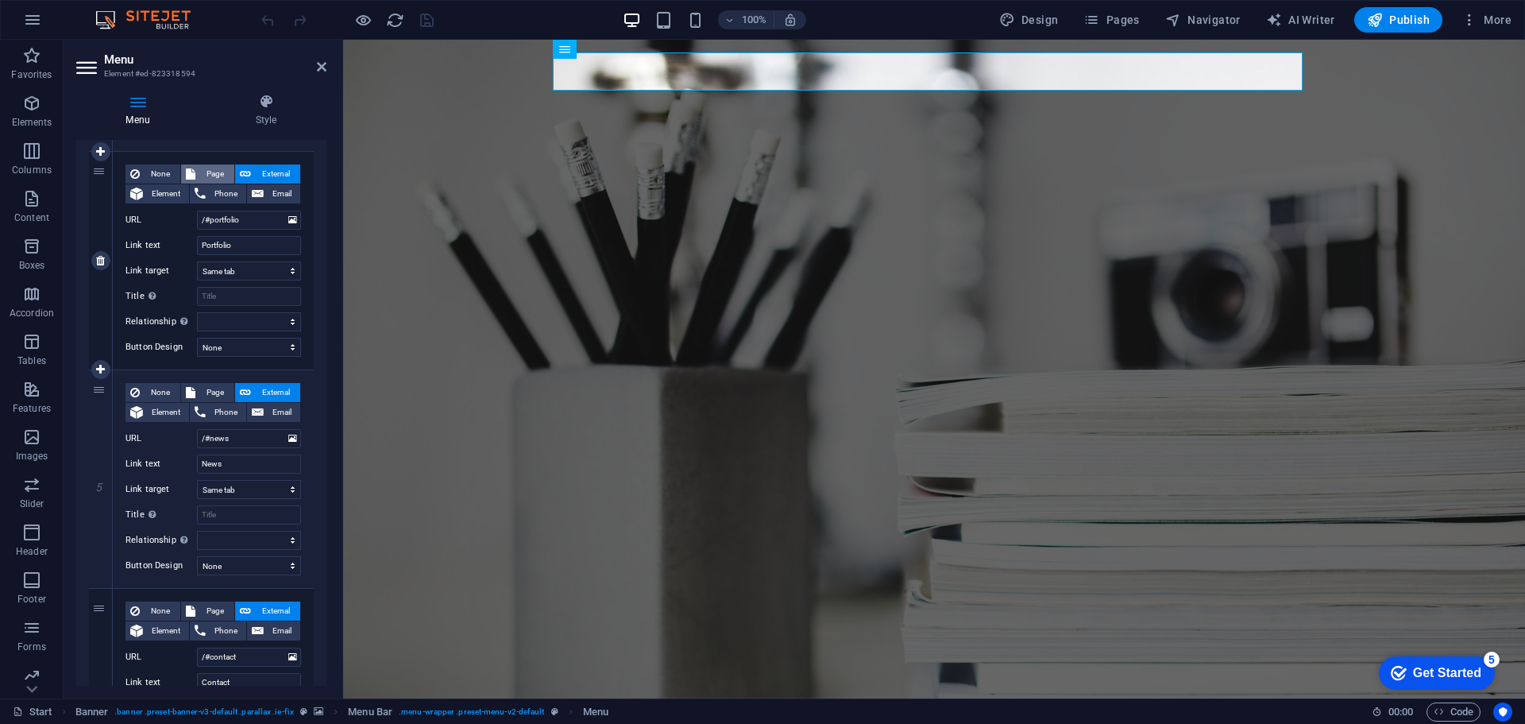
click at [198, 174] on button "Page" at bounding box center [207, 173] width 53 height 19
select select
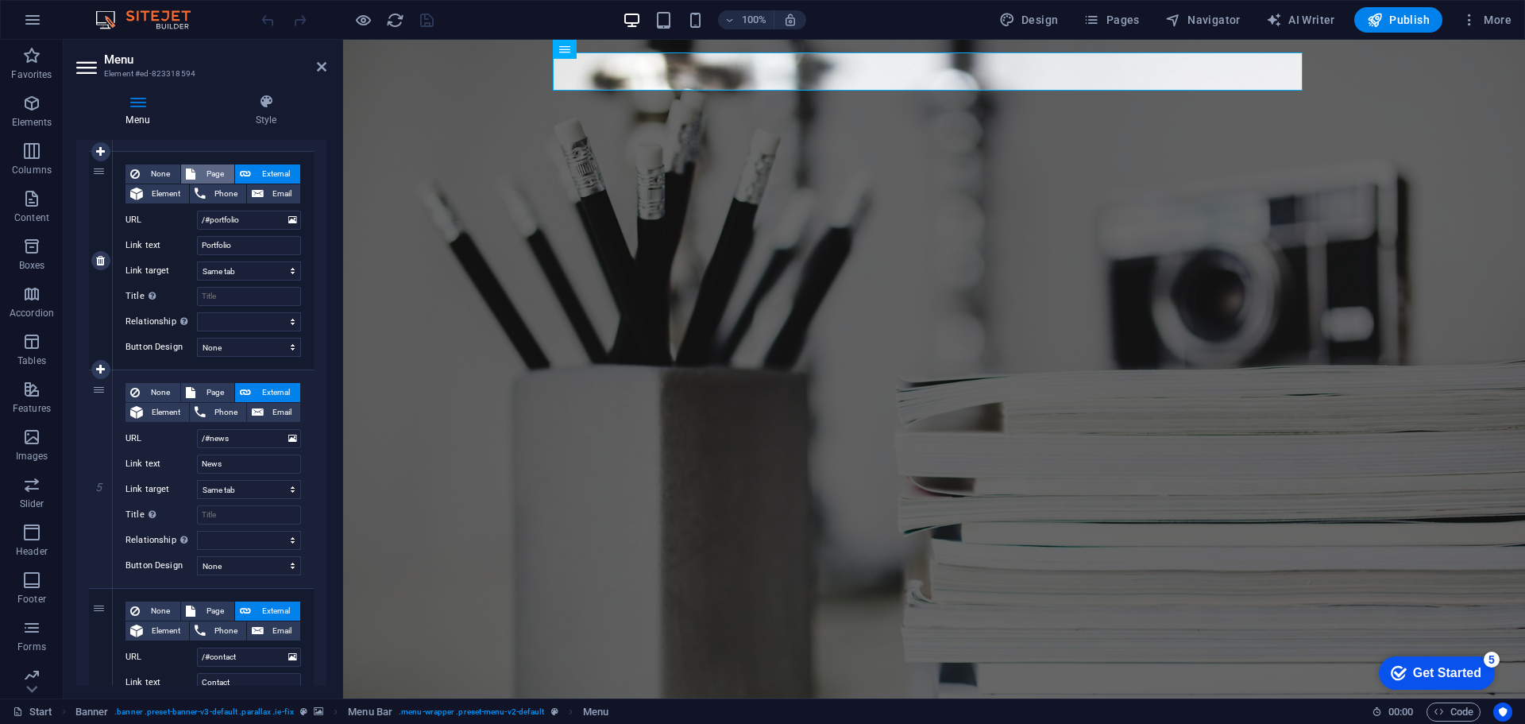
select select
click at [256, 215] on select "Start Subpage Legal Notice Privacy Portafolio" at bounding box center [249, 219] width 104 height 19
select select "4"
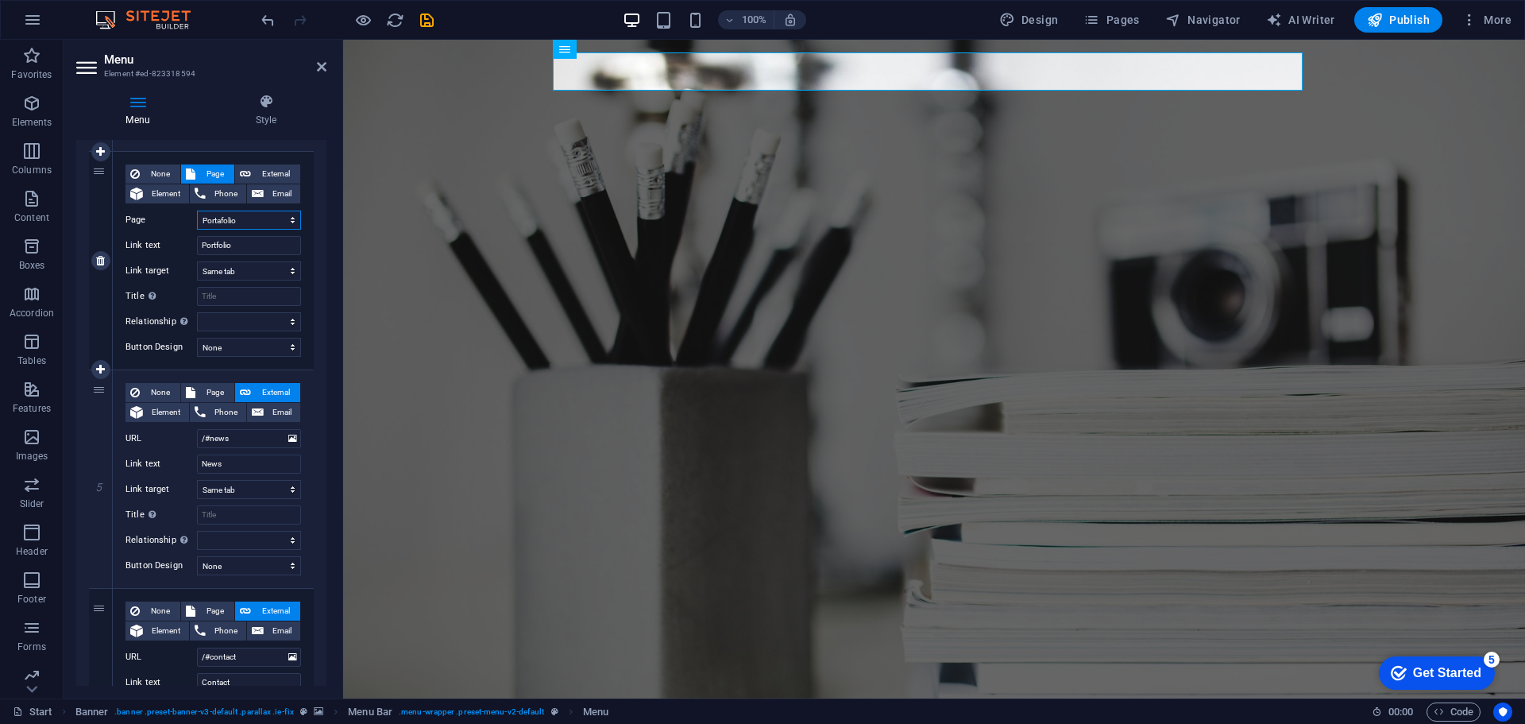
click at [197, 210] on select "Start Subpage Legal Notice Privacy Portafolio" at bounding box center [249, 219] width 104 height 19
select select
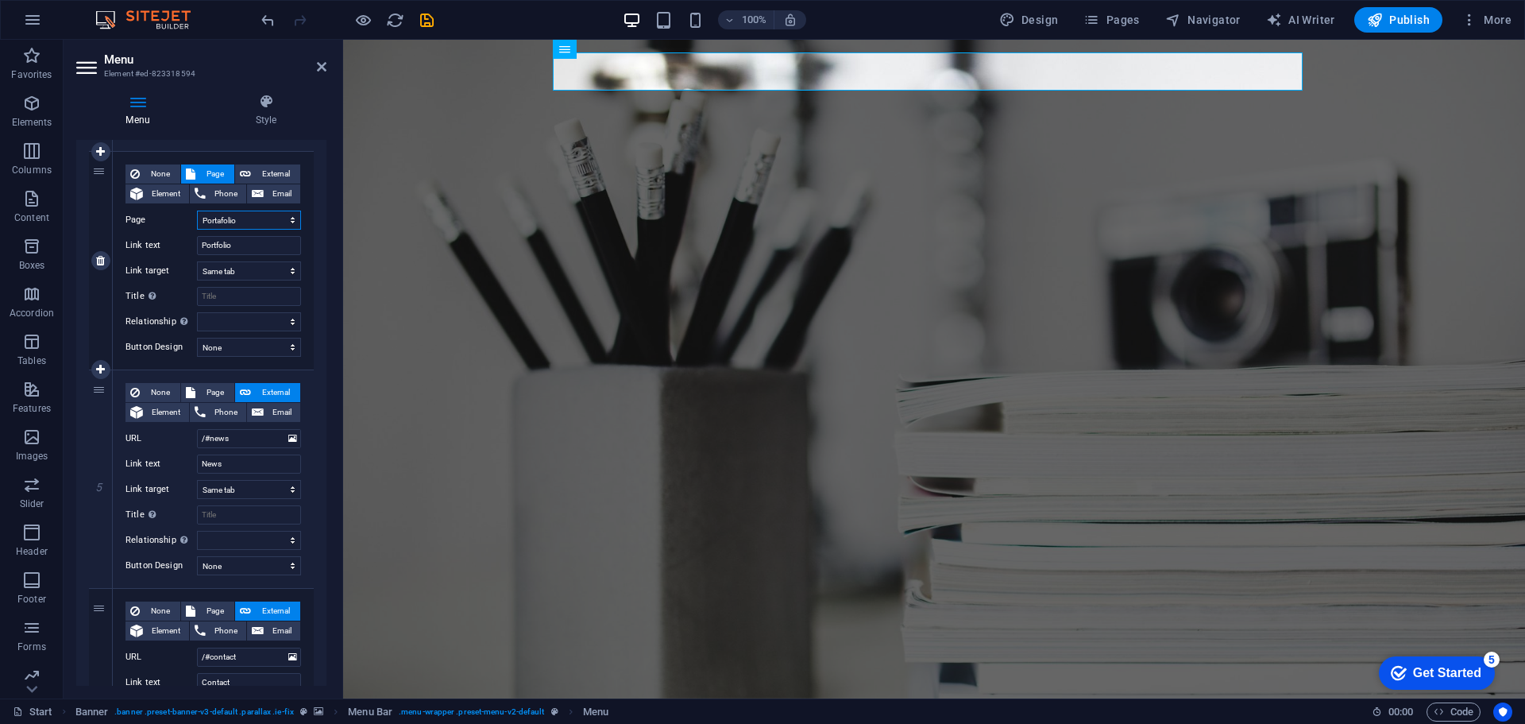
select select
click at [425, 21] on icon "save" at bounding box center [427, 20] width 18 height 18
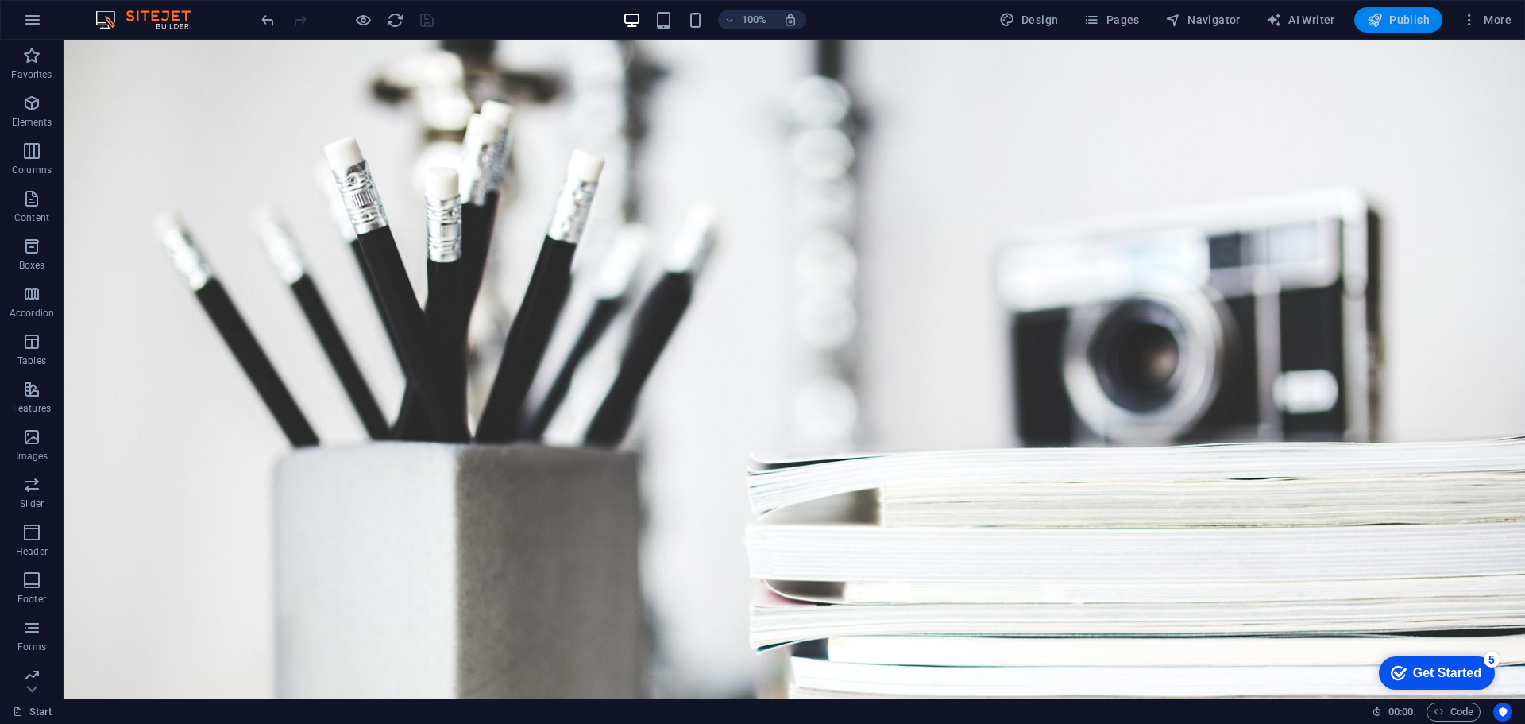
click at [1399, 24] on span "Publish" at bounding box center [1398, 20] width 63 height 16
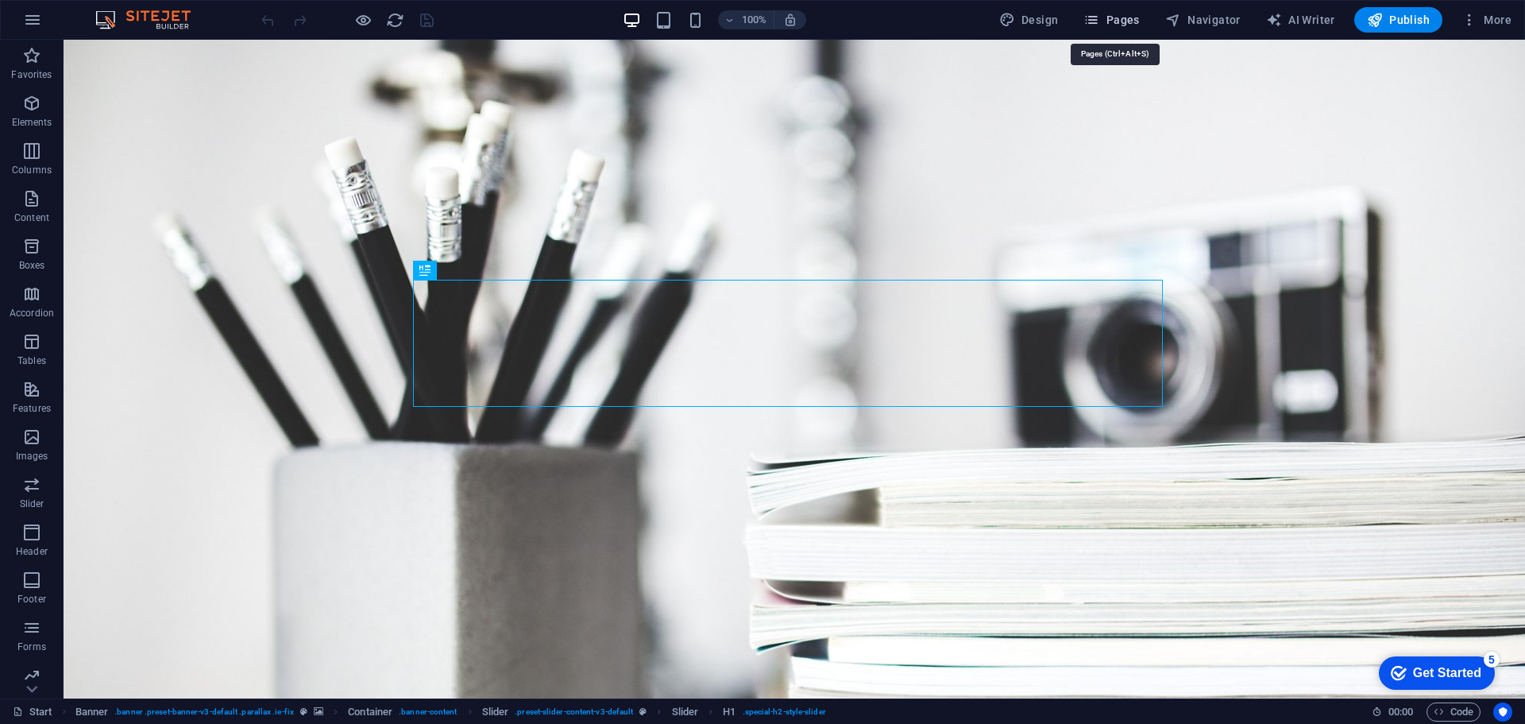
click at [1099, 25] on icon "button" at bounding box center [1091, 20] width 16 height 16
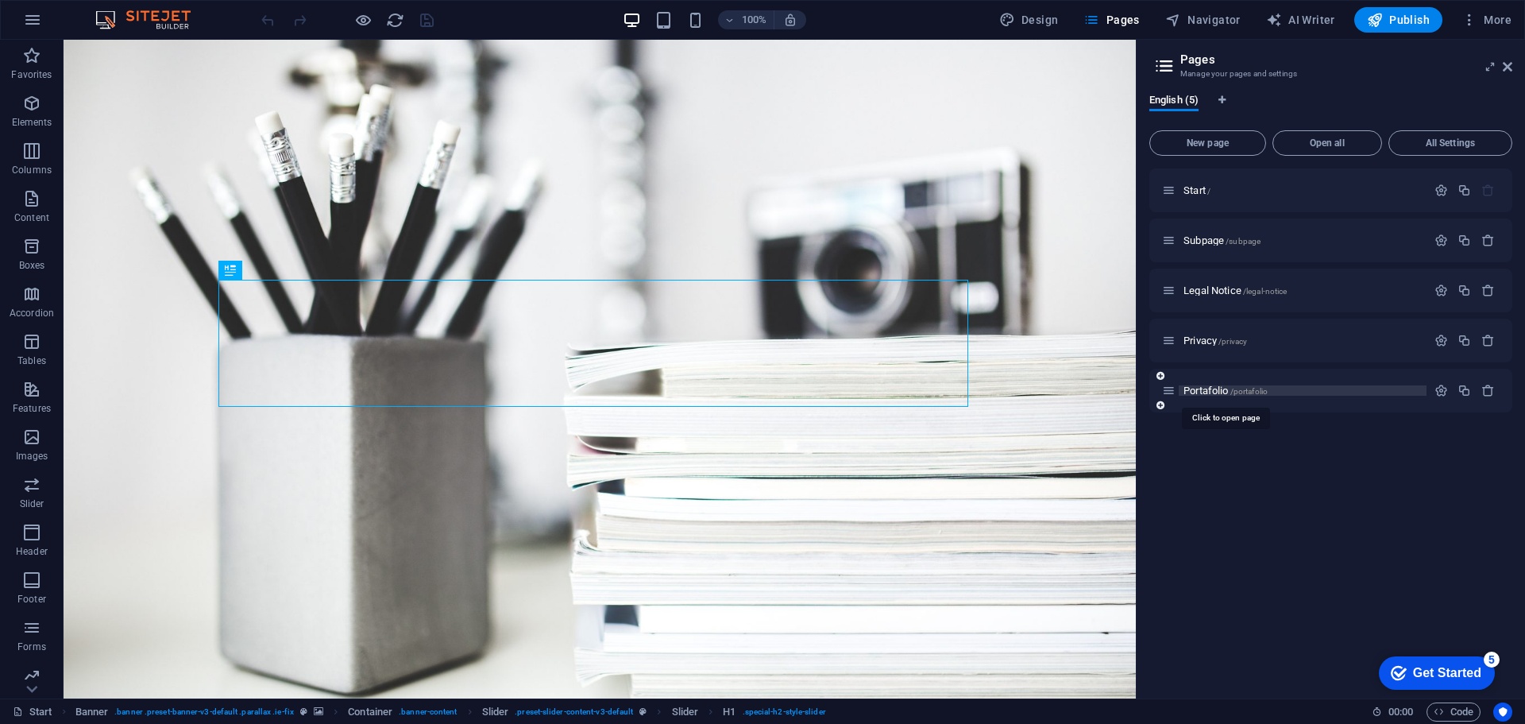
click at [1189, 388] on span "Portafolio /portafolio" at bounding box center [1225, 390] width 84 height 12
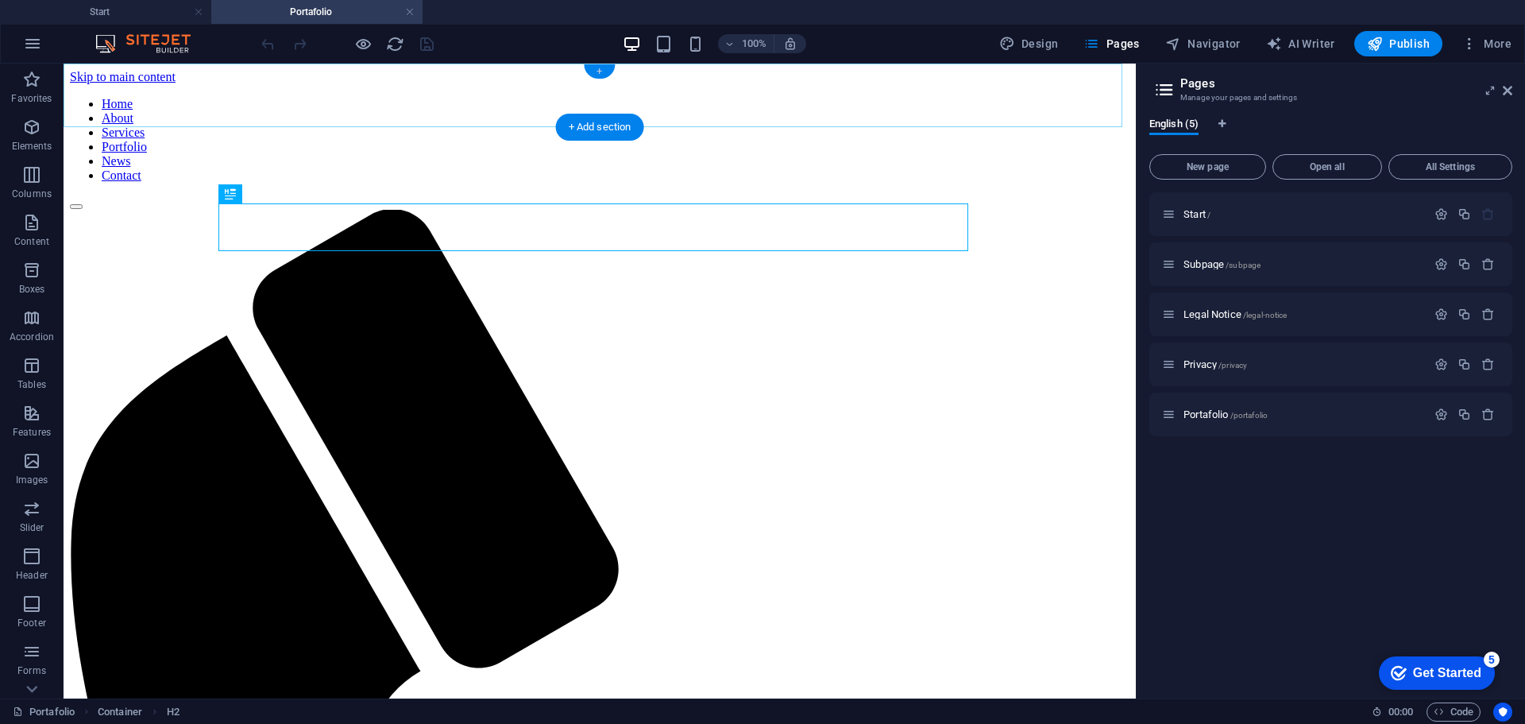
click at [602, 71] on div "+" at bounding box center [599, 71] width 31 height 14
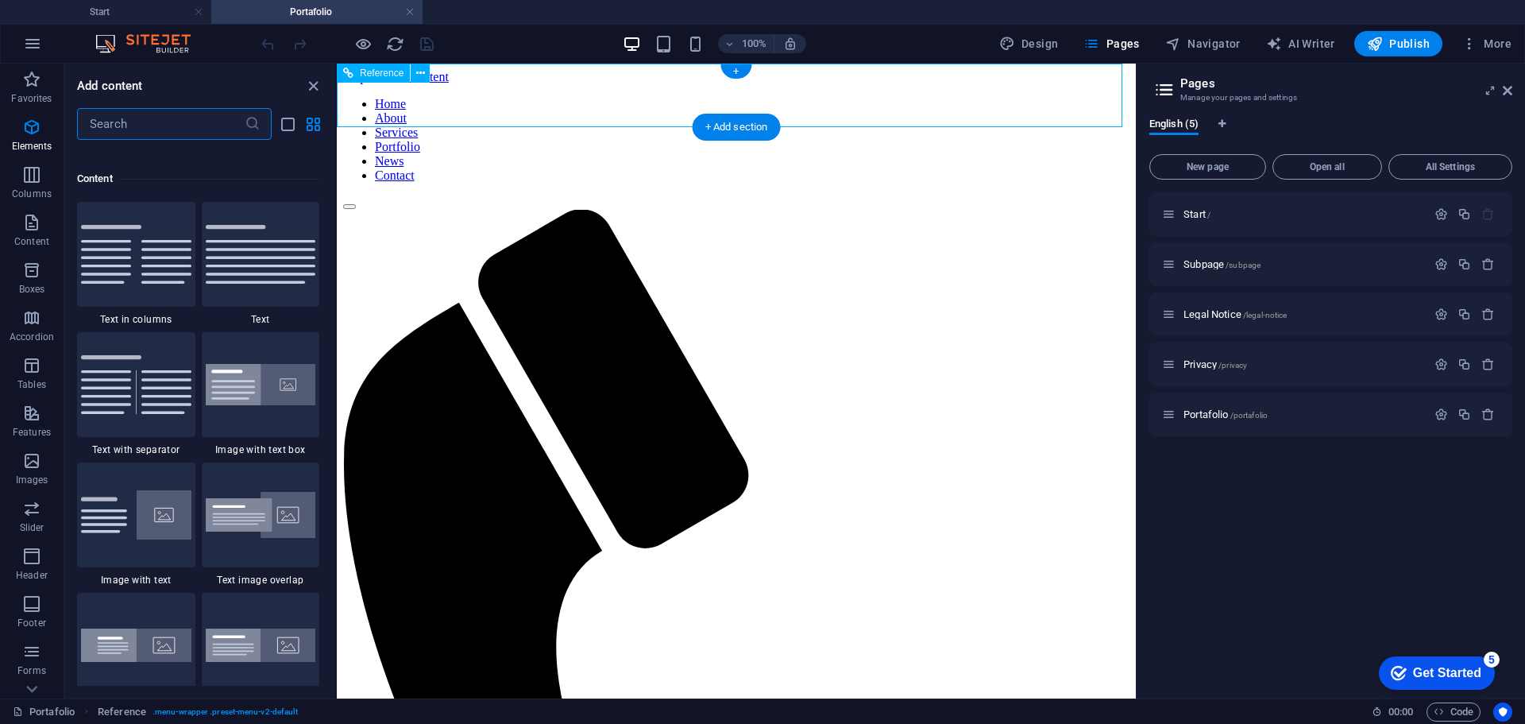
scroll to position [2779, 0]
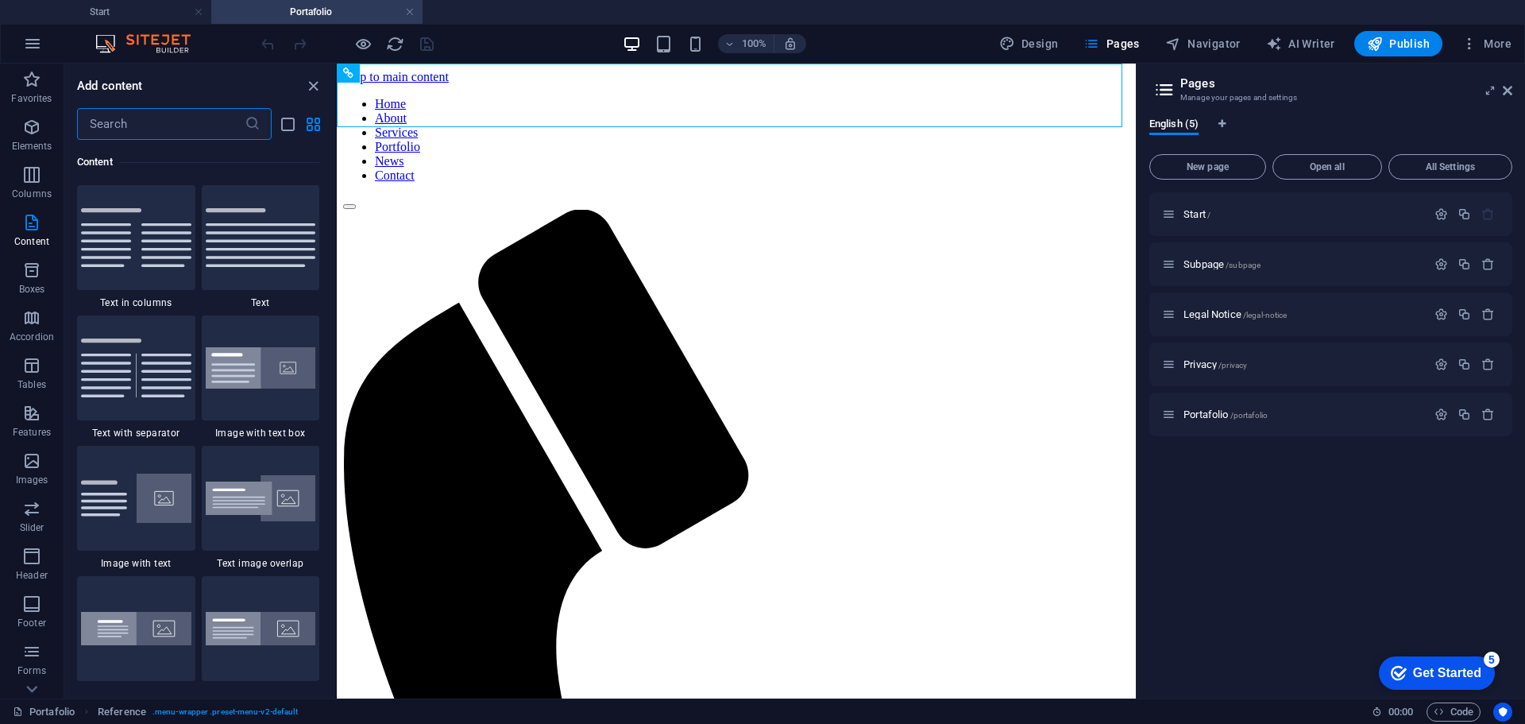
click at [157, 120] on input "text" at bounding box center [161, 124] width 168 height 32
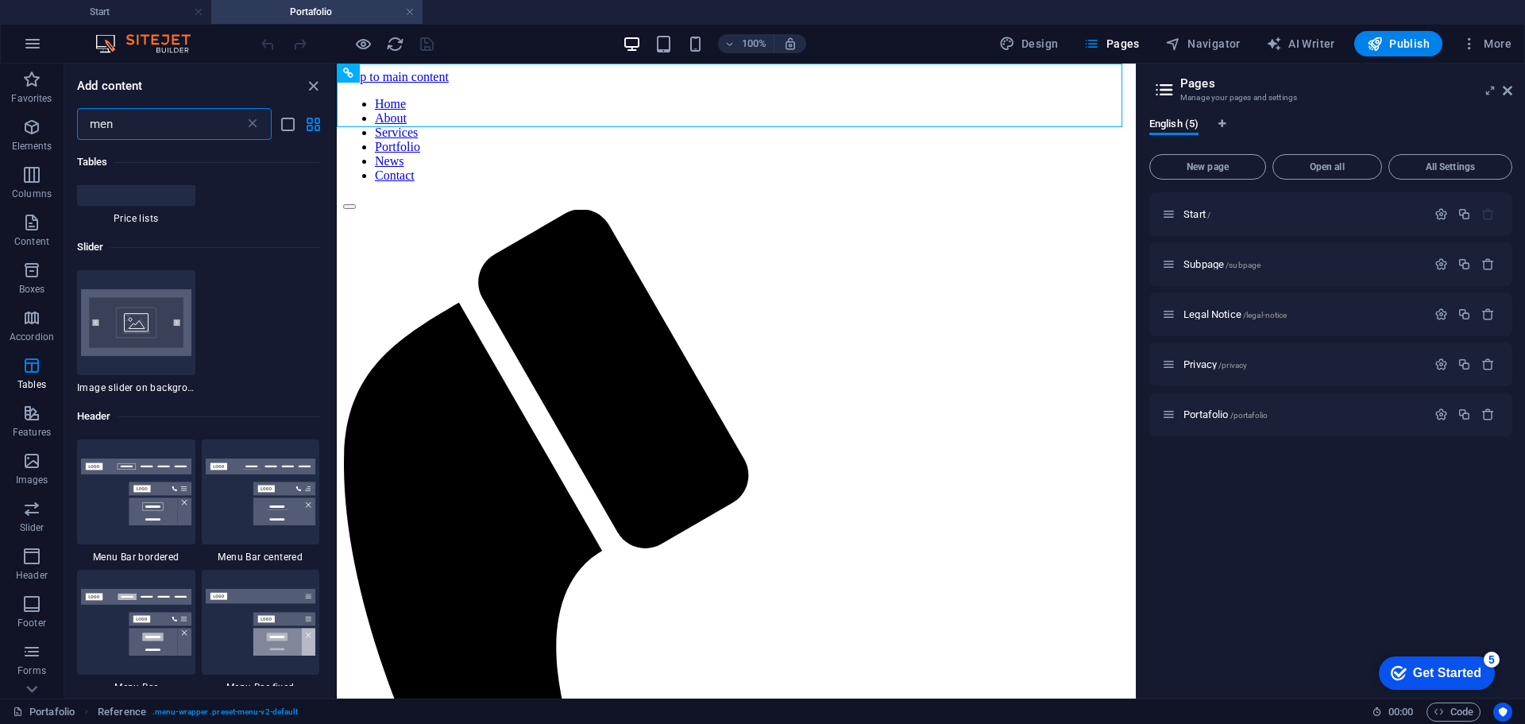
scroll to position [238, 0]
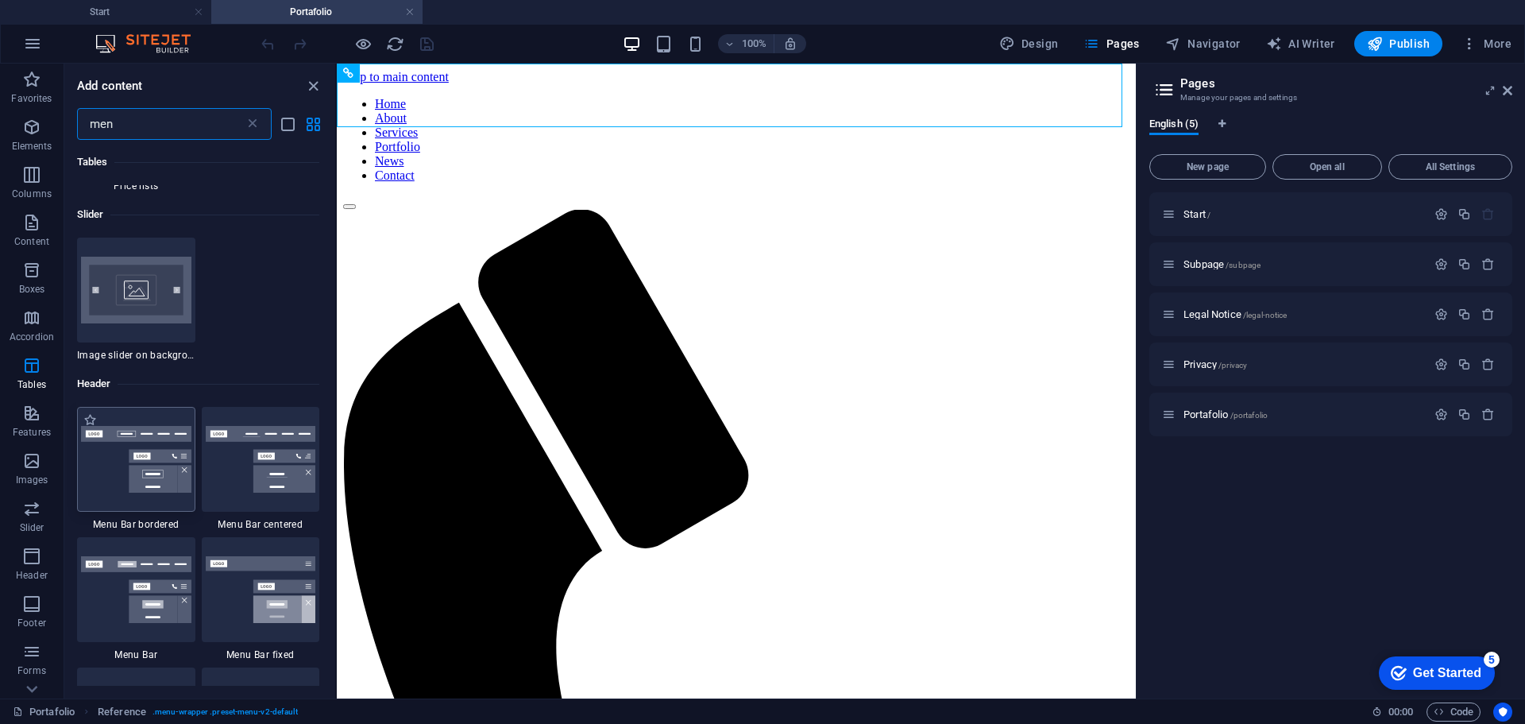
type input "men"
click at [732, 71] on div "+" at bounding box center [735, 71] width 31 height 14
click at [736, 62] on div "100% Design Pages Navigator AI Writer Publish More" at bounding box center [762, 44] width 1523 height 38
click at [741, 68] on div "+" at bounding box center [735, 71] width 31 height 14
click at [736, 67] on div "+" at bounding box center [735, 71] width 31 height 14
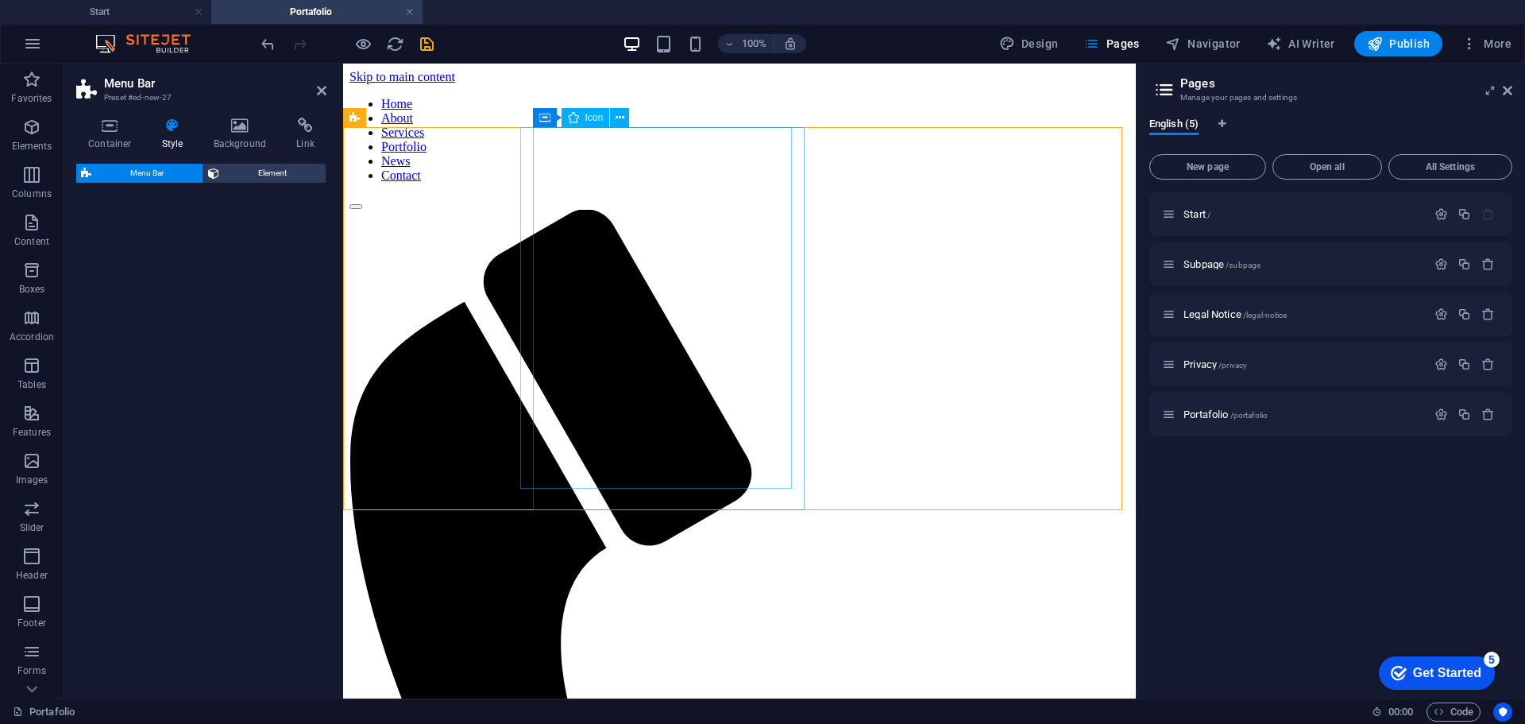
select select "rem"
select select "preset-menu-v2-border"
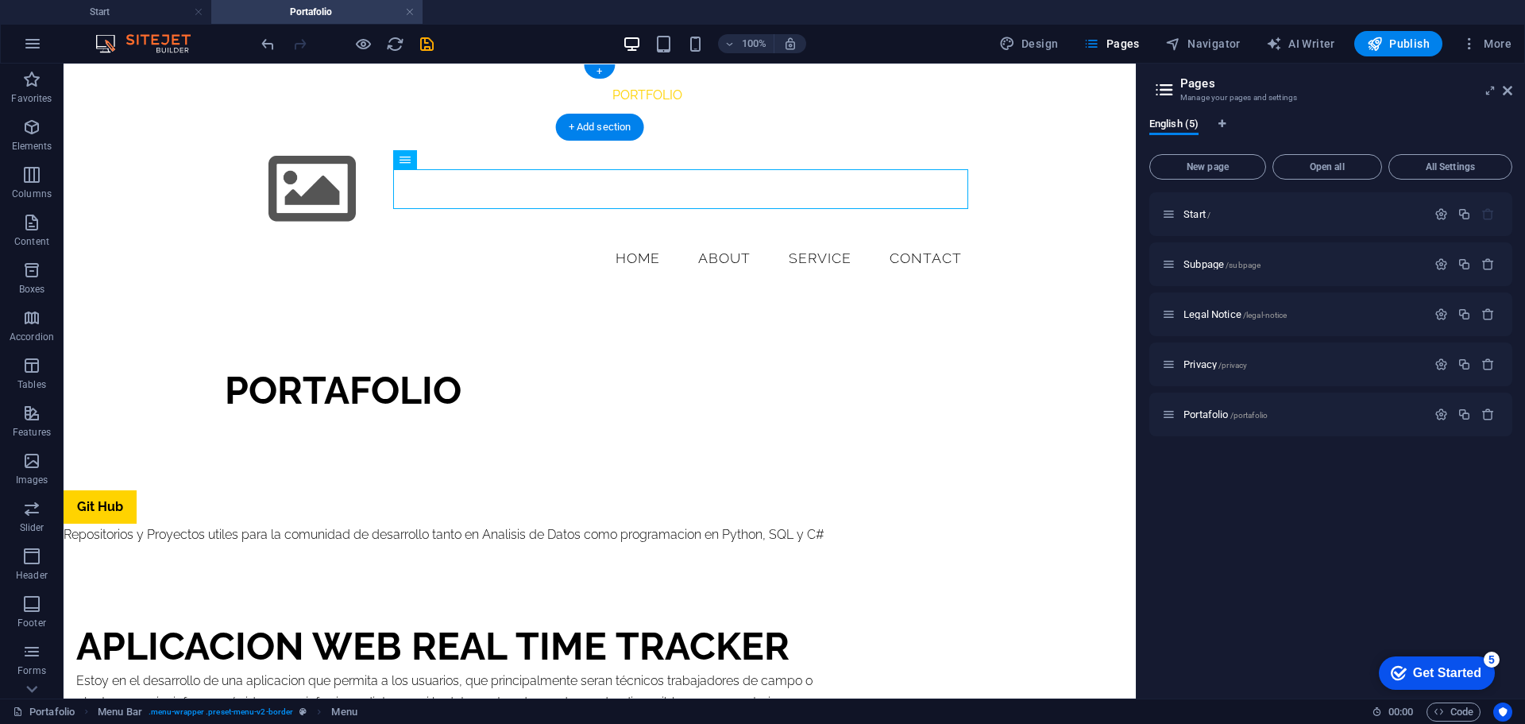
drag, startPoint x: 395, startPoint y: 187, endPoint x: 565, endPoint y: 66, distance: 209.1
click at [165, 228] on div "Menu Home About Service Contact" at bounding box center [600, 208] width 1072 height 163
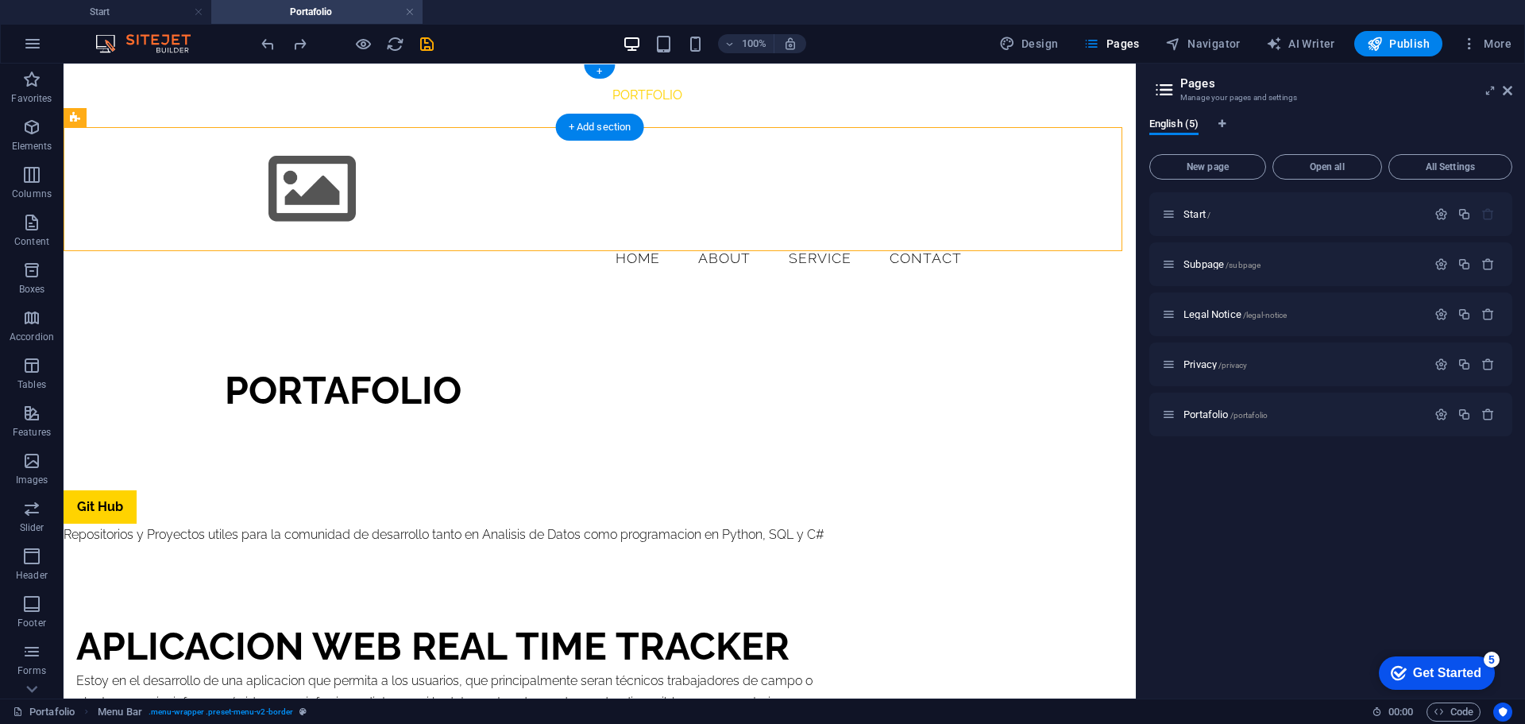
drag, startPoint x: 165, startPoint y: 228, endPoint x: 192, endPoint y: 86, distance: 144.7
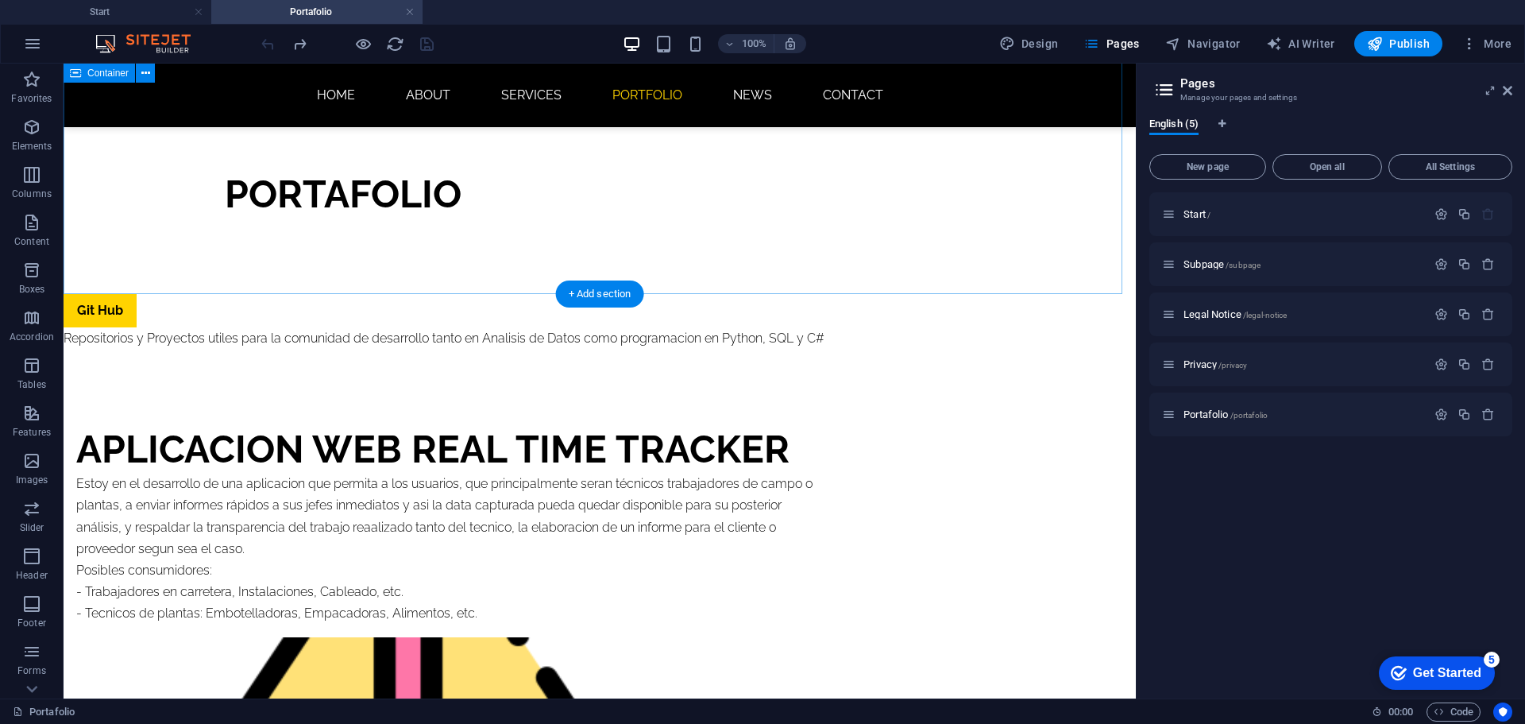
scroll to position [0, 0]
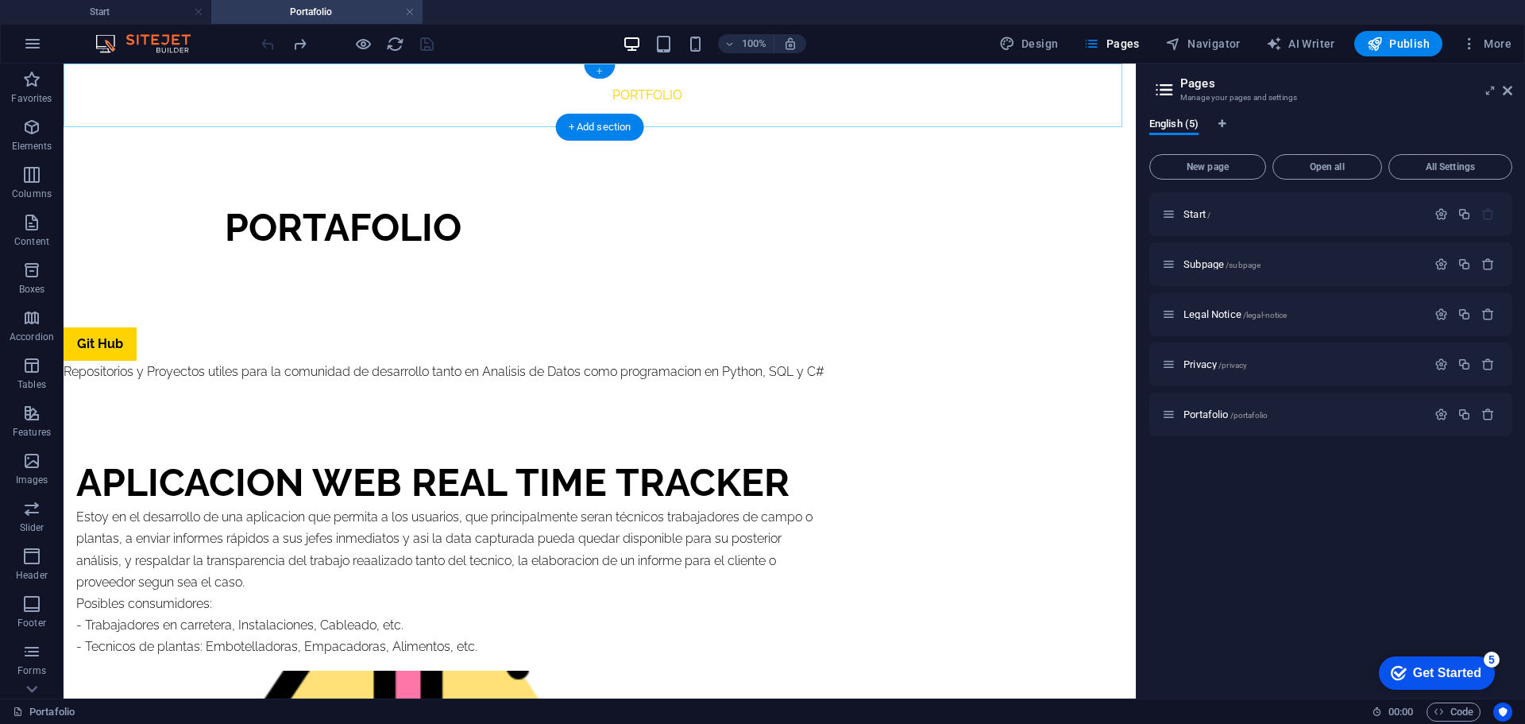
click at [604, 66] on div "+" at bounding box center [599, 71] width 31 height 14
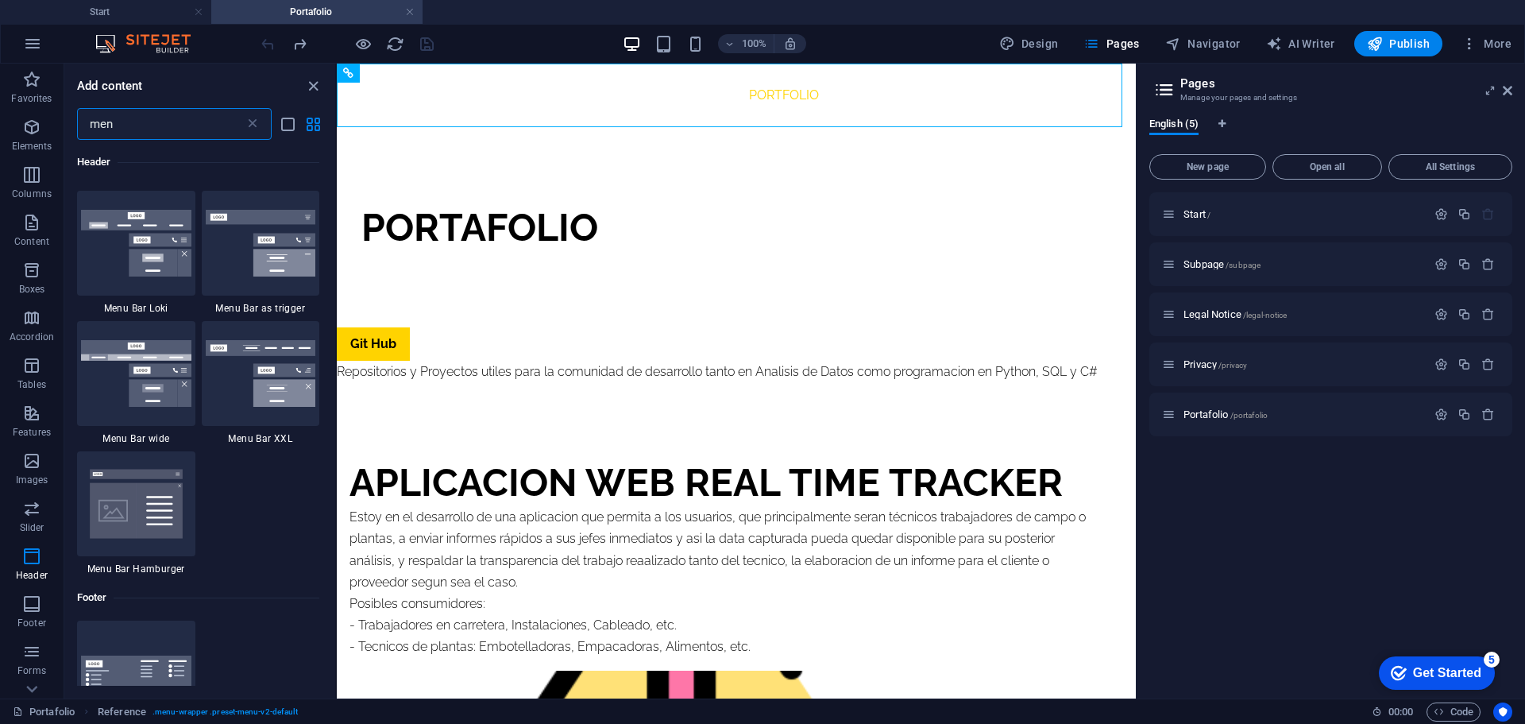
scroll to position [635, 0]
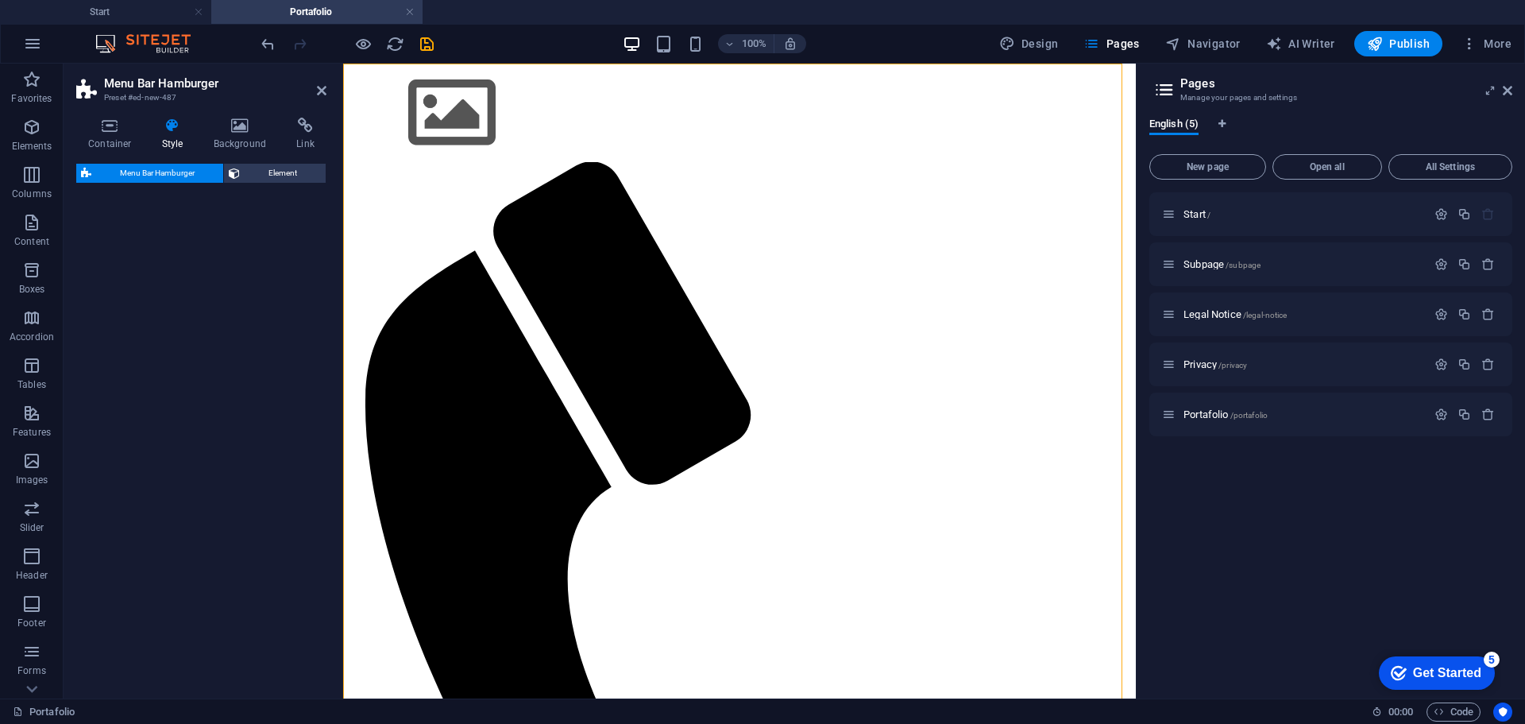
select select "rem"
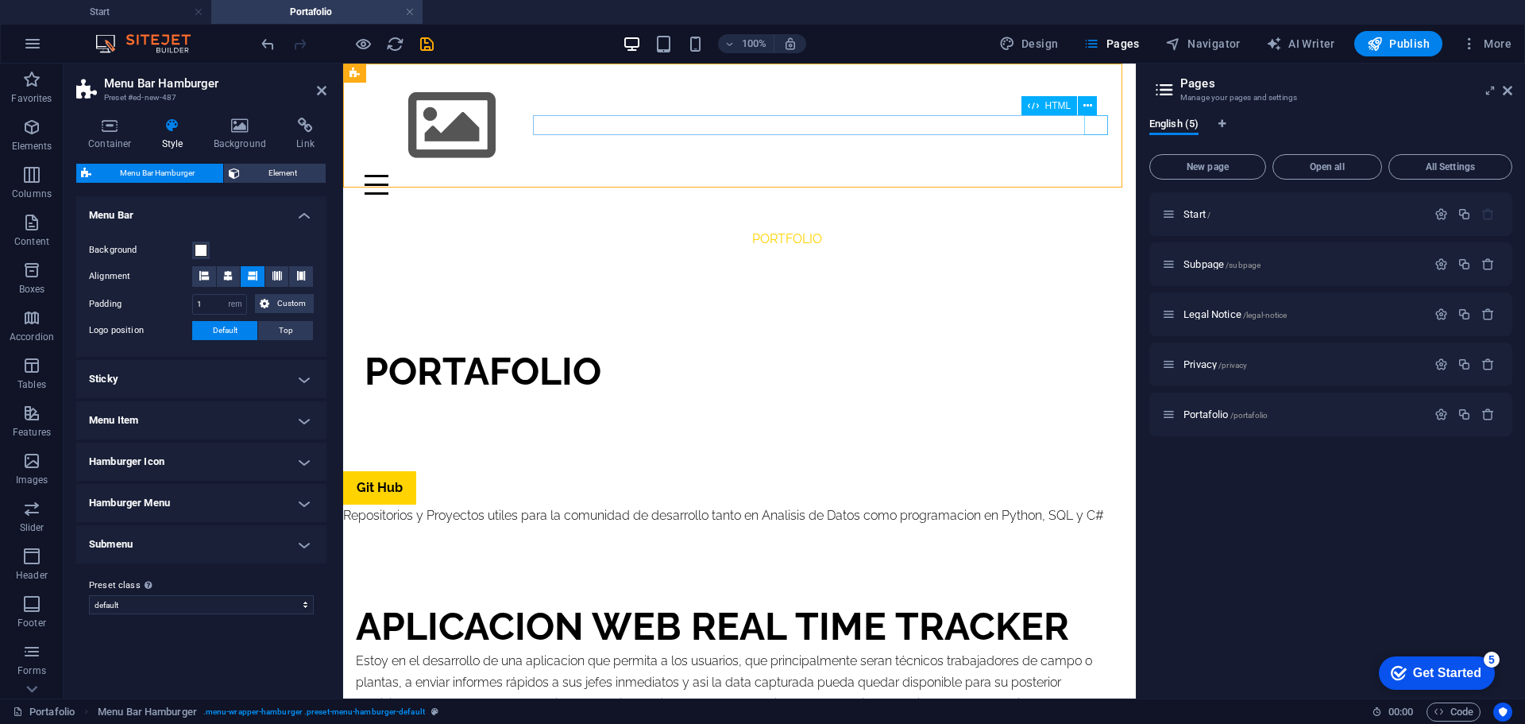
click at [1094, 175] on div "Menu" at bounding box center [740, 185] width 750 height 20
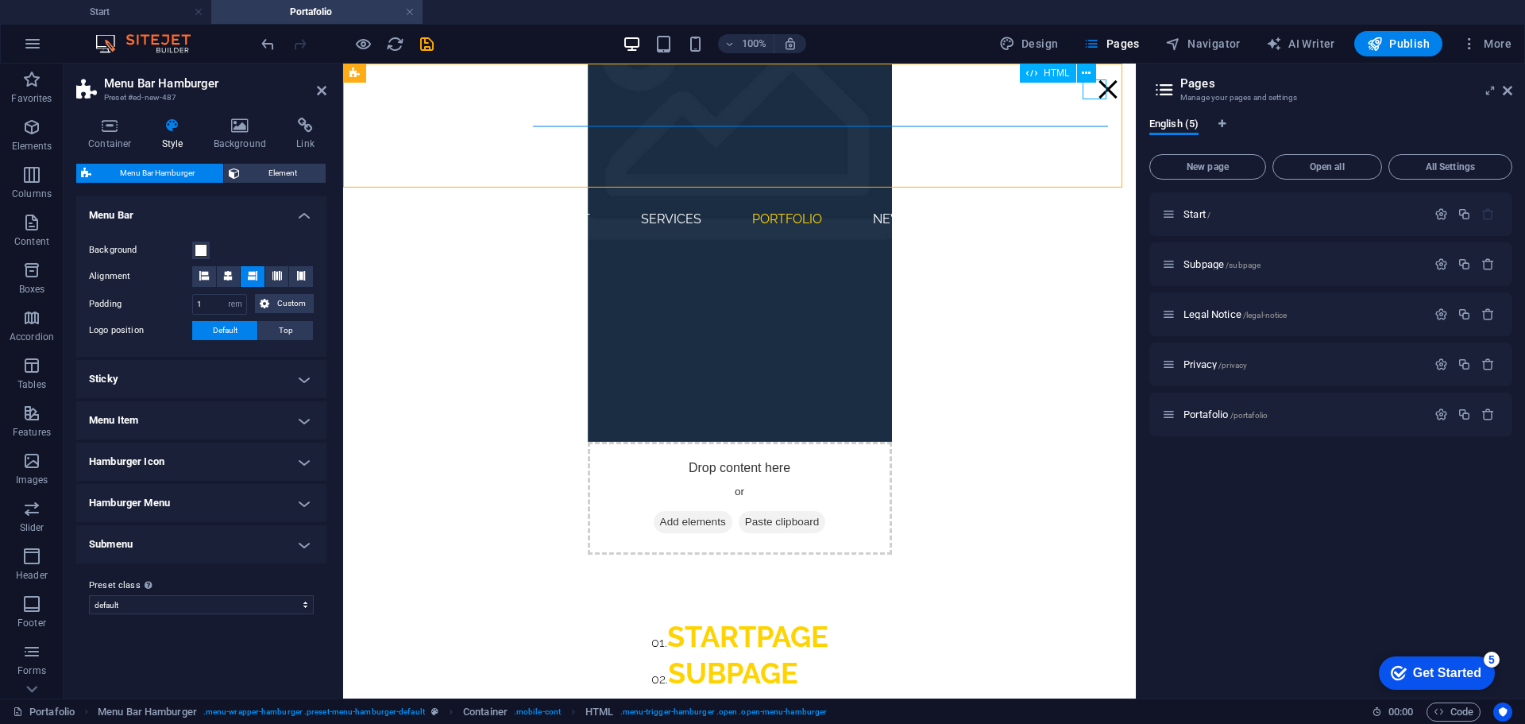
click at [1102, 88] on div "Menu" at bounding box center [1108, 89] width 24 height 20
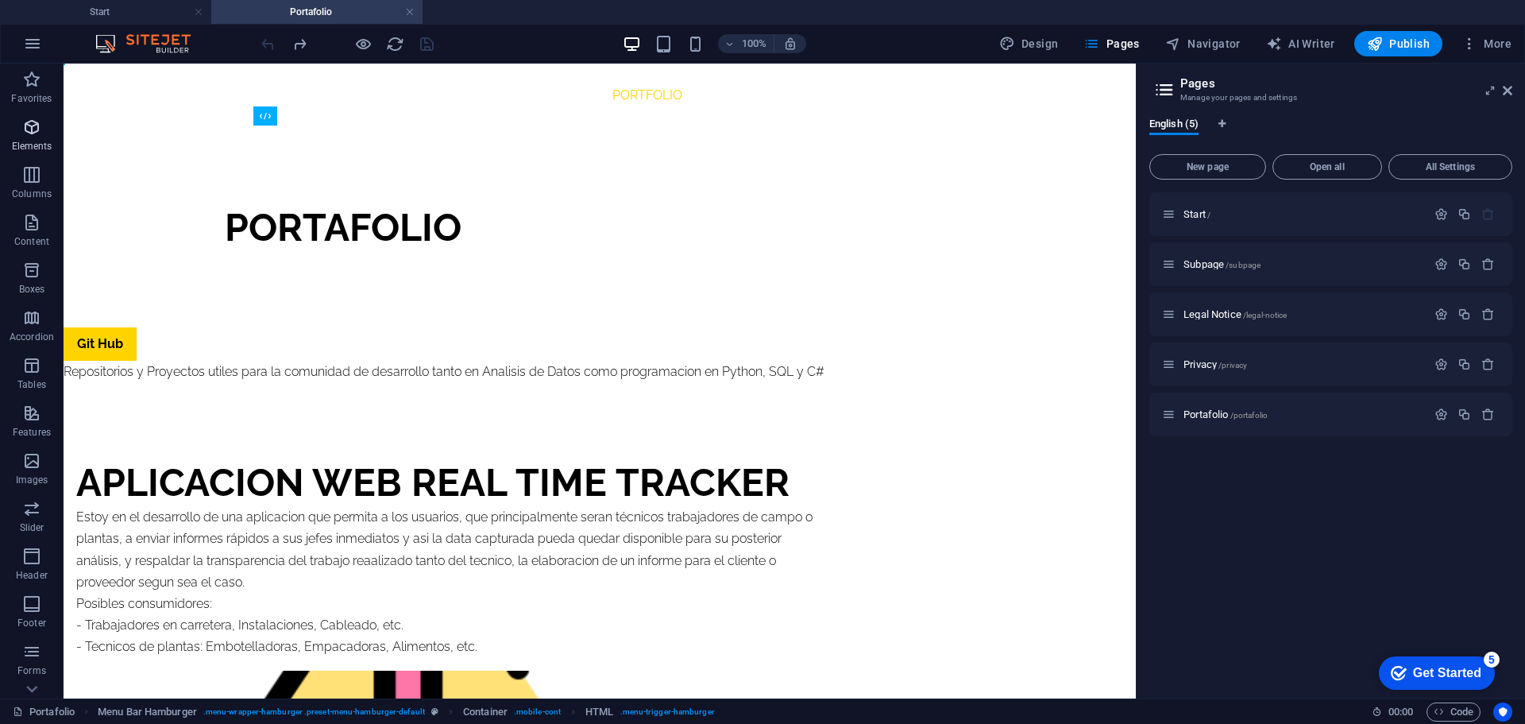
click at [40, 136] on icon "button" at bounding box center [31, 127] width 19 height 19
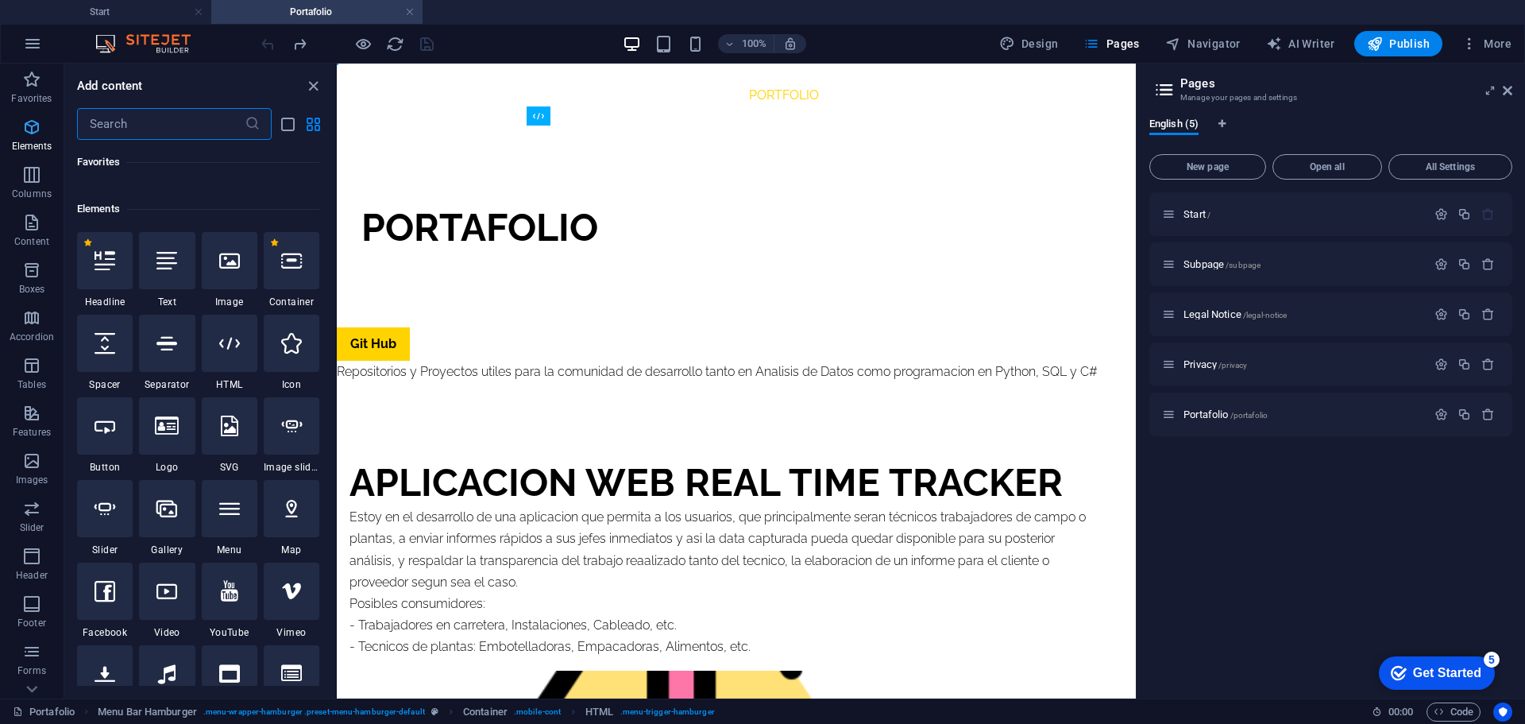
scroll to position [169, 0]
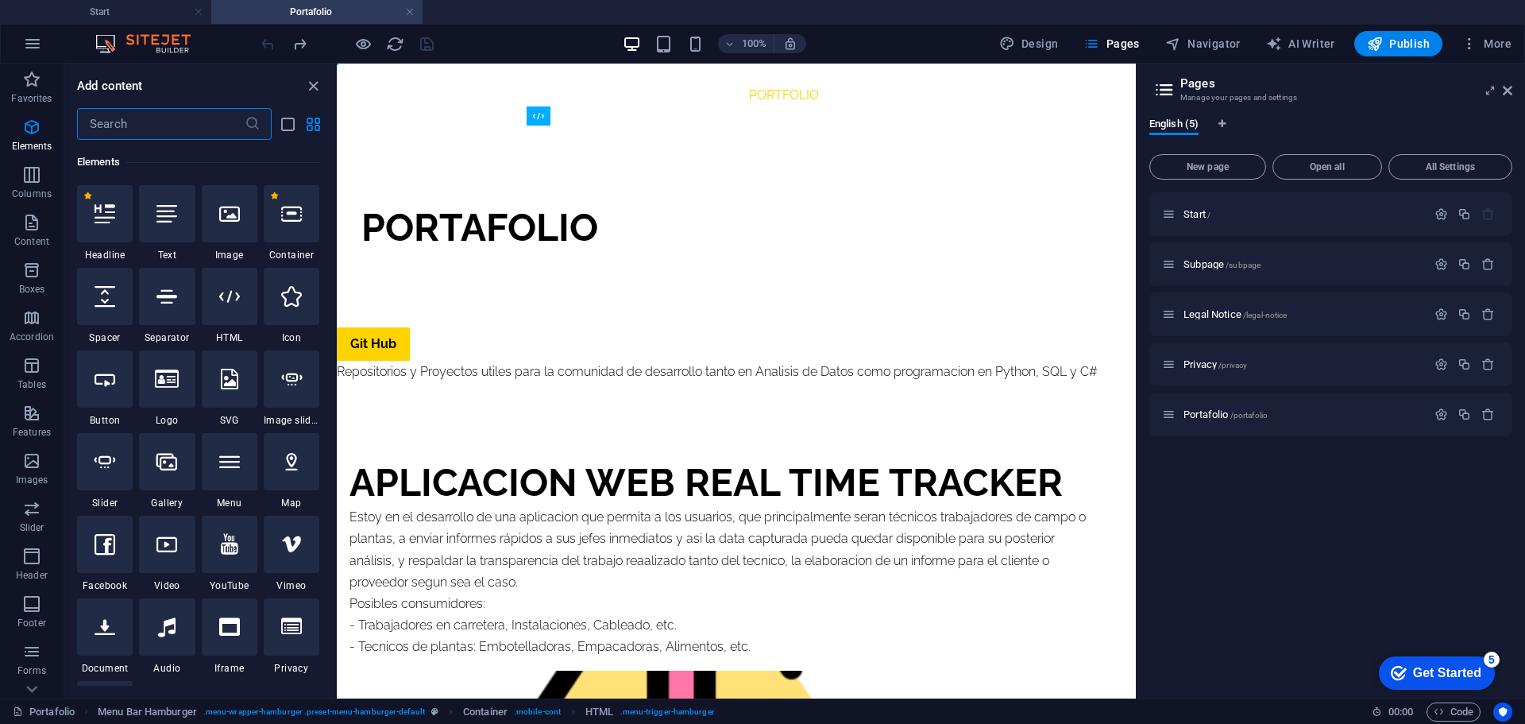
click at [182, 123] on input "text" at bounding box center [161, 124] width 168 height 32
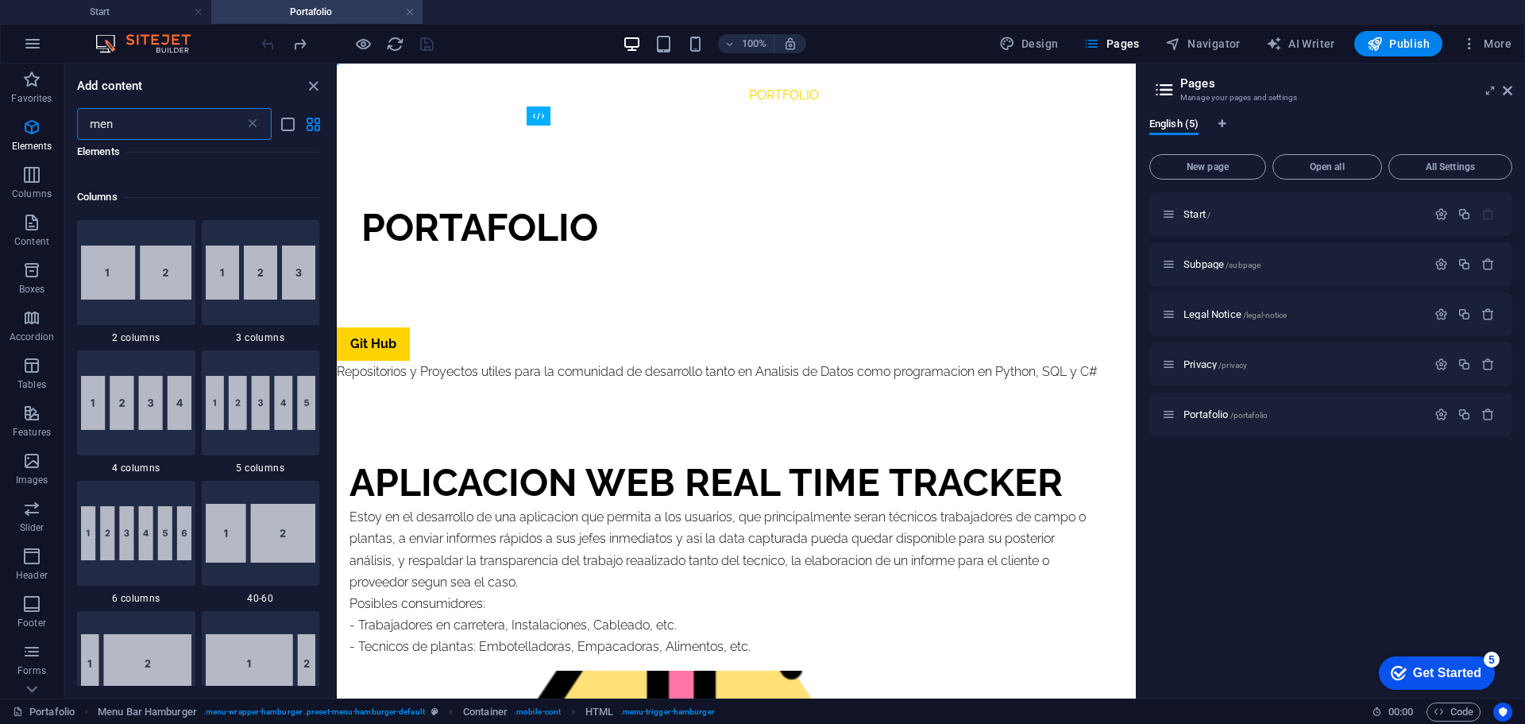
scroll to position [0, 0]
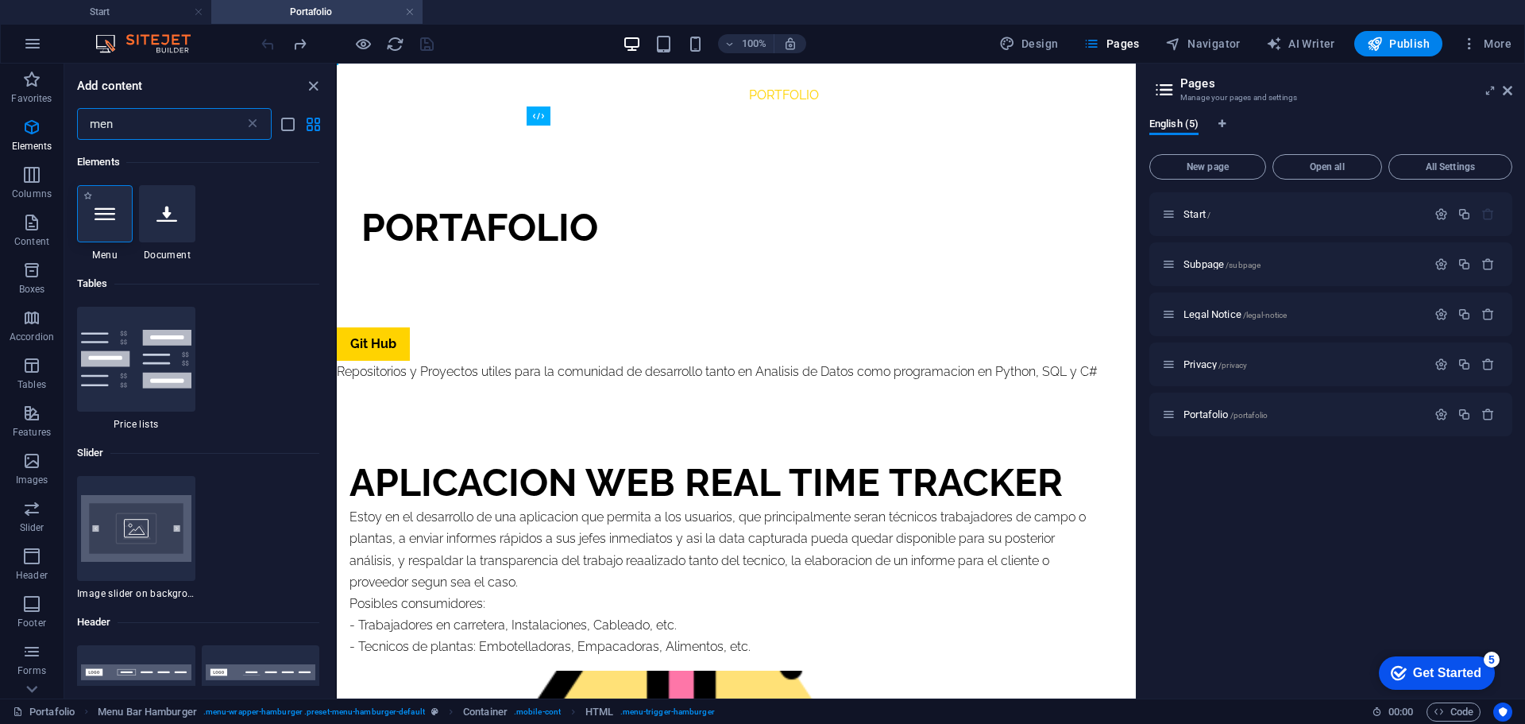
type input "men"
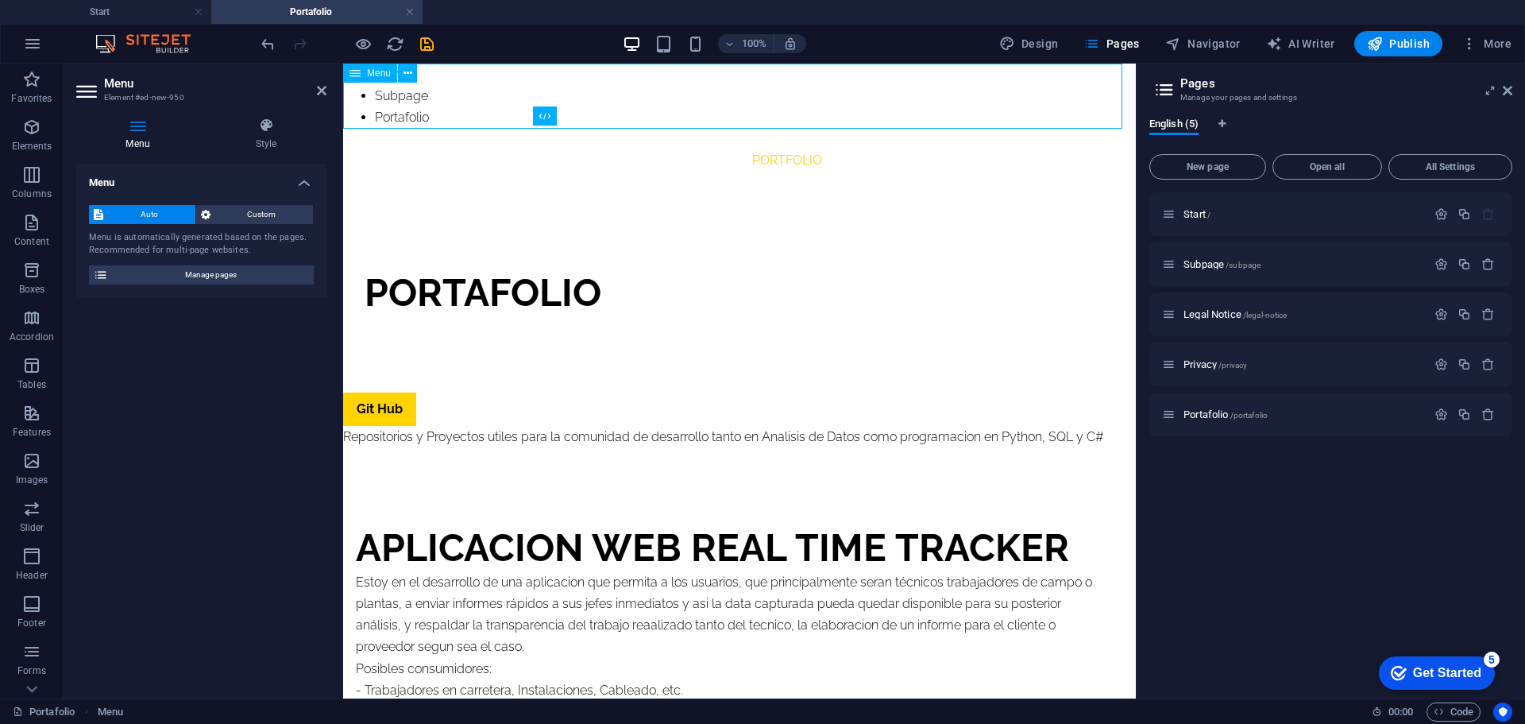
click at [395, 106] on nav "Start Subpage Portafolio" at bounding box center [739, 96] width 793 height 65
click at [381, 70] on span "Menu" at bounding box center [379, 73] width 24 height 10
click at [403, 73] on icon at bounding box center [407, 73] width 9 height 17
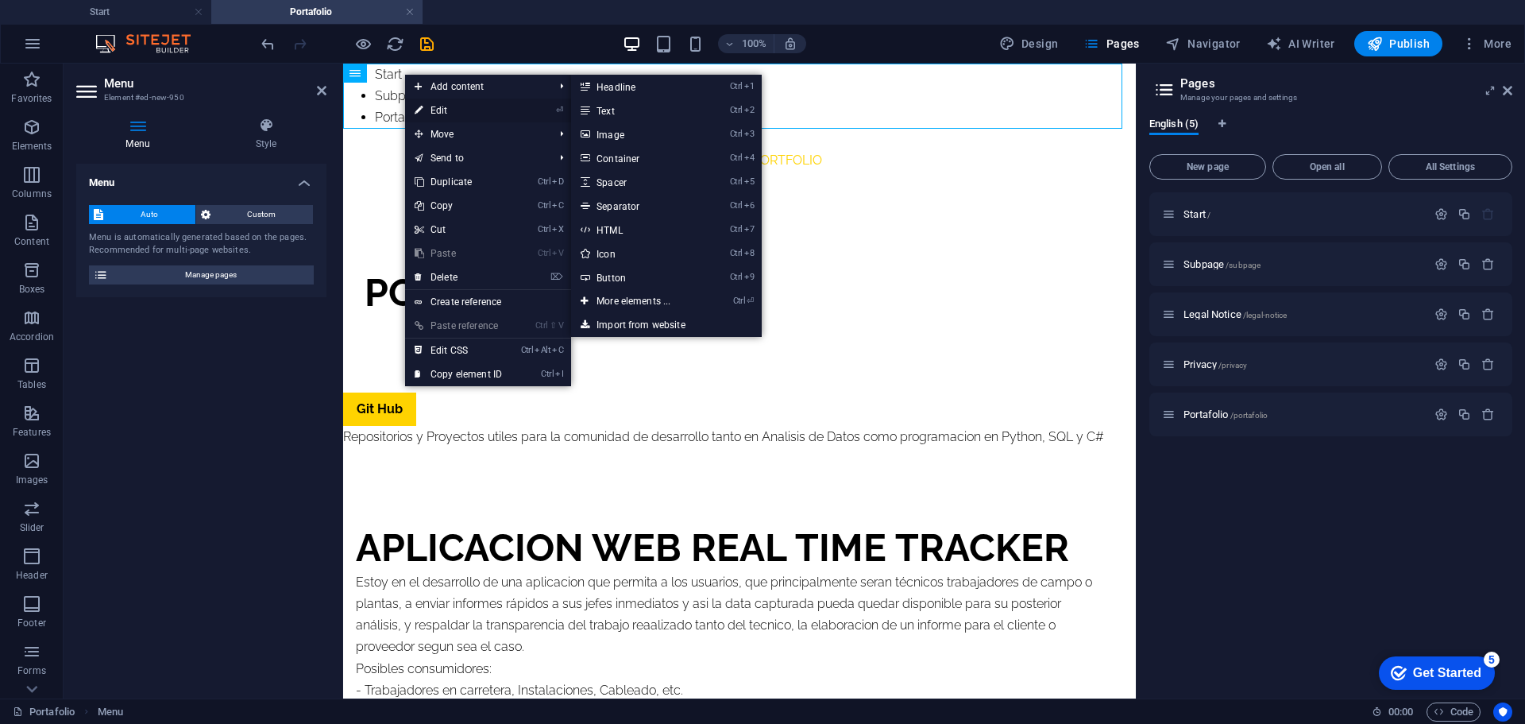
click at [425, 115] on link "⏎ Edit" at bounding box center [458, 110] width 106 height 24
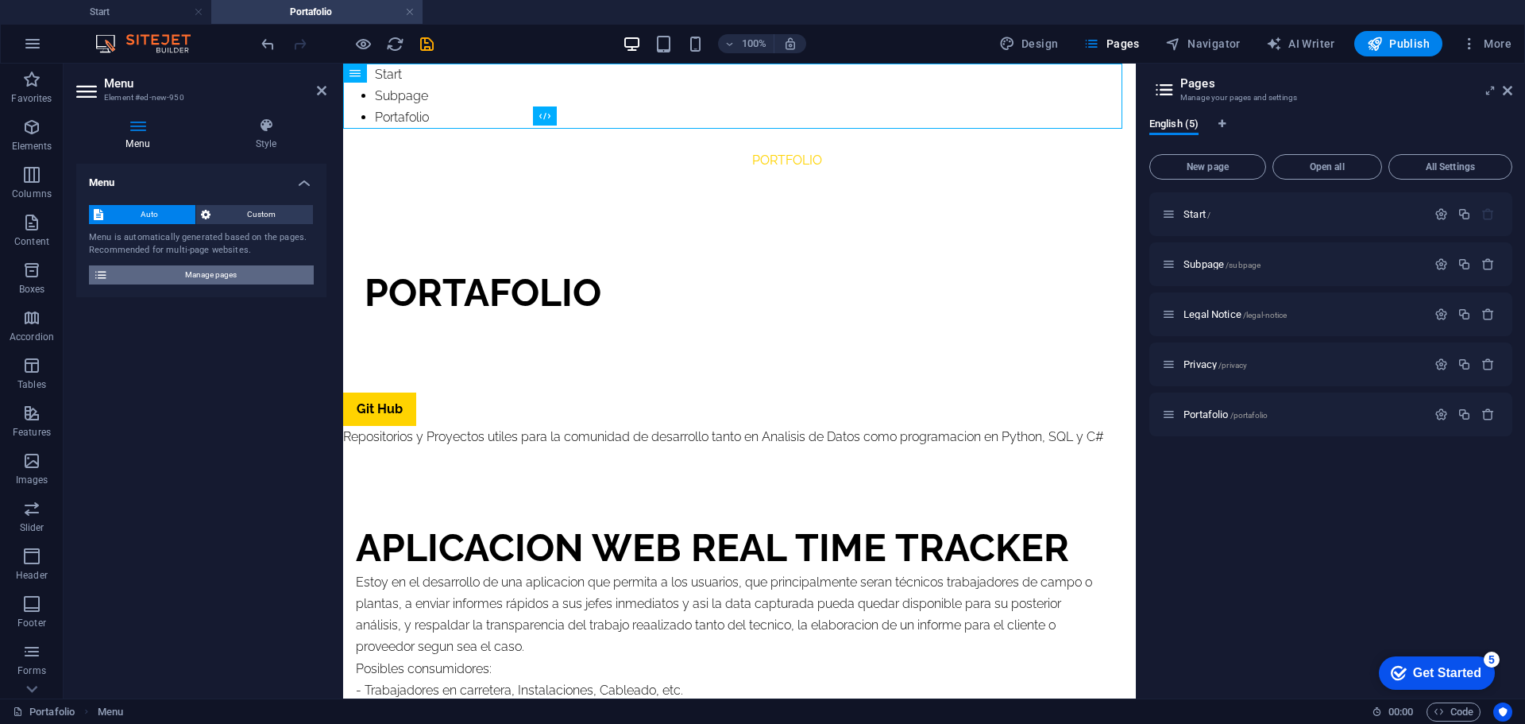
click at [197, 270] on span "Manage pages" at bounding box center [211, 274] width 196 height 19
click at [403, 96] on nav "Start Subpage Portafolio" at bounding box center [739, 96] width 793 height 65
click at [137, 206] on span "Auto" at bounding box center [149, 214] width 83 height 19
click at [231, 214] on span "Custom" at bounding box center [262, 214] width 94 height 19
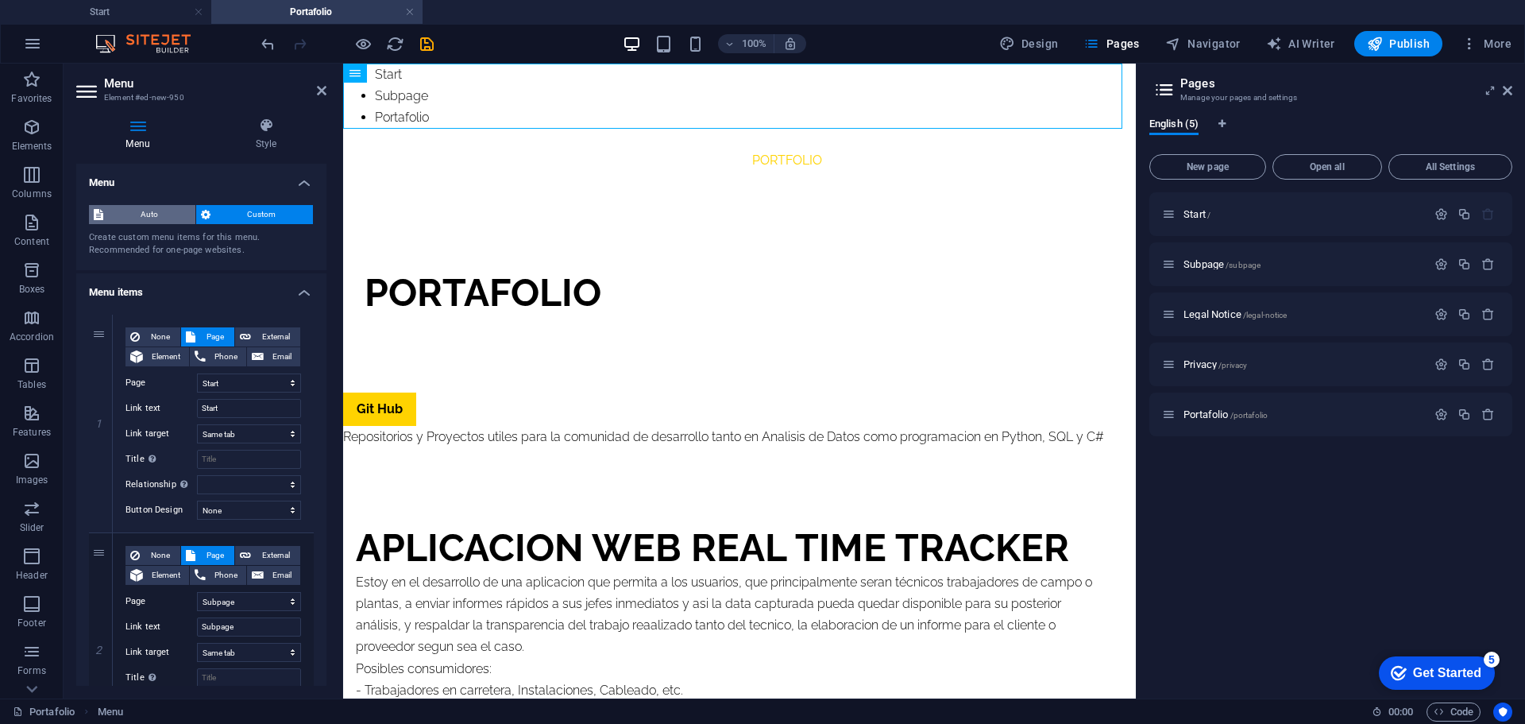
click at [130, 214] on span "Auto" at bounding box center [149, 214] width 83 height 19
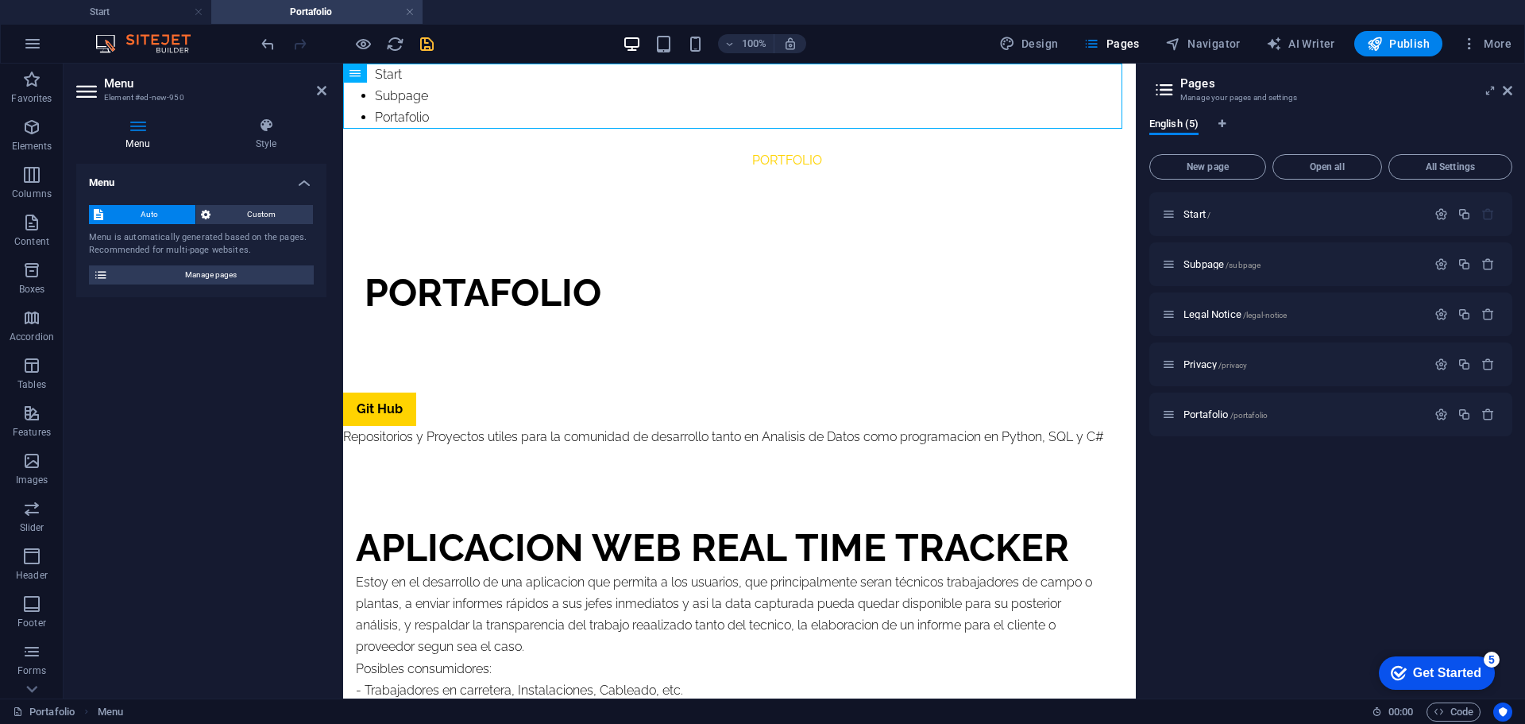
click at [430, 46] on icon "save" at bounding box center [427, 44] width 18 height 18
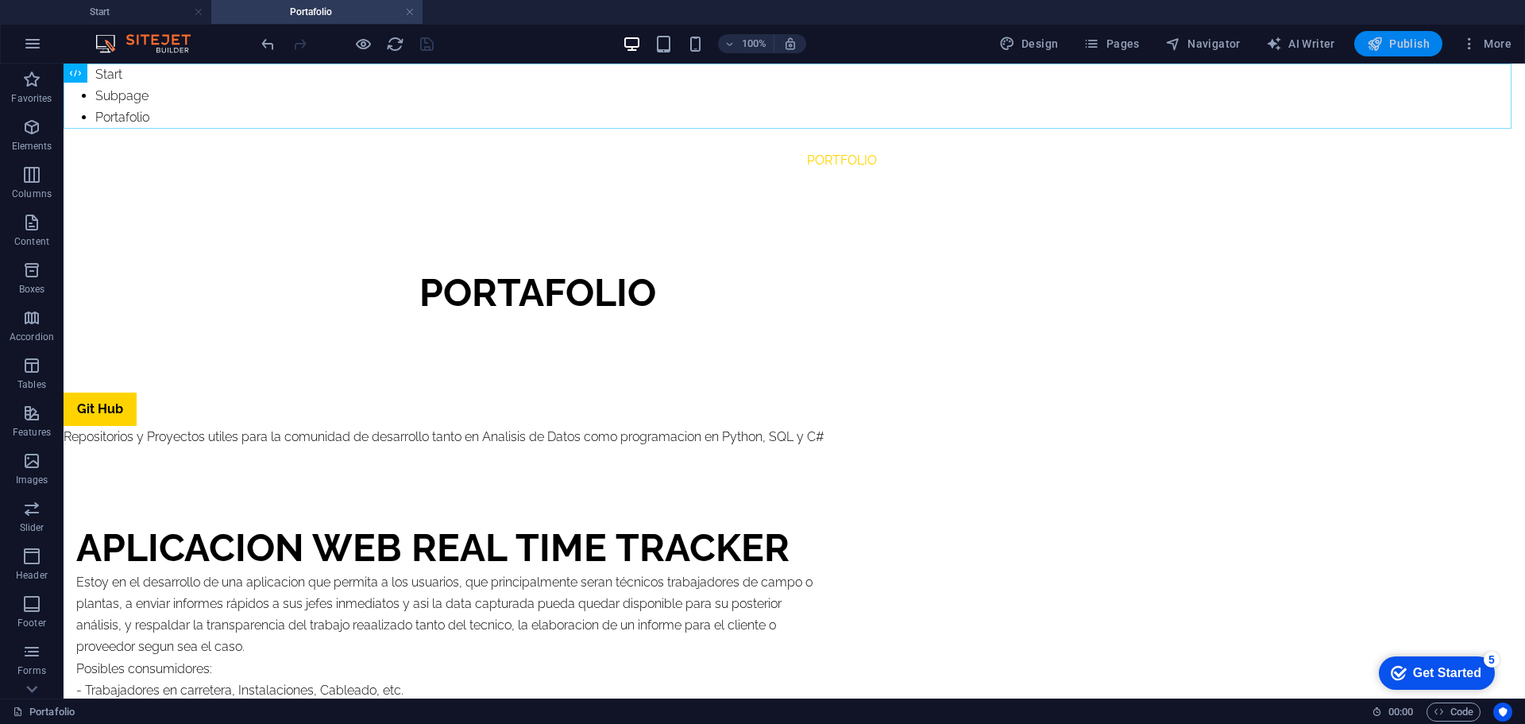
click at [1396, 44] on span "Publish" at bounding box center [1398, 44] width 63 height 16
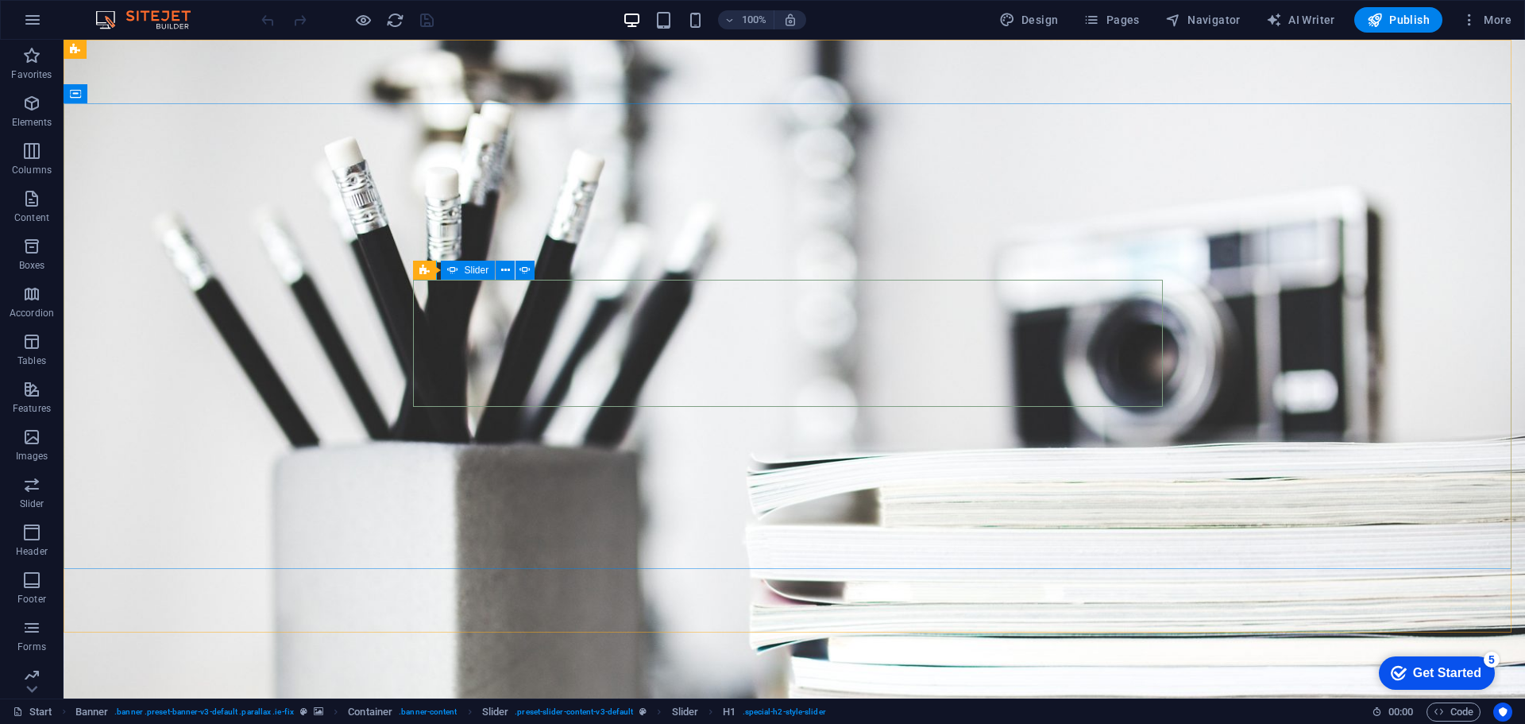
click at [466, 272] on span "Slider" at bounding box center [477, 270] width 25 height 10
click at [500, 273] on button at bounding box center [505, 269] width 19 height 19
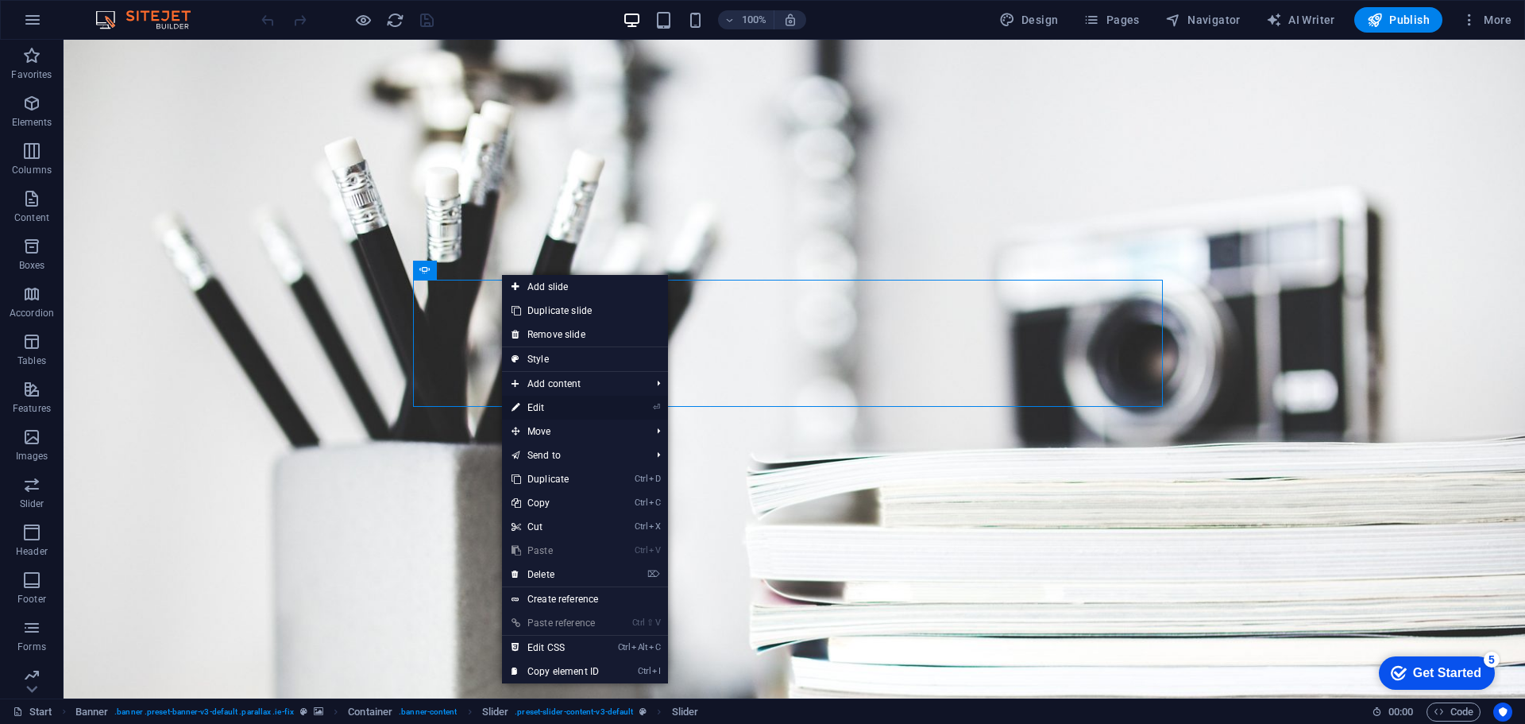
click at [581, 398] on link "⏎ Edit" at bounding box center [555, 408] width 106 height 24
select select "fade"
select select "ms"
select select "s"
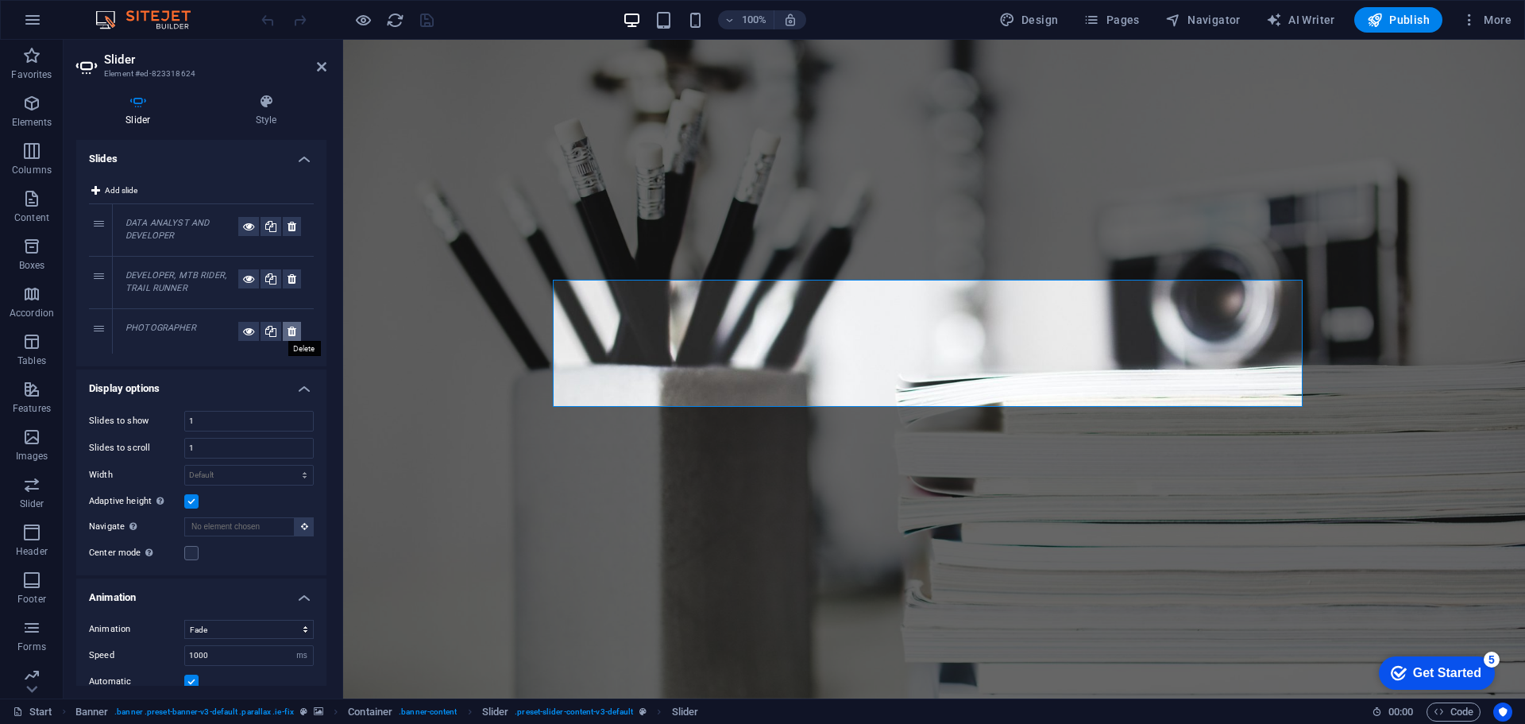
click at [287, 334] on icon at bounding box center [291, 331] width 9 height 19
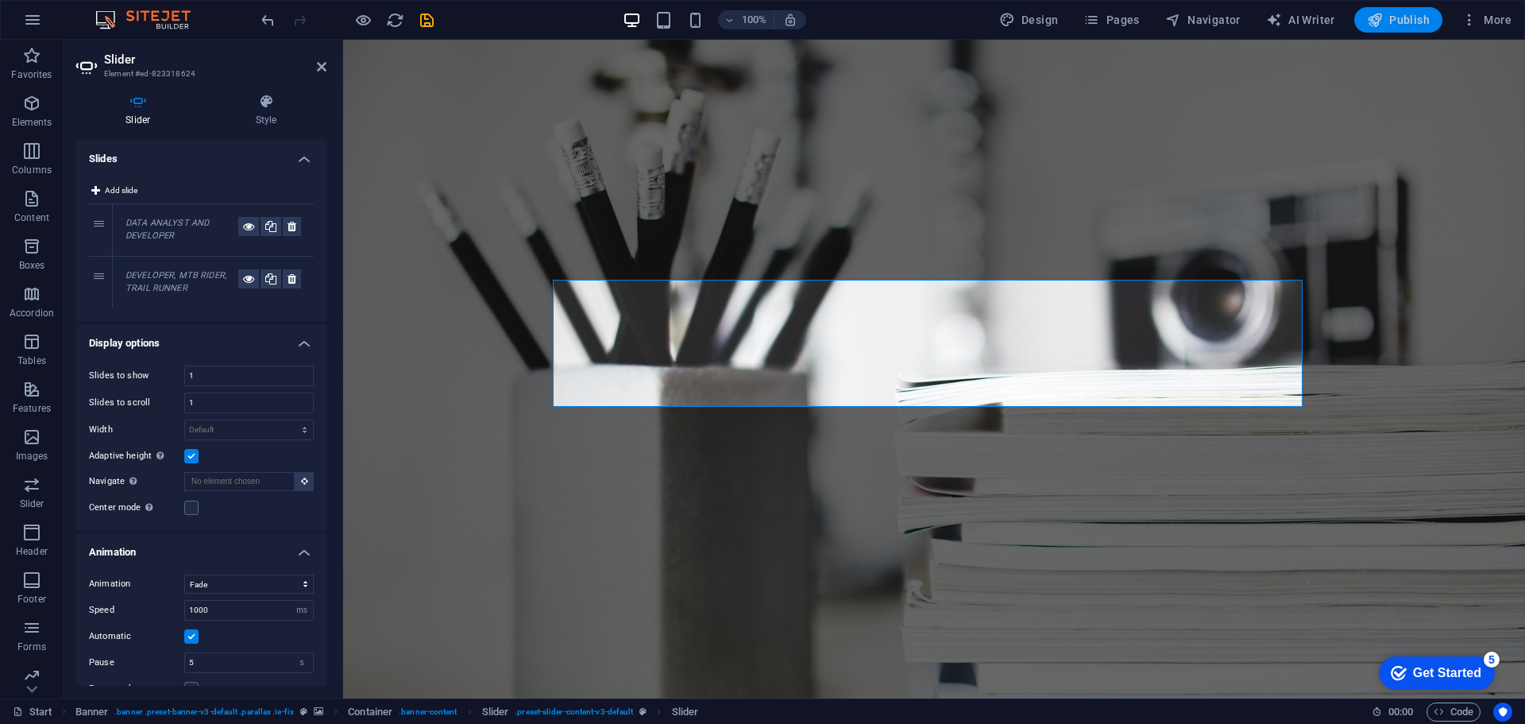
drag, startPoint x: 1413, startPoint y: 27, endPoint x: 1399, endPoint y: 26, distance: 14.3
click at [1413, 26] on span "Publish" at bounding box center [1398, 20] width 63 height 16
